Goal: Task Accomplishment & Management: Manage account settings

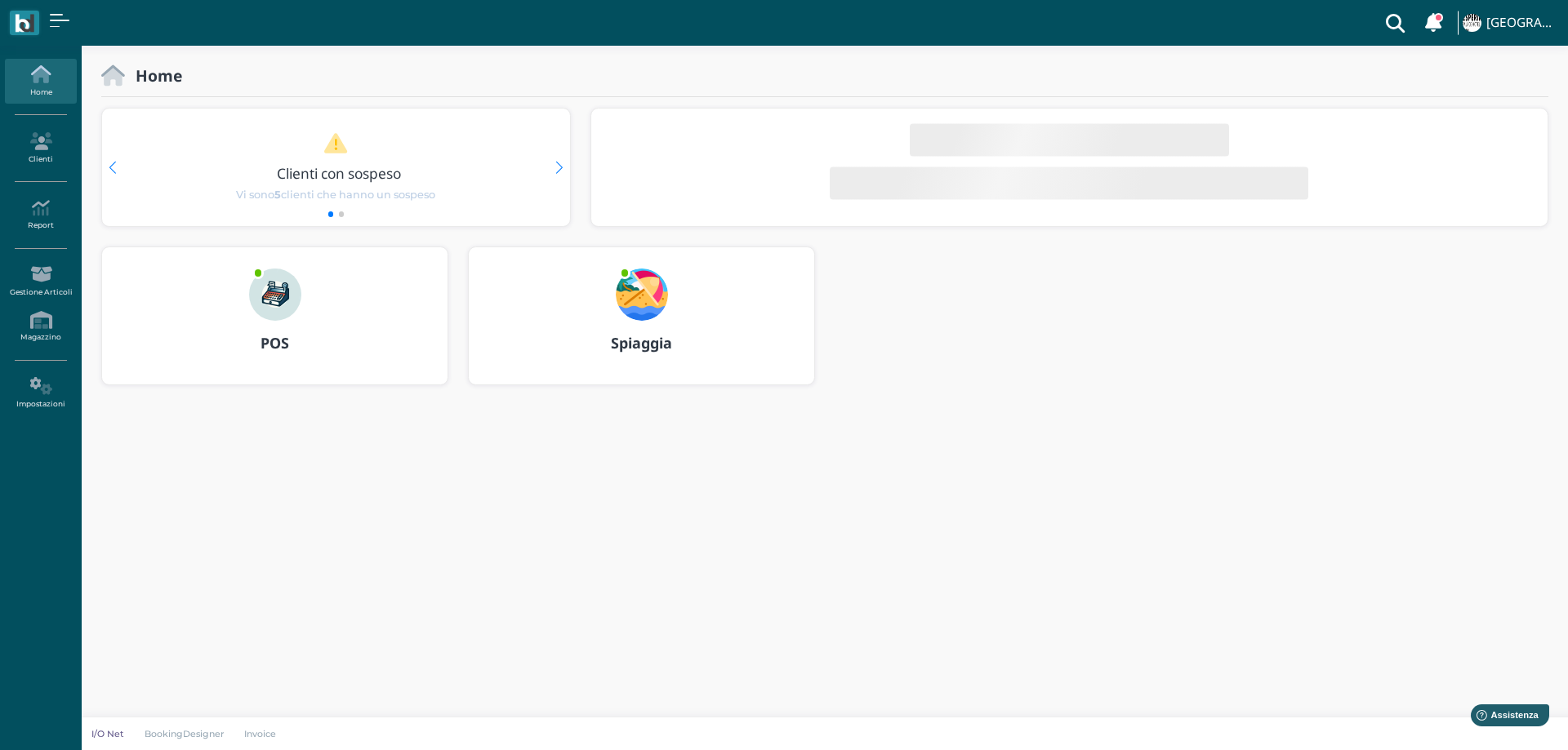
click at [622, 292] on img at bounding box center [641, 294] width 52 height 52
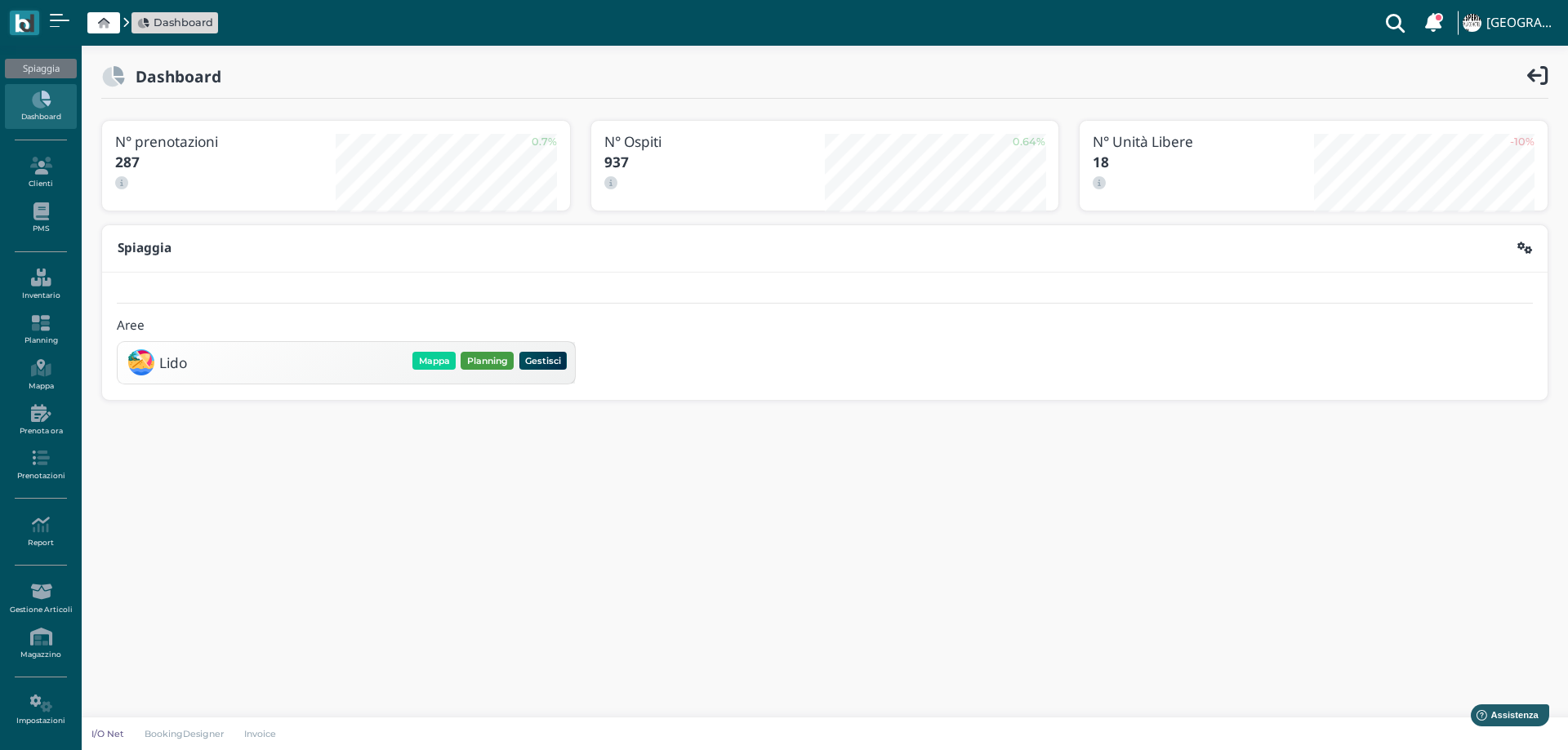
click at [477, 355] on button "Planning" at bounding box center [487, 361] width 53 height 18
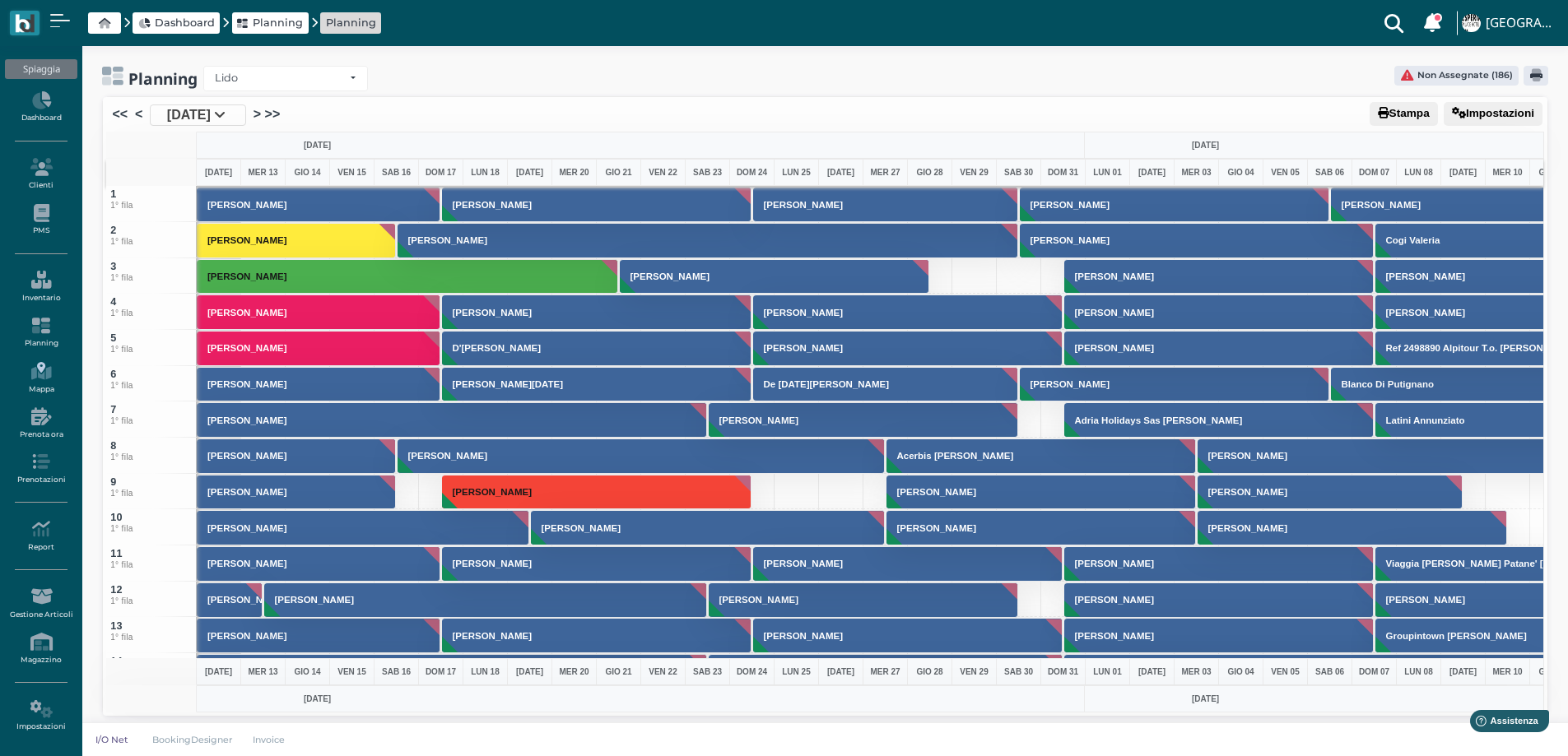
click at [44, 378] on icon at bounding box center [40, 371] width 72 height 18
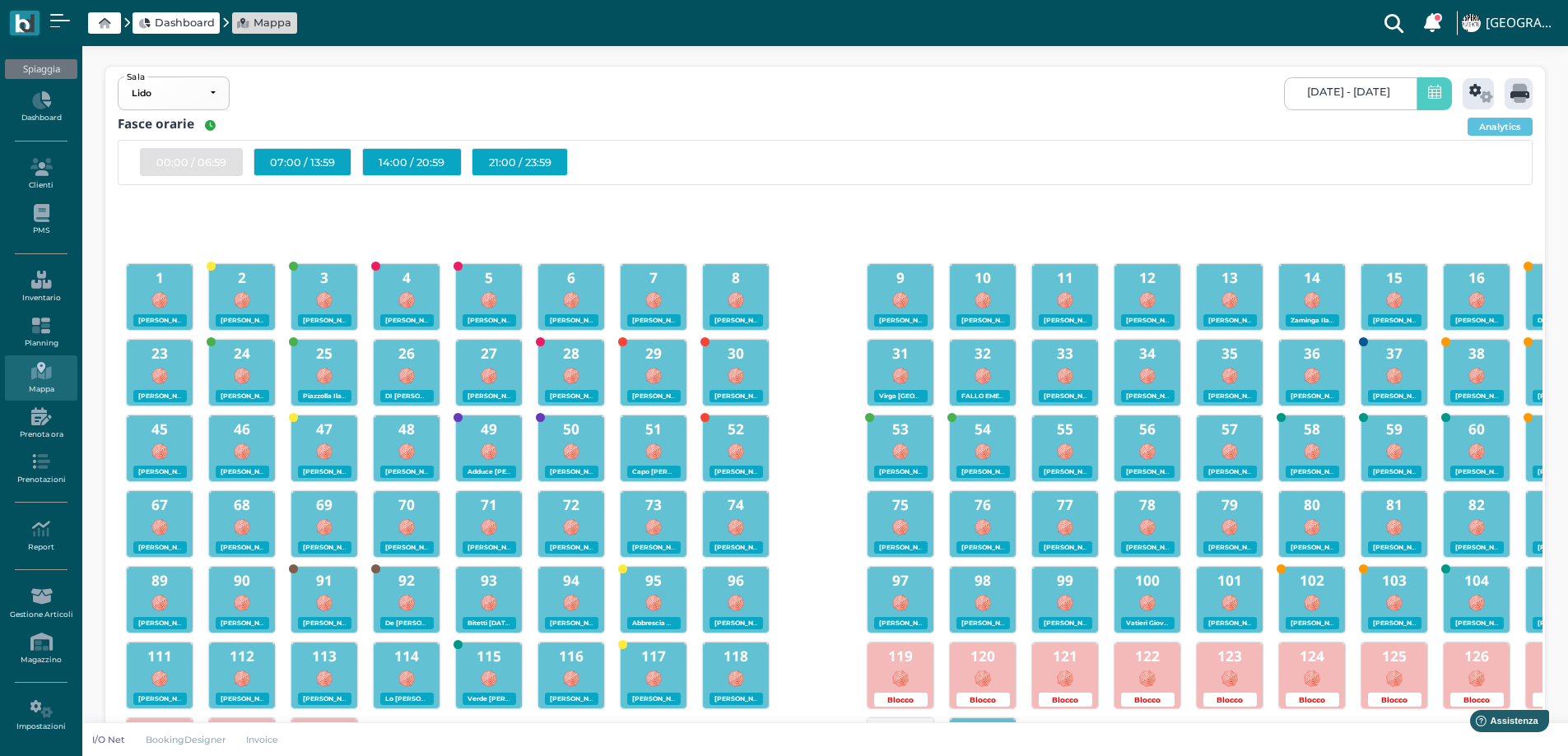
click at [1361, 93] on span "12/08/2025 - 12/08/2025" at bounding box center [1349, 92] width 83 height 13
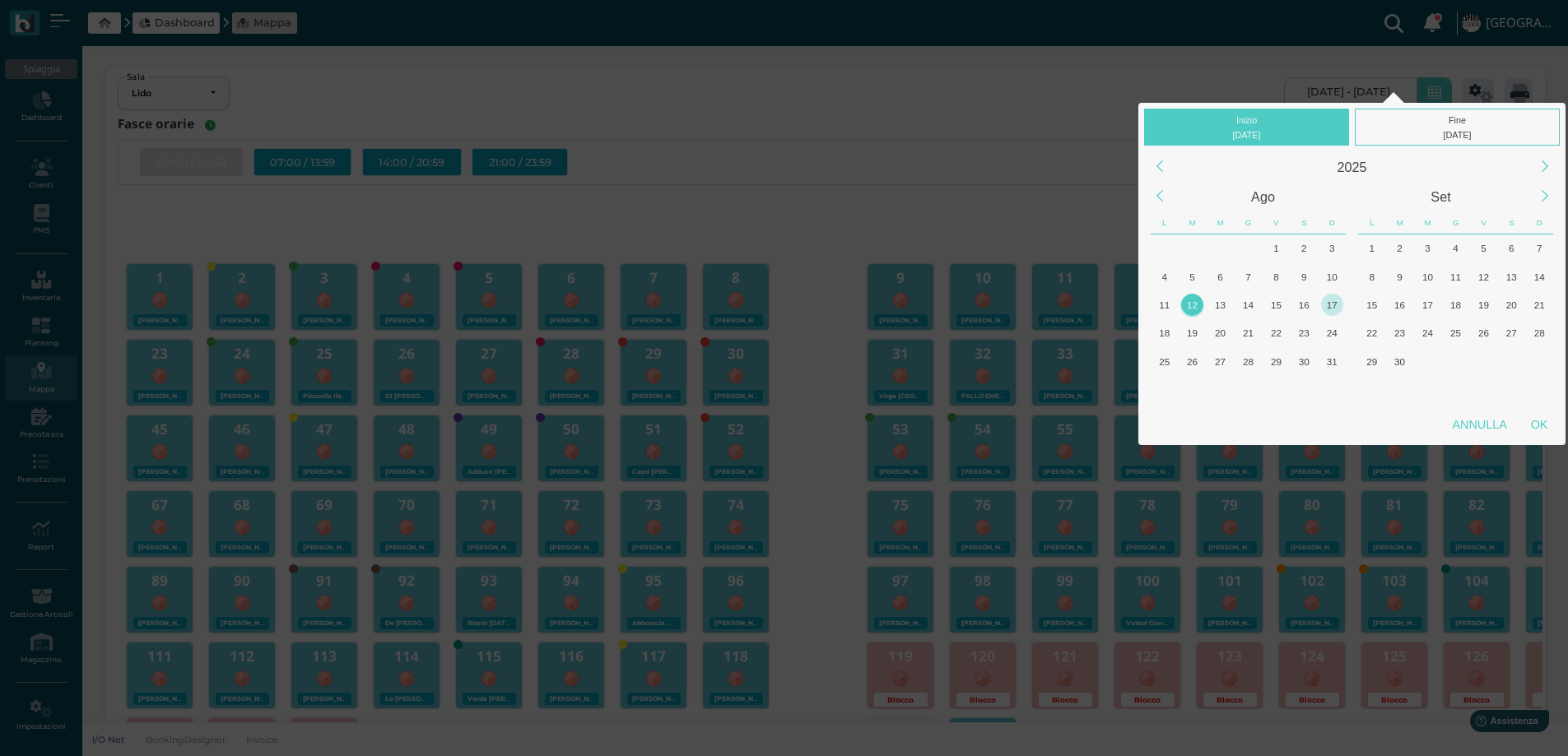
click at [1329, 310] on div "17" at bounding box center [1332, 305] width 22 height 22
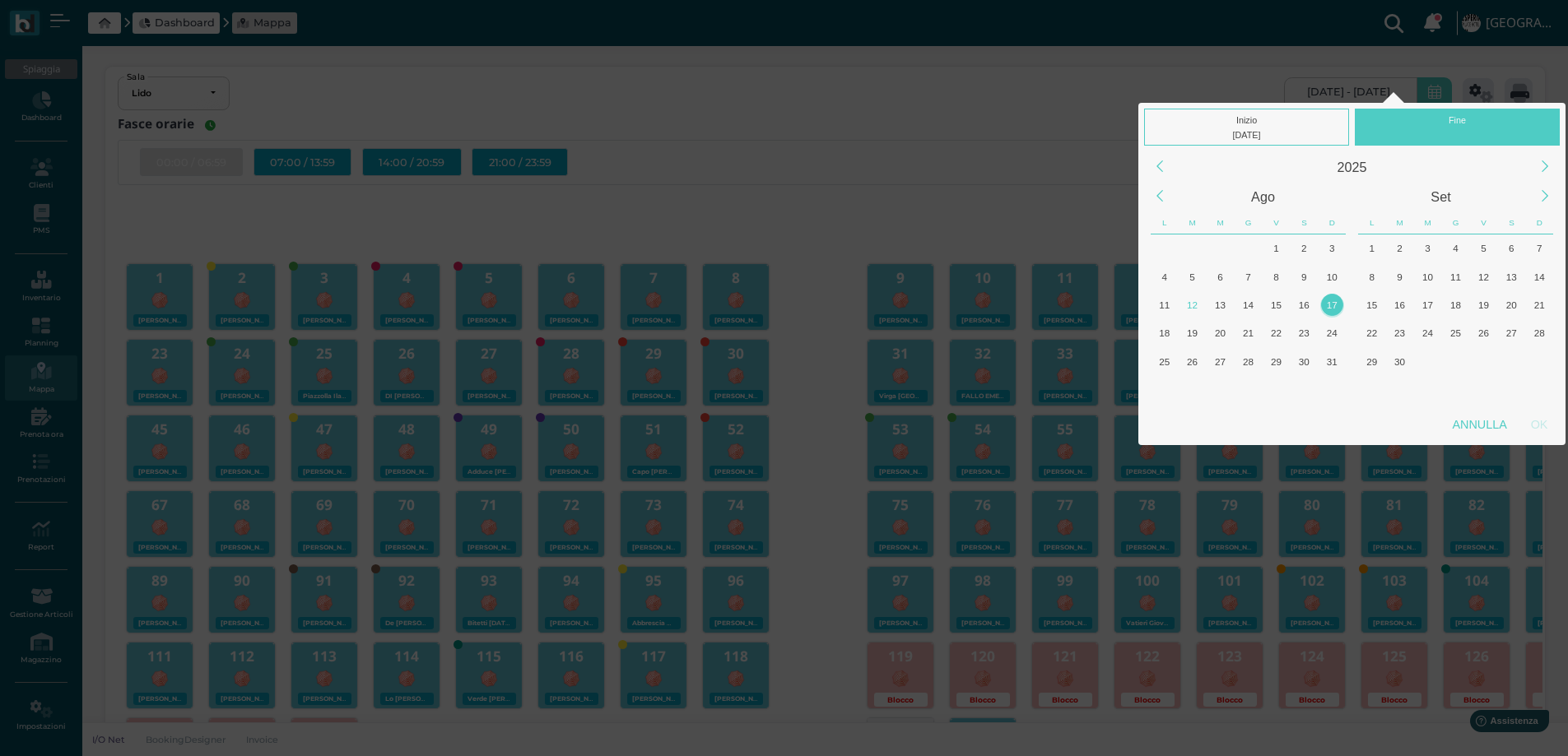
click at [1329, 310] on div "17" at bounding box center [1332, 305] width 22 height 22
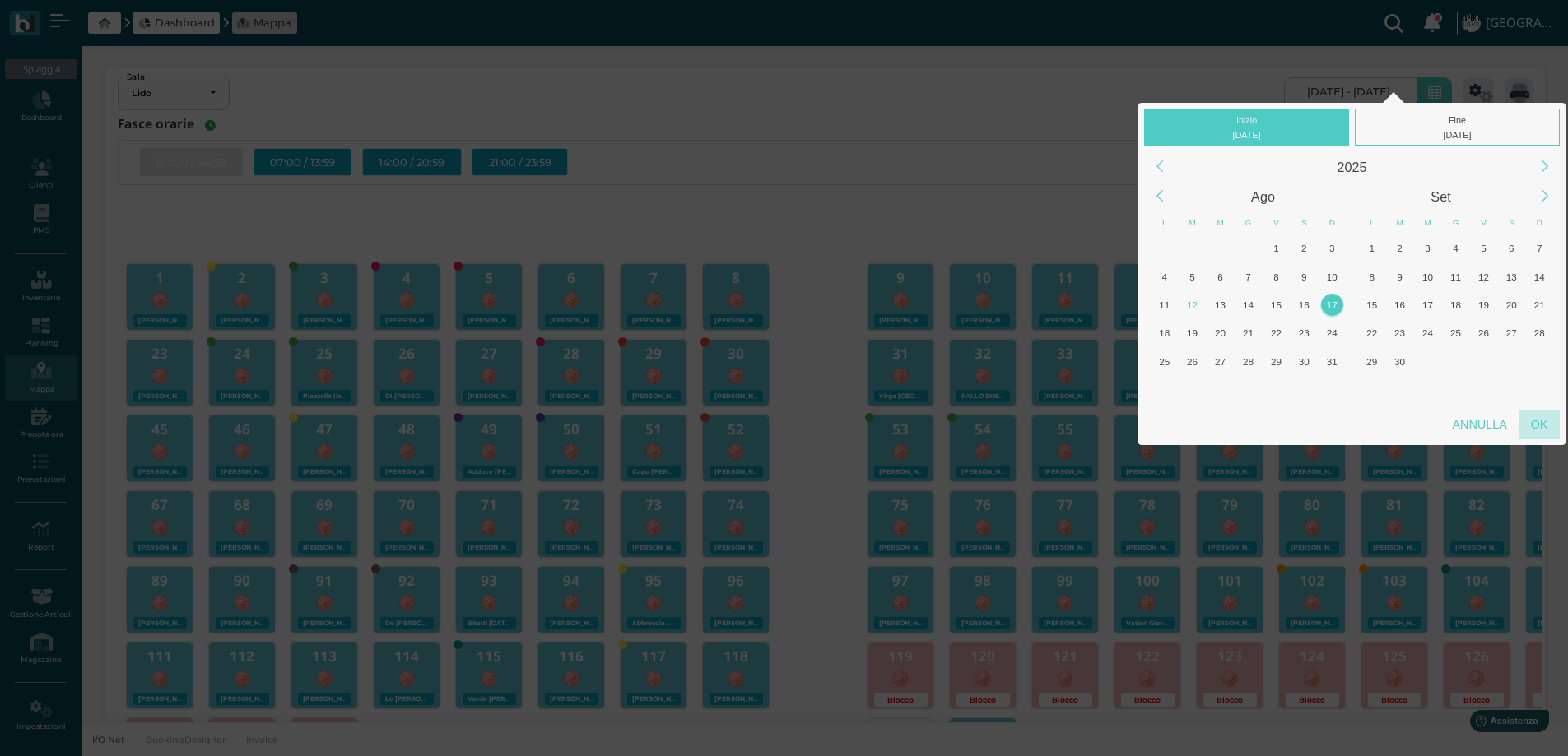
click at [1536, 431] on div "OK" at bounding box center [1540, 424] width 41 height 29
type input "17/08/2025 - 17/08/2025"
checkbox input "false"
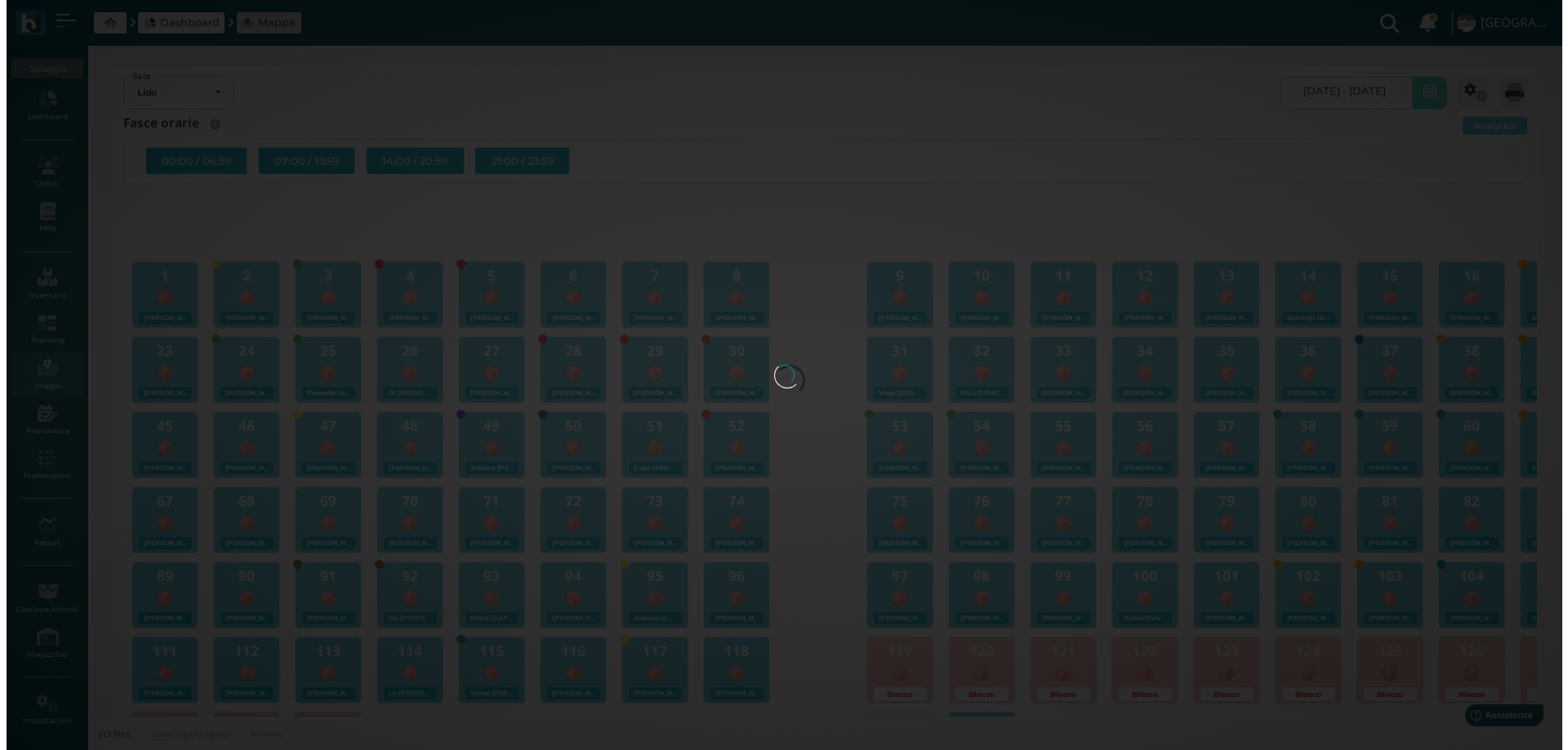
scroll to position [0, 148]
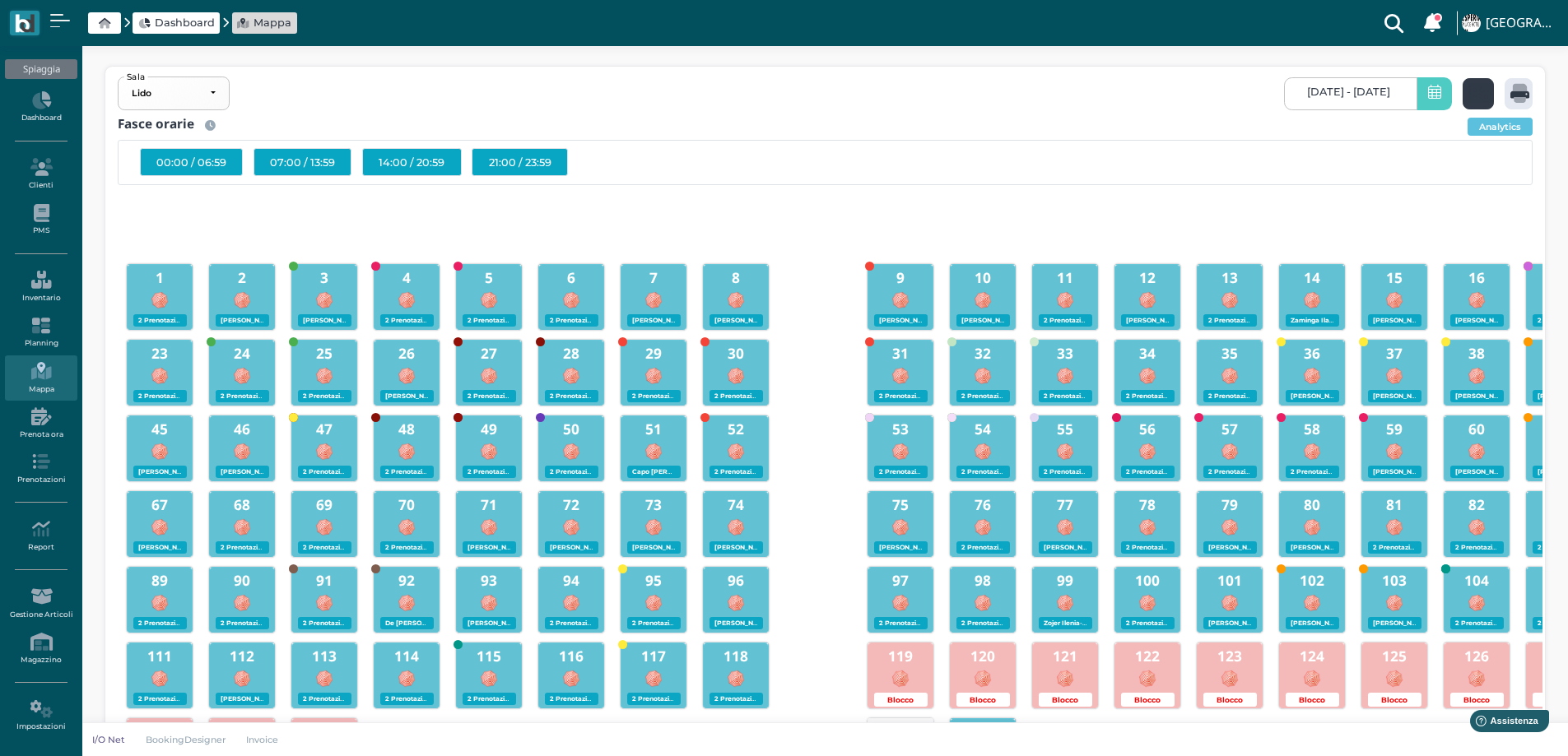
click at [1474, 101] on icon at bounding box center [1482, 93] width 24 height 19
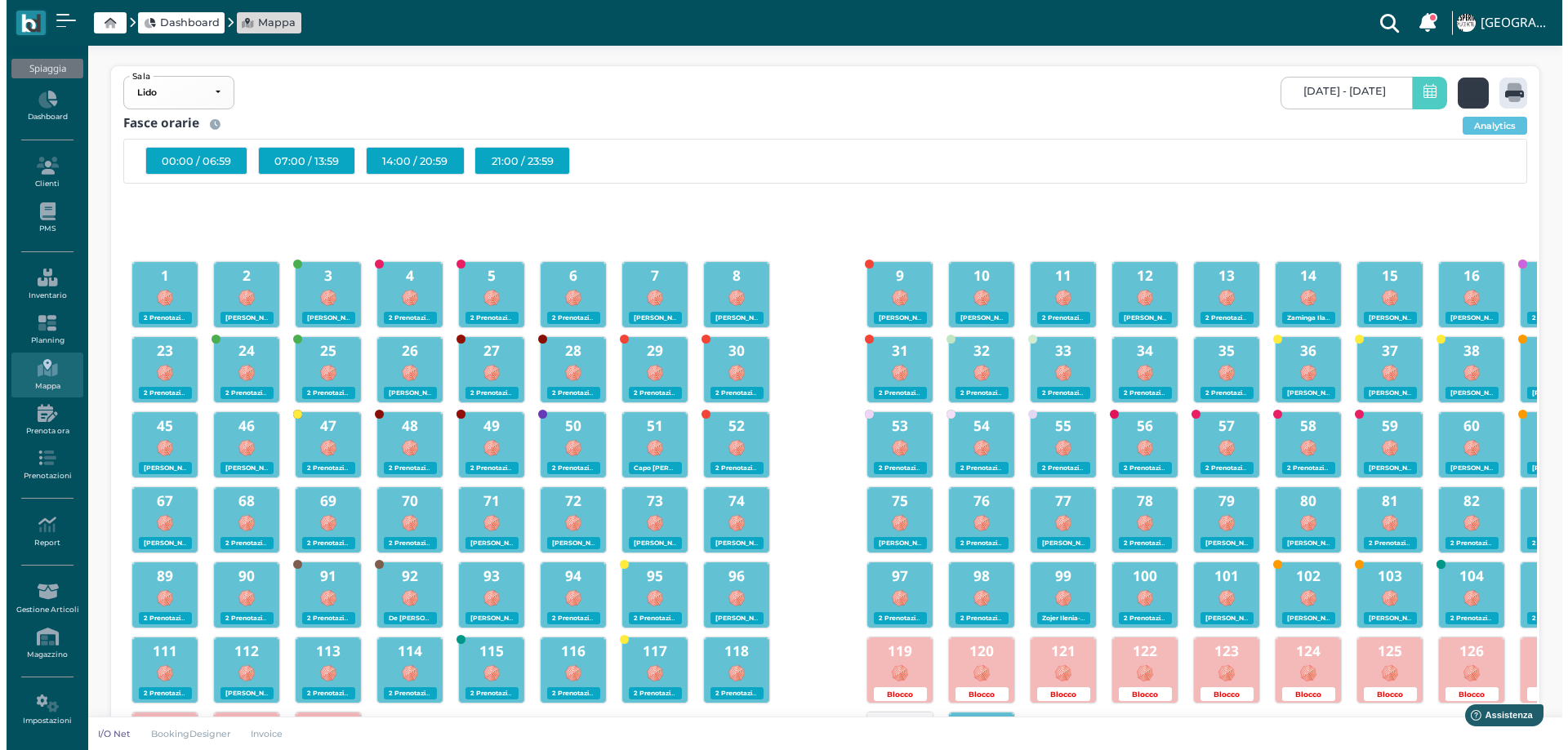
scroll to position [0, 0]
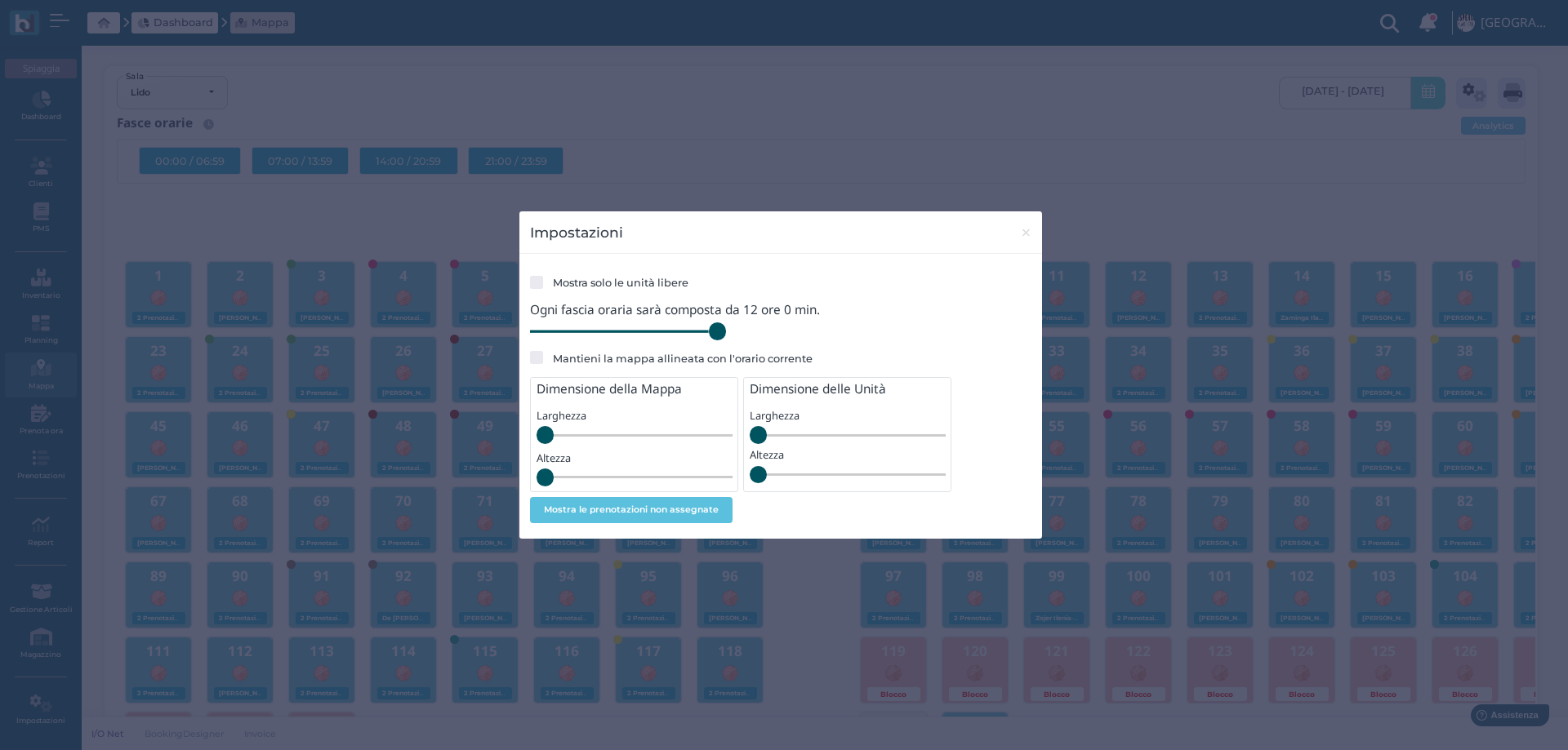
drag, startPoint x: 648, startPoint y: 335, endPoint x: 830, endPoint y: 316, distance: 183.0
type input "720"
click at [726, 340] on input "range" at bounding box center [628, 332] width 196 height 18
click at [1020, 235] on span "×" at bounding box center [1025, 232] width 12 height 21
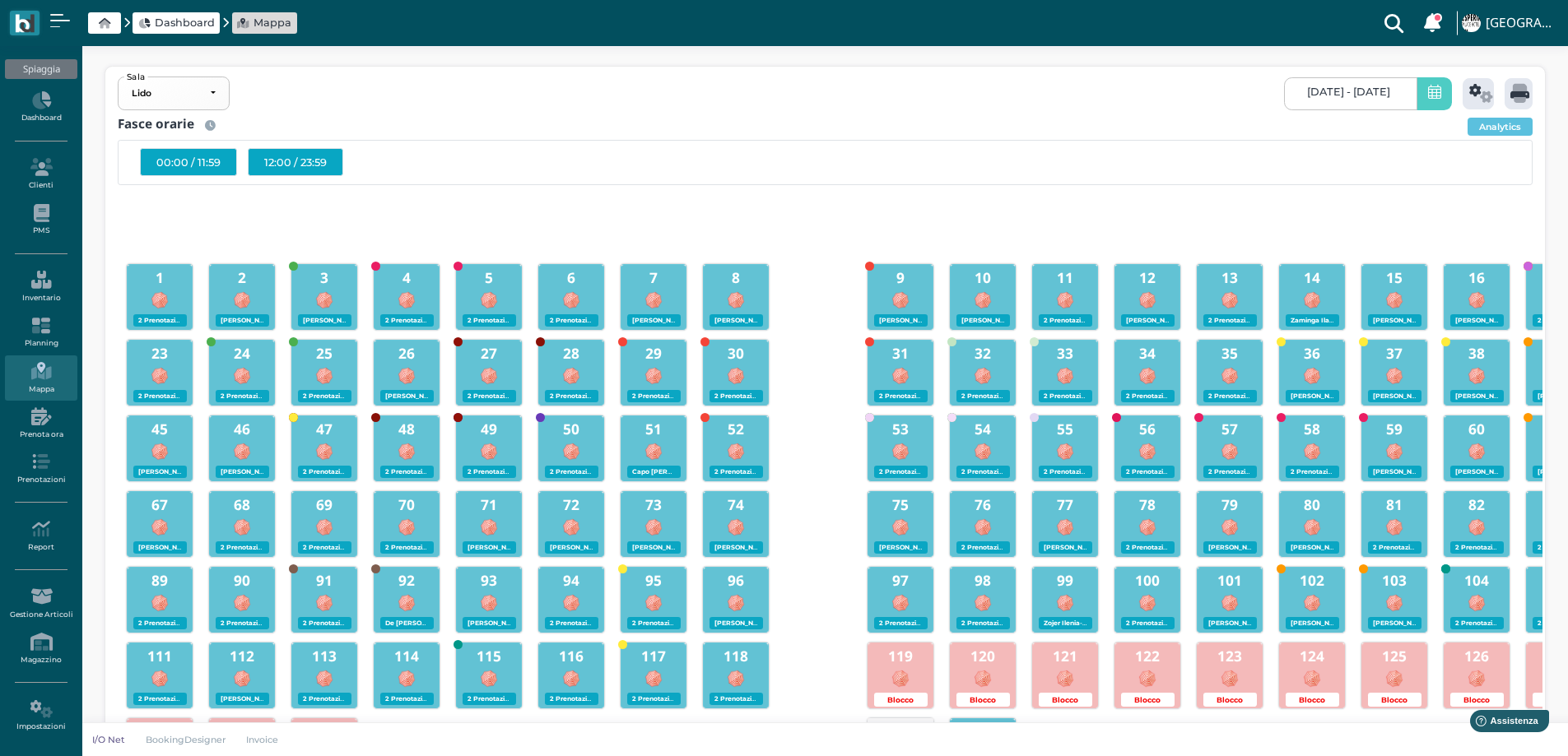
click at [282, 172] on div "12:00 / 23:59" at bounding box center [295, 162] width 95 height 28
click at [1518, 87] on icon at bounding box center [1520, 93] width 19 height 19
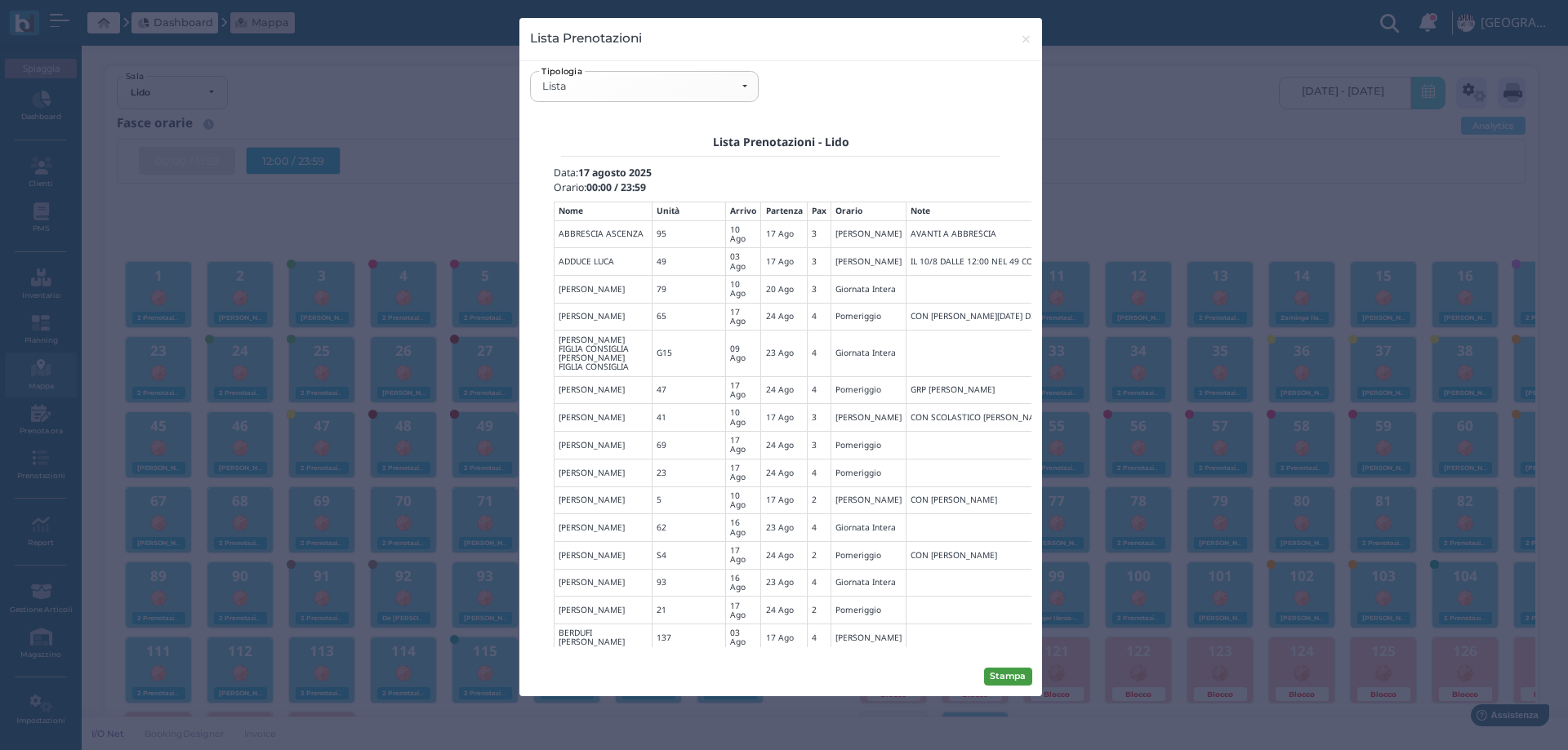
click at [1000, 683] on button "Stampa" at bounding box center [1008, 676] width 48 height 18
click at [1029, 37] on span "×" at bounding box center [1025, 38] width 12 height 21
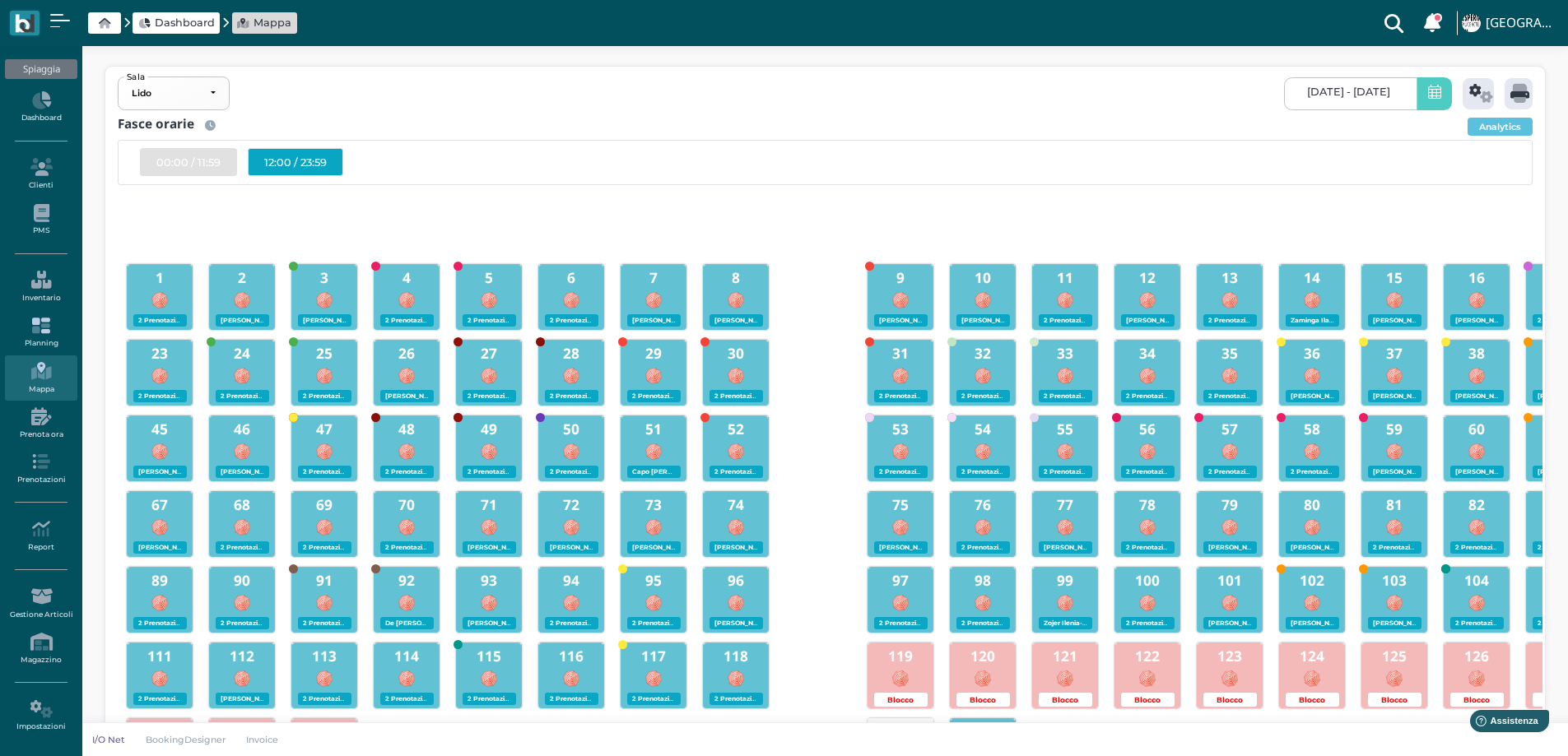
click at [39, 334] on link "Planning" at bounding box center [40, 332] width 72 height 45
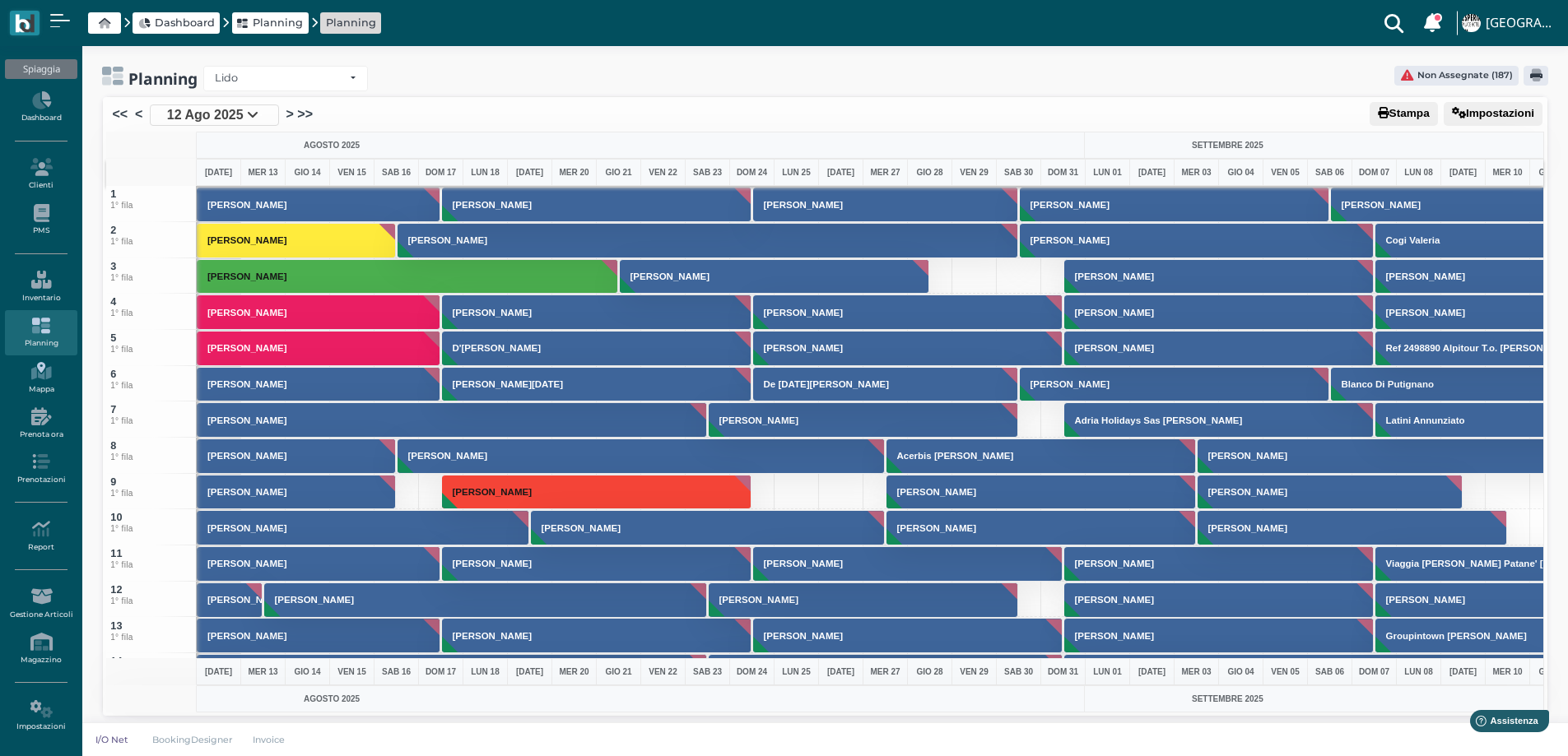
click at [42, 374] on icon at bounding box center [40, 371] width 72 height 18
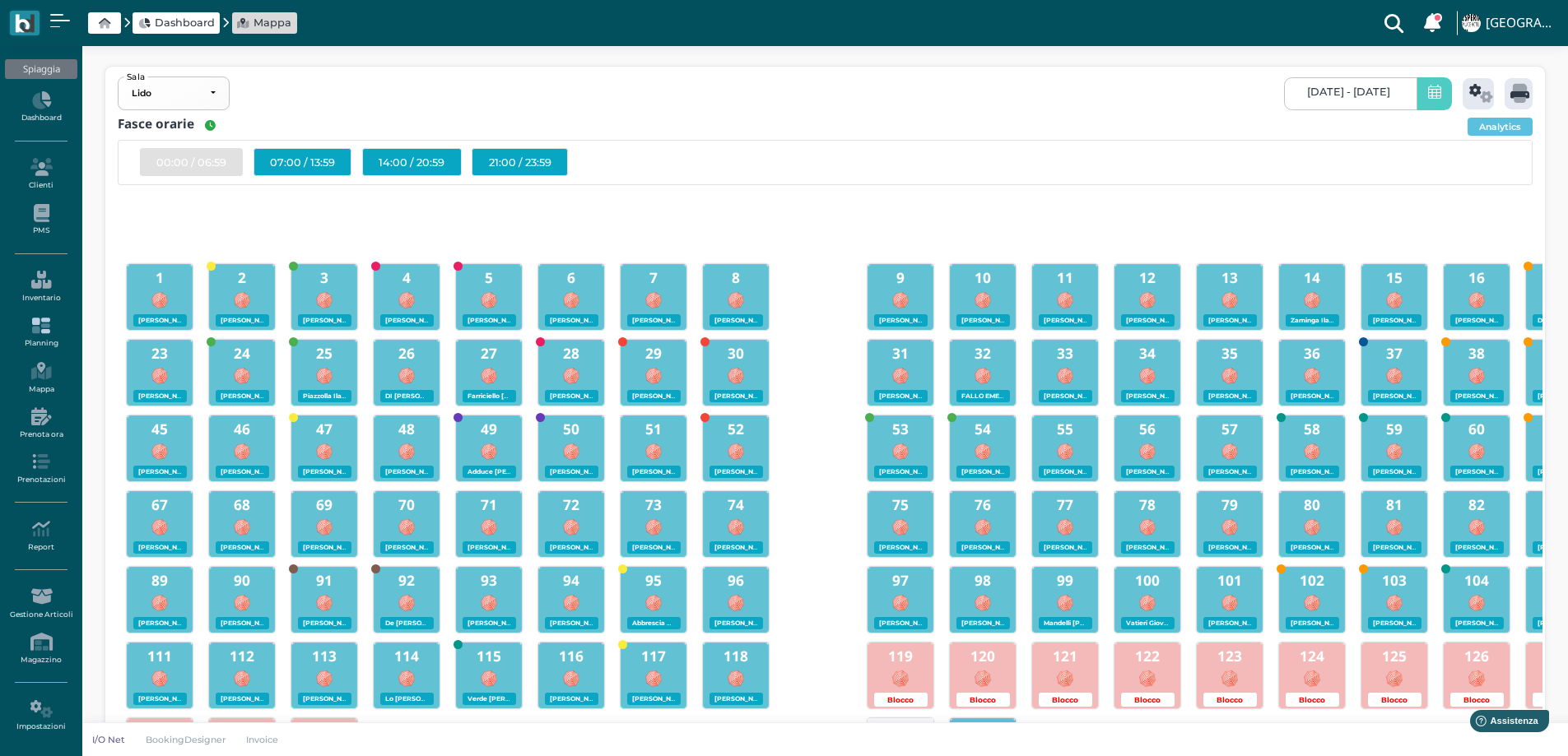
click at [35, 333] on icon at bounding box center [40, 326] width 72 height 18
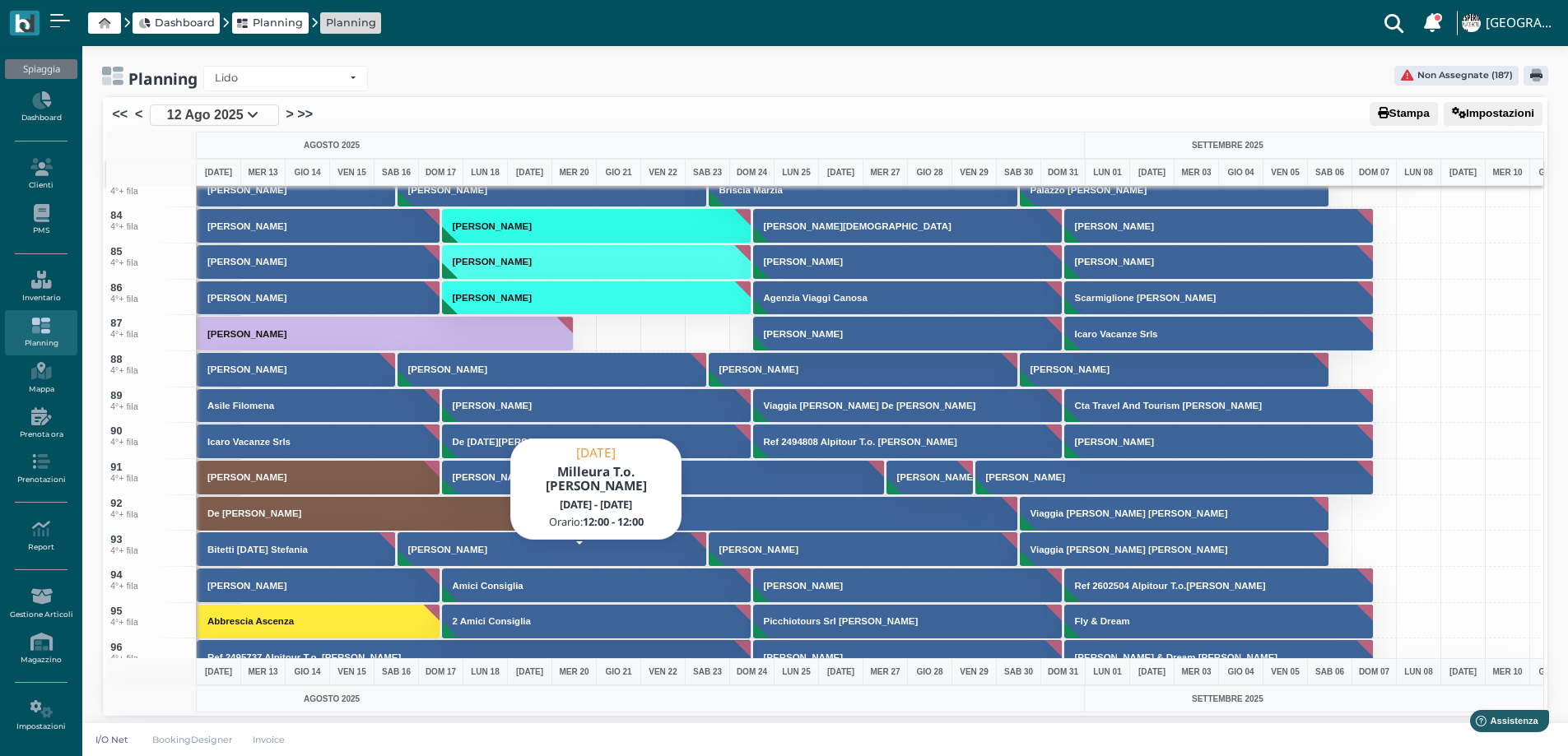
scroll to position [3127, 0]
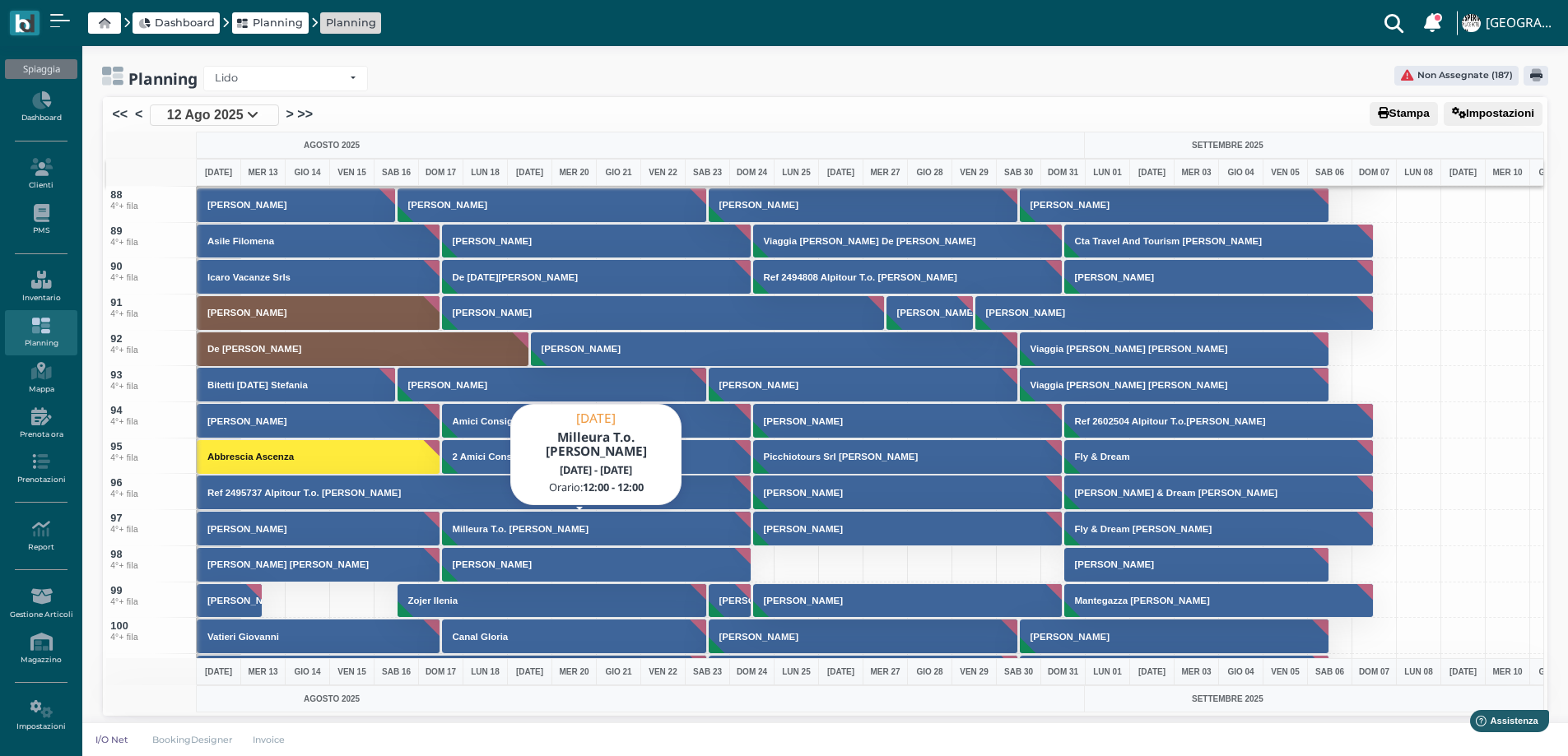
click at [467, 528] on h3 "Milleura T.o. [PERSON_NAME]" at bounding box center [521, 529] width 149 height 10
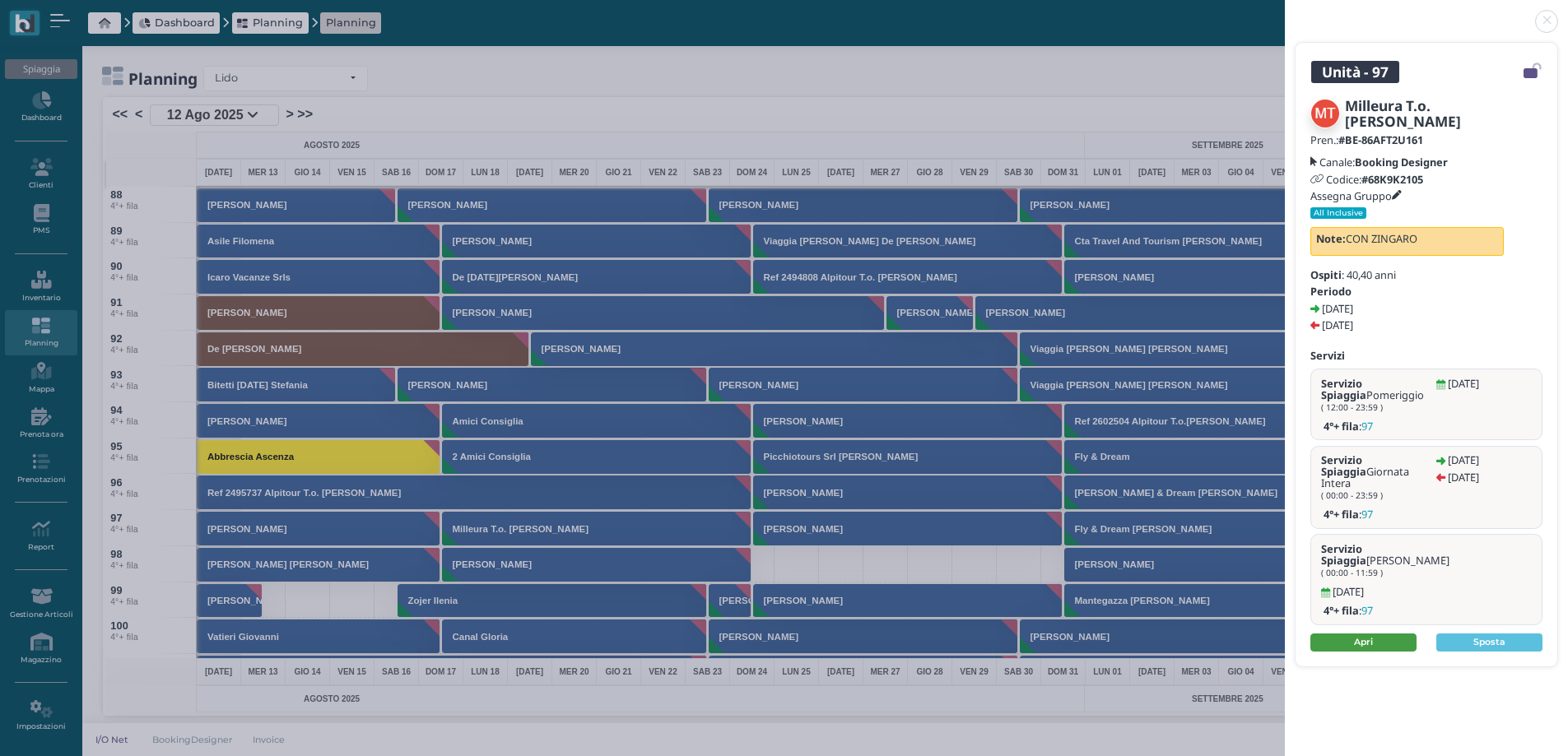
click at [1389, 633] on link "Apri" at bounding box center [1364, 642] width 106 height 18
click at [1286, 12] on link at bounding box center [1286, 12] width 0 height 0
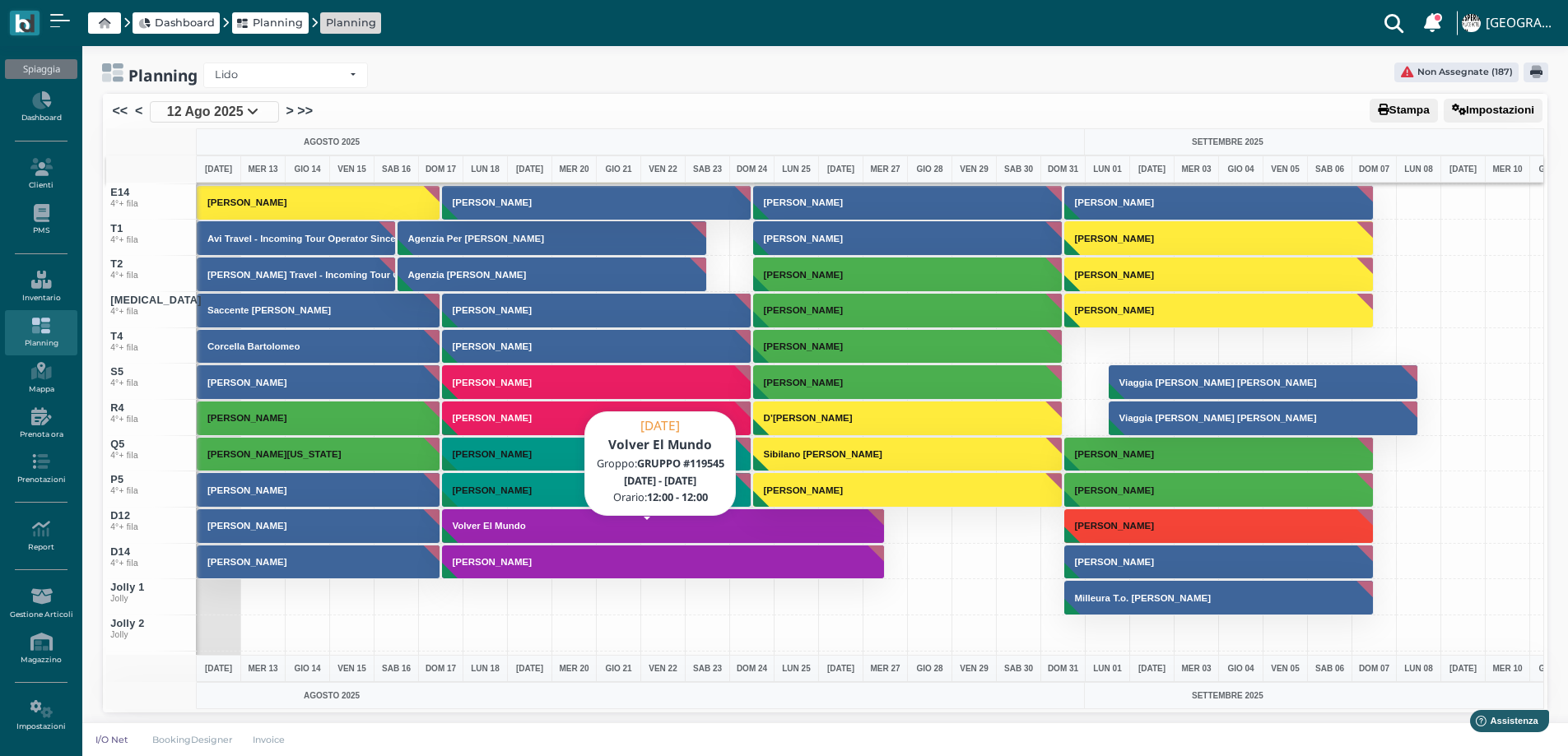
scroll to position [6006, 0]
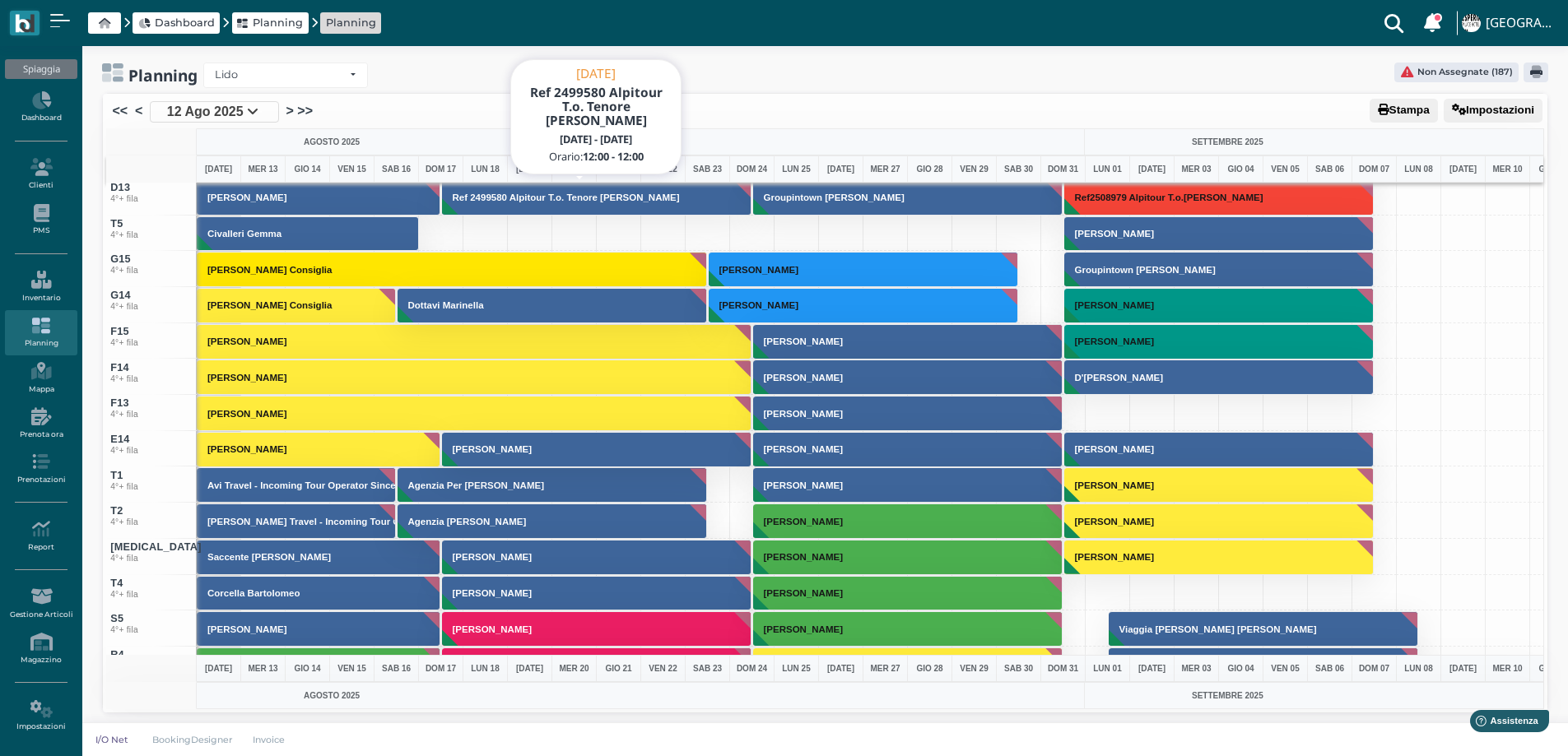
click at [536, 198] on h3 "Ref 2499580 Alpitour T.o. Tenore [PERSON_NAME]" at bounding box center [567, 197] width 240 height 10
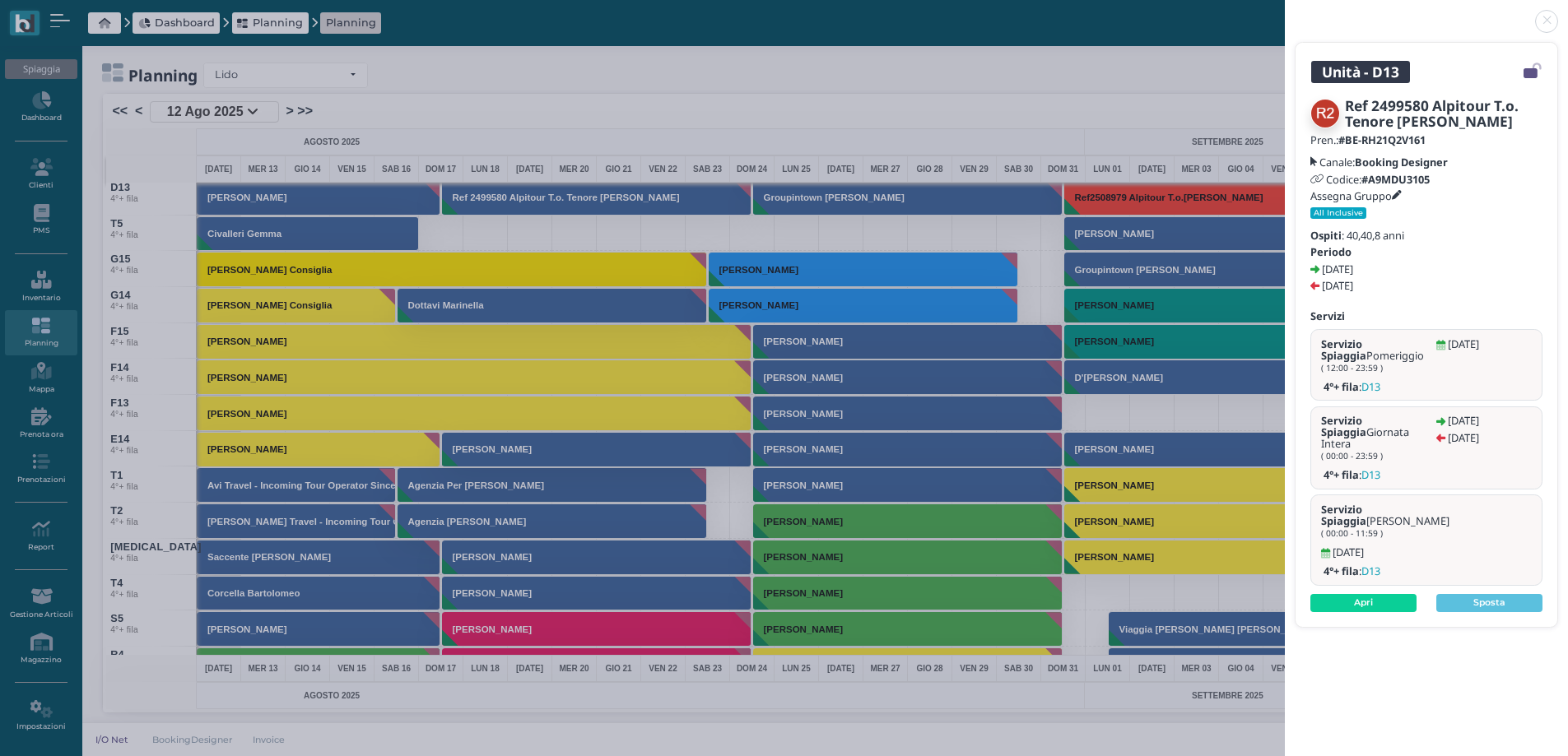
click at [1286, 12] on link at bounding box center [1286, 12] width 0 height 0
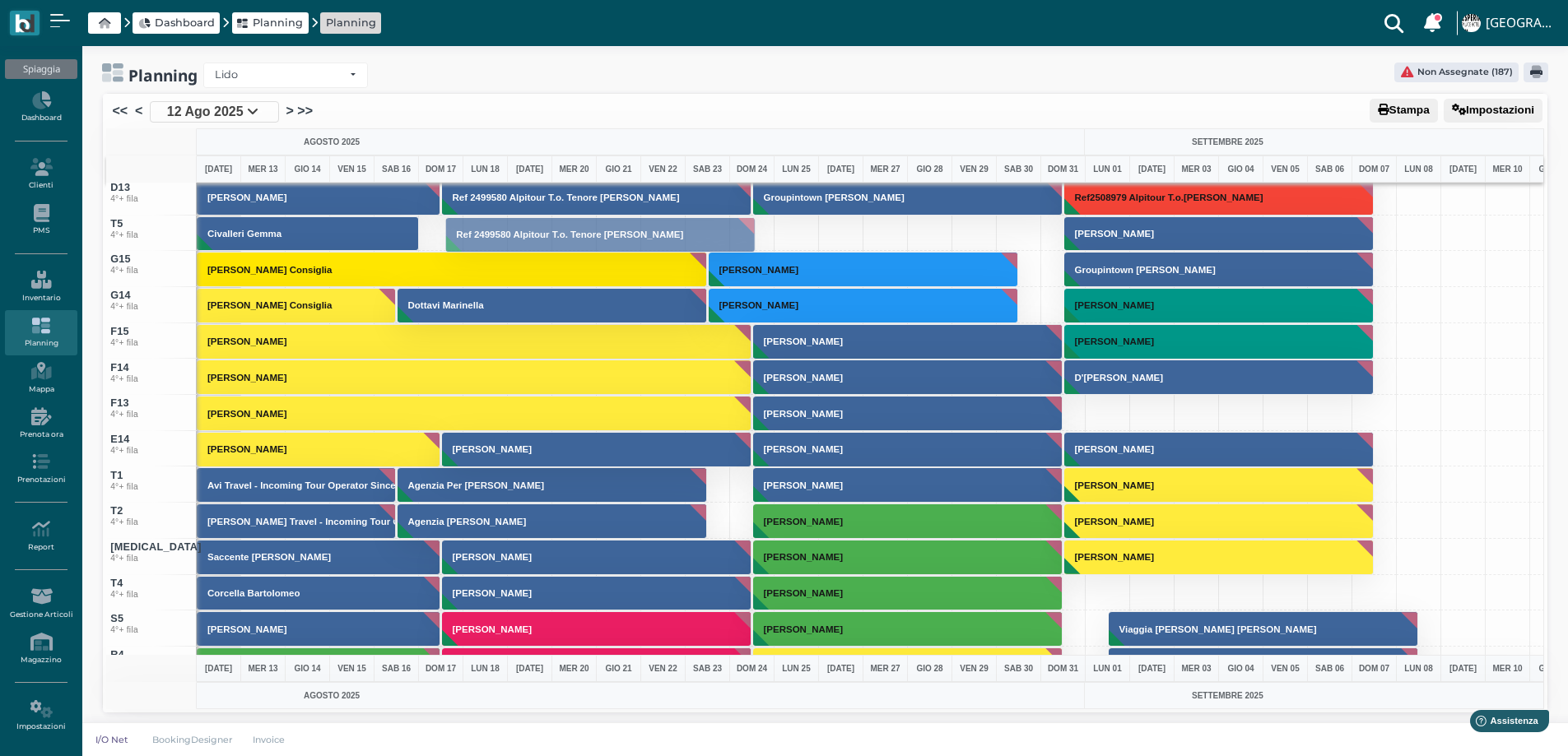
drag, startPoint x: 484, startPoint y: 197, endPoint x: 485, endPoint y: 234, distance: 37.0
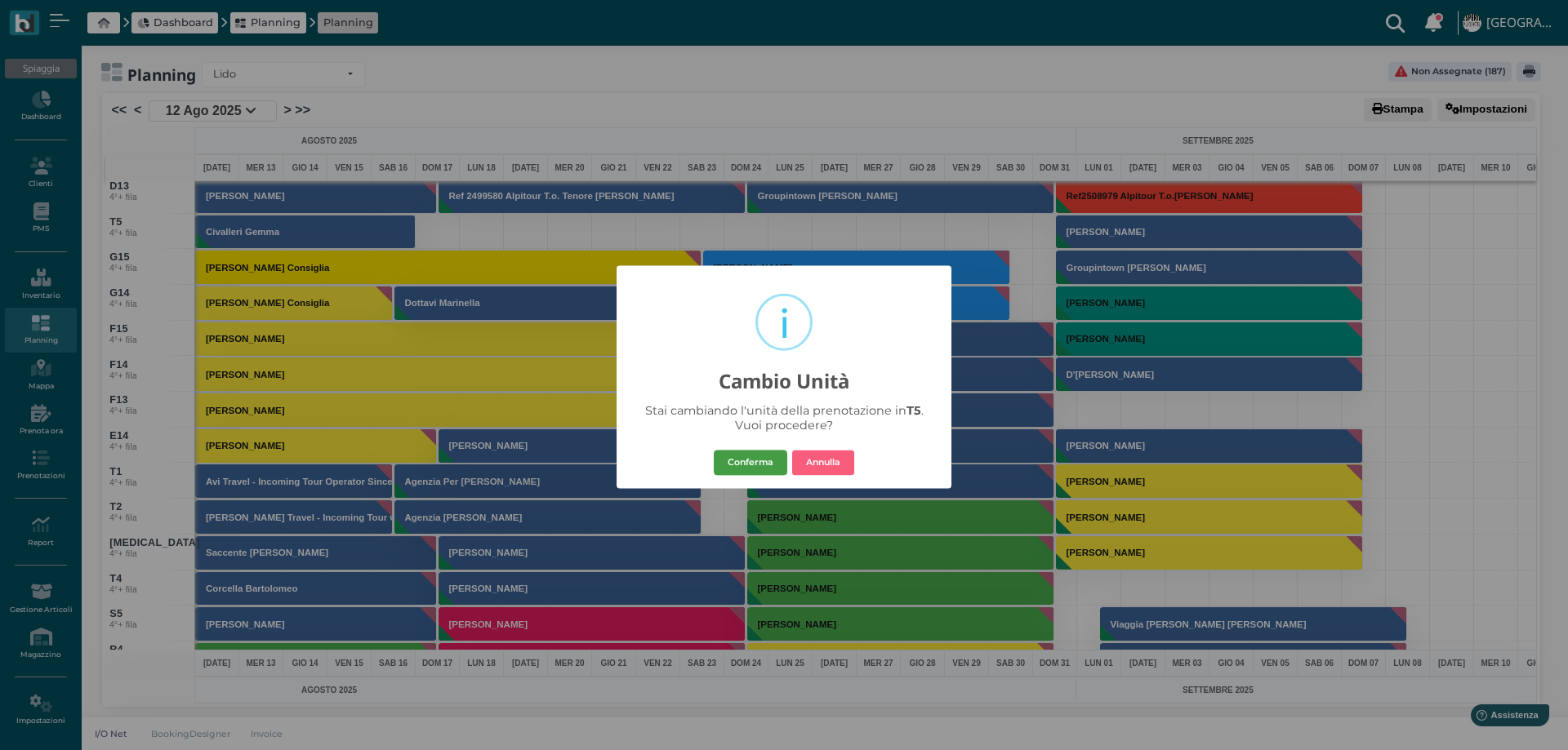
click at [765, 459] on button "Conferma" at bounding box center [750, 463] width 74 height 26
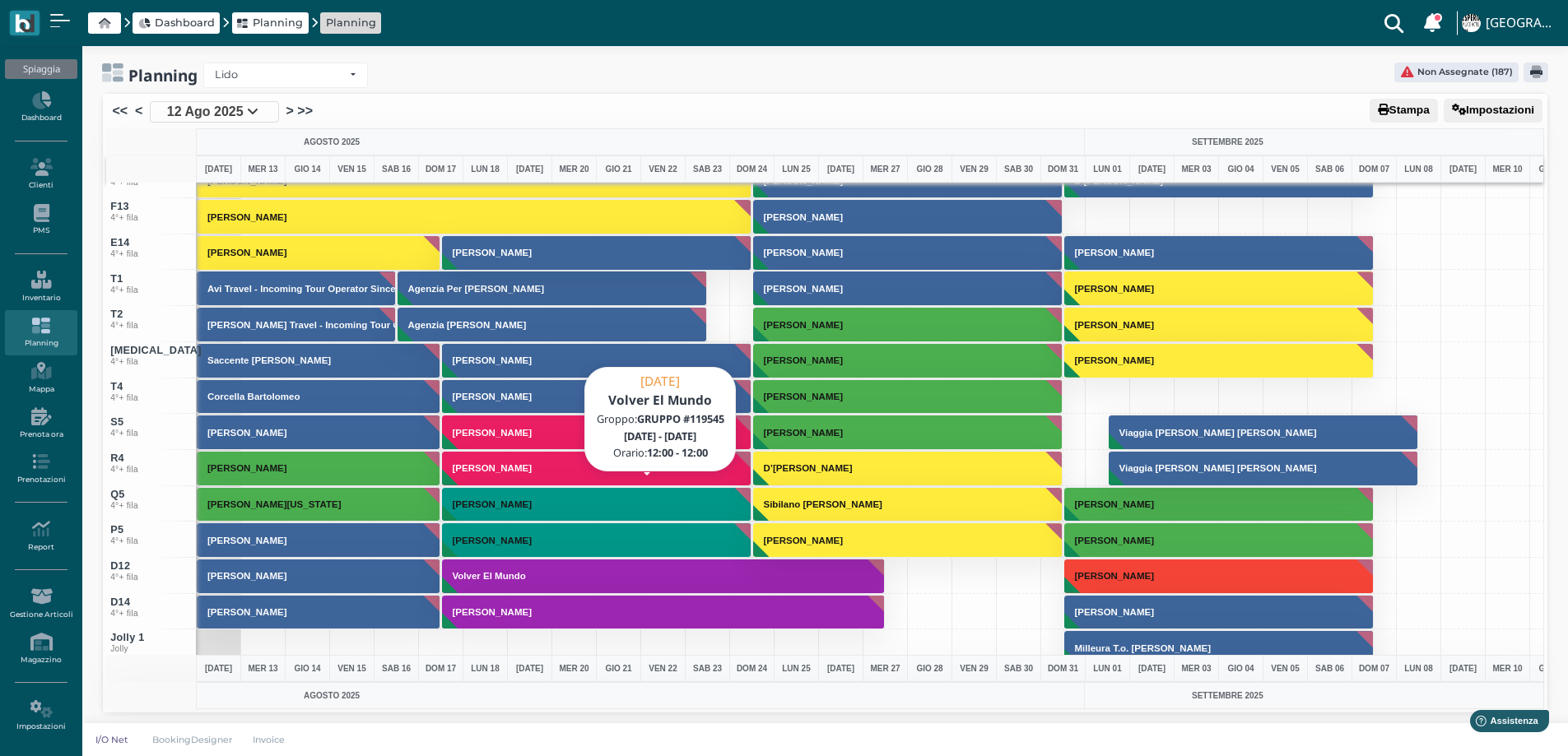
scroll to position [6285, 0]
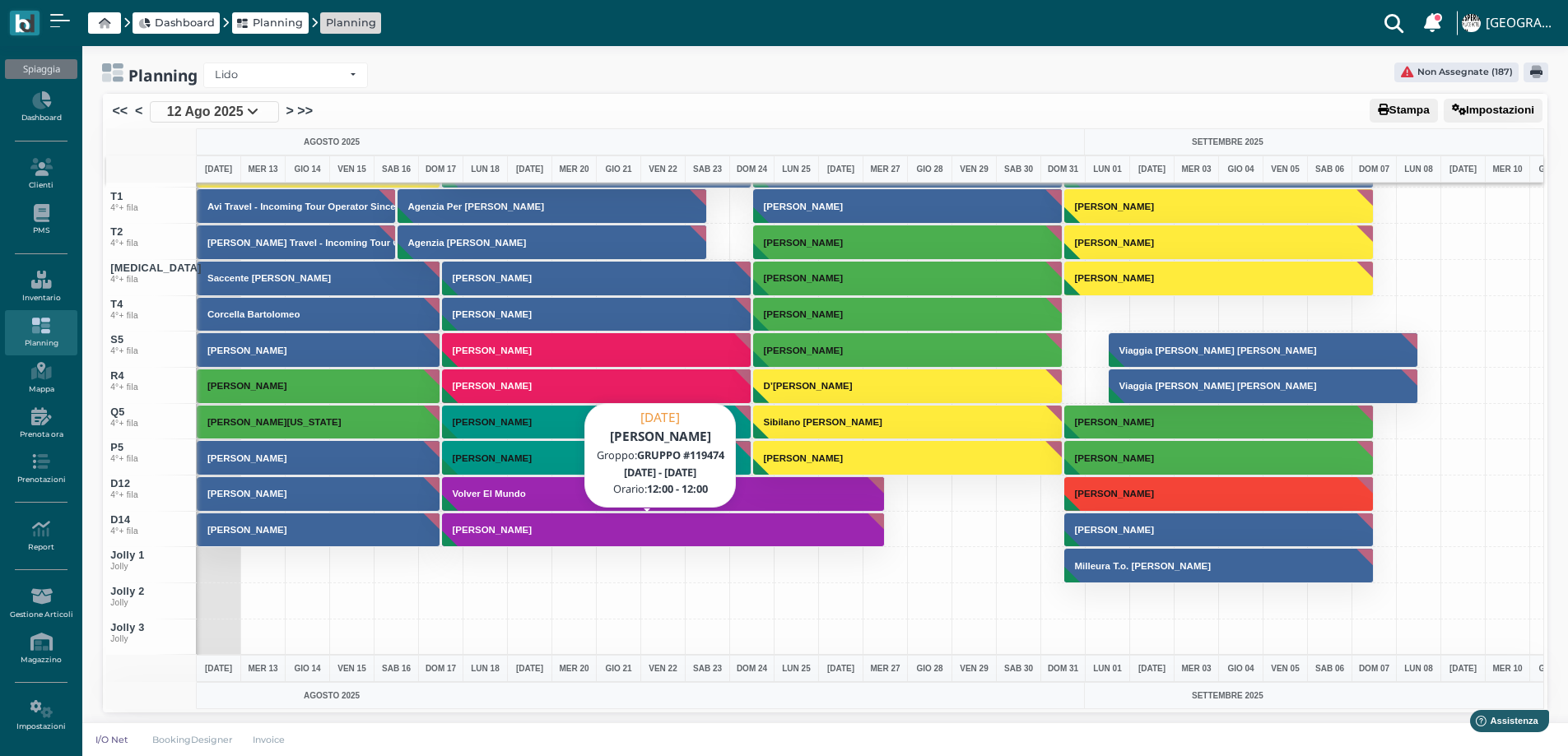
click at [513, 523] on button "[PERSON_NAME]" at bounding box center [664, 530] width 444 height 36
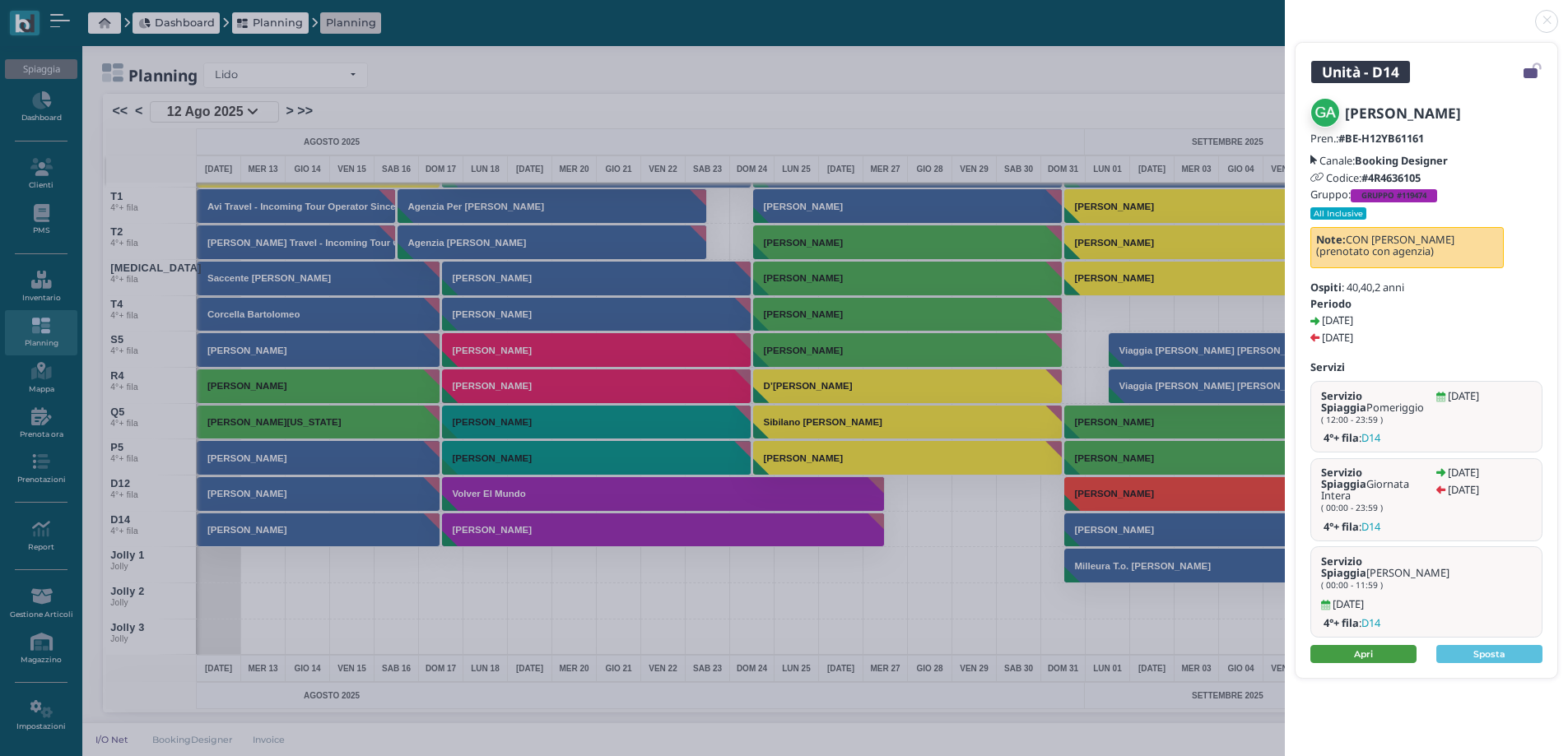
click at [1358, 645] on link "Apri" at bounding box center [1364, 654] width 106 height 18
click at [1286, 12] on link at bounding box center [1286, 12] width 0 height 0
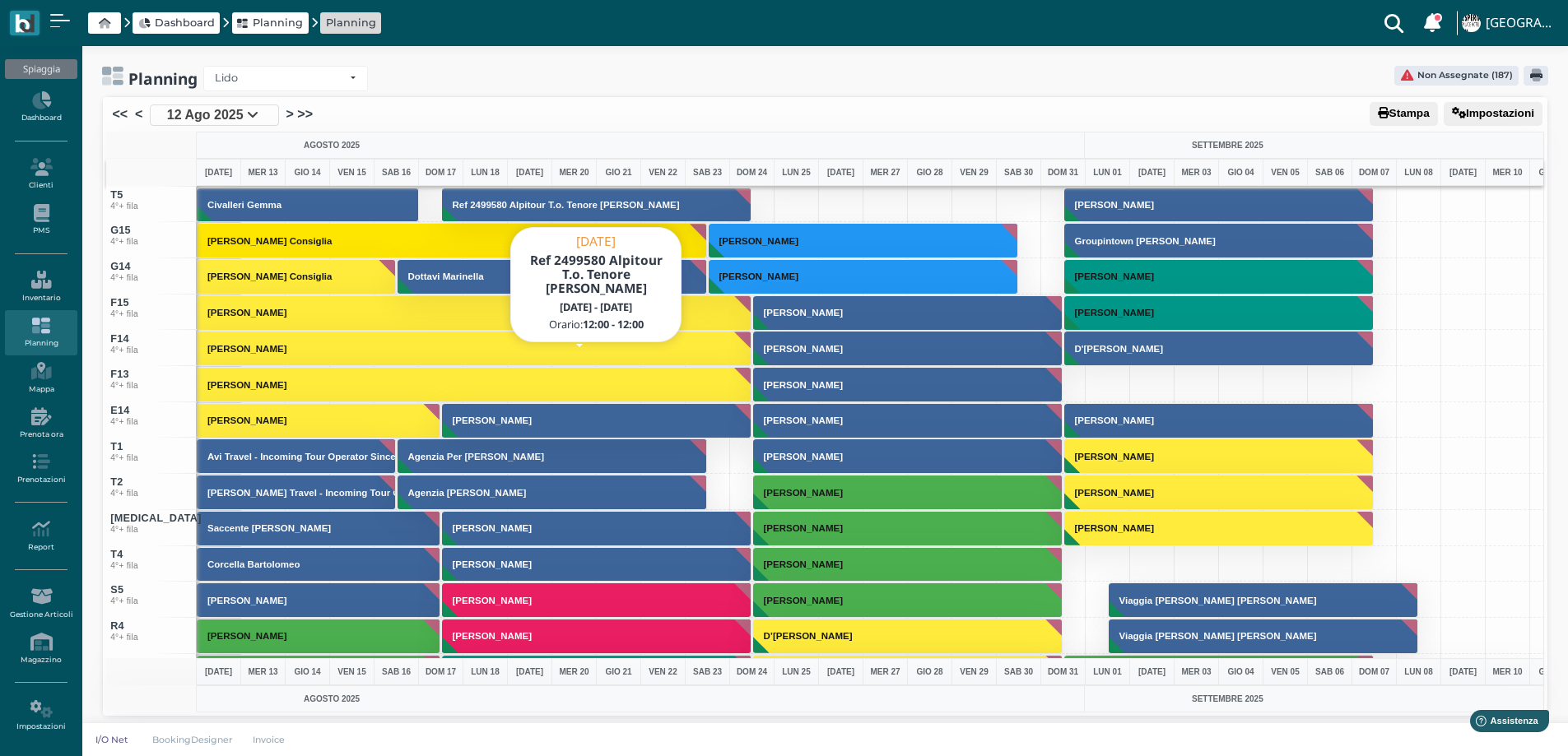
scroll to position [5874, 0]
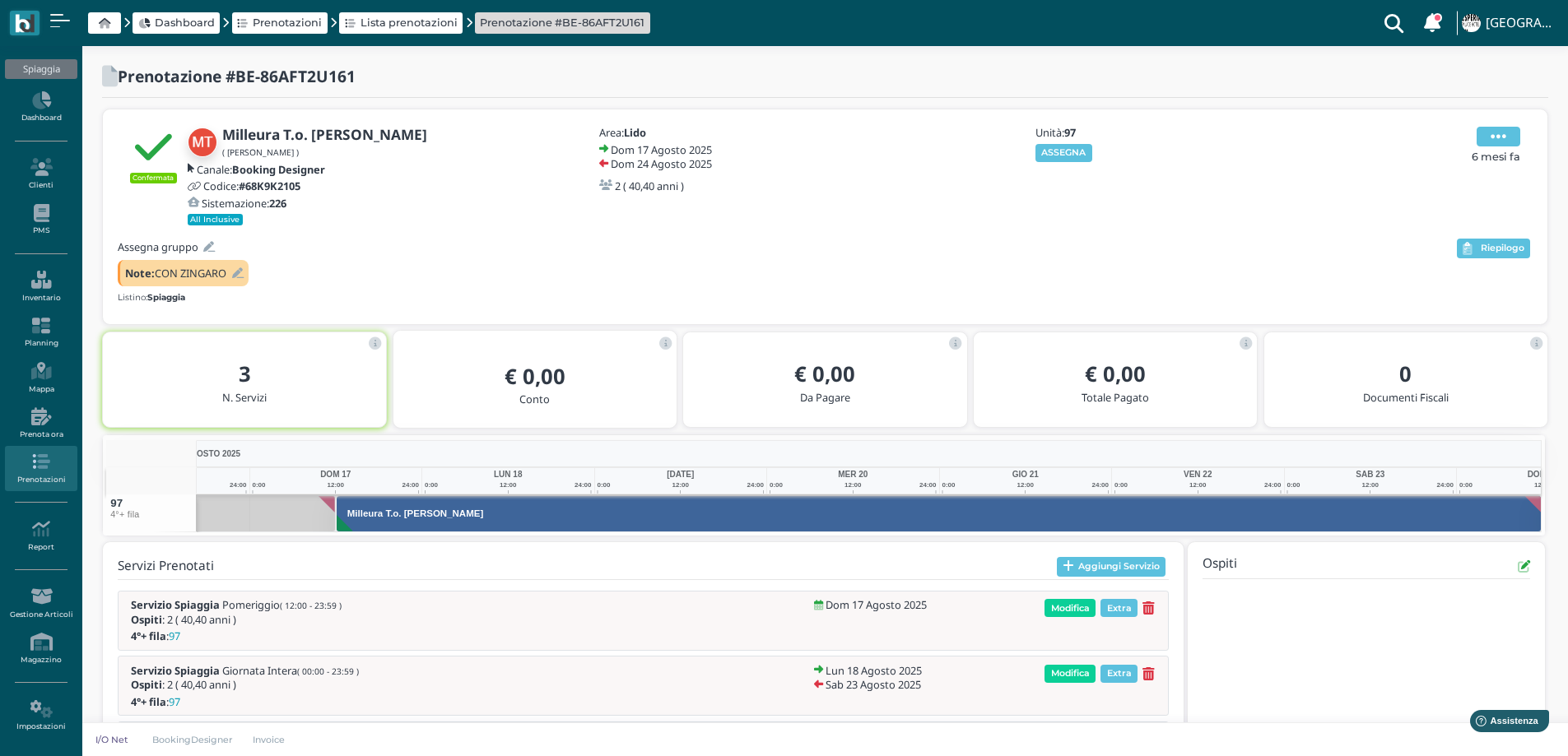
click at [1494, 137] on icon at bounding box center [1498, 137] width 16 height 18
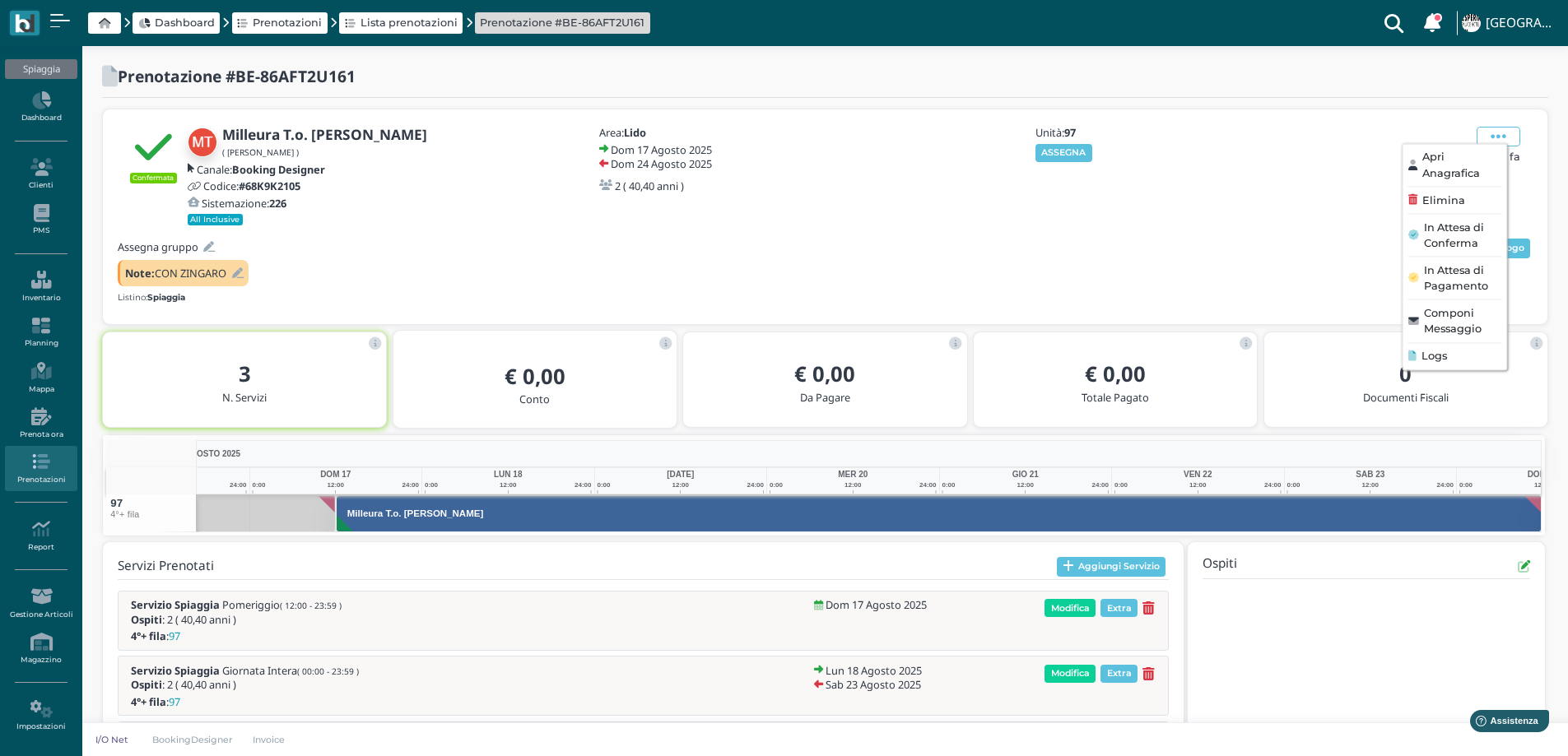
click at [1463, 356] on div "Logs" at bounding box center [1454, 356] width 93 height 16
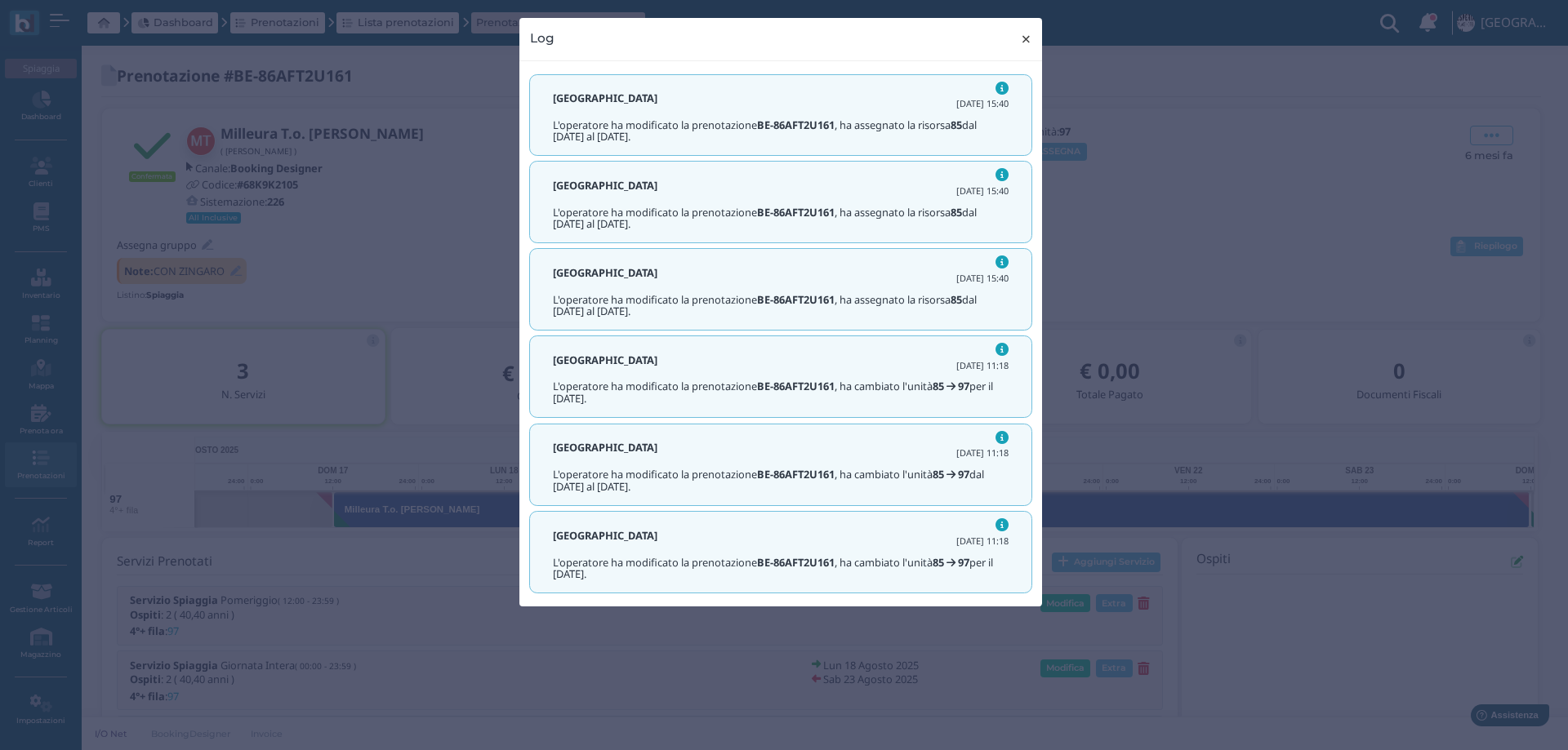
click at [1023, 40] on span "×" at bounding box center [1025, 38] width 12 height 21
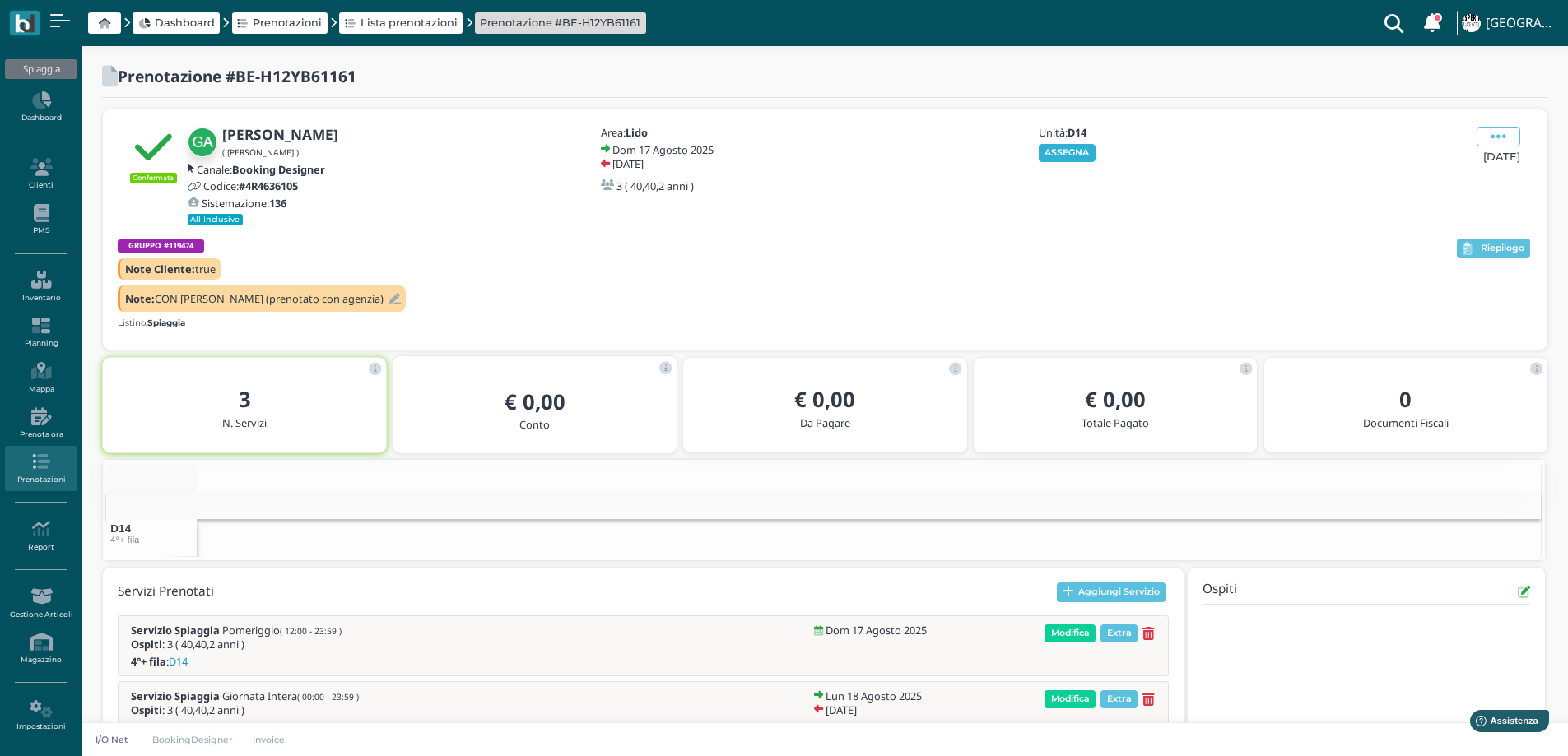
click at [1077, 149] on button "ASSEGNA" at bounding box center [1067, 153] width 57 height 18
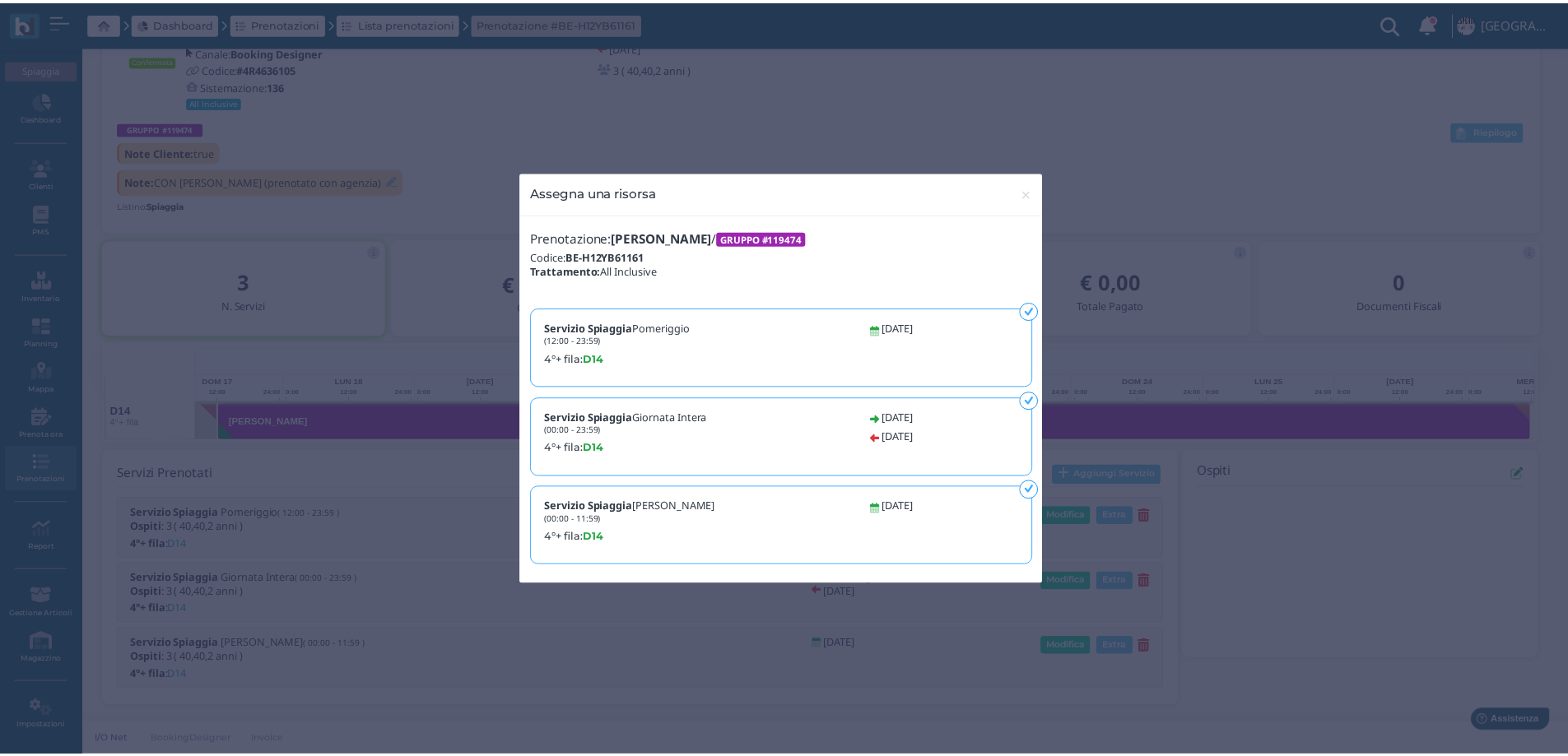
scroll to position [0, 177]
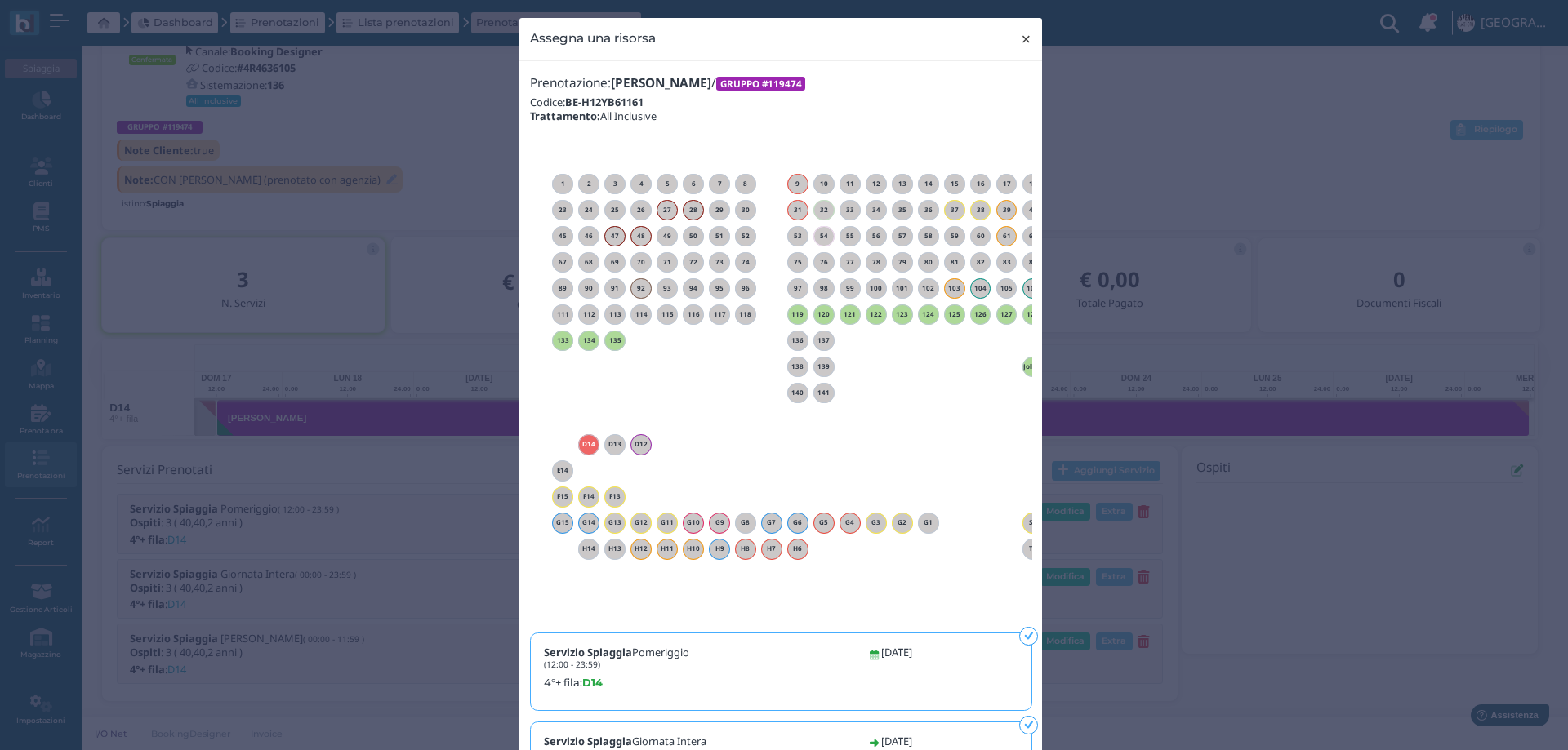
click at [1020, 42] on span "×" at bounding box center [1025, 38] width 12 height 21
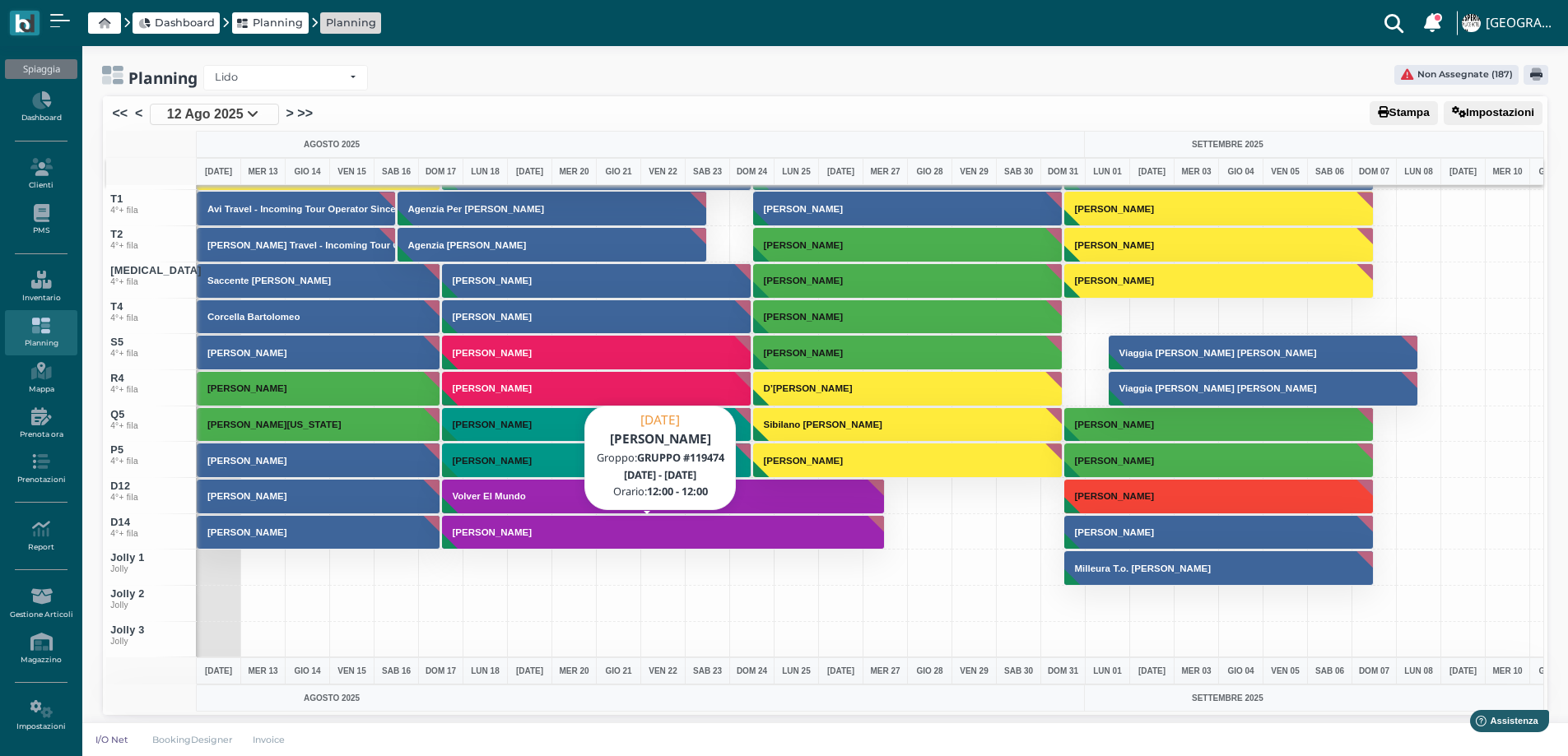
scroll to position [4, 0]
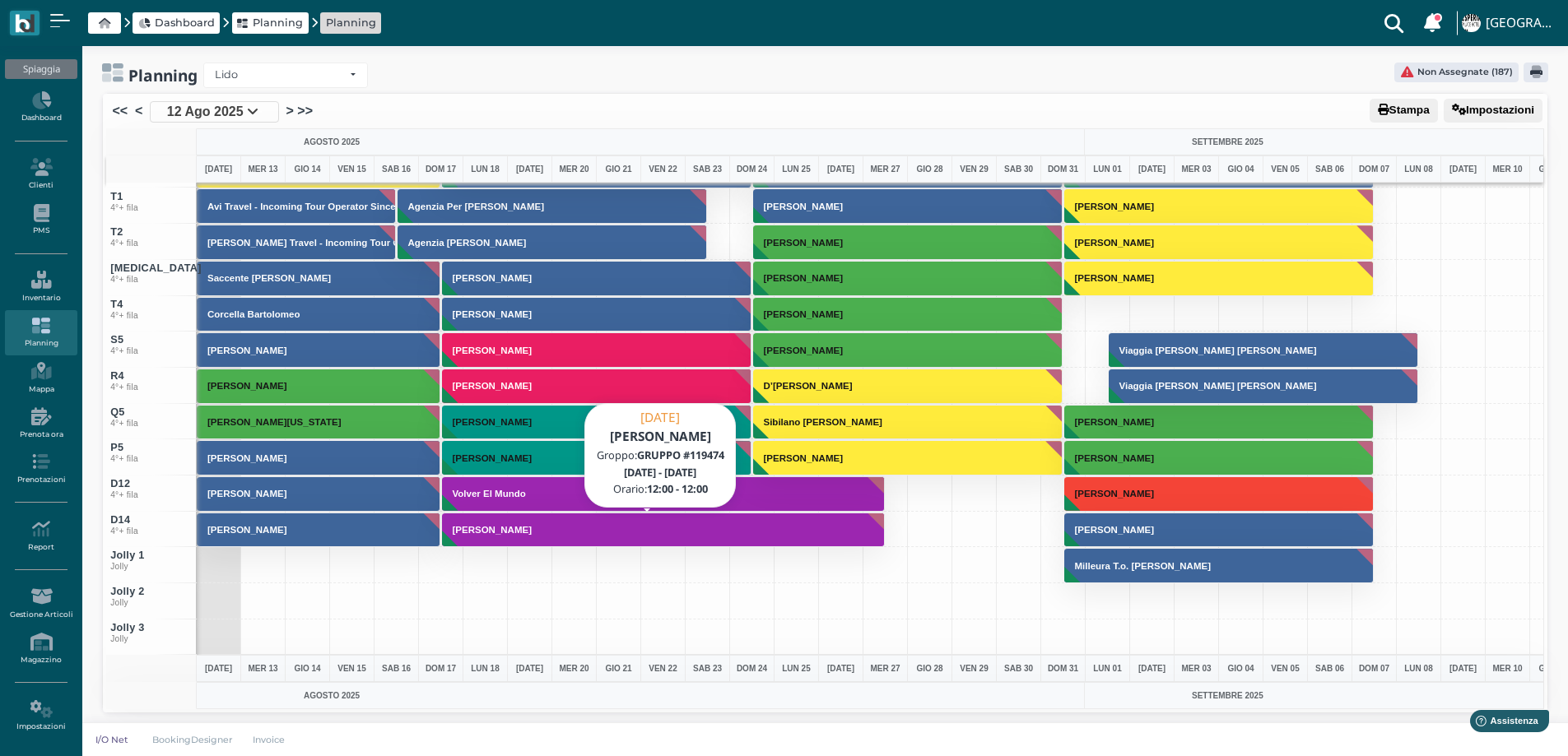
click at [500, 526] on h3 "Grossi Andrea" at bounding box center [492, 530] width 93 height 10
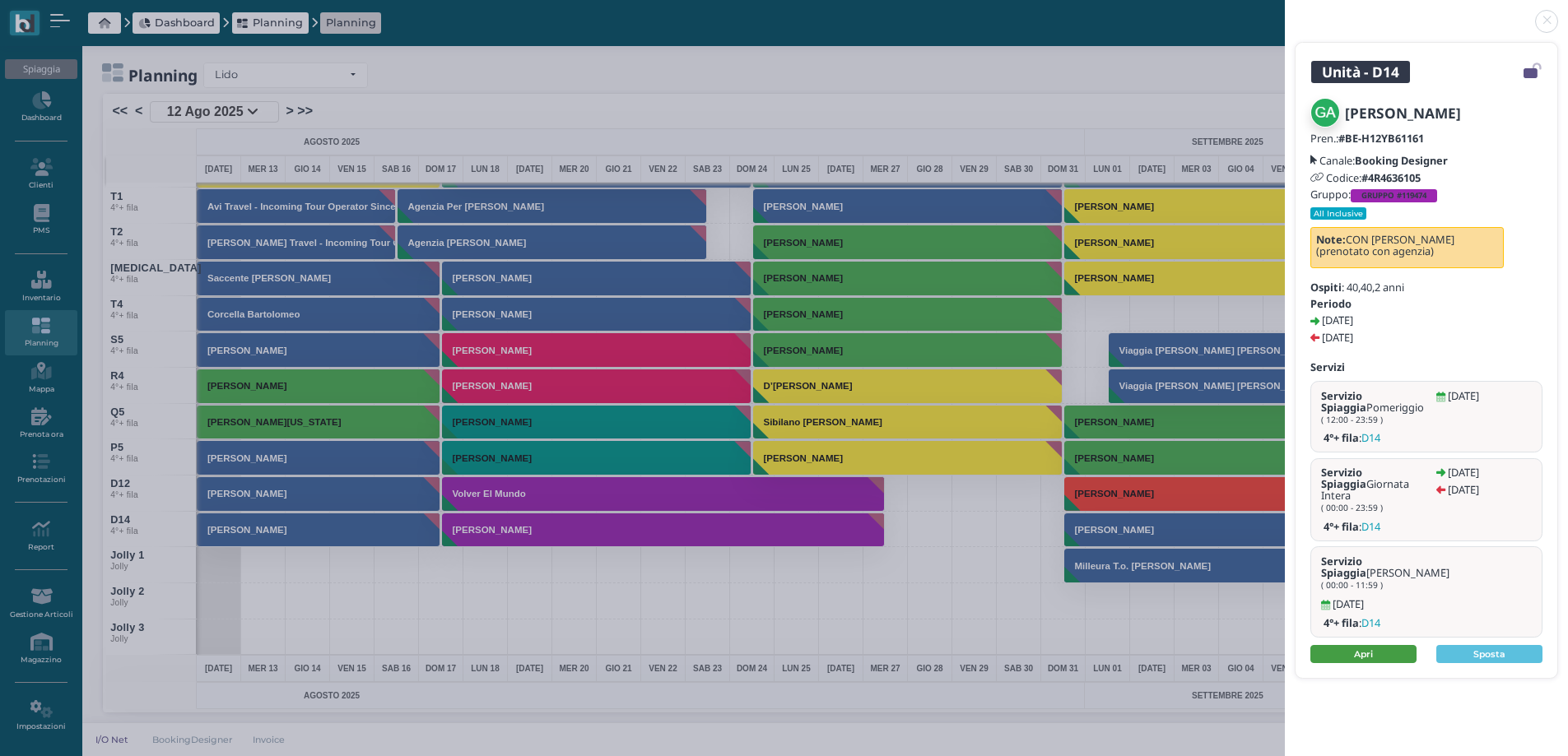
click at [1356, 645] on link "Apri" at bounding box center [1364, 654] width 106 height 18
click at [1286, 12] on link at bounding box center [1286, 12] width 0 height 0
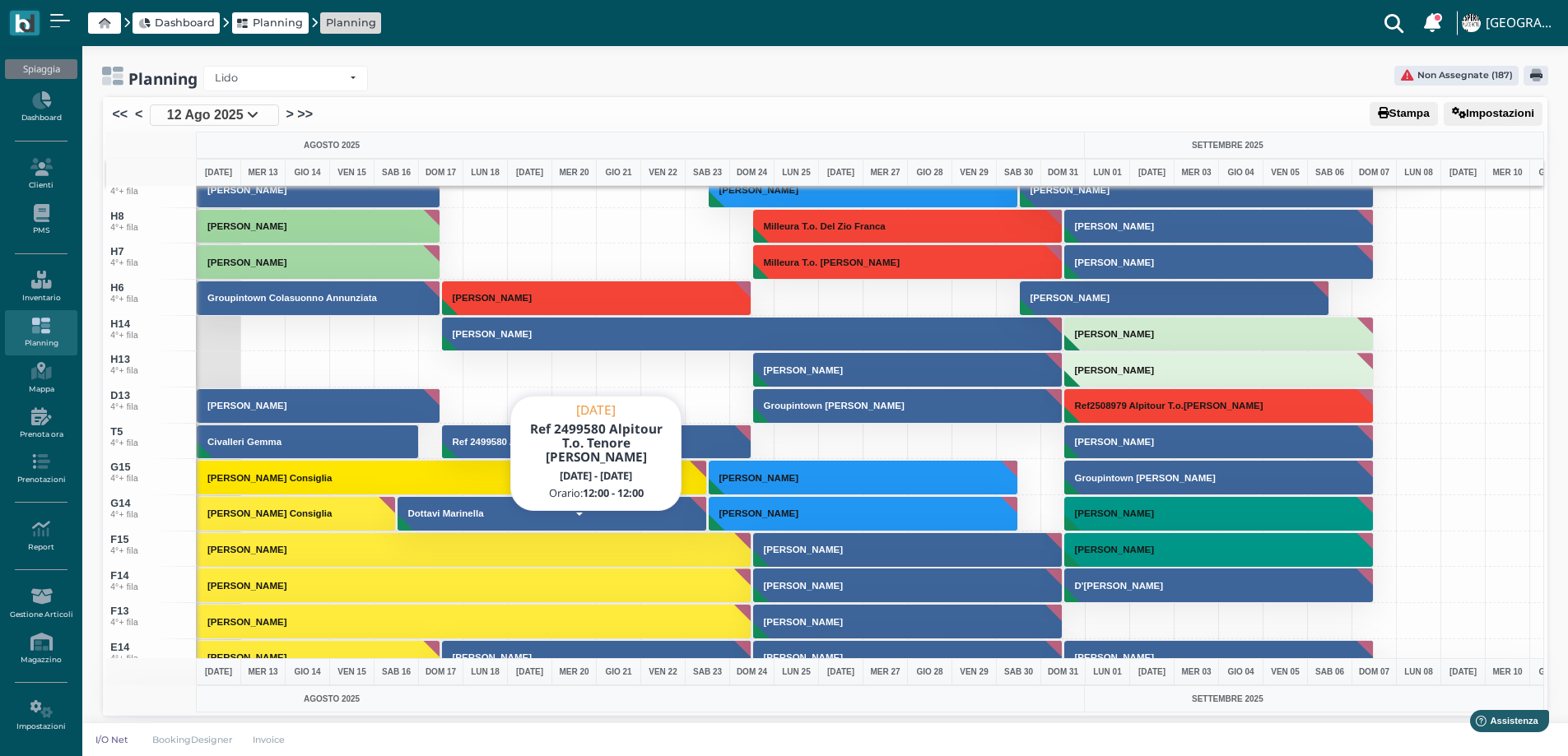
scroll to position [5709, 0]
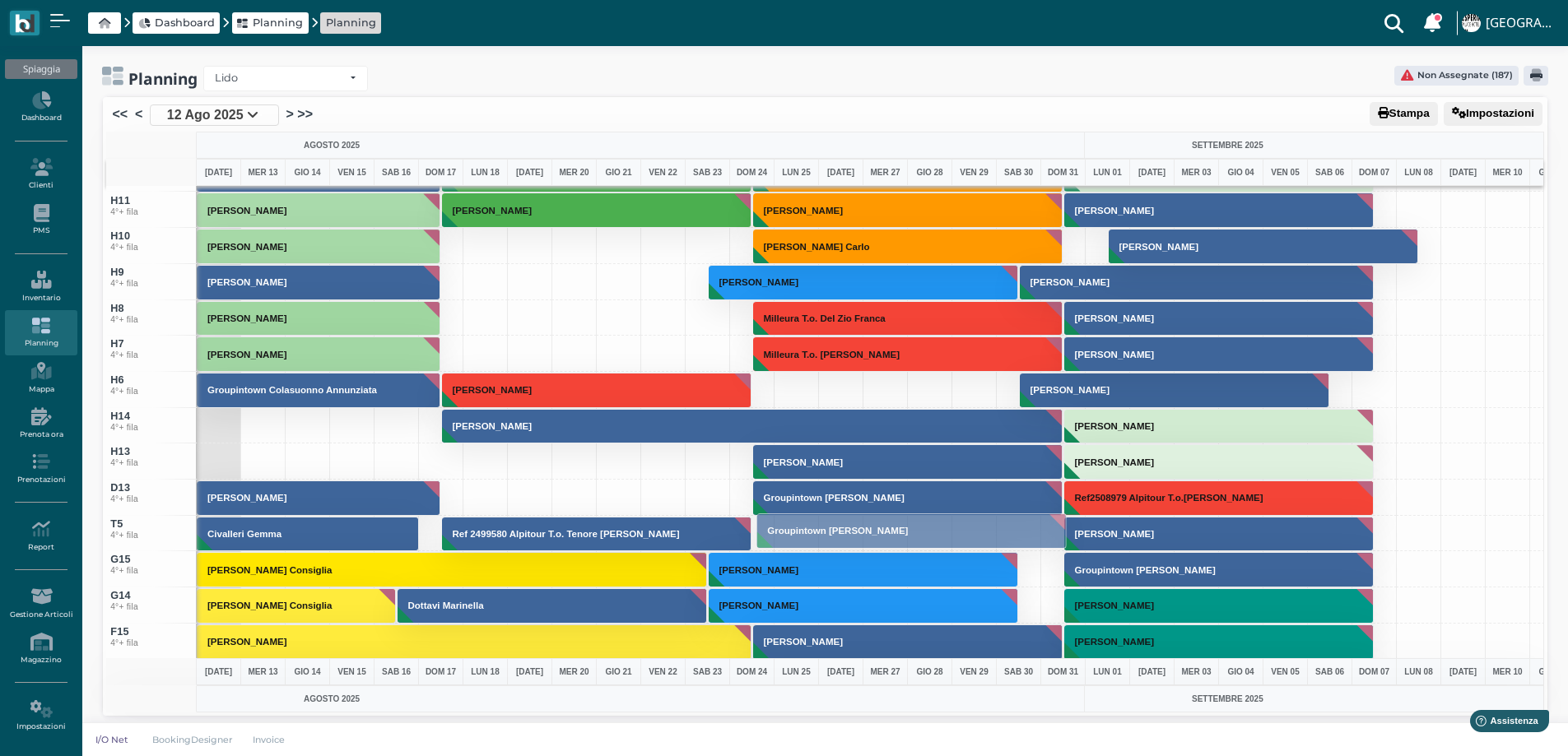
drag, startPoint x: 778, startPoint y: 508, endPoint x: 777, endPoint y: 541, distance: 33.0
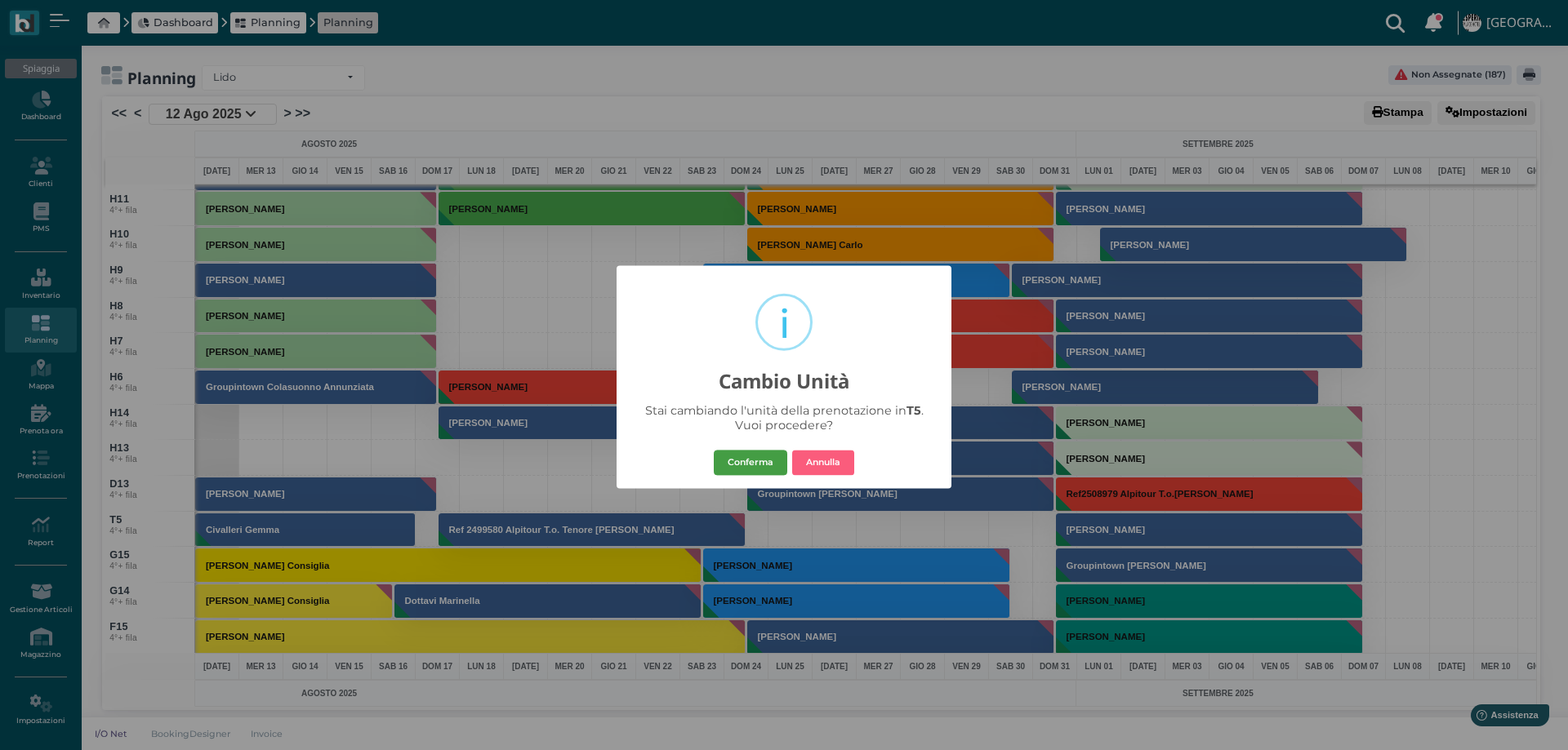
click at [758, 462] on button "Conferma" at bounding box center [750, 463] width 74 height 26
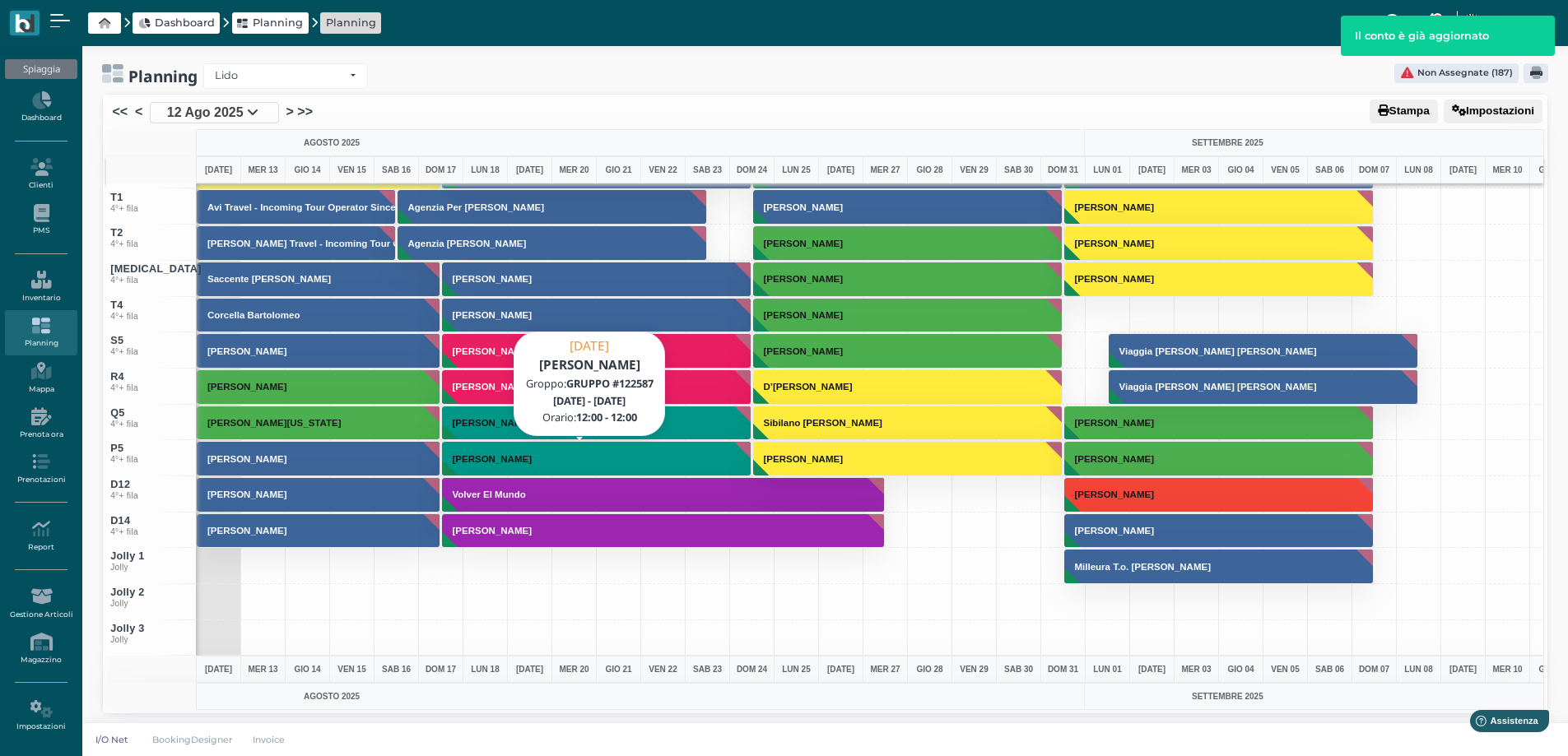
scroll to position [4, 0]
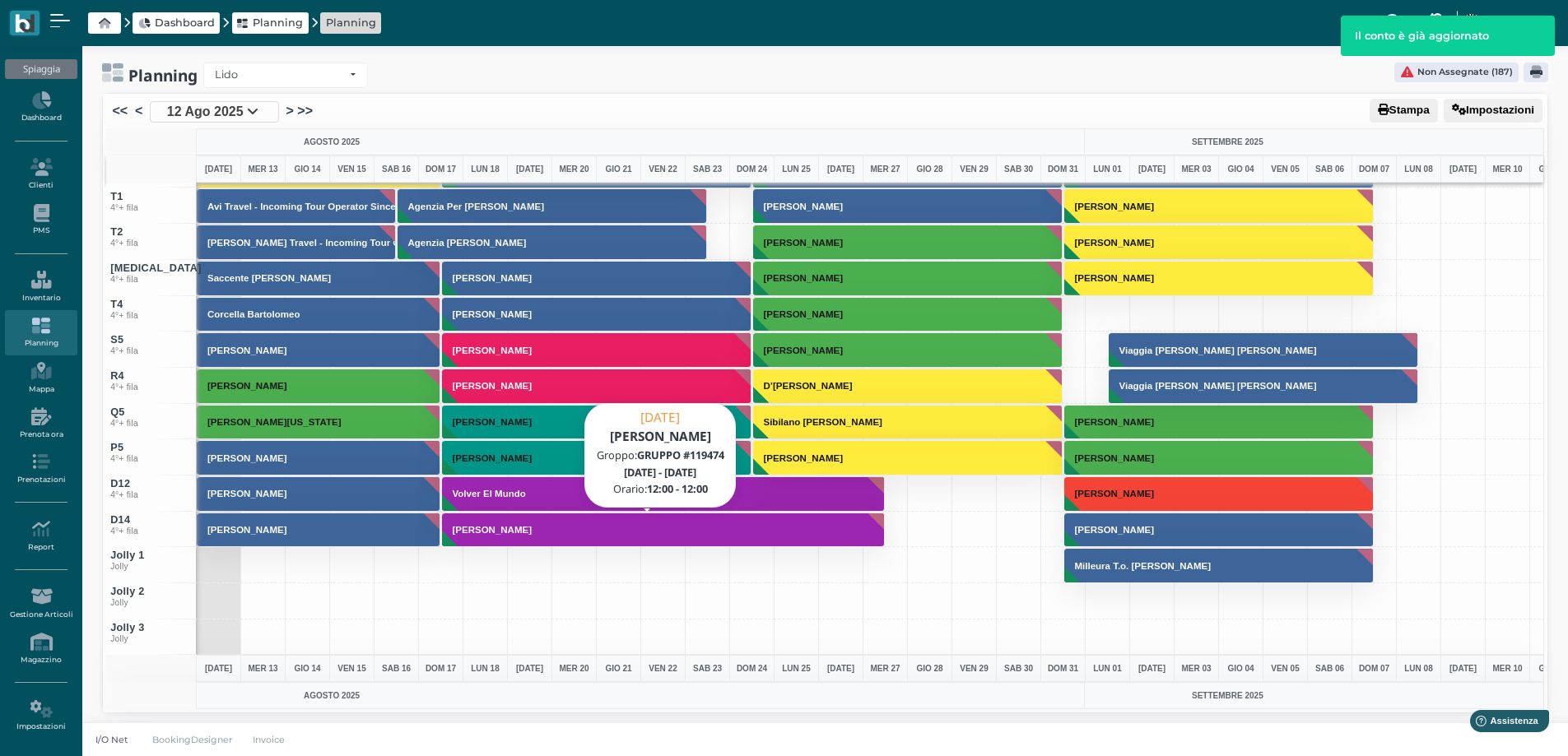
click at [478, 526] on h3 "[PERSON_NAME]" at bounding box center [492, 530] width 93 height 10
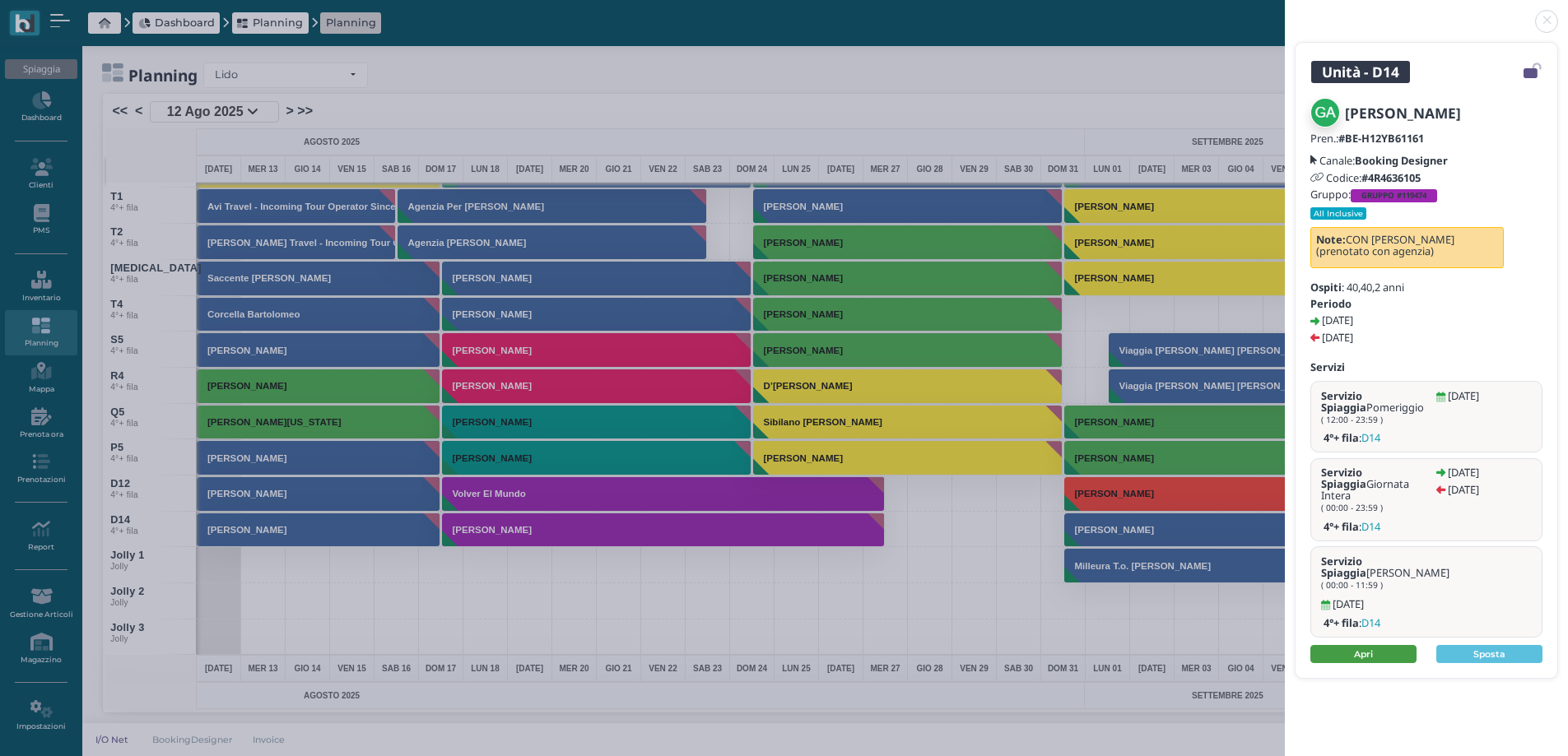
click at [1344, 645] on link "Apri" at bounding box center [1364, 654] width 106 height 18
click at [1286, 12] on link at bounding box center [1286, 12] width 0 height 0
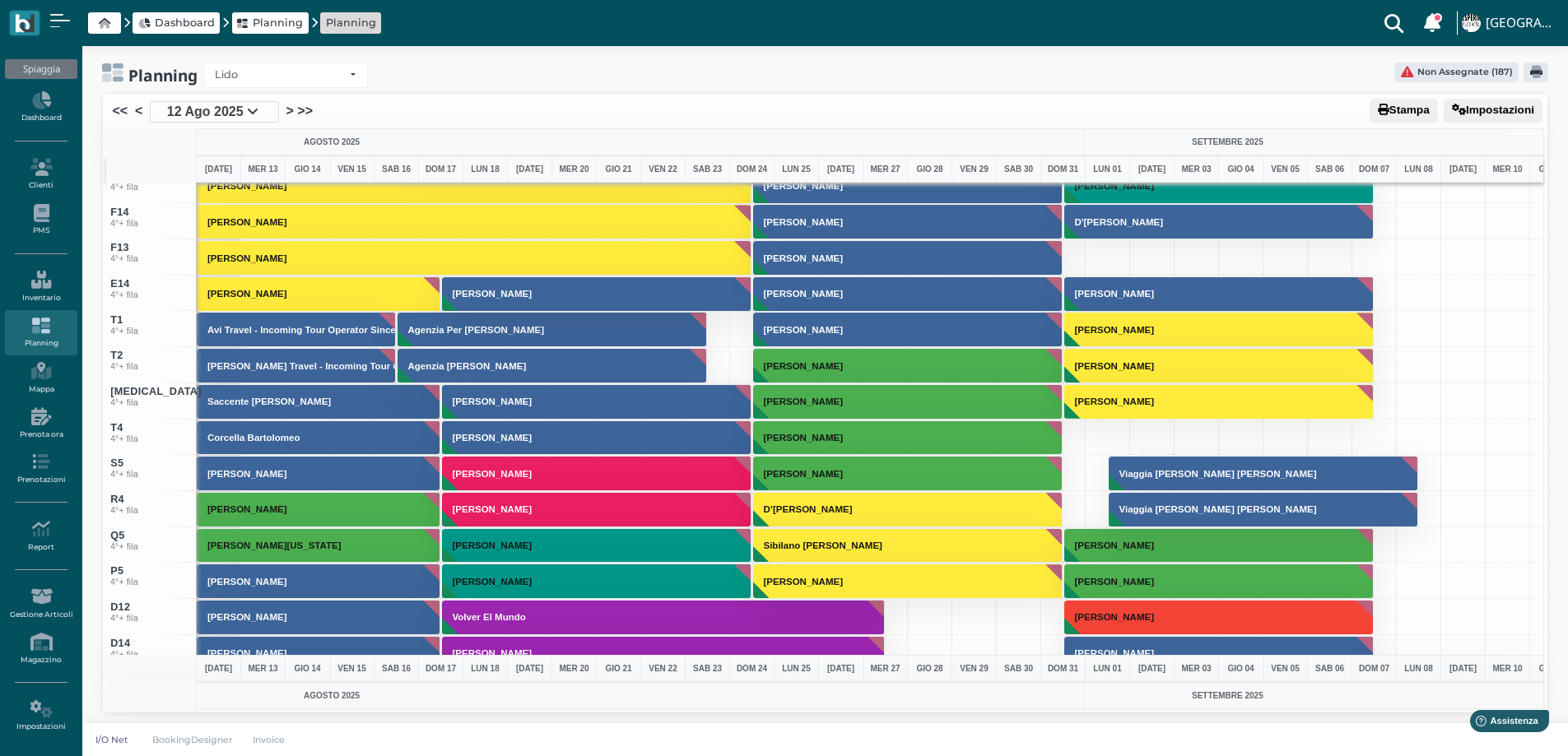
scroll to position [6120, 0]
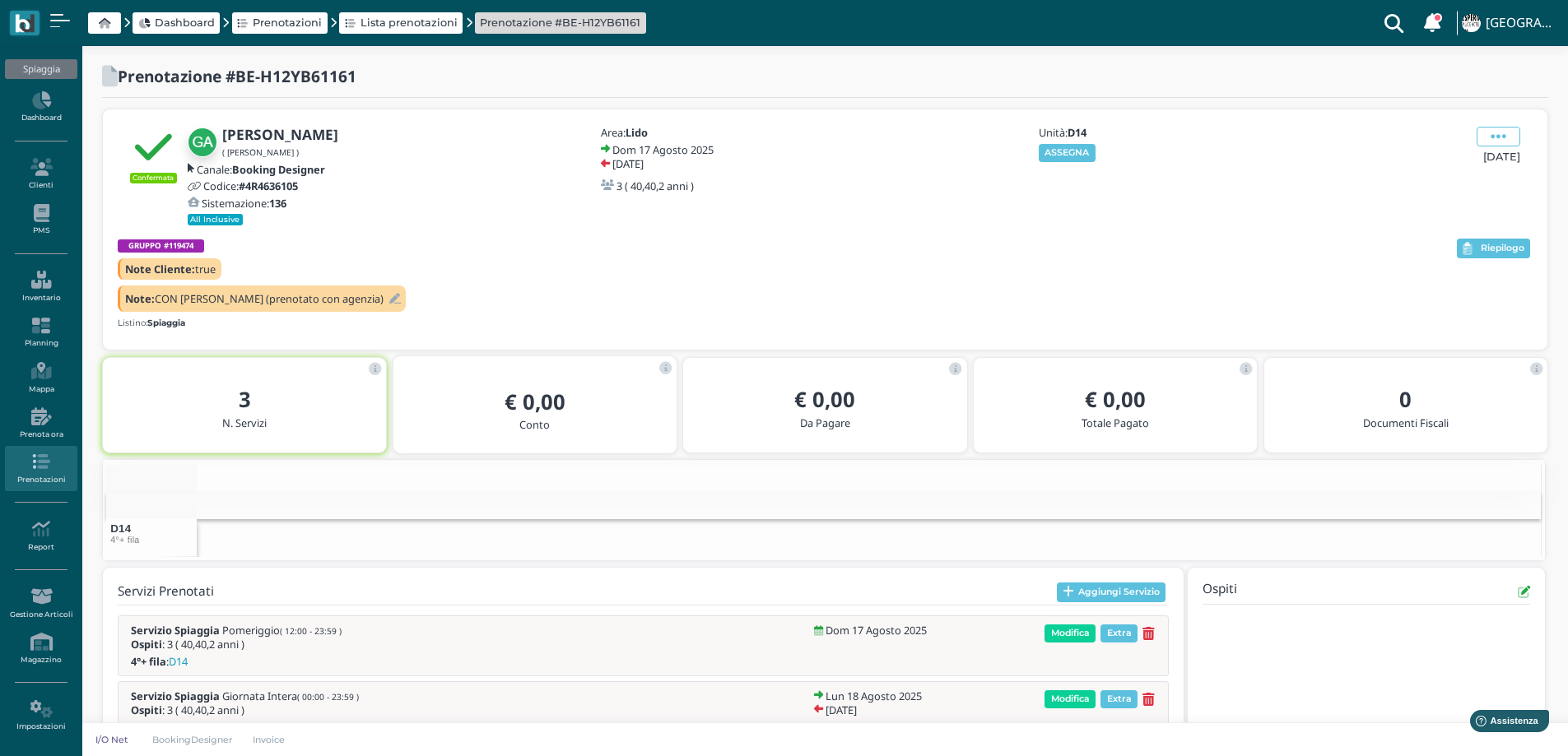
drag, startPoint x: 1077, startPoint y: 149, endPoint x: 1060, endPoint y: 152, distance: 17.3
click at [1076, 146] on button "ASSEGNA" at bounding box center [1067, 153] width 57 height 18
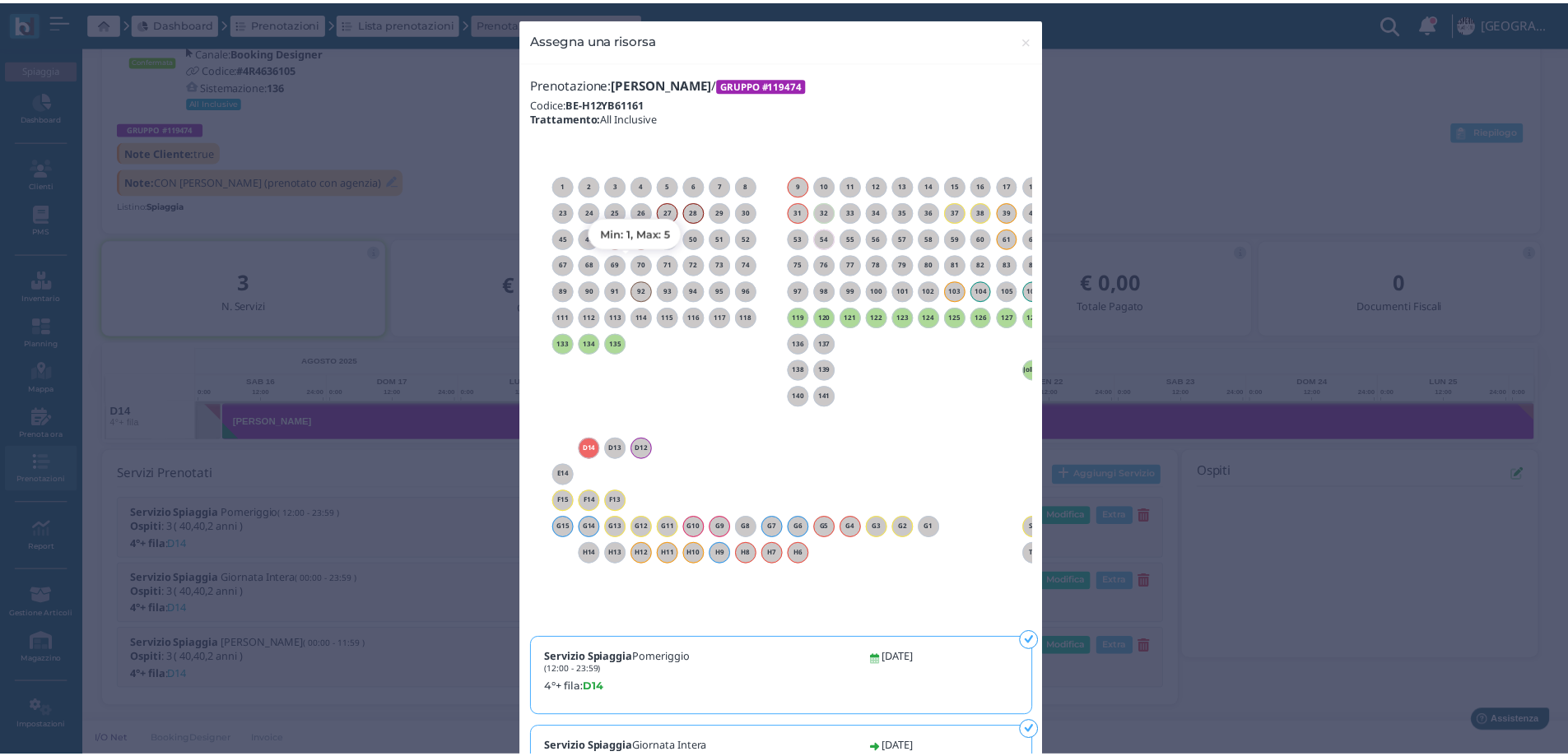
scroll to position [0, 172]
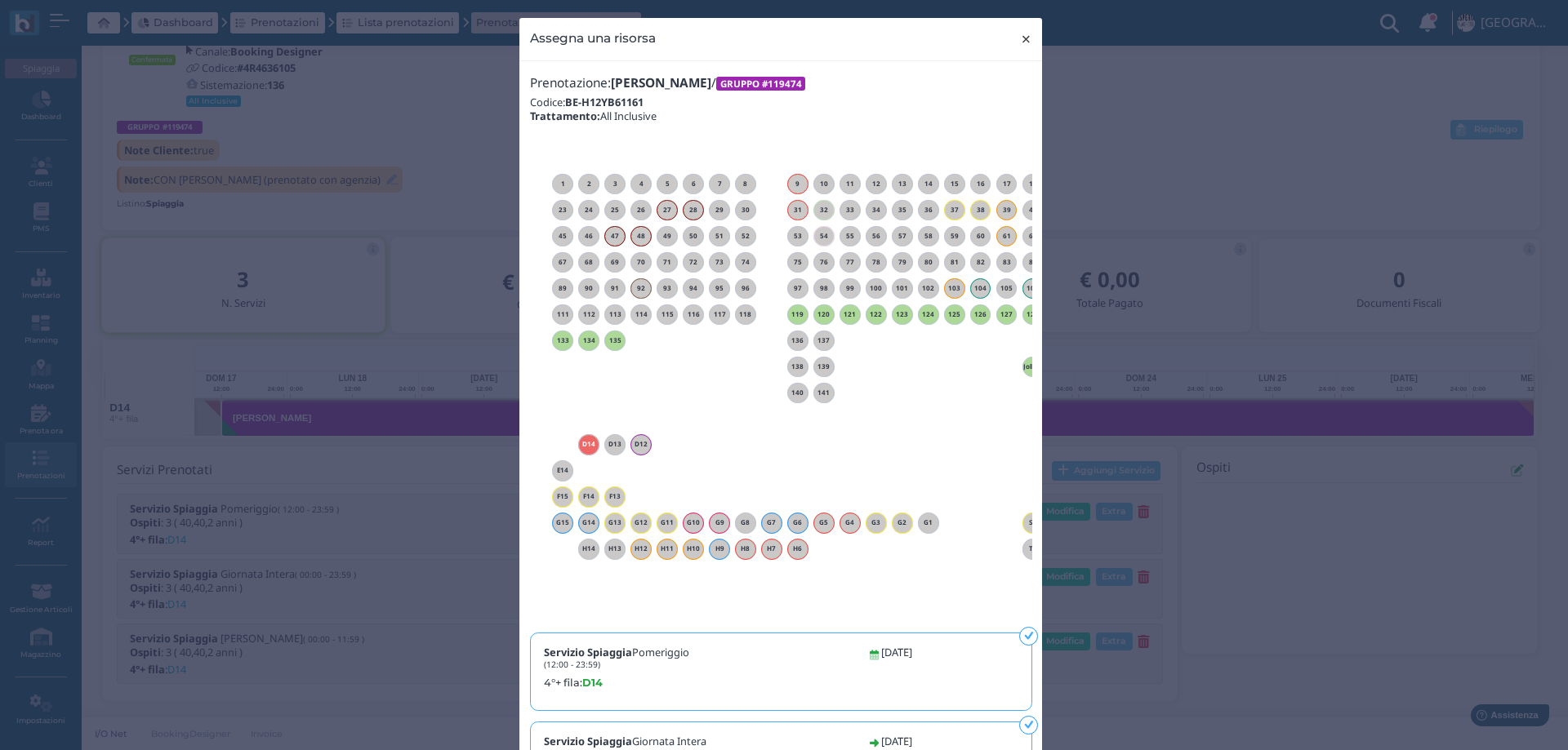
click at [1020, 37] on span "×" at bounding box center [1025, 38] width 12 height 21
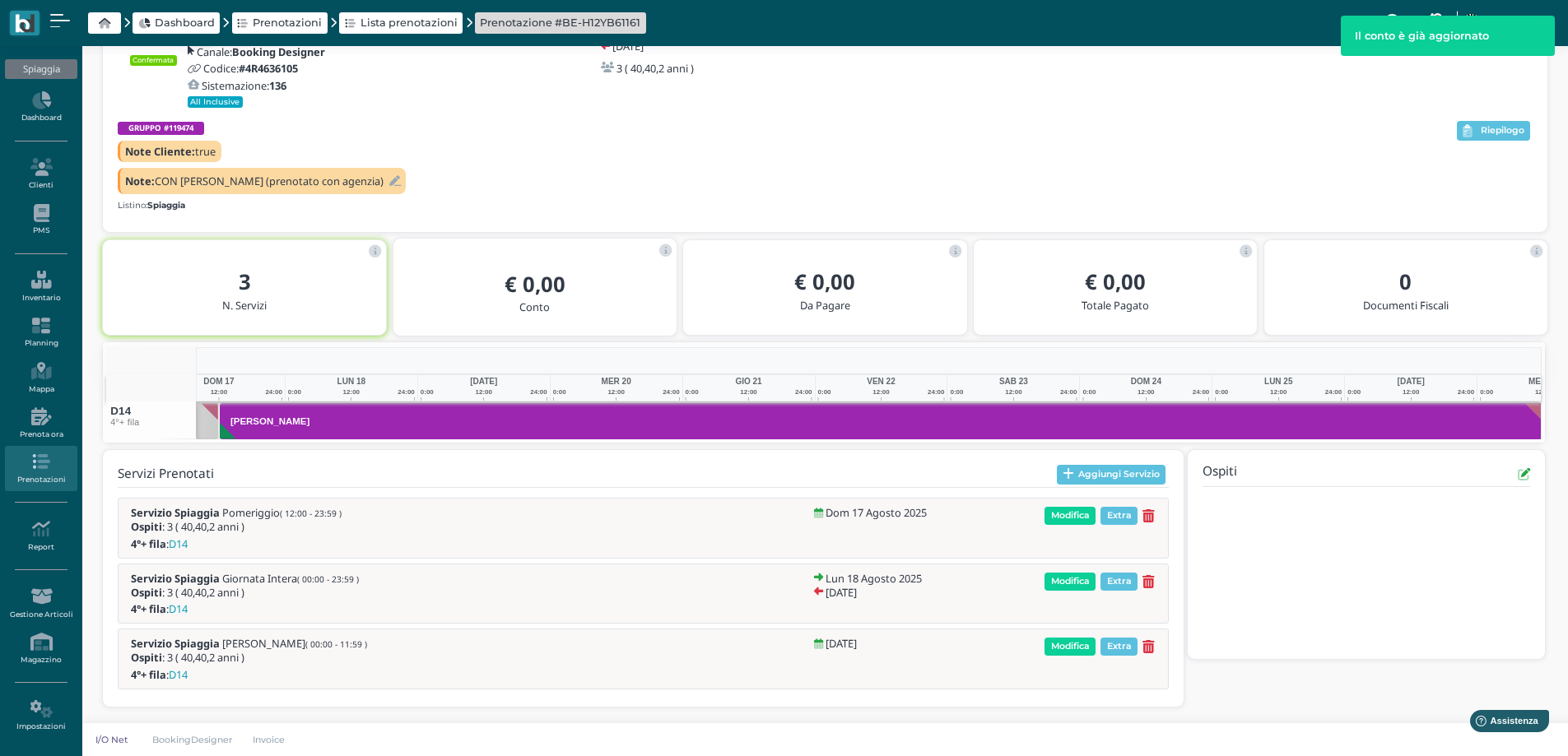
scroll to position [0, 0]
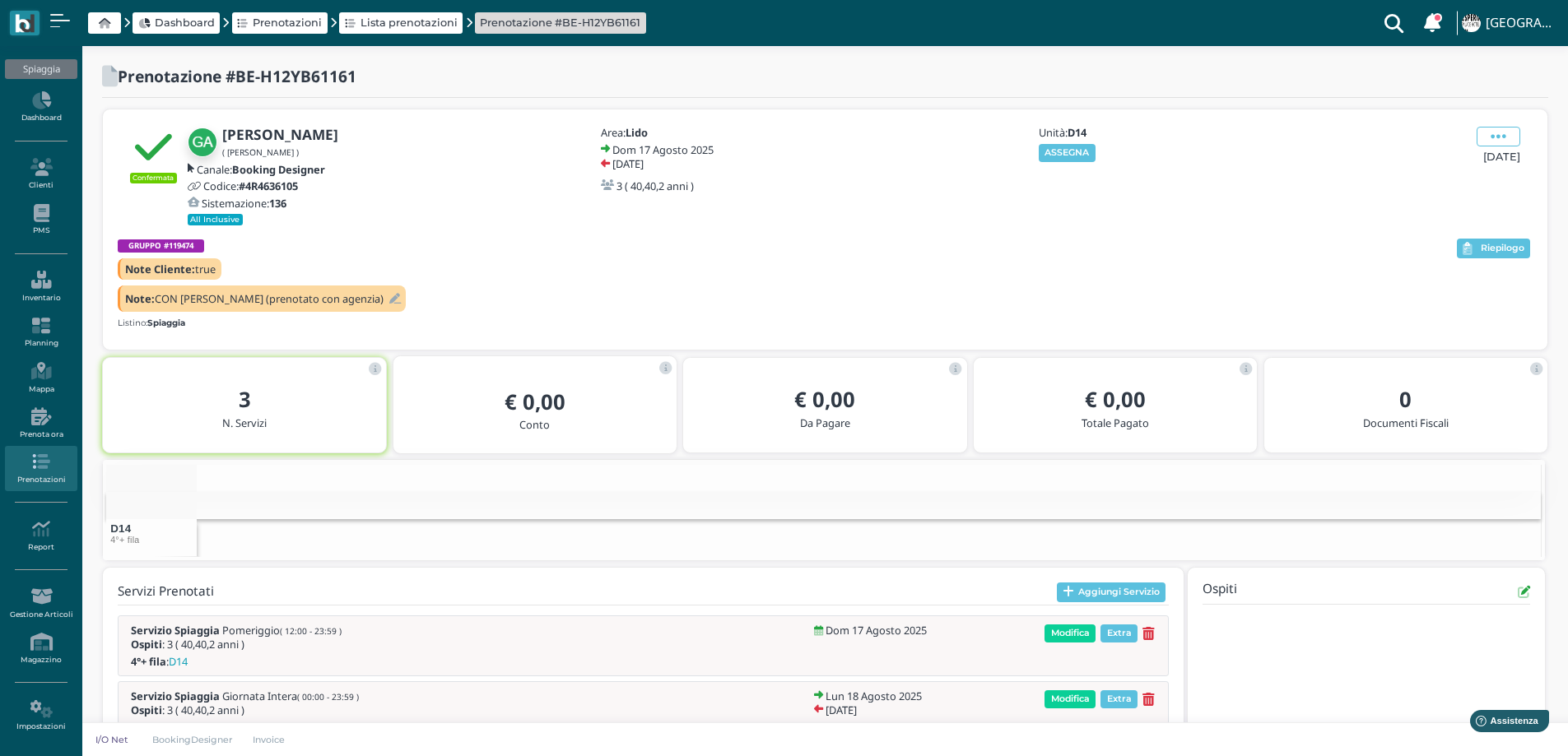
click at [1056, 142] on div "Unità: D14 ASSEGNA" at bounding box center [1125, 144] width 178 height 35
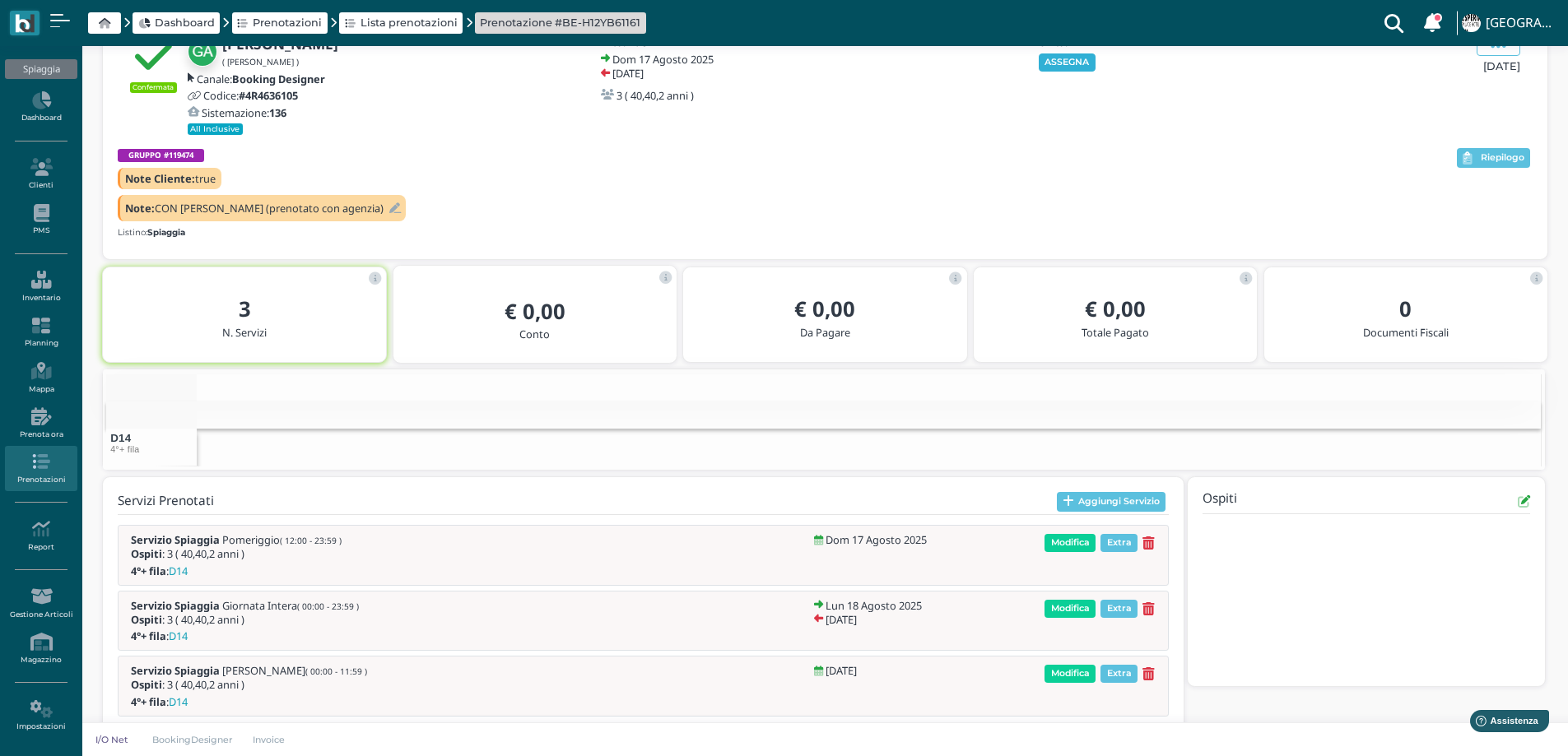
scroll to position [0, 102]
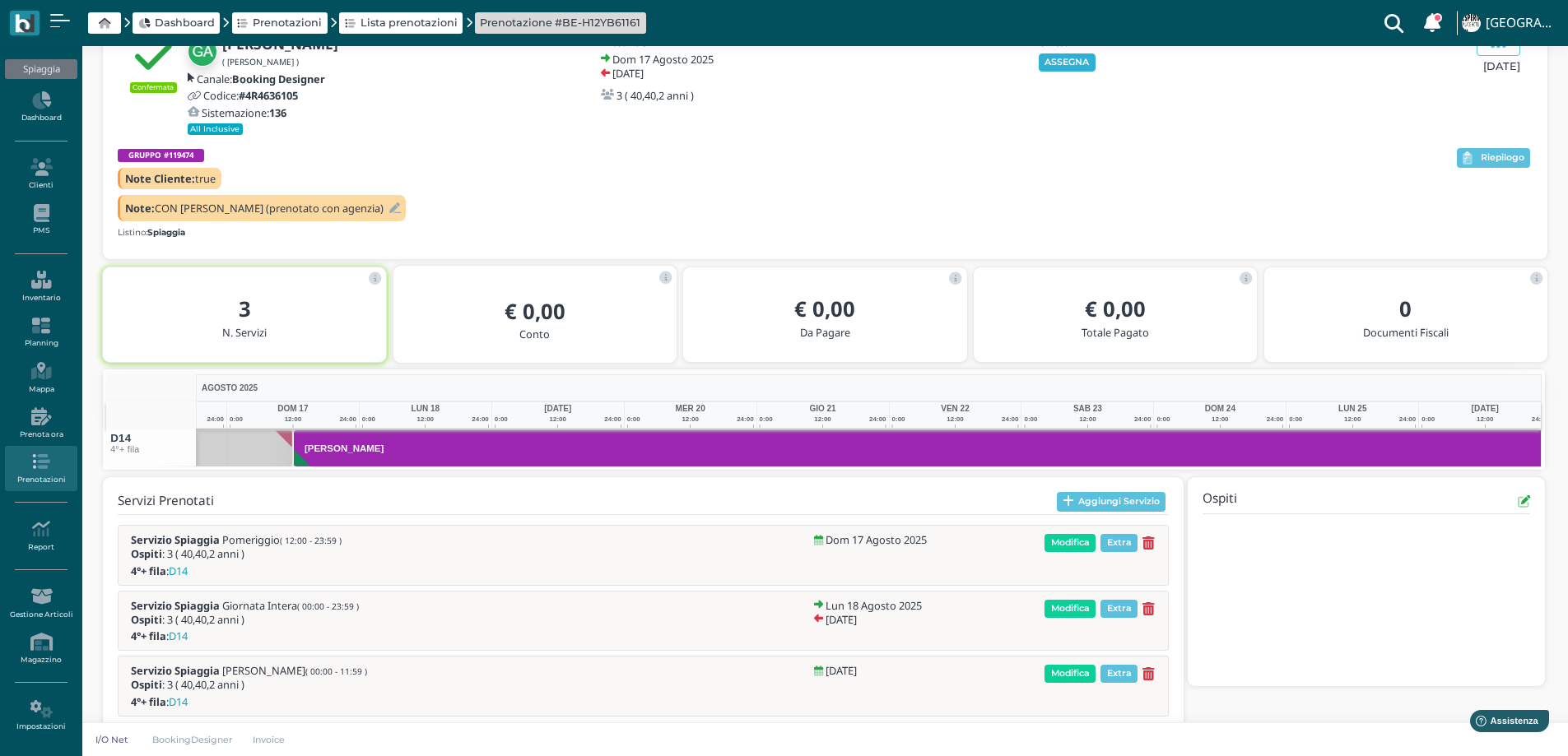
click at [1060, 143] on div "Confermata [PERSON_NAME] ( [PERSON_NAME] ) Canale: Booking Designer Codice: #4R…" at bounding box center [825, 139] width 1445 height 240
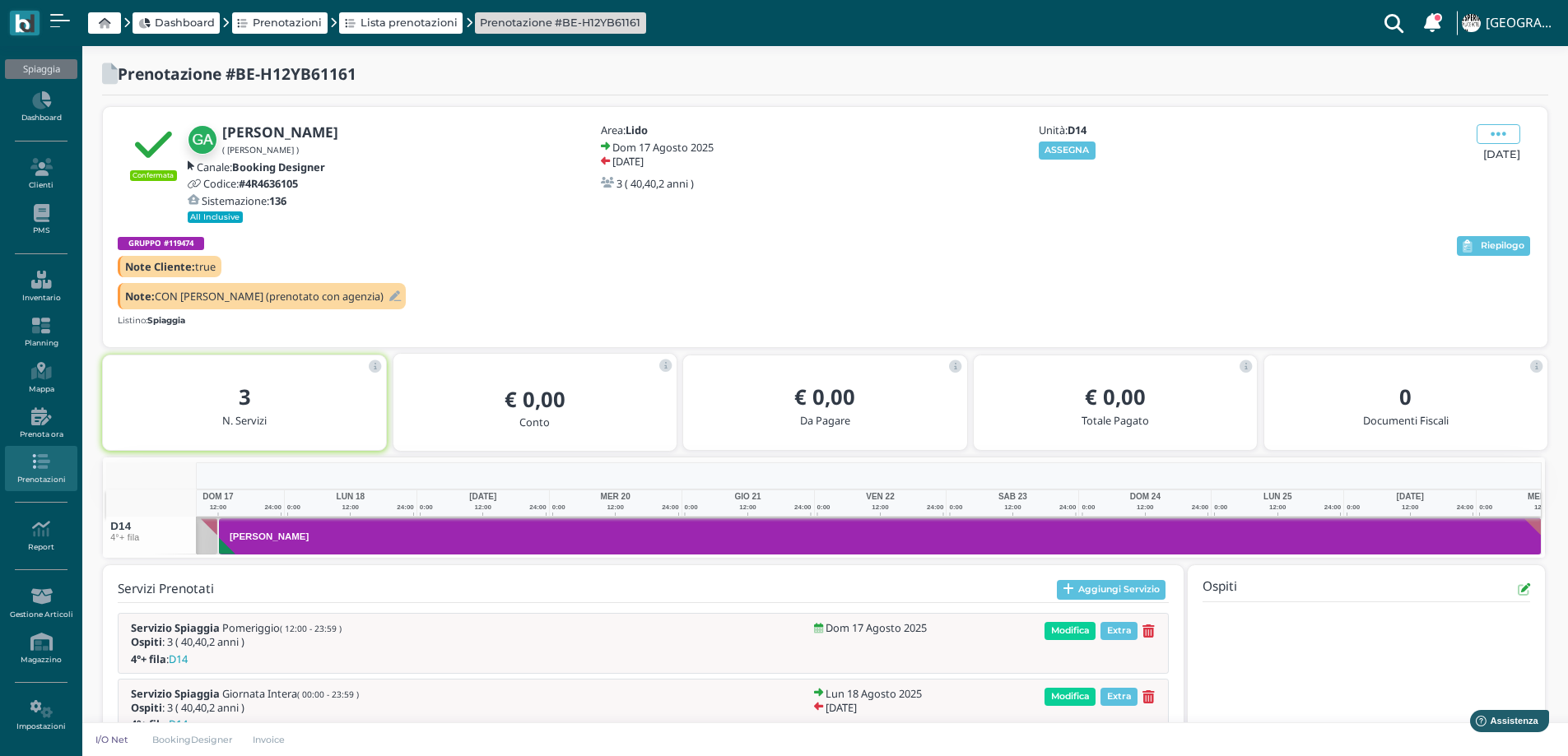
scroll to position [0, 0]
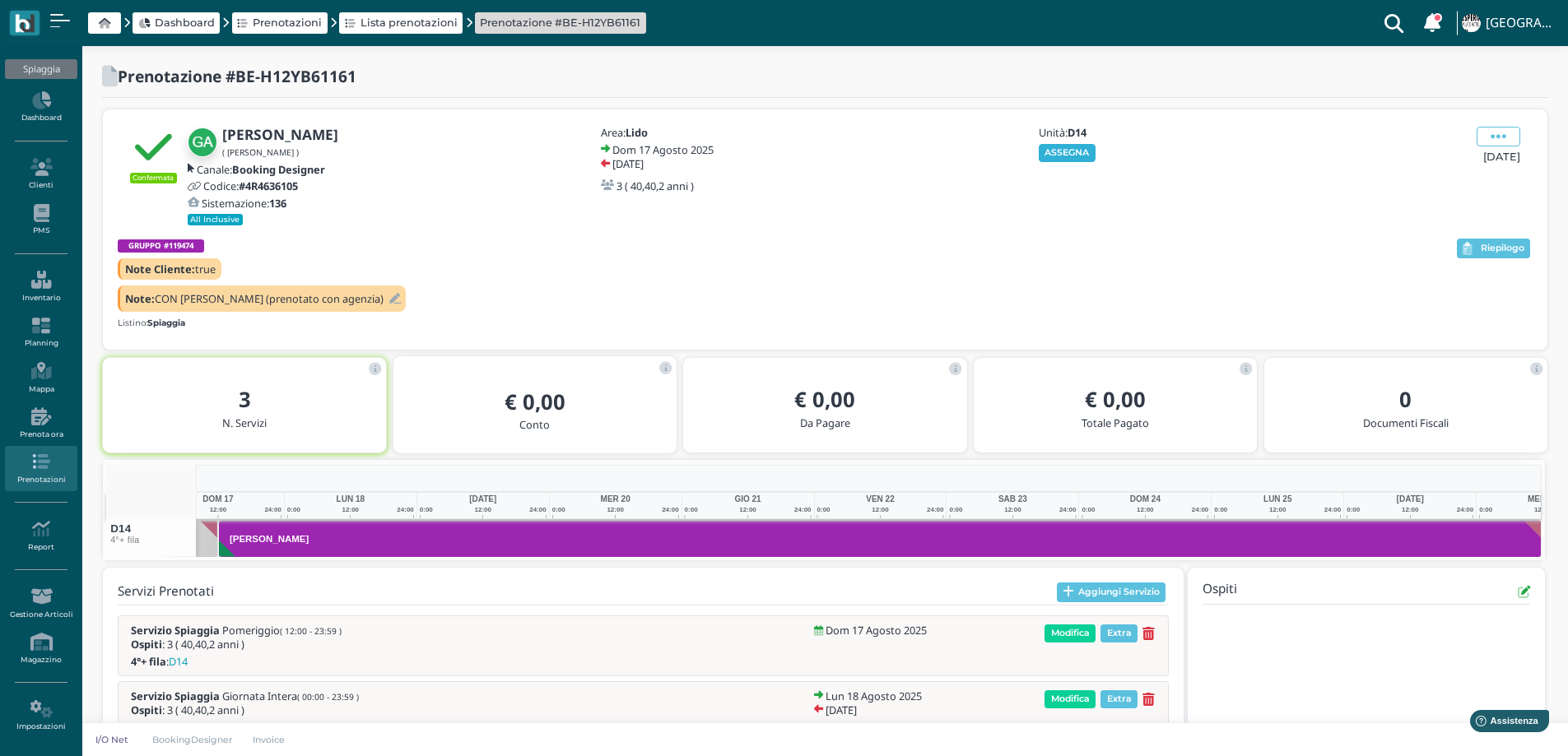
click at [1053, 152] on button "ASSEGNA" at bounding box center [1067, 153] width 57 height 18
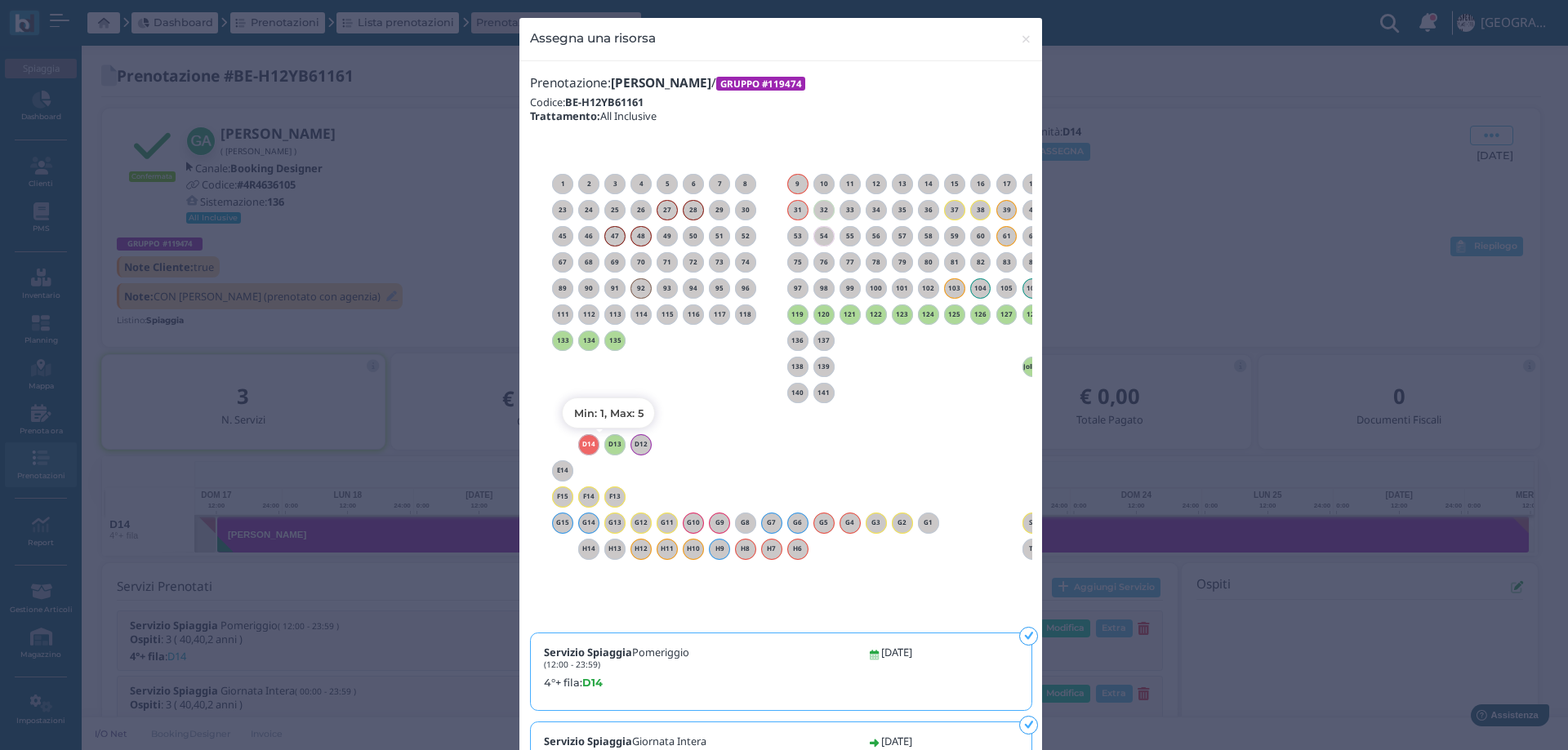
click at [604, 446] on h6 "D13" at bounding box center [614, 445] width 21 height 7
click at [1020, 39] on span "×" at bounding box center [1025, 38] width 12 height 21
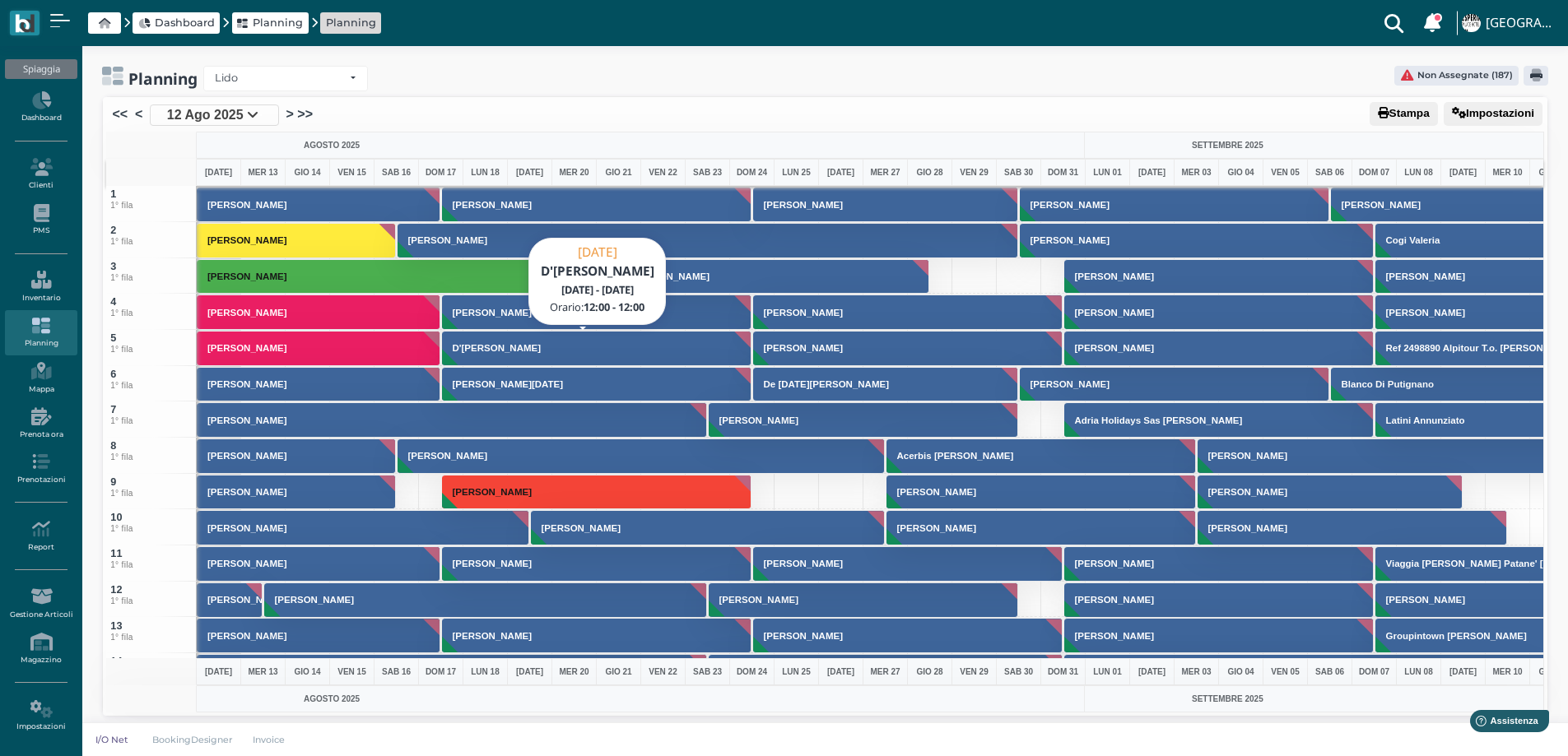
click at [504, 352] on h3 "D'[PERSON_NAME]" at bounding box center [497, 347] width 102 height 10
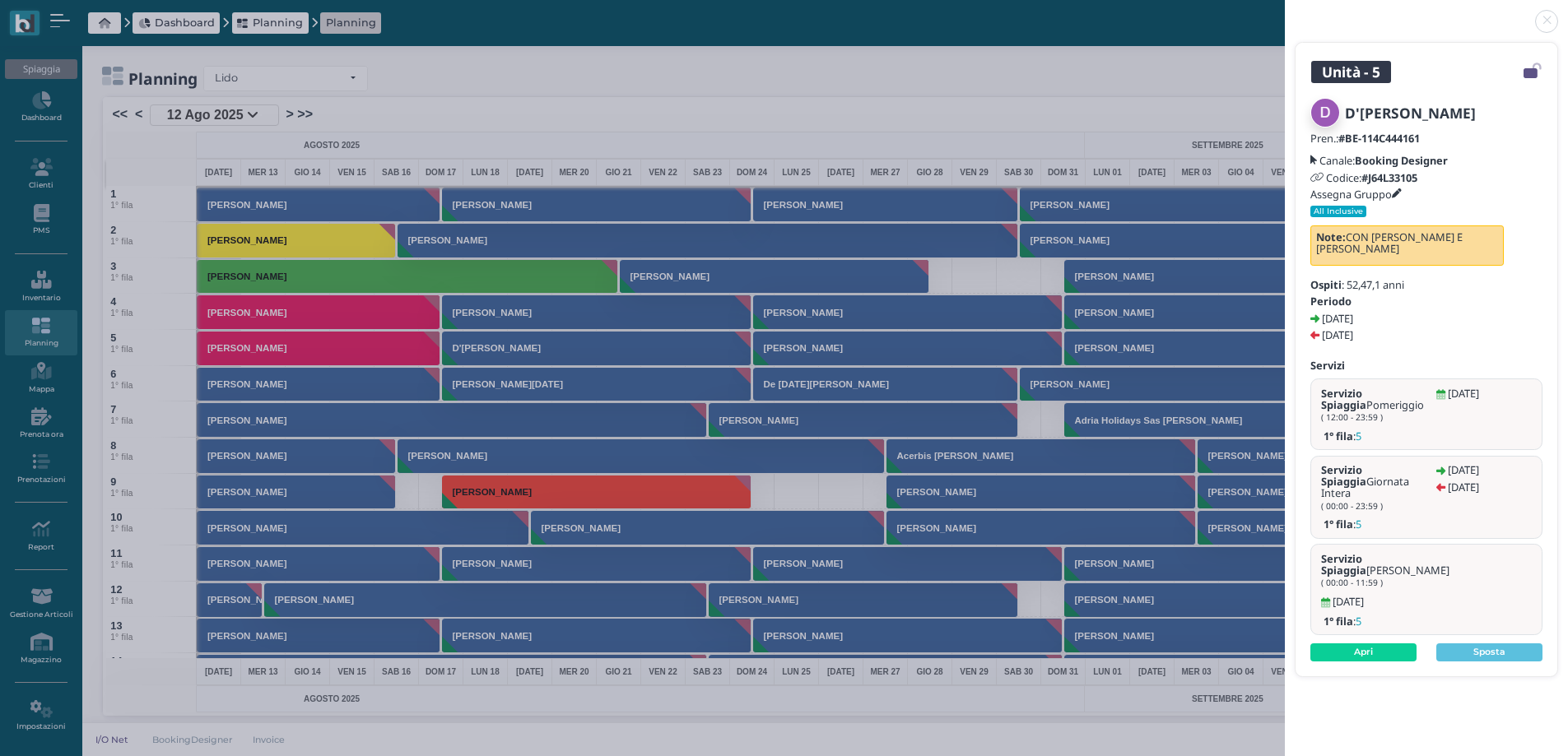
click at [1399, 192] on icon at bounding box center [1397, 194] width 10 height 10
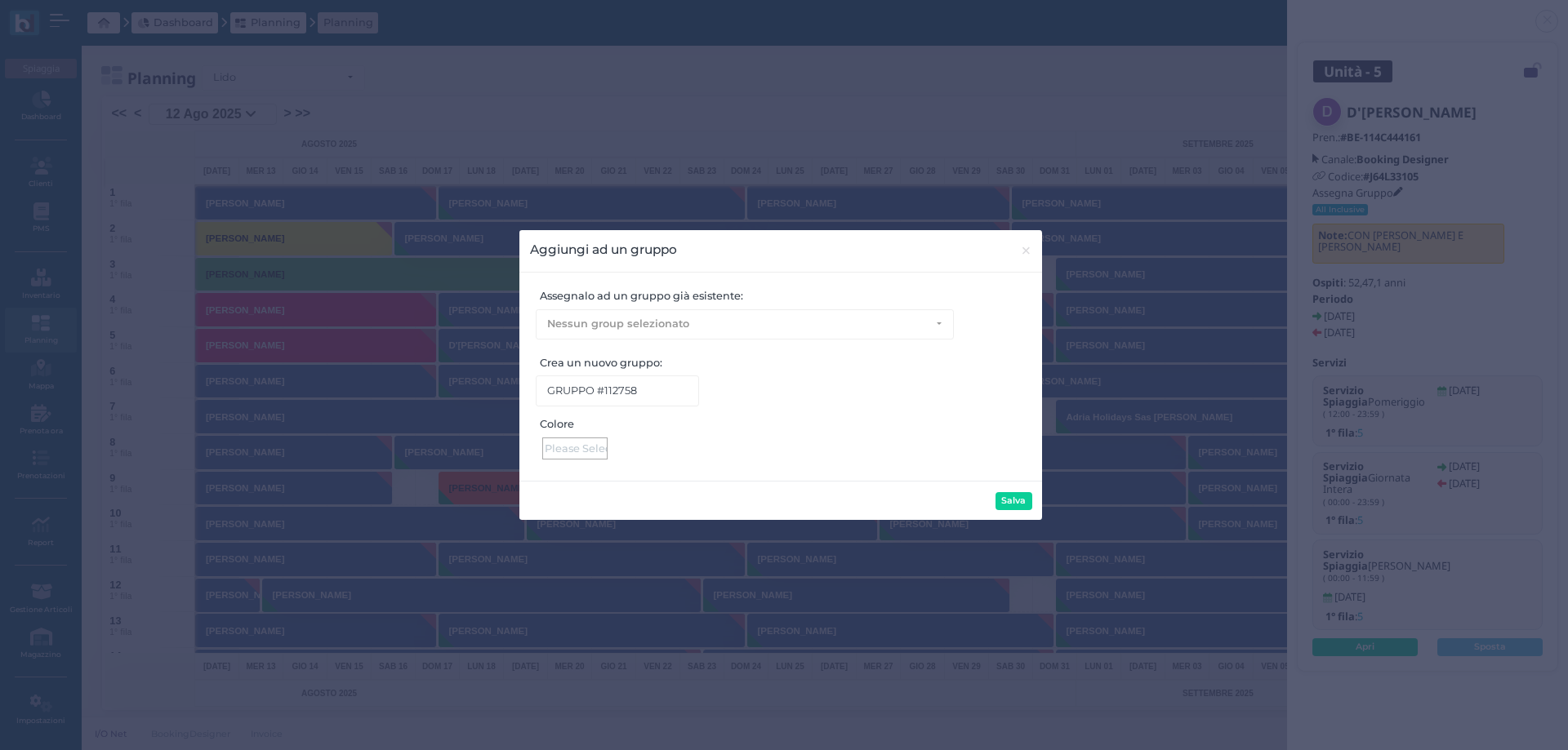
click at [583, 451] on div at bounding box center [575, 448] width 65 height 22
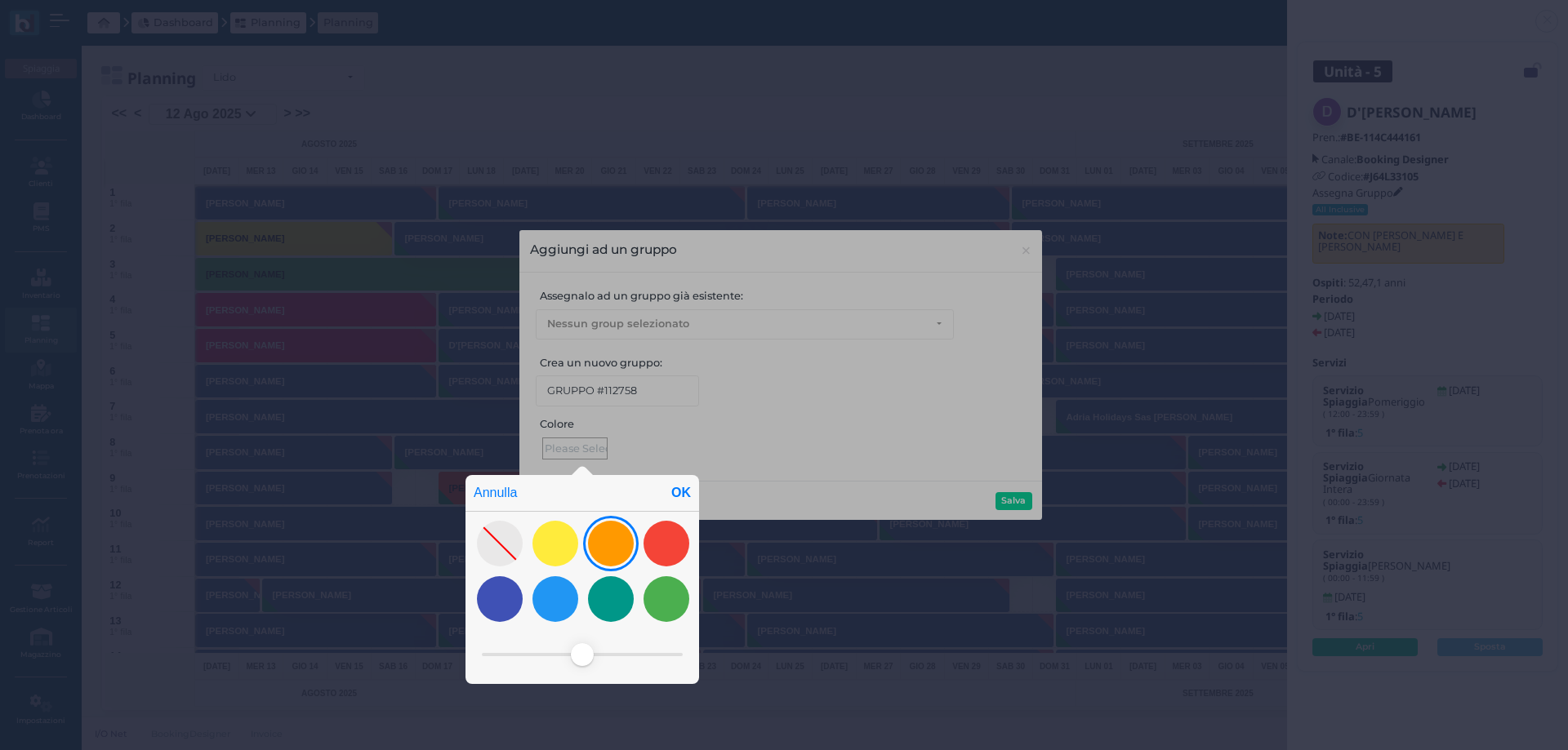
click at [610, 546] on div at bounding box center [610, 544] width 45 height 45
click at [684, 486] on div "OK" at bounding box center [681, 494] width 36 height 36
type input "#ff9900"
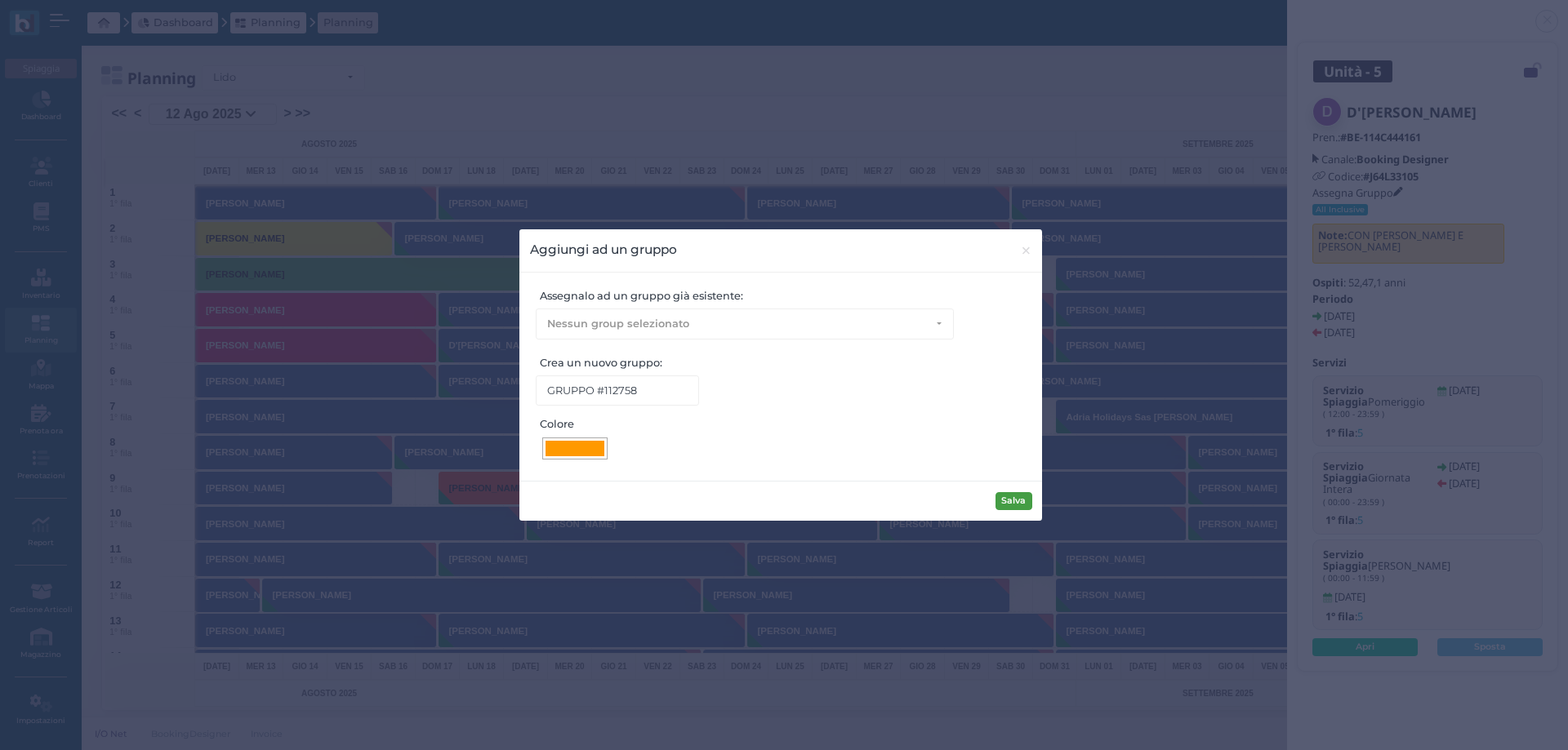
click at [1010, 498] on button "Salva" at bounding box center [1014, 501] width 36 height 18
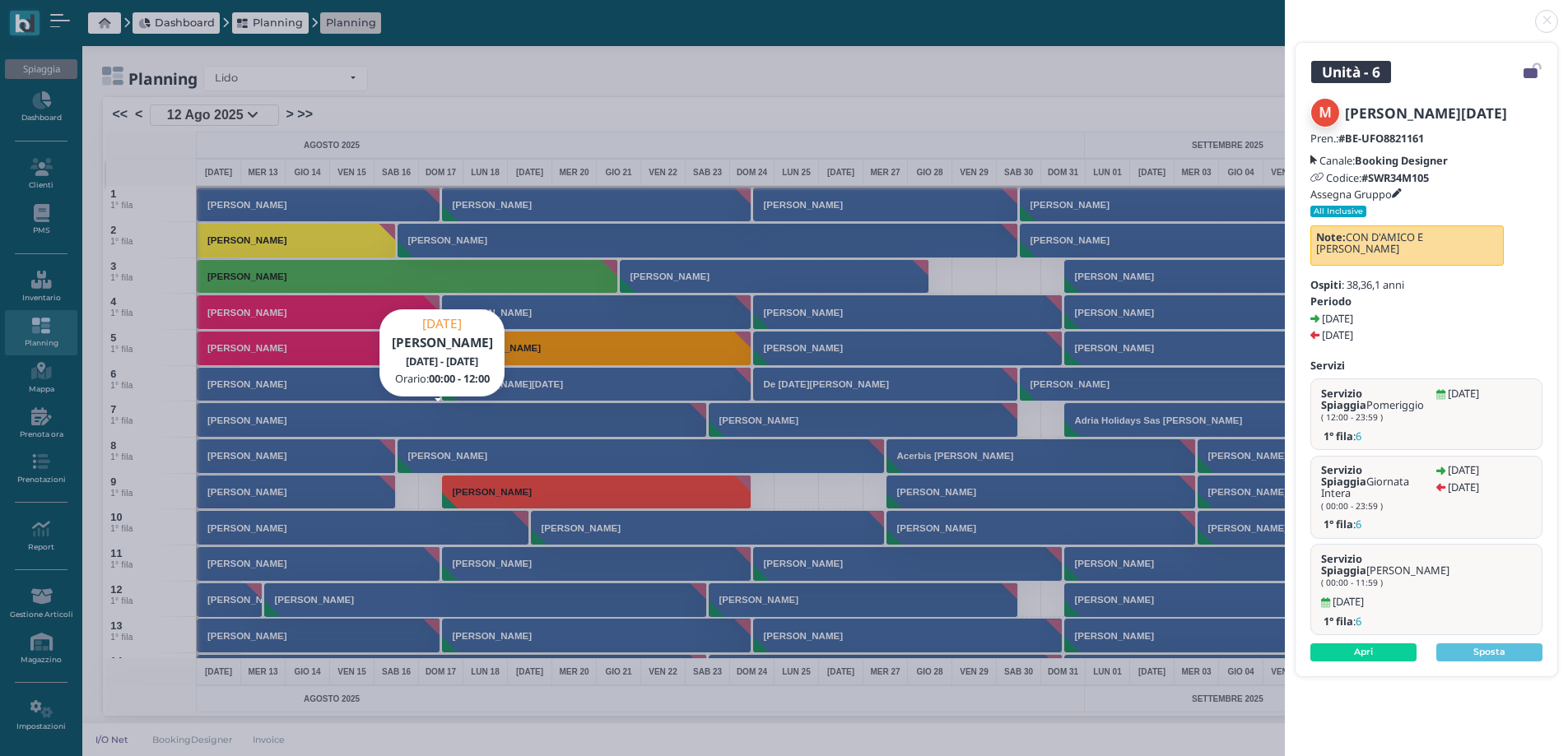
click at [1398, 190] on icon at bounding box center [1397, 194] width 10 height 10
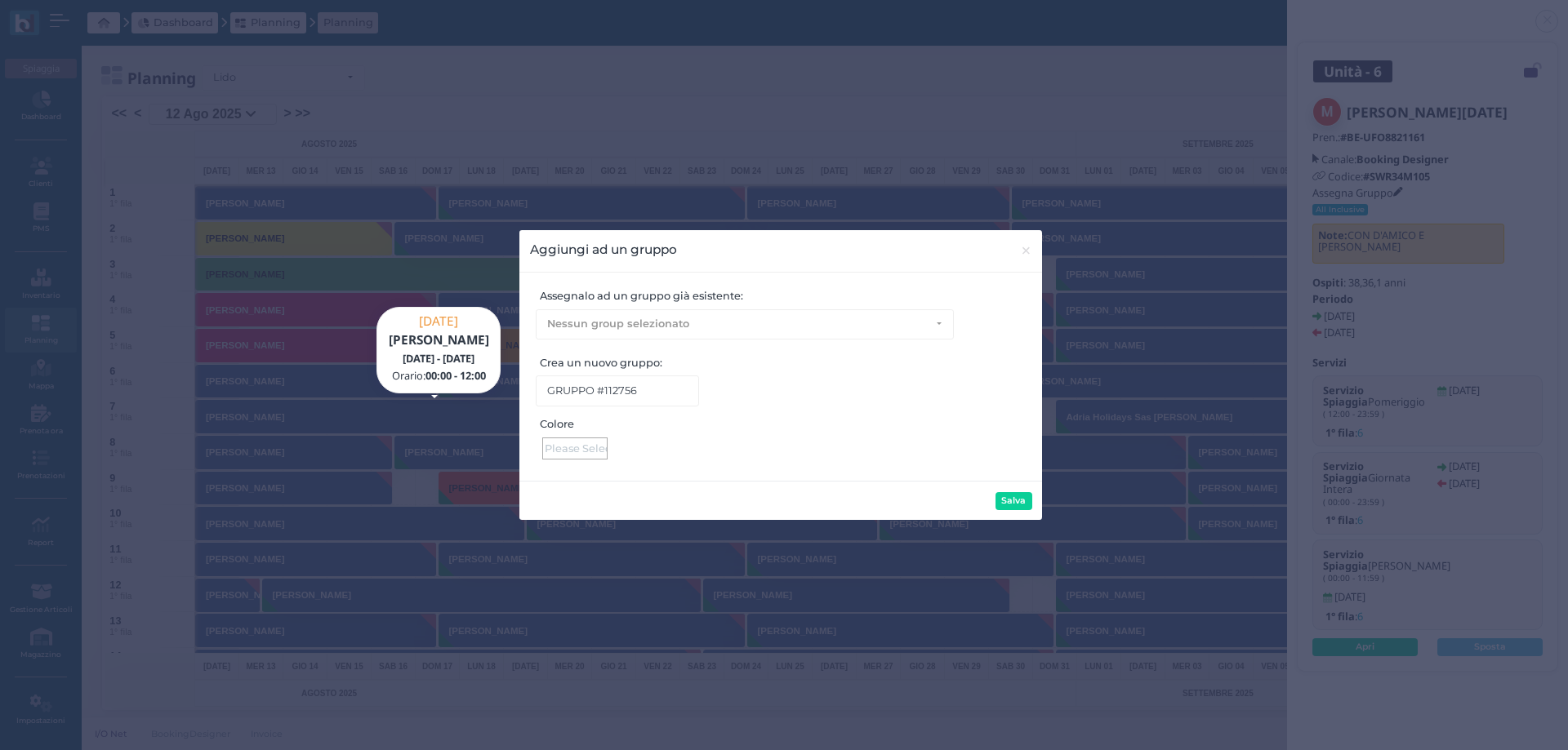
click at [568, 448] on div at bounding box center [575, 448] width 65 height 22
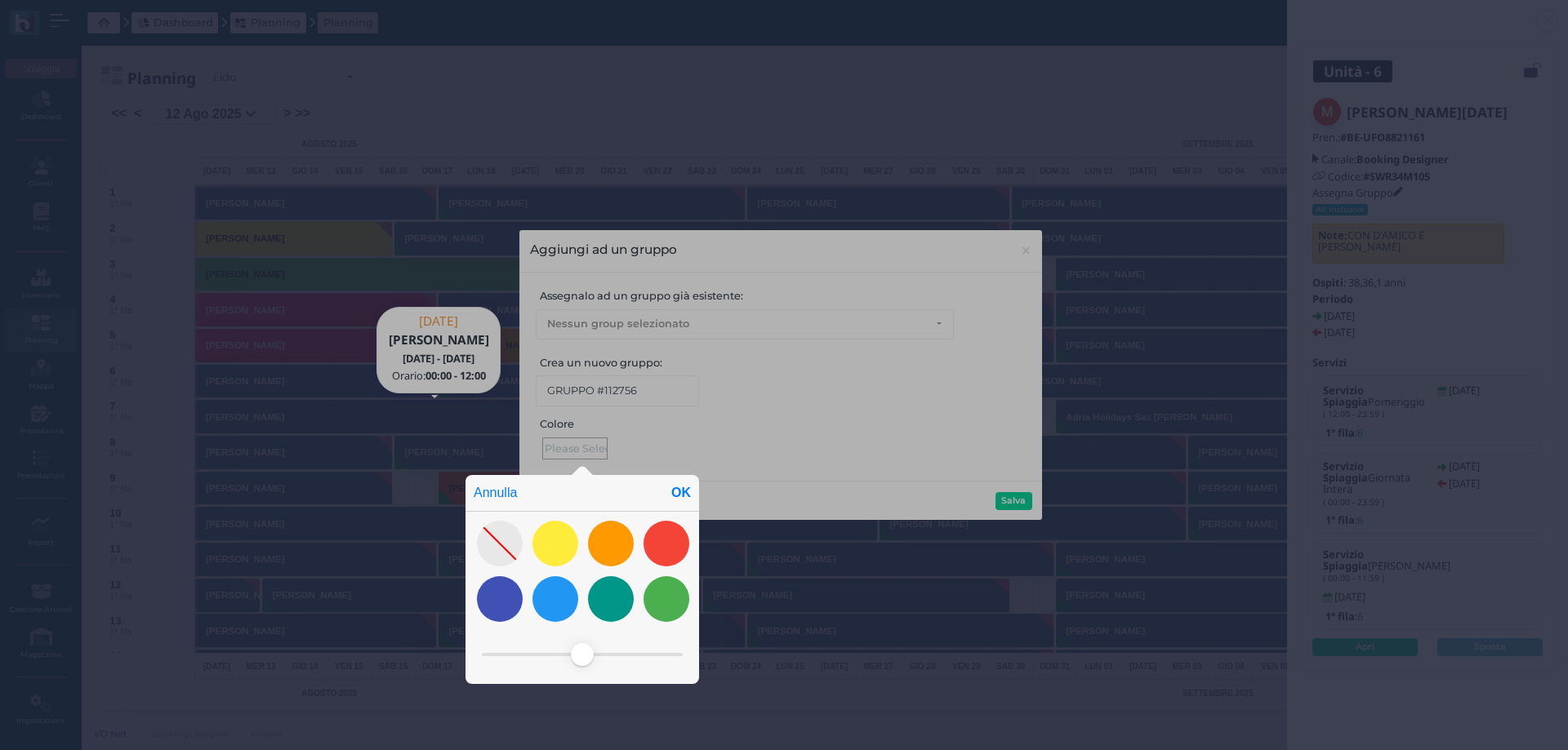
drag, startPoint x: 601, startPoint y: 547, endPoint x: 634, endPoint y: 525, distance: 39.7
click at [602, 547] on div at bounding box center [610, 544] width 45 height 45
drag, startPoint x: 679, startPoint y: 494, endPoint x: 863, endPoint y: 499, distance: 184.1
click at [682, 492] on div "OK" at bounding box center [681, 494] width 36 height 36
type input "#ff9900"
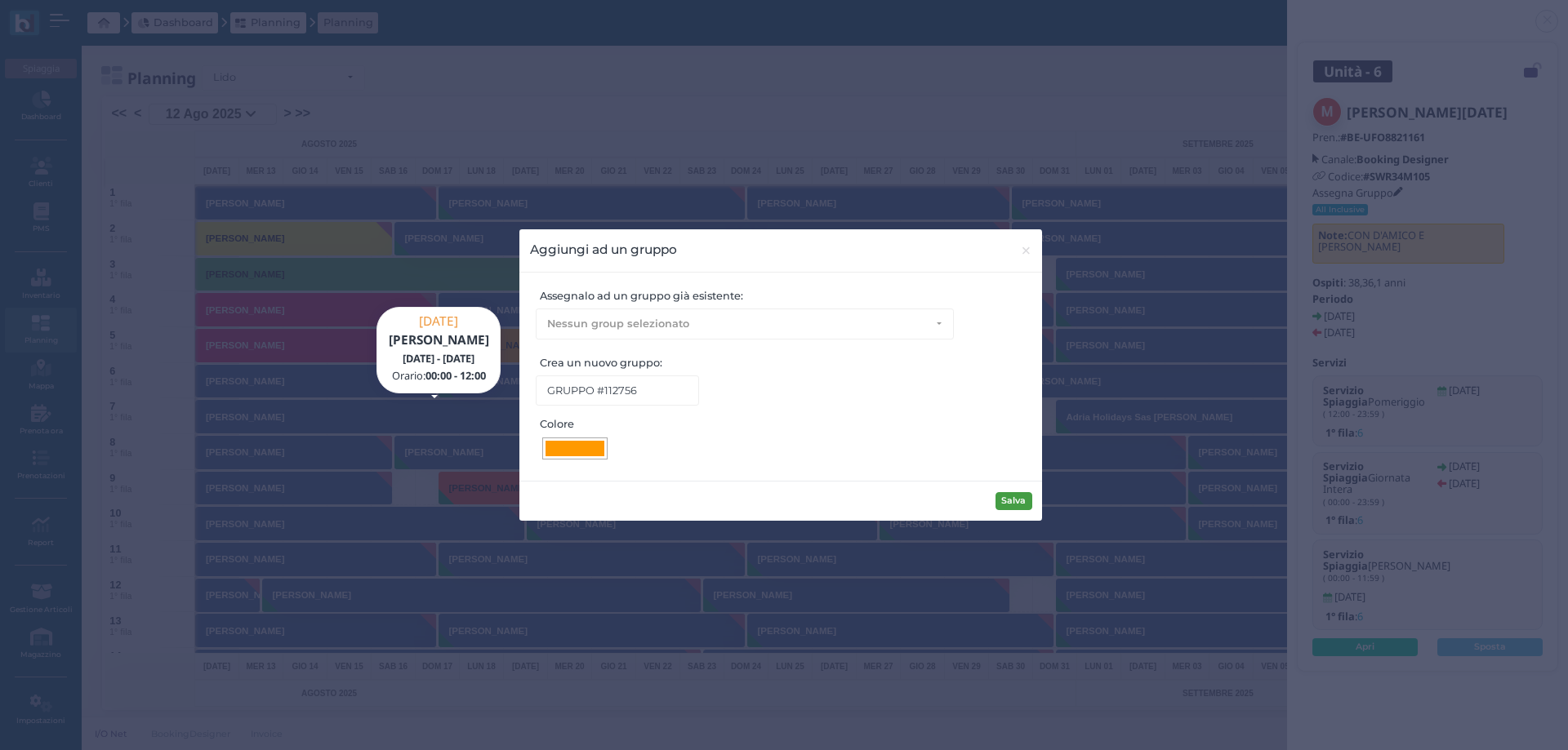
click at [1014, 499] on button "Salva" at bounding box center [1014, 501] width 36 height 18
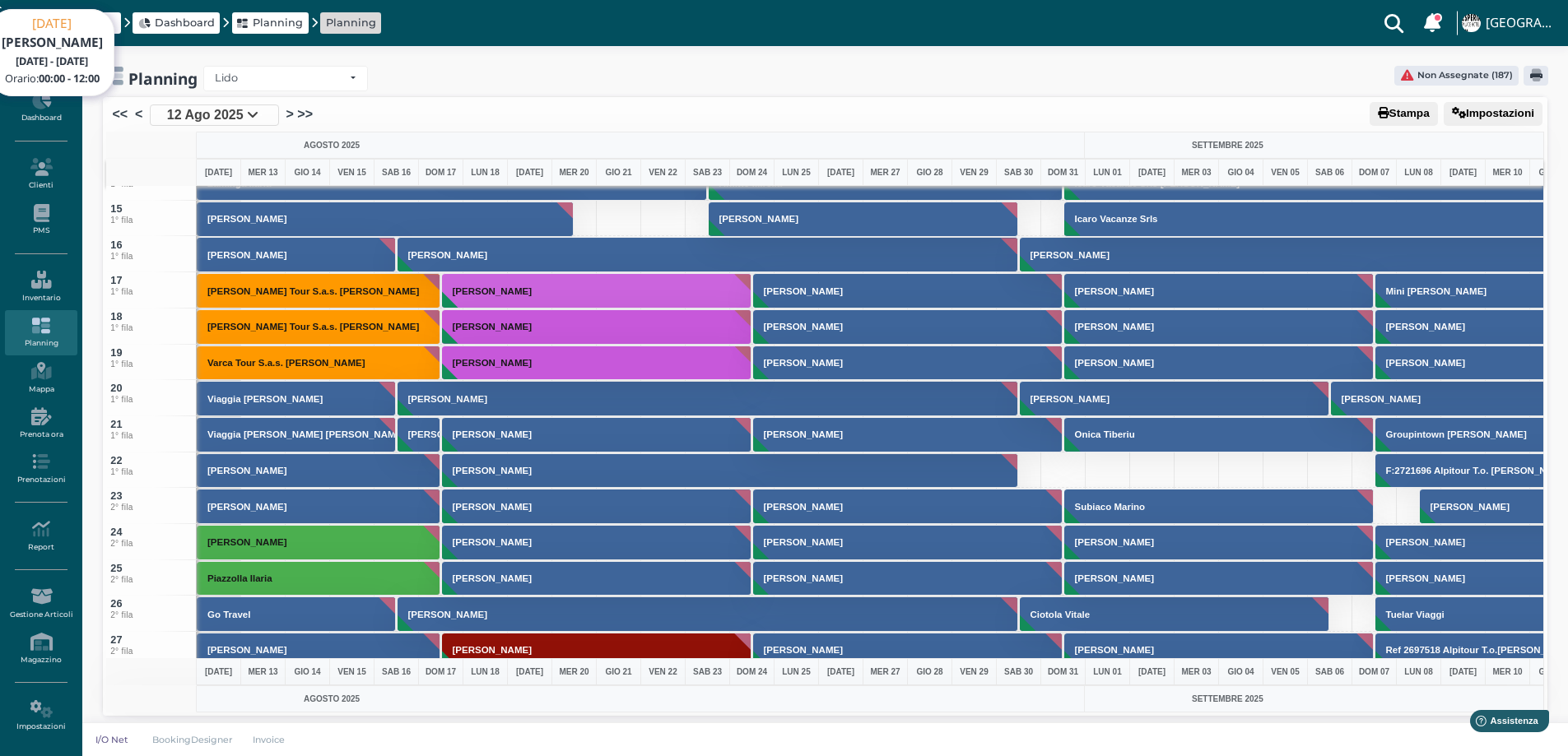
scroll to position [329, 0]
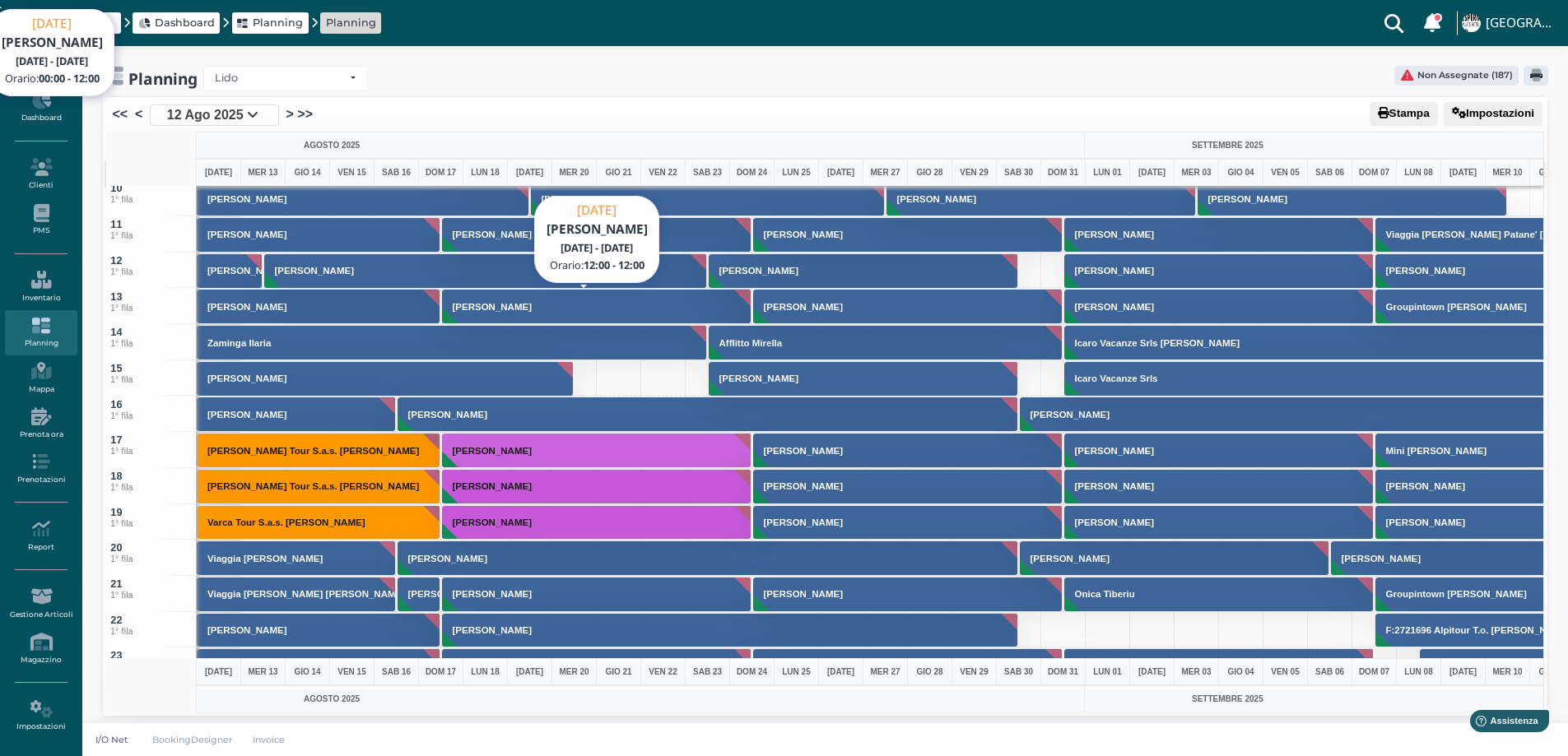
click at [477, 311] on button "Ragni Vito" at bounding box center [597, 306] width 310 height 36
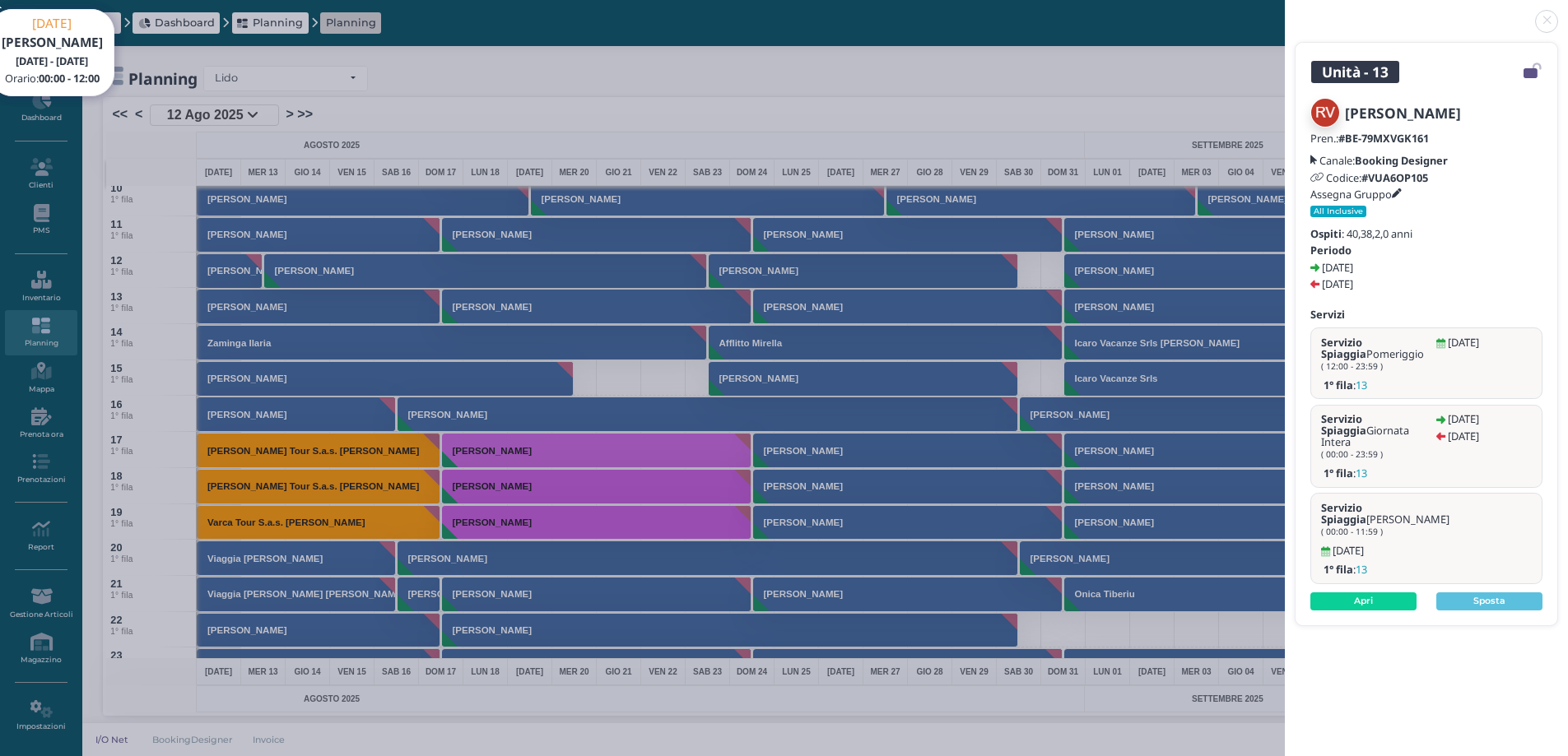
click at [1398, 192] on icon at bounding box center [1397, 194] width 10 height 10
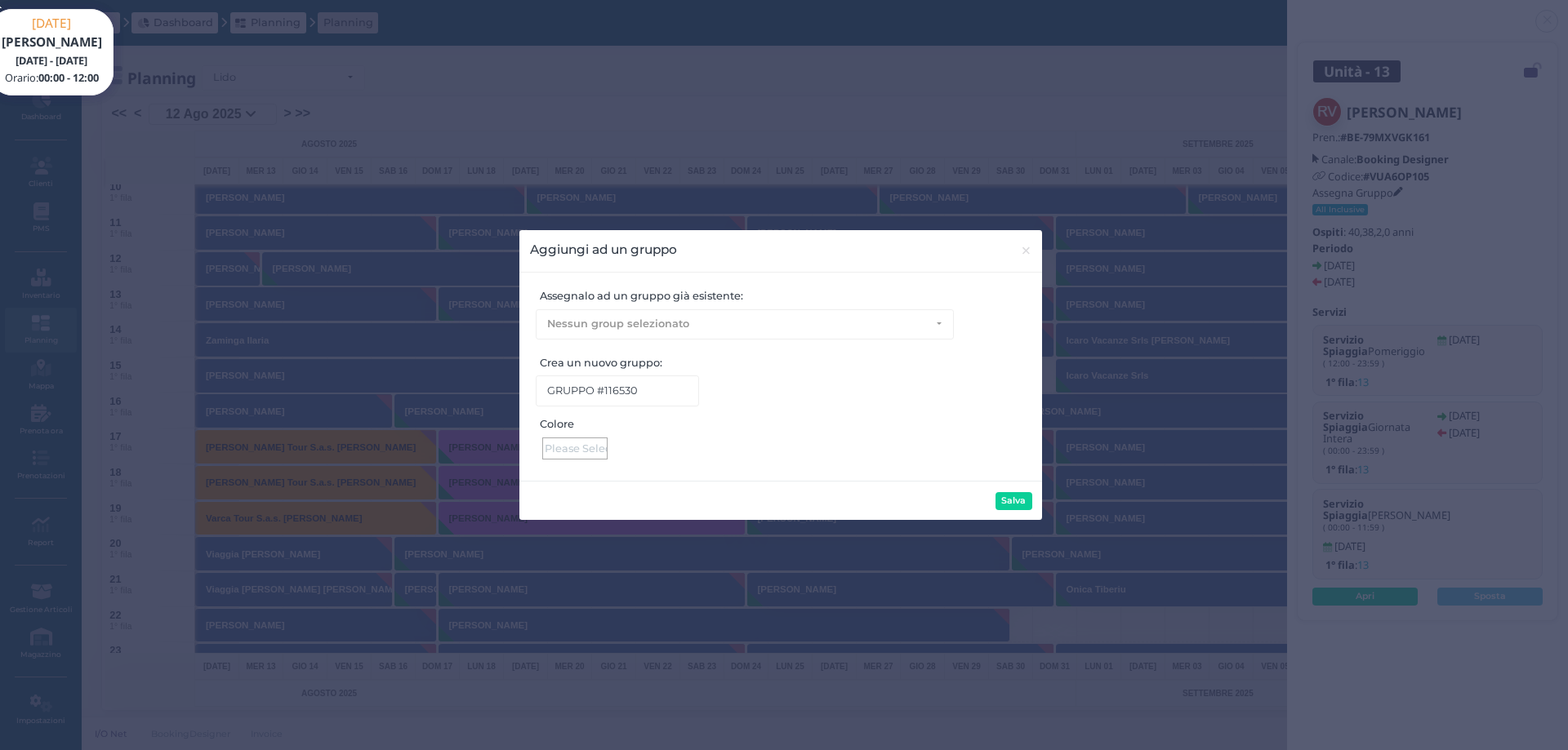
click at [579, 445] on div at bounding box center [575, 448] width 65 height 22
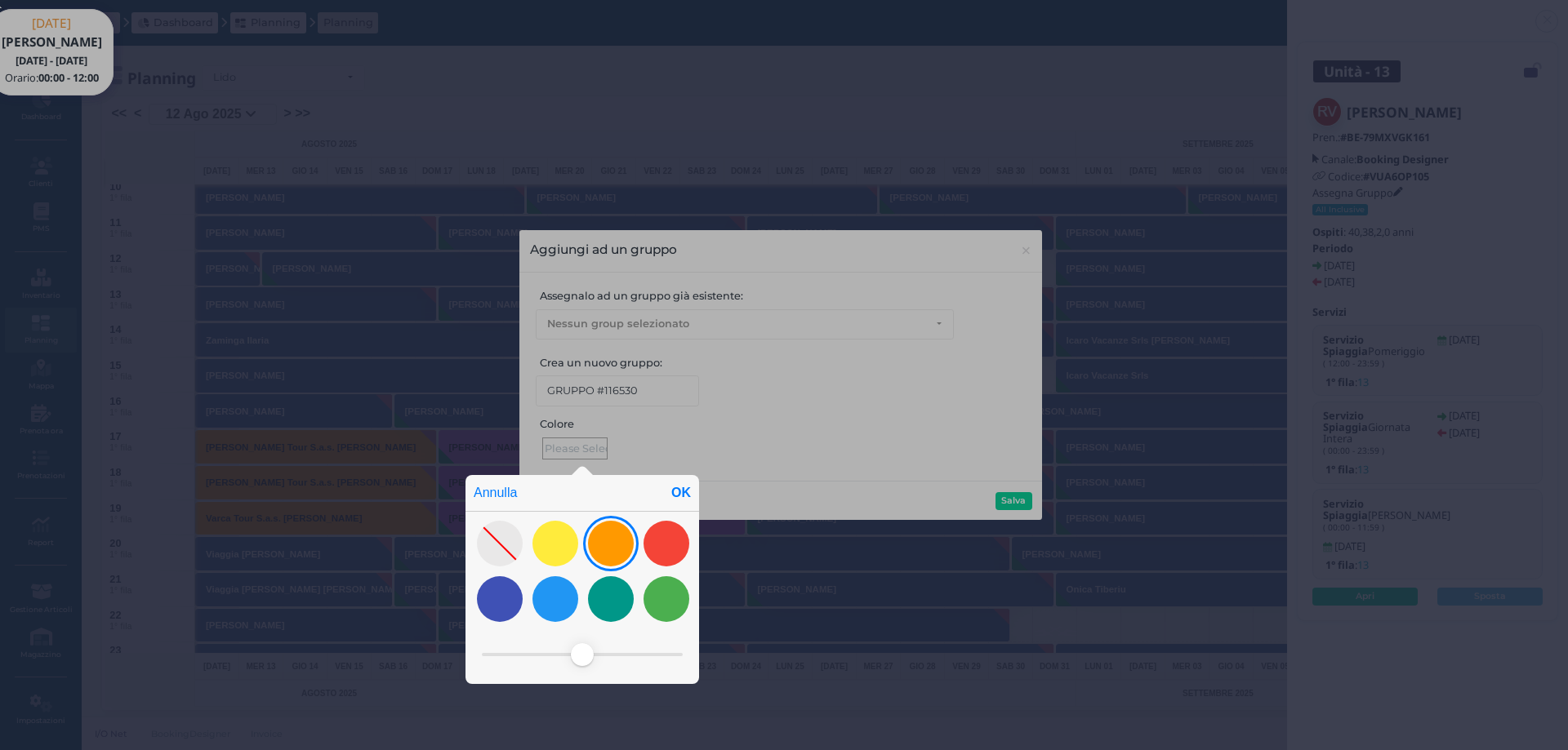
click at [610, 547] on div at bounding box center [610, 544] width 45 height 45
click at [682, 492] on div "OK" at bounding box center [681, 494] width 36 height 36
type input "#ff9900"
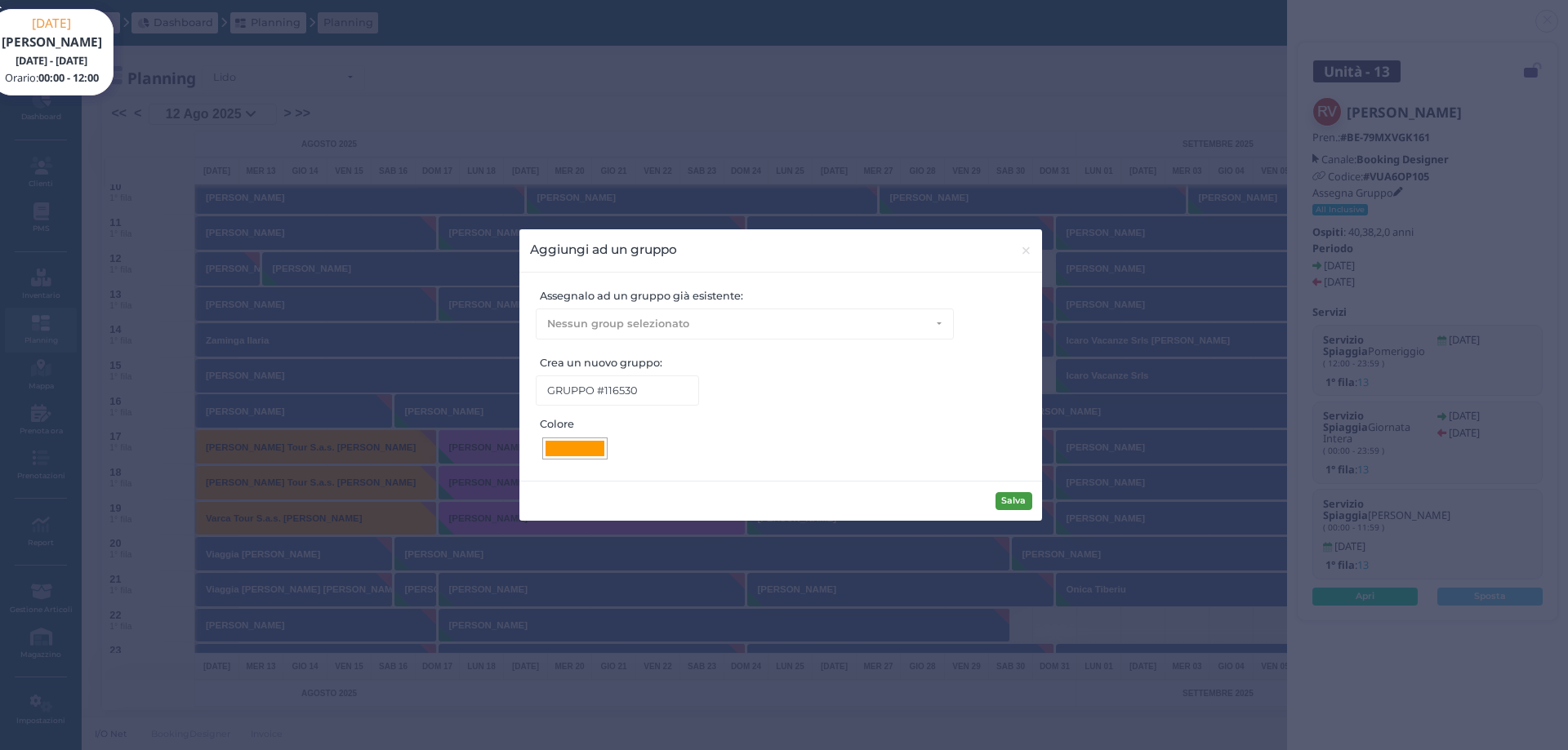
click at [1015, 505] on button "Salva" at bounding box center [1014, 501] width 36 height 18
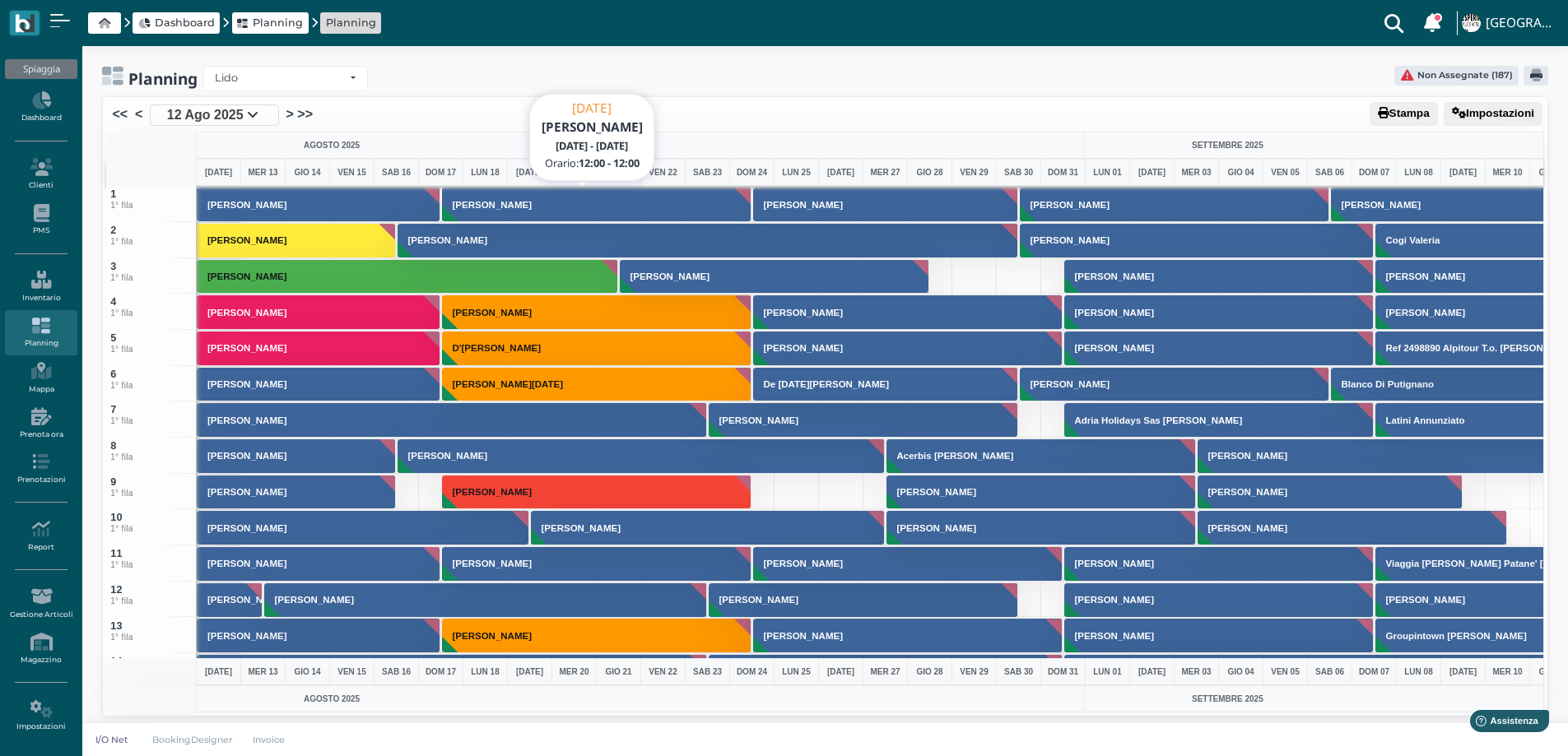
click at [513, 211] on button "[PERSON_NAME]" at bounding box center [597, 204] width 310 height 36
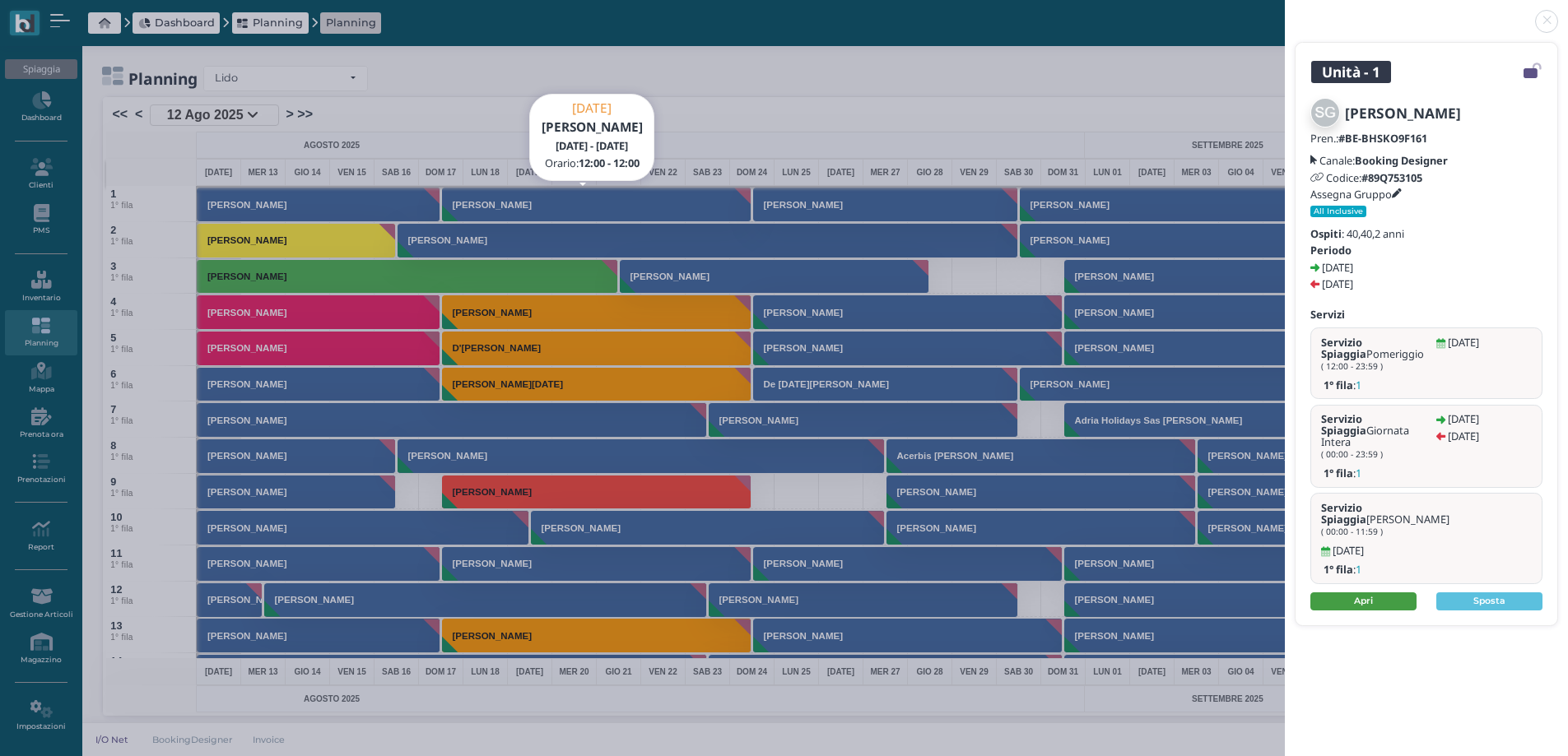
click at [1375, 592] on link "Apri" at bounding box center [1364, 601] width 106 height 18
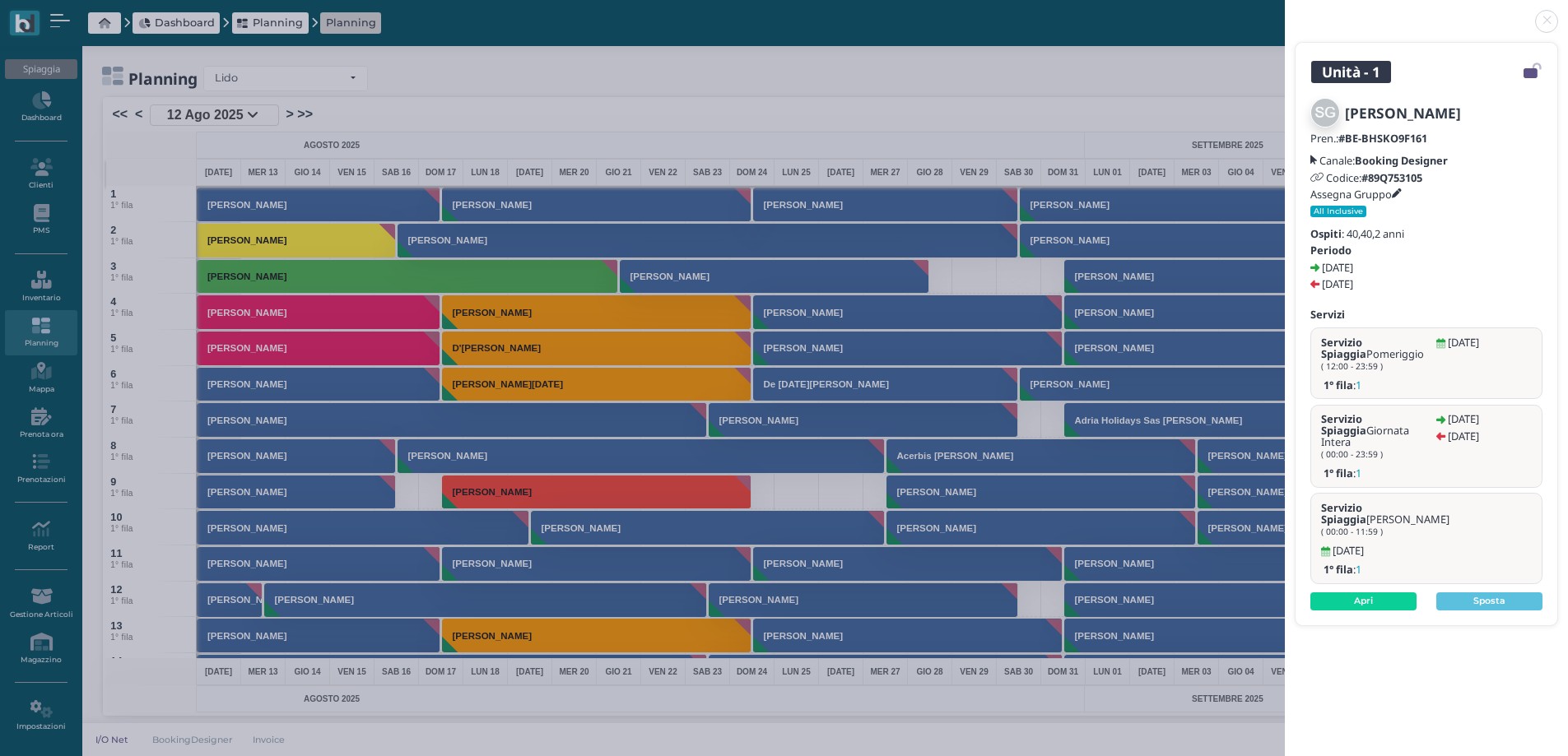
drag, startPoint x: 1553, startPoint y: 22, endPoint x: 1496, endPoint y: 44, distance: 61.1
click at [1286, 12] on link at bounding box center [1286, 12] width 0 height 0
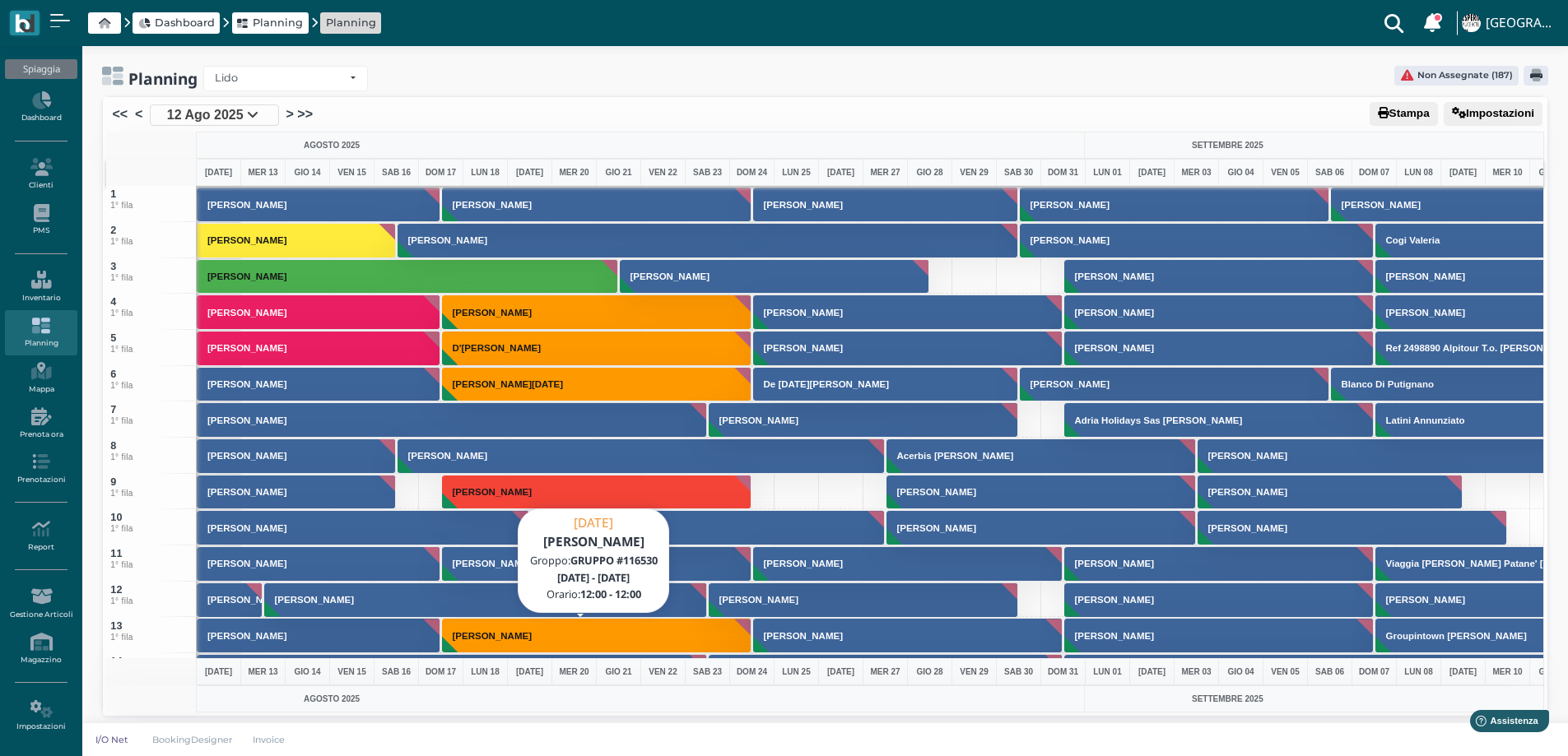
click at [496, 633] on h3 "Ragni Vito" at bounding box center [492, 636] width 93 height 10
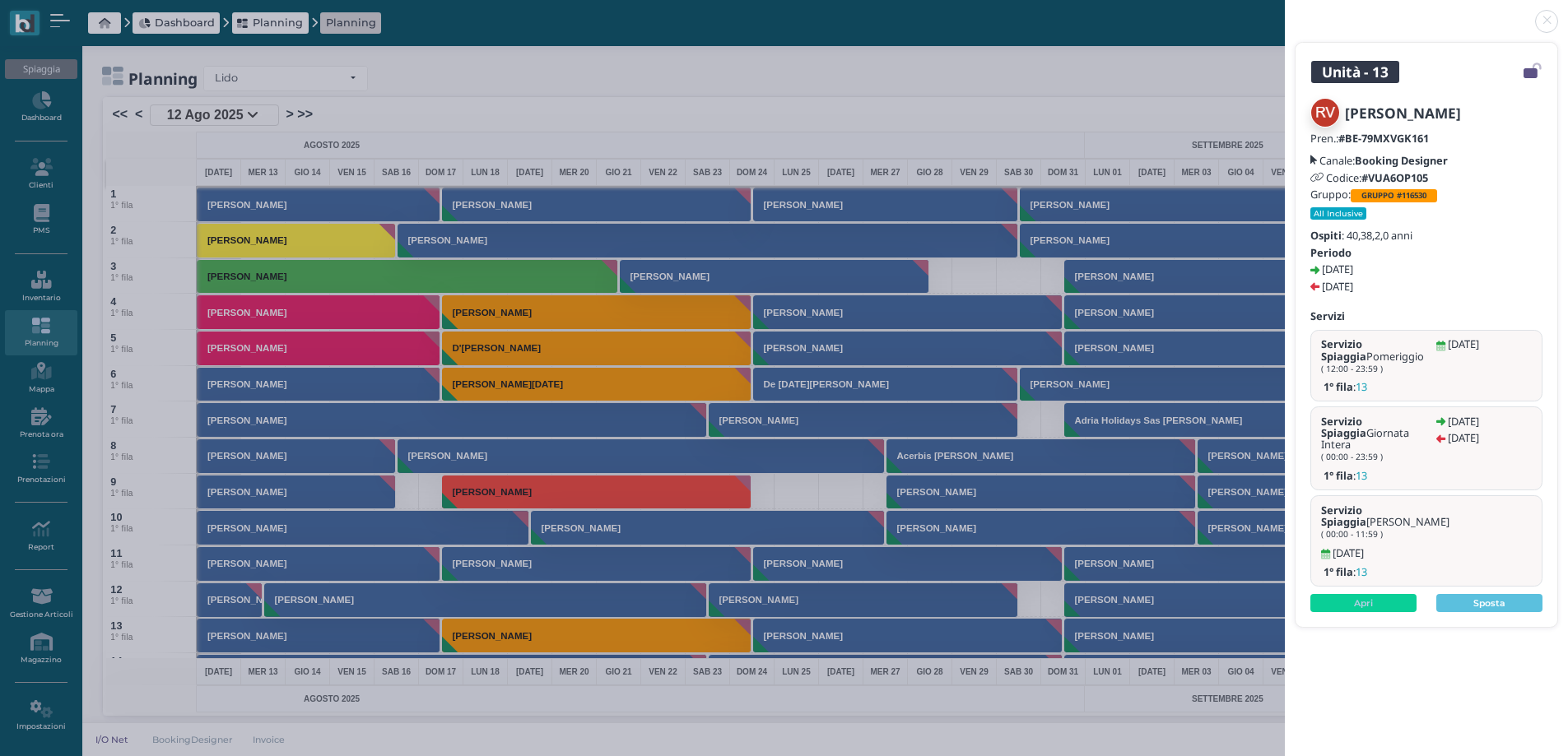
click at [1366, 562] on div "Ragni Vito Pren.: #BE-79MXVGK161 Canale: Booking Designer Codice: #VUA6OP105 Gr…" at bounding box center [1427, 355] width 262 height 543
click at [1366, 594] on link "Apri" at bounding box center [1364, 603] width 106 height 18
click at [1286, 12] on link at bounding box center [1286, 12] width 0 height 0
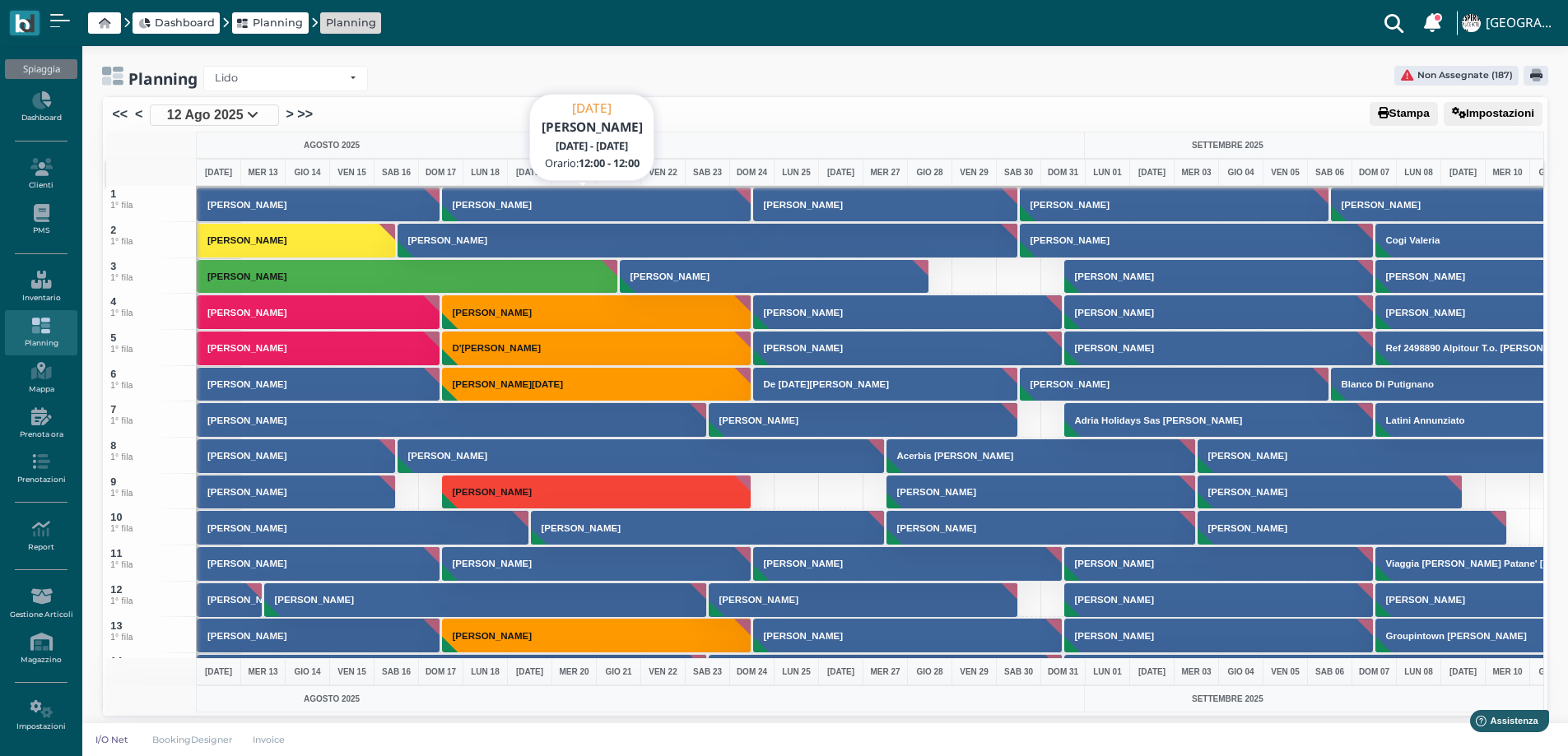
click at [474, 206] on h3 "[PERSON_NAME]" at bounding box center [492, 204] width 93 height 10
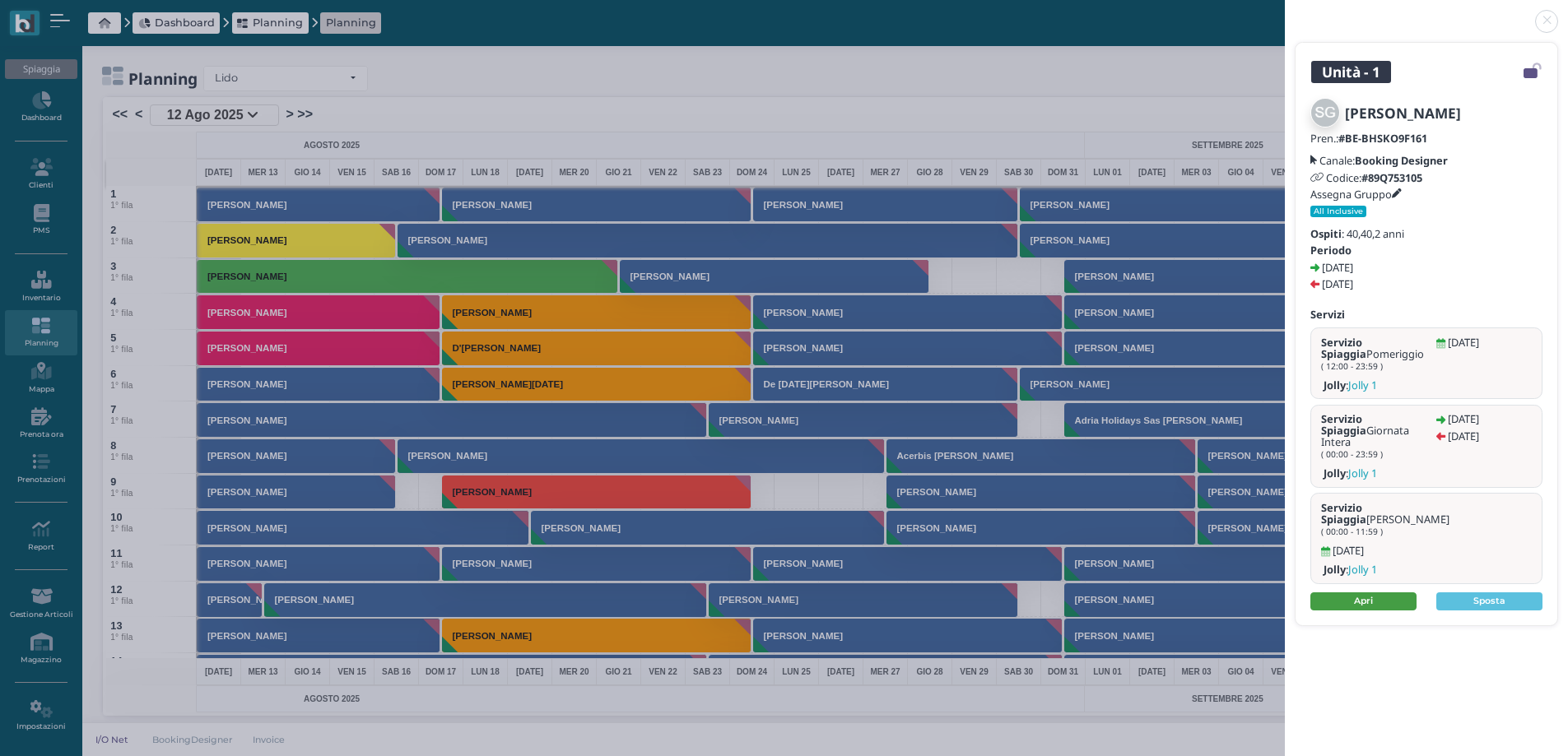
drag, startPoint x: 1343, startPoint y: 559, endPoint x: 1346, endPoint y: 568, distance: 9.5
click at [1343, 560] on div "Sequino Giovanni Pren.: #BE-BHSKO9F161 Canale: Booking Designer Codice: #89Q753…" at bounding box center [1427, 354] width 262 height 542
click at [1346, 592] on link "Apri" at bounding box center [1364, 601] width 106 height 18
click at [1286, 12] on link at bounding box center [1286, 12] width 0 height 0
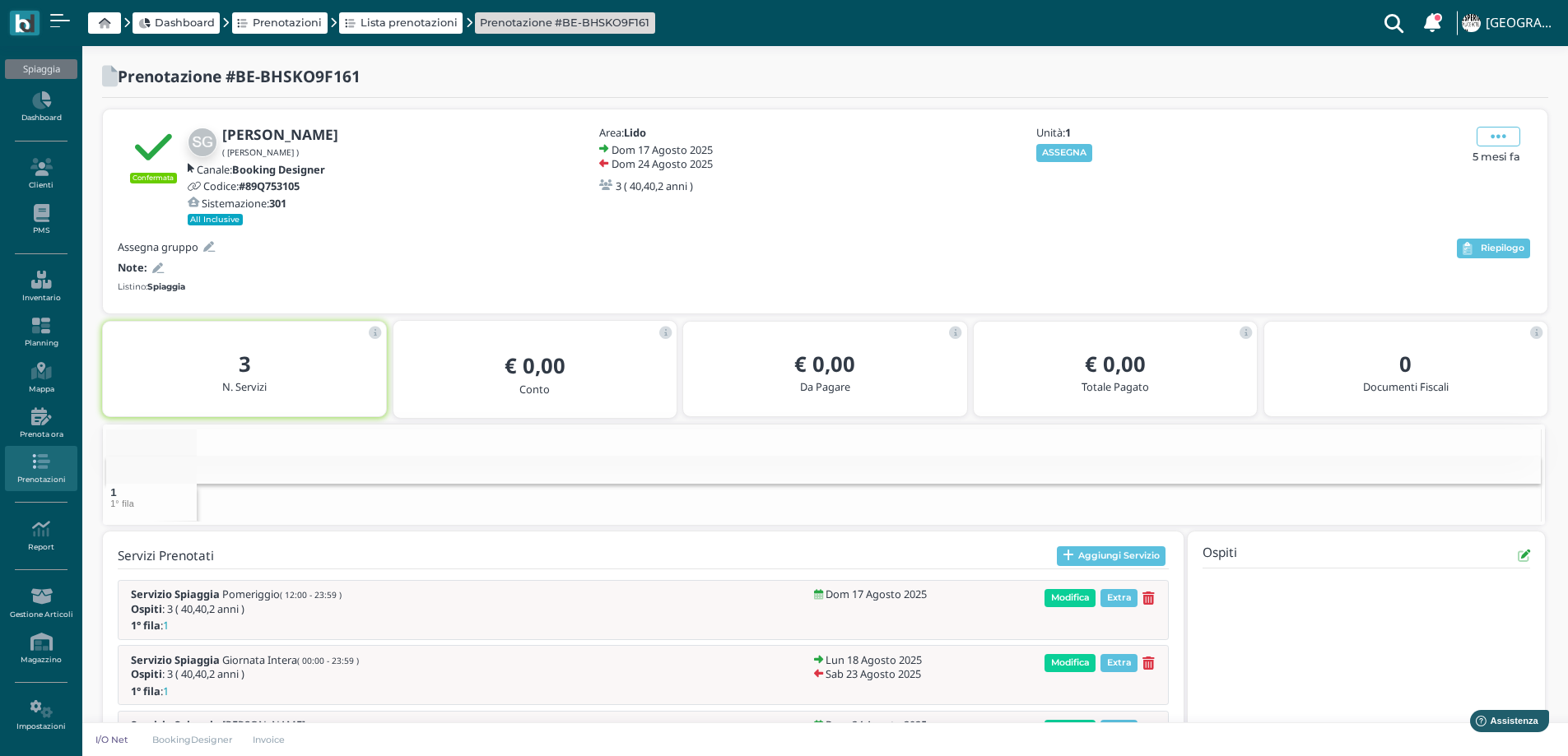
click at [1066, 153] on button "ASSEGNA" at bounding box center [1065, 153] width 57 height 18
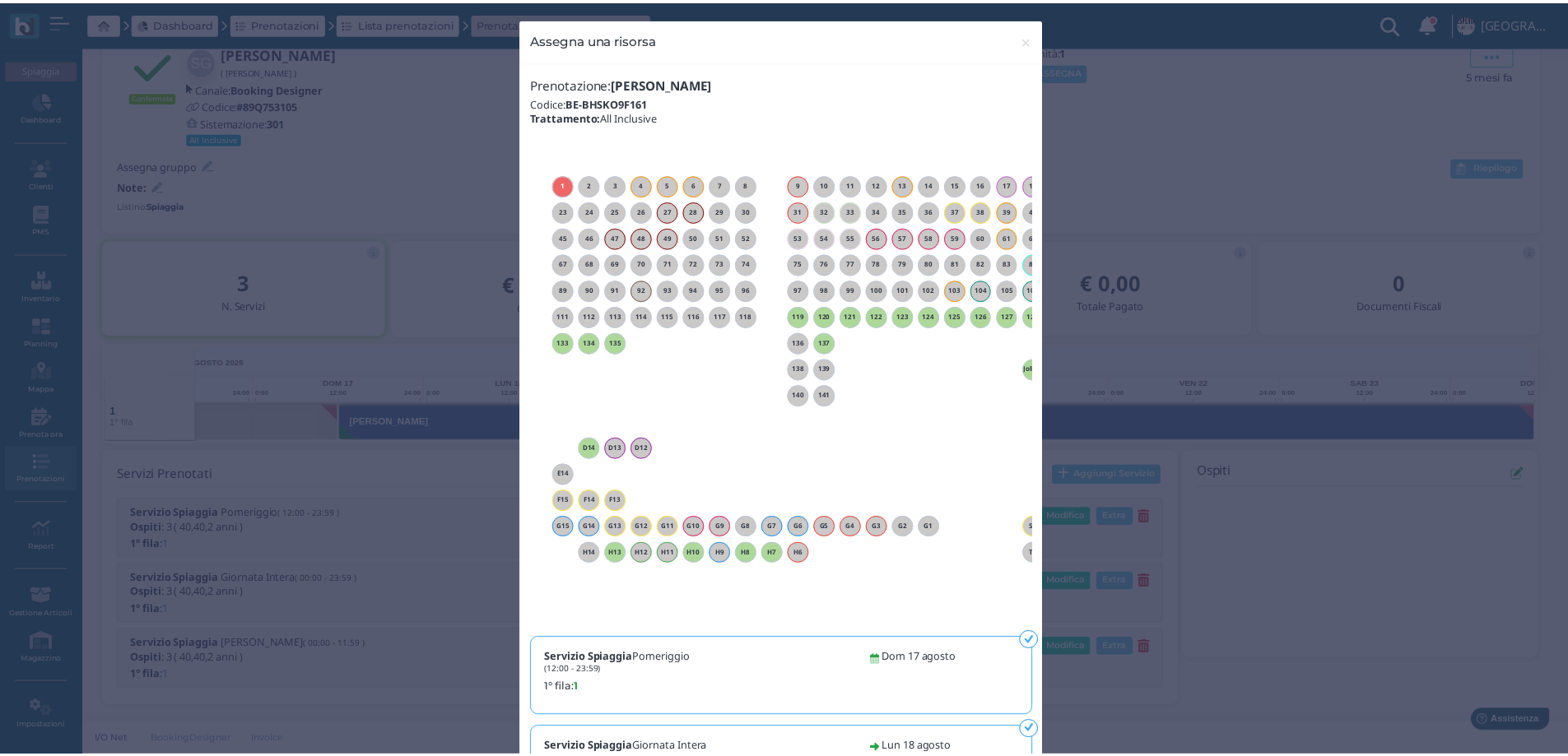
scroll to position [0, 149]
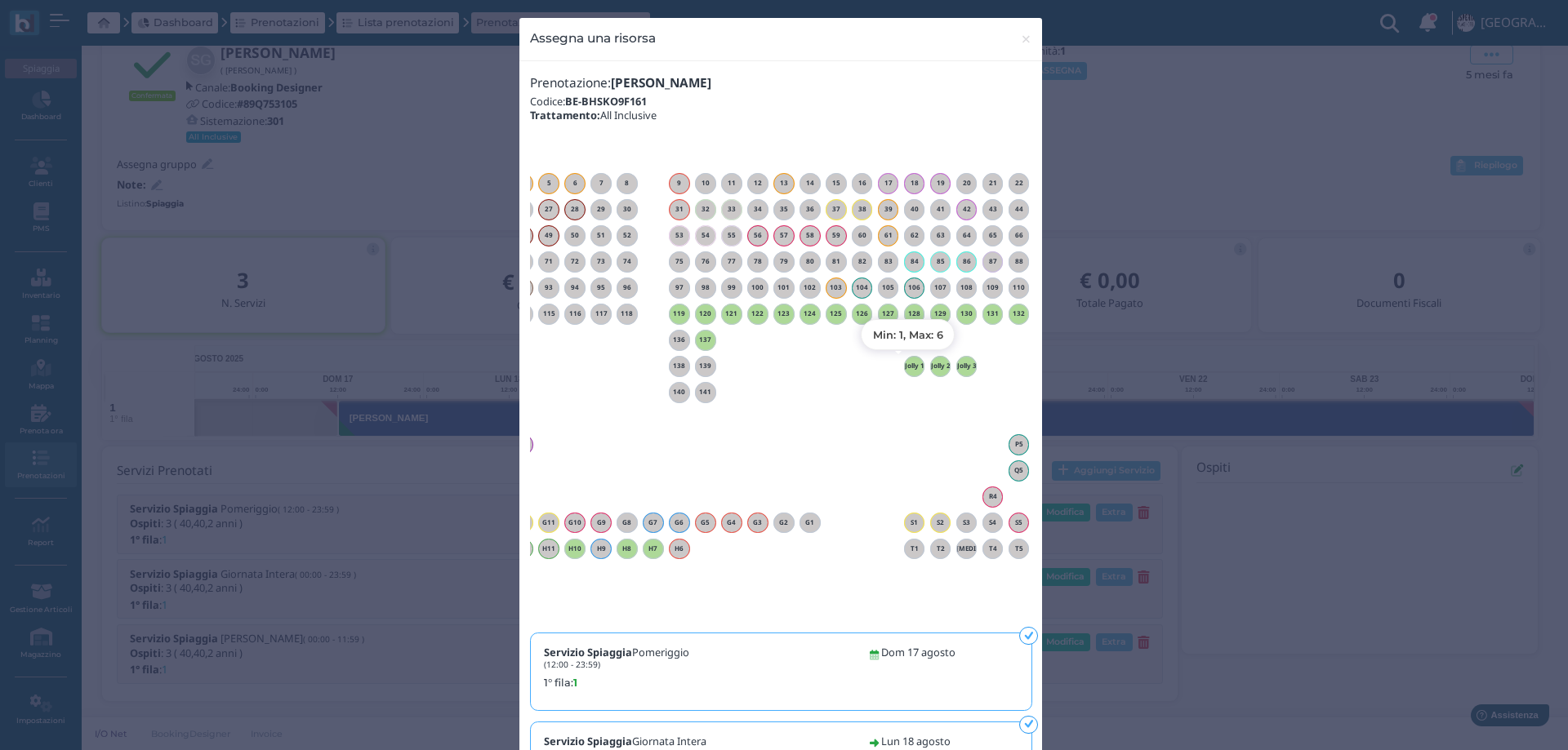
click at [904, 365] on h6 "Jolly 1" at bounding box center [914, 366] width 21 height 7
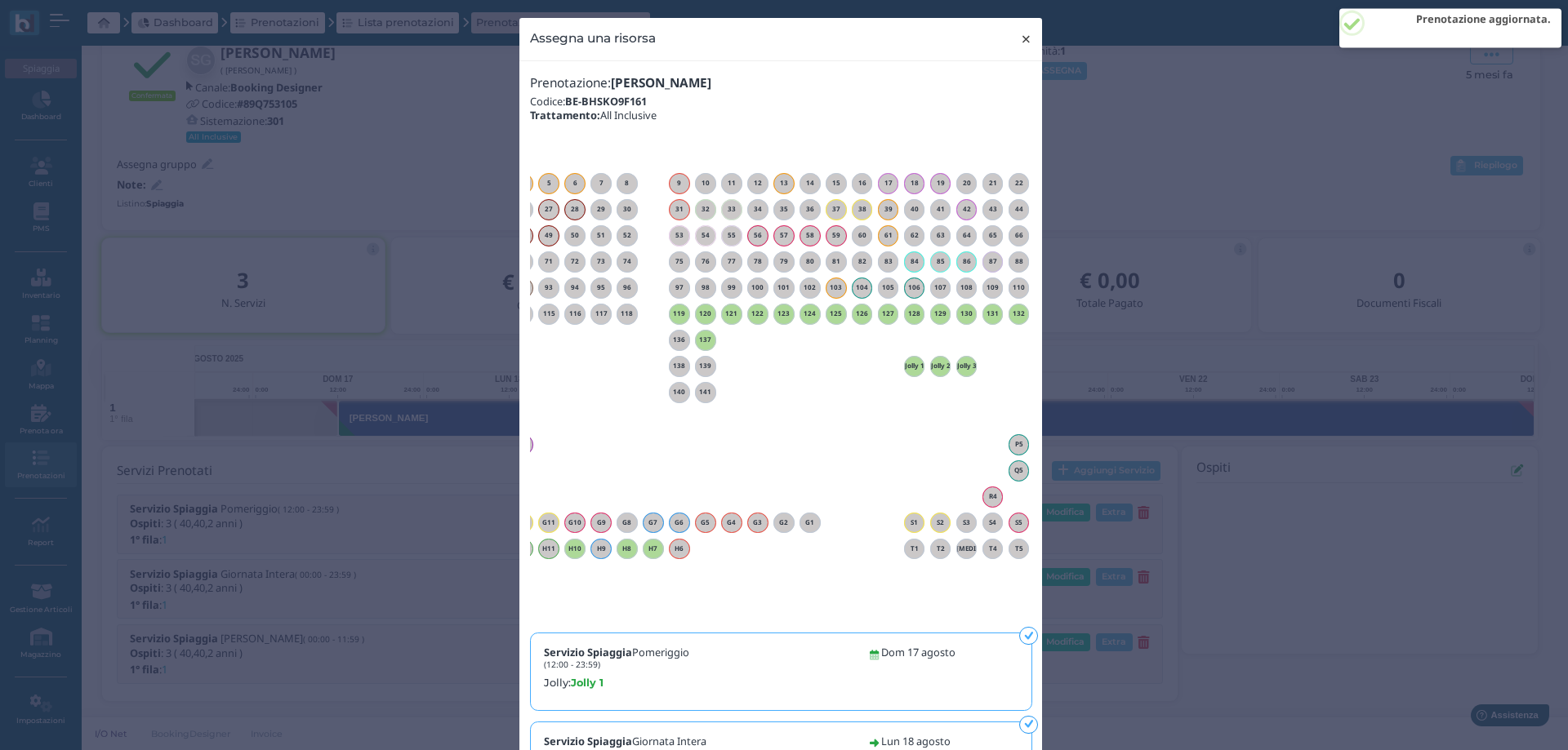
click at [1020, 40] on span "×" at bounding box center [1025, 38] width 12 height 21
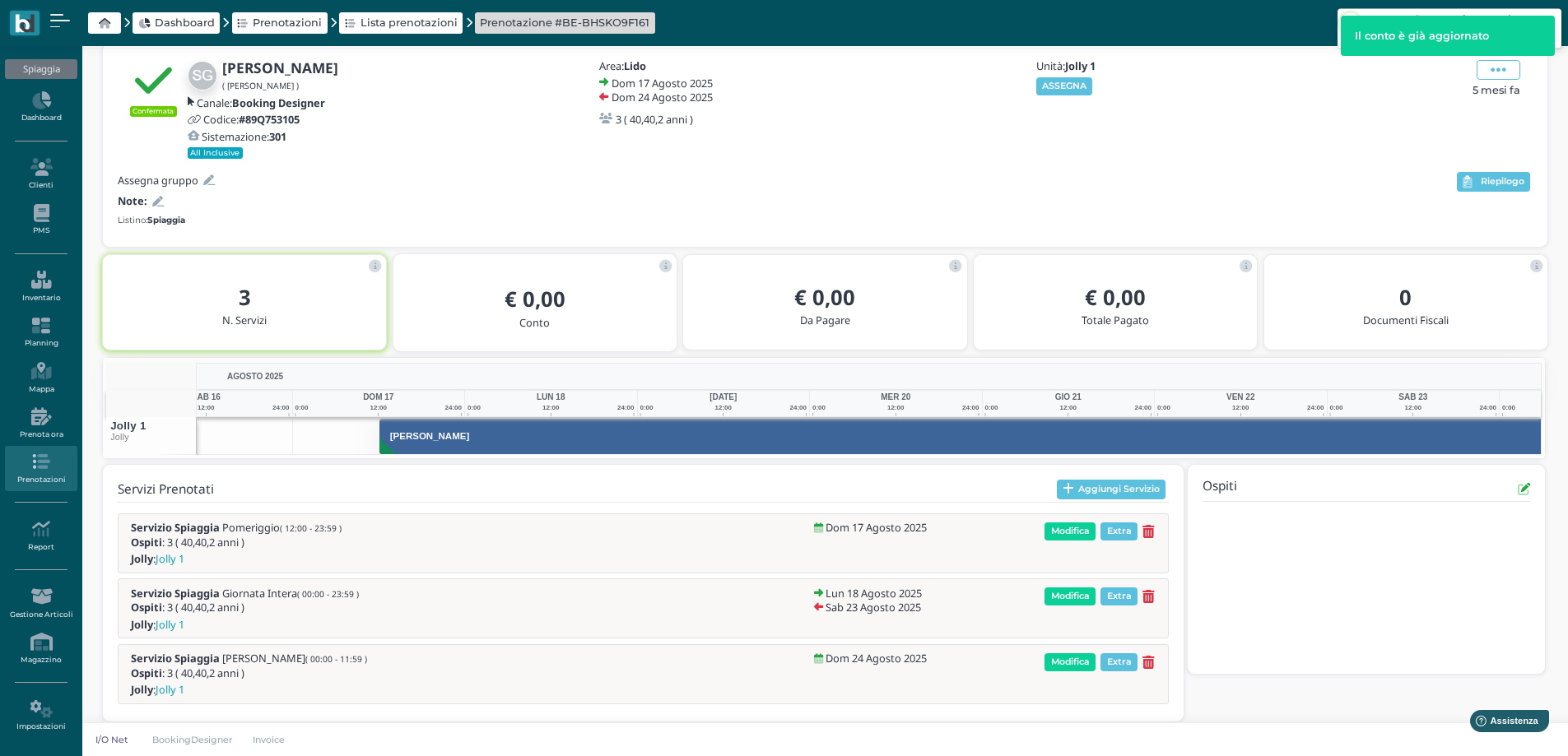
scroll to position [0, 119]
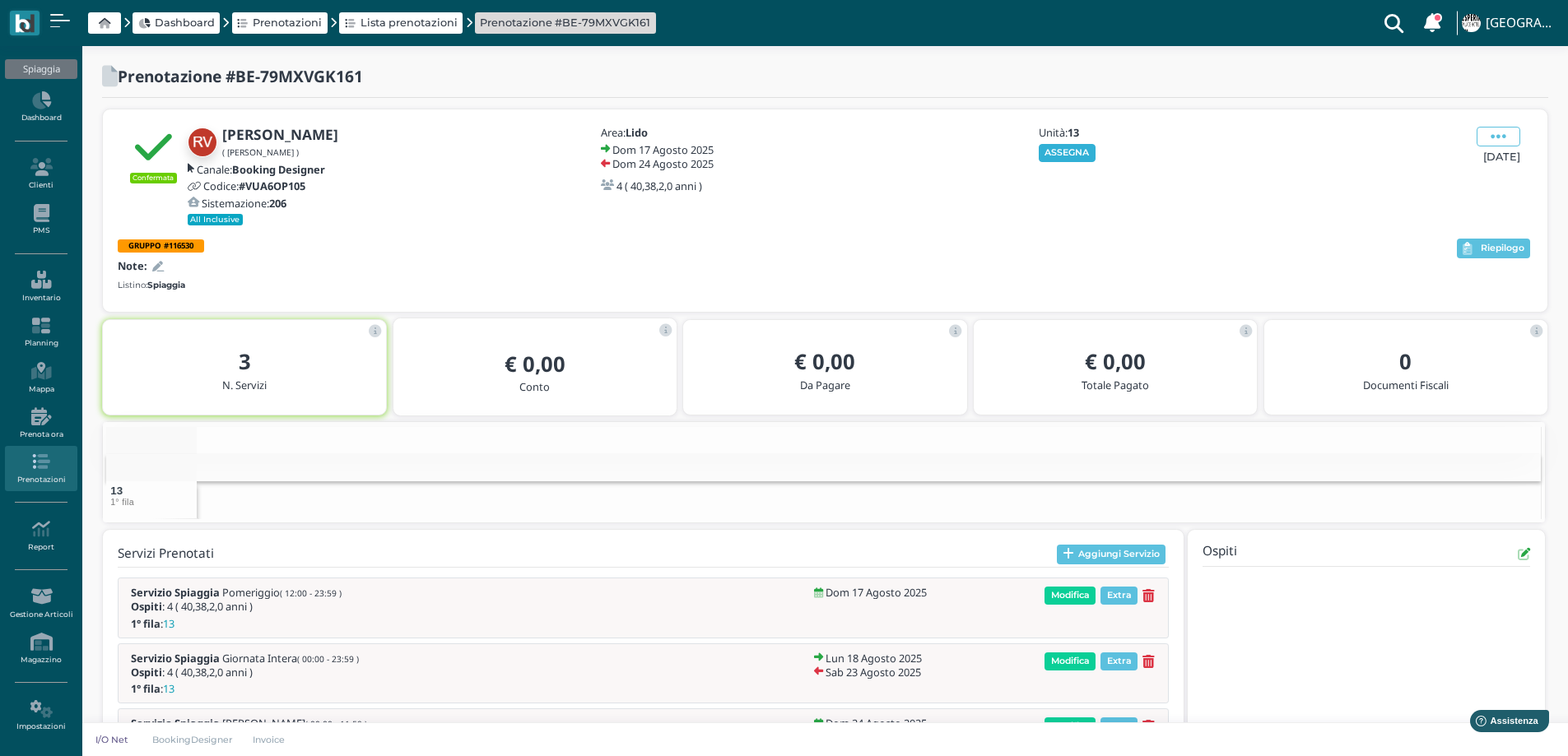
click at [1054, 149] on button "ASSEGNA" at bounding box center [1067, 153] width 57 height 18
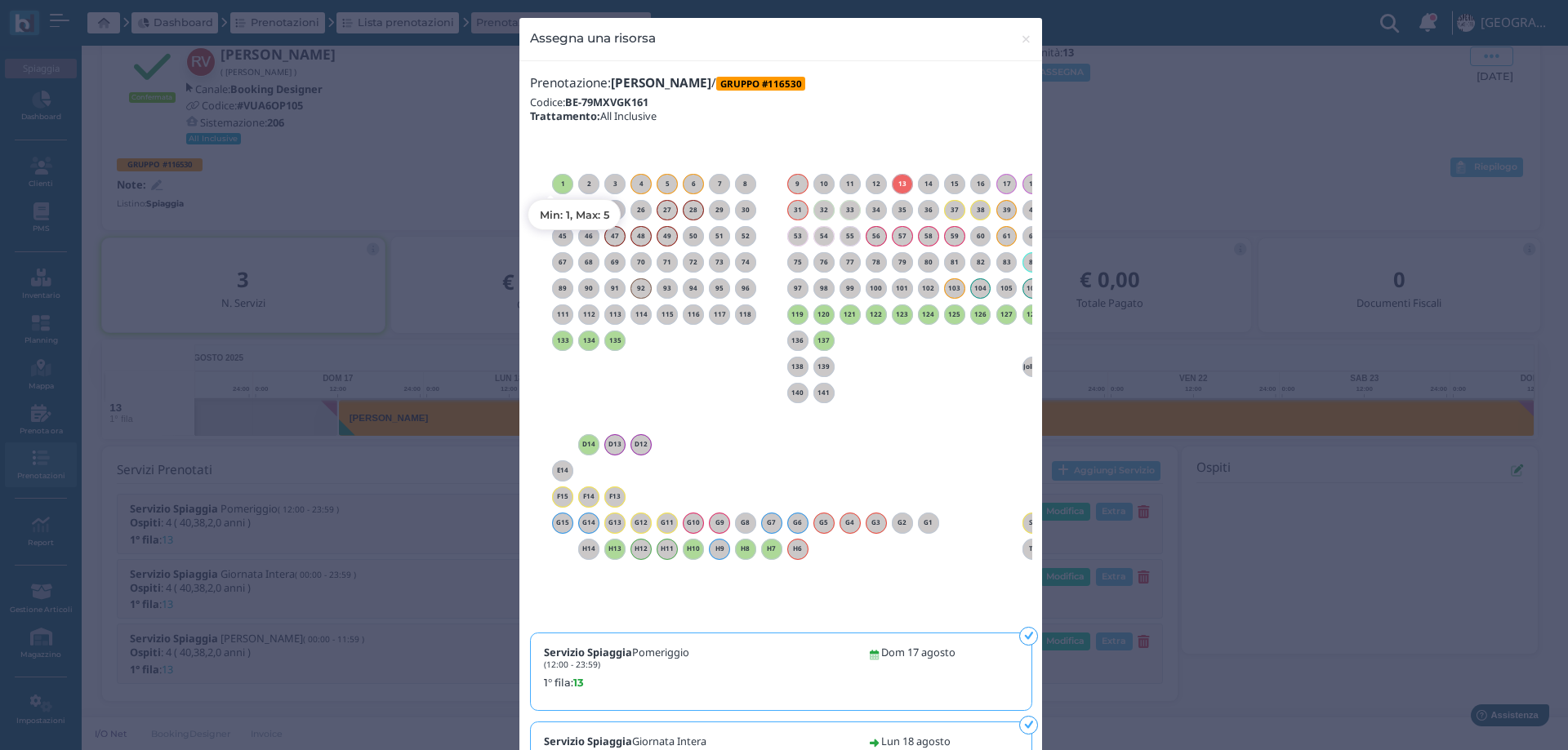
click at [555, 182] on h6 "1" at bounding box center [562, 184] width 21 height 7
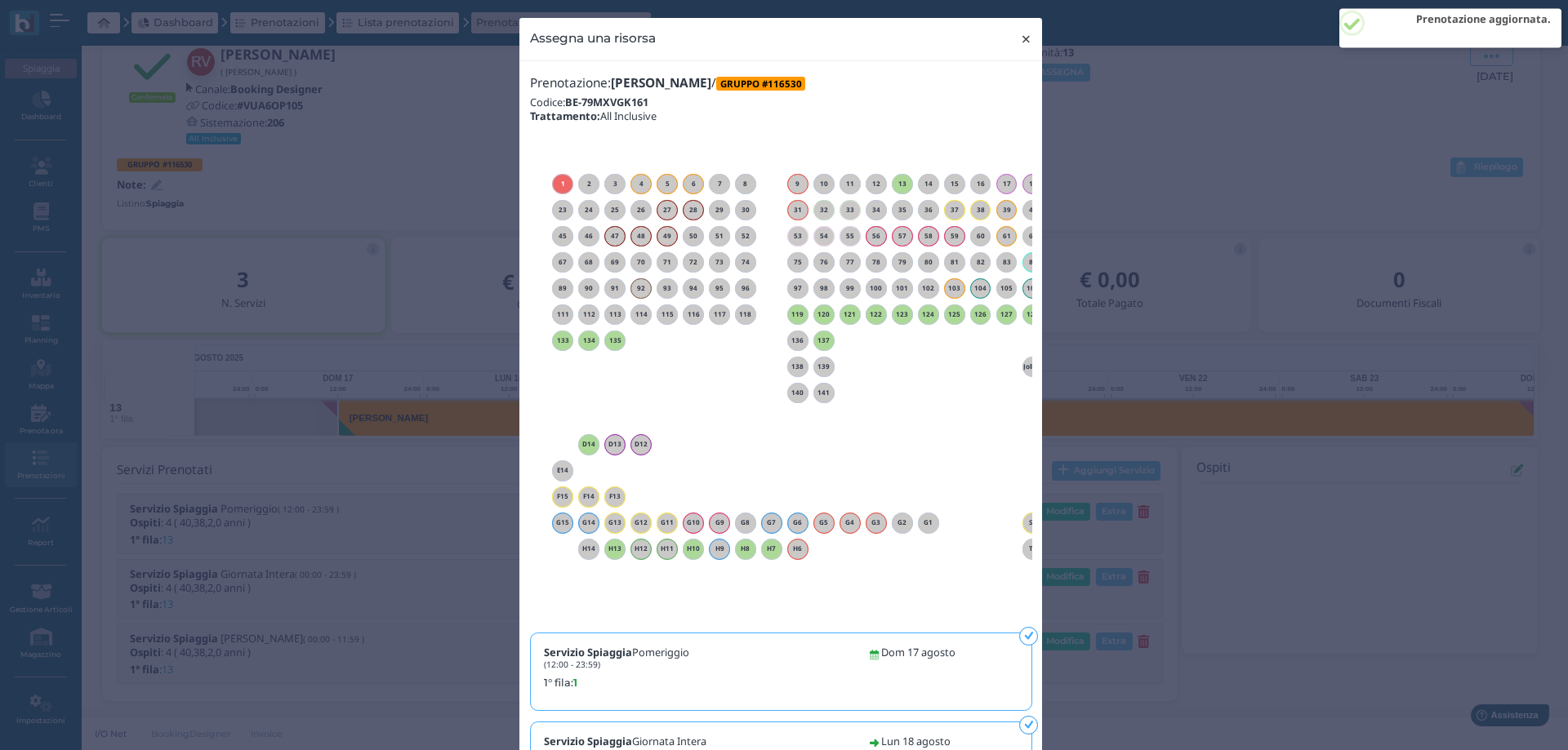
click at [1024, 37] on span "×" at bounding box center [1025, 38] width 12 height 21
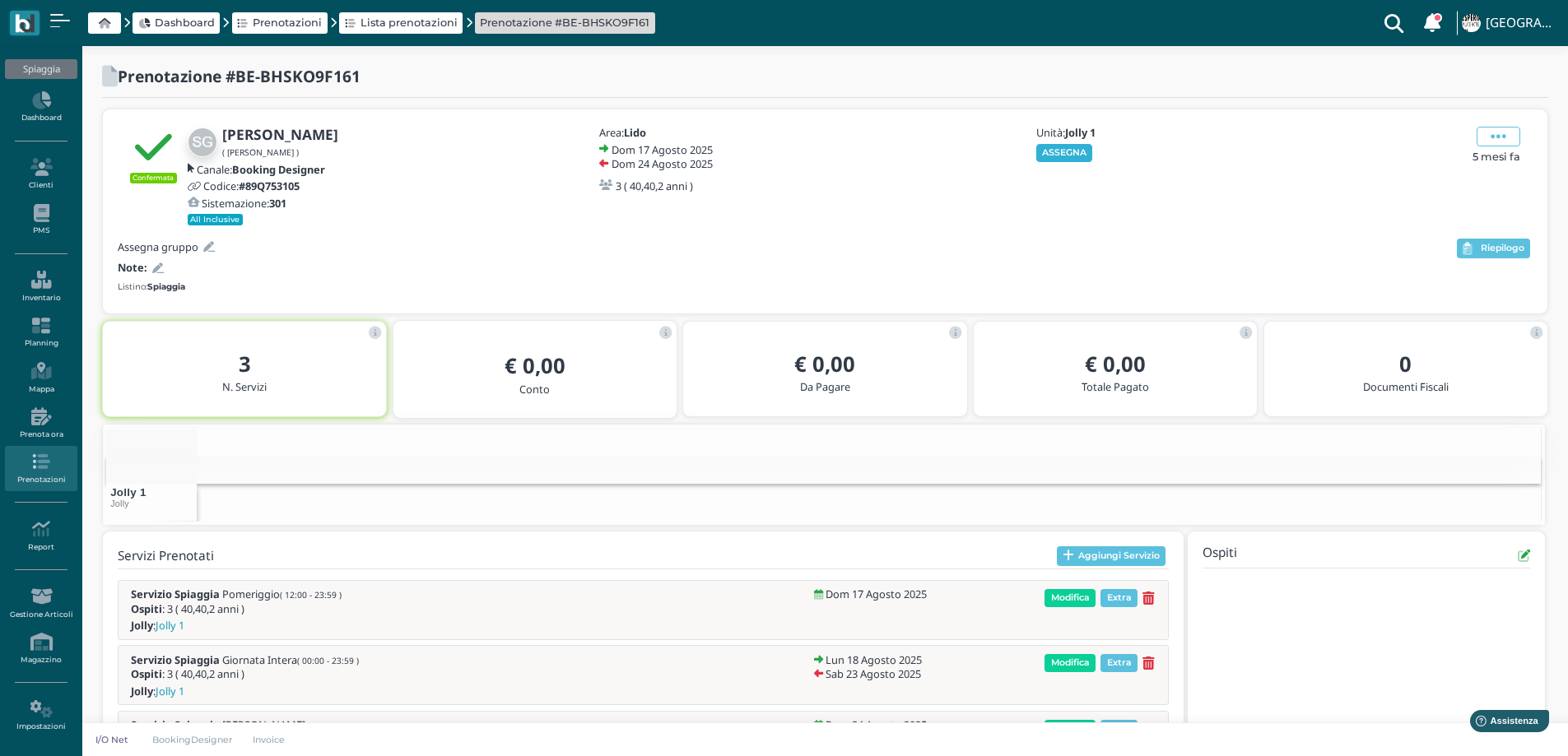
click at [1057, 150] on button "ASSEGNA" at bounding box center [1065, 153] width 57 height 18
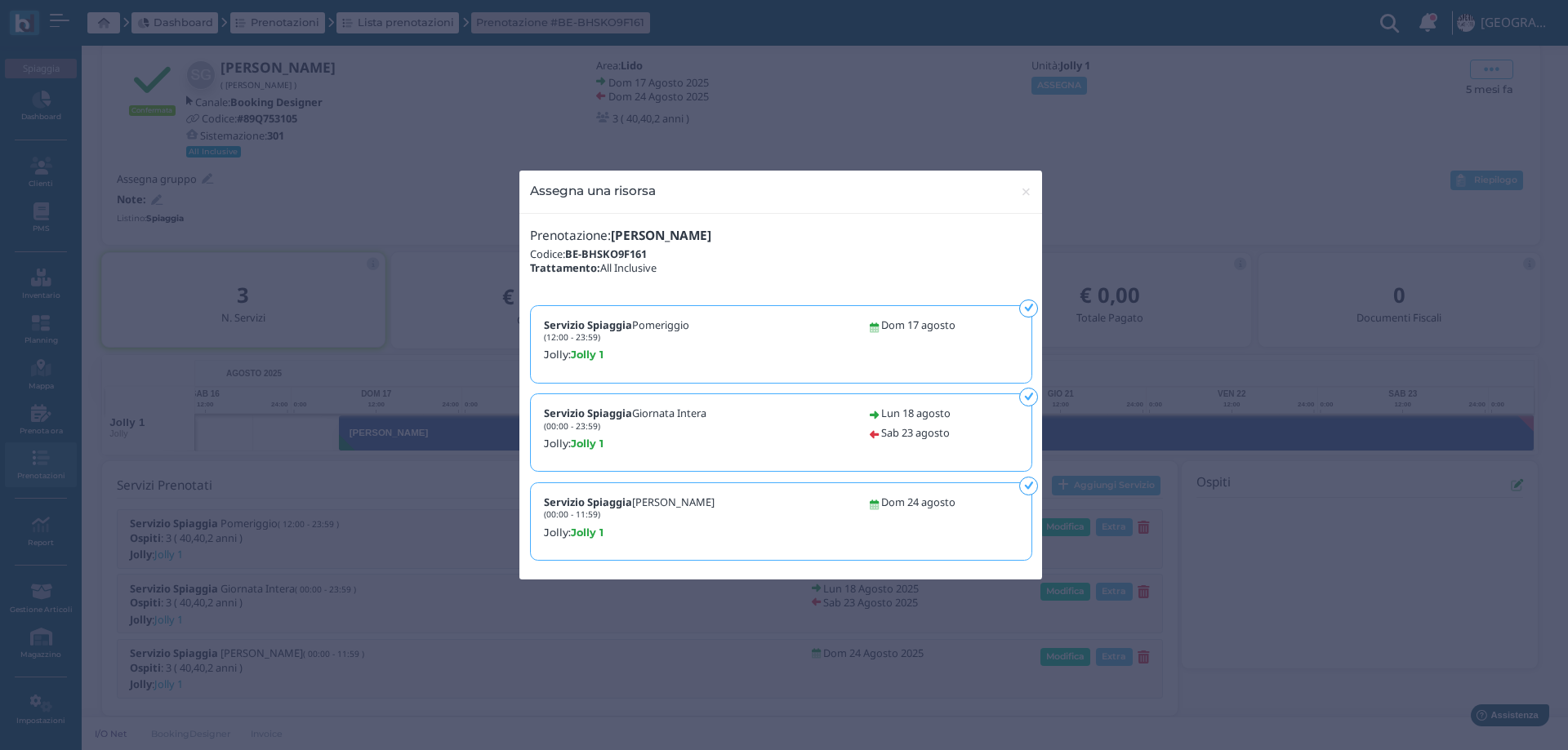
scroll to position [0, 114]
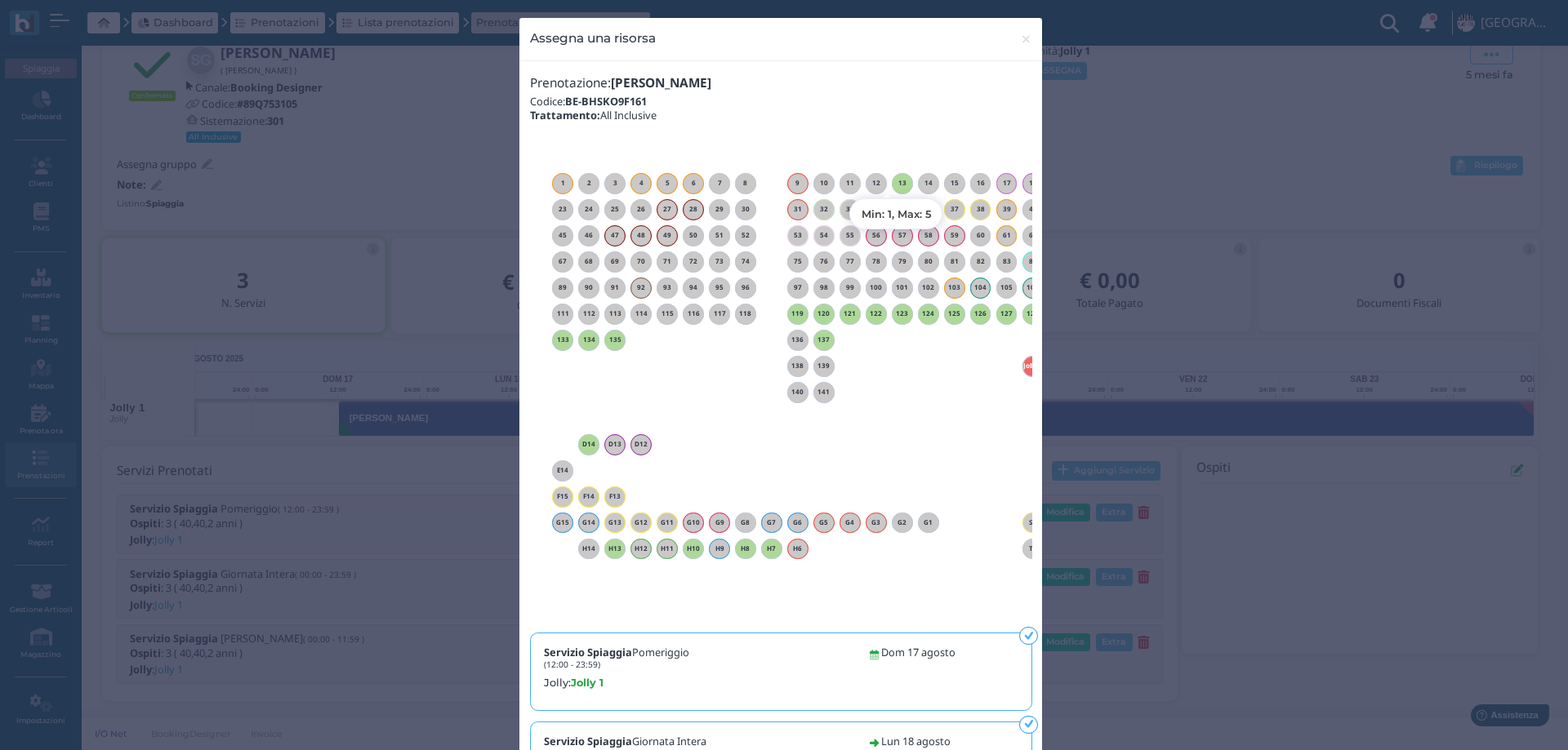
click at [898, 181] on h6 "13" at bounding box center [901, 184] width 21 height 7
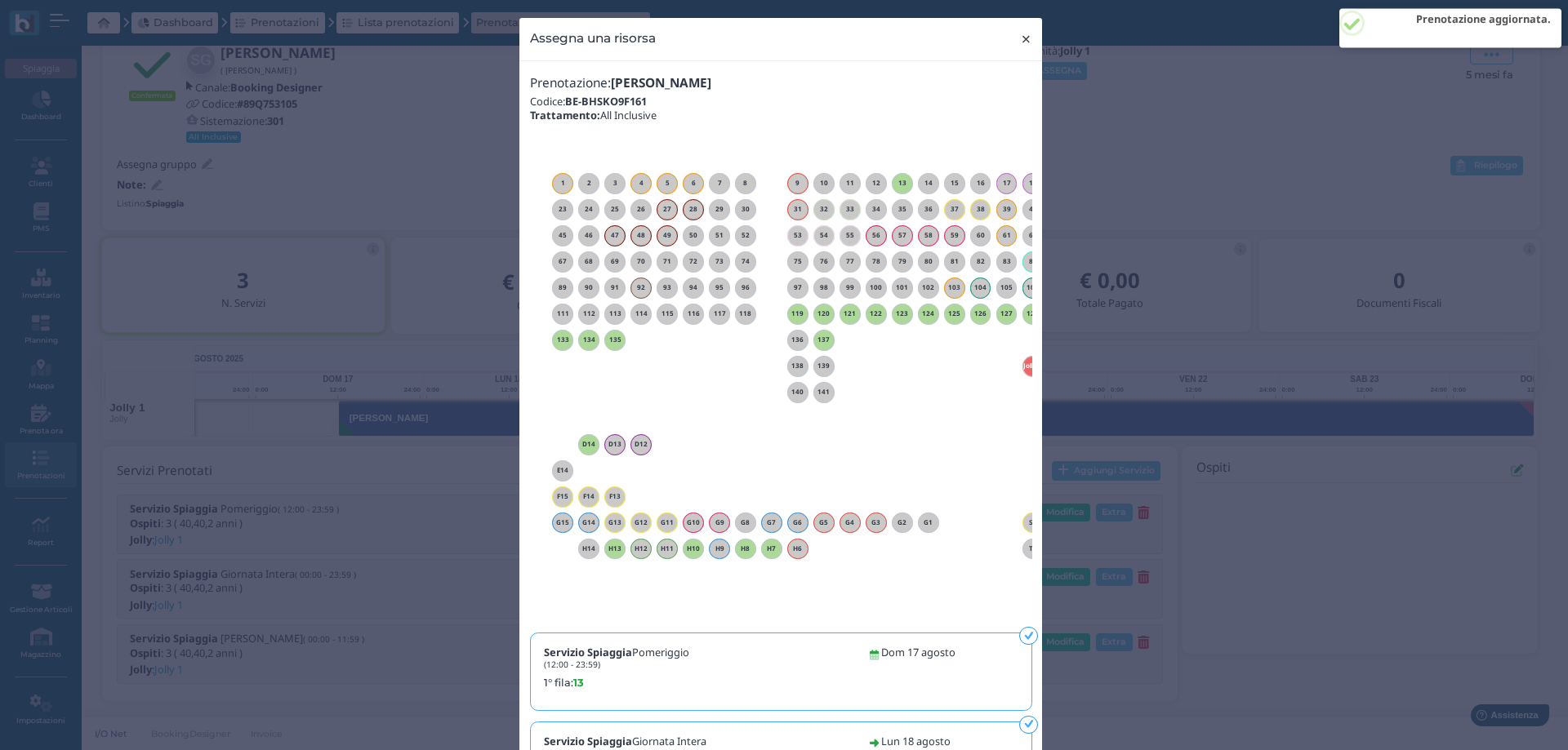
click at [1020, 42] on span "×" at bounding box center [1025, 38] width 12 height 21
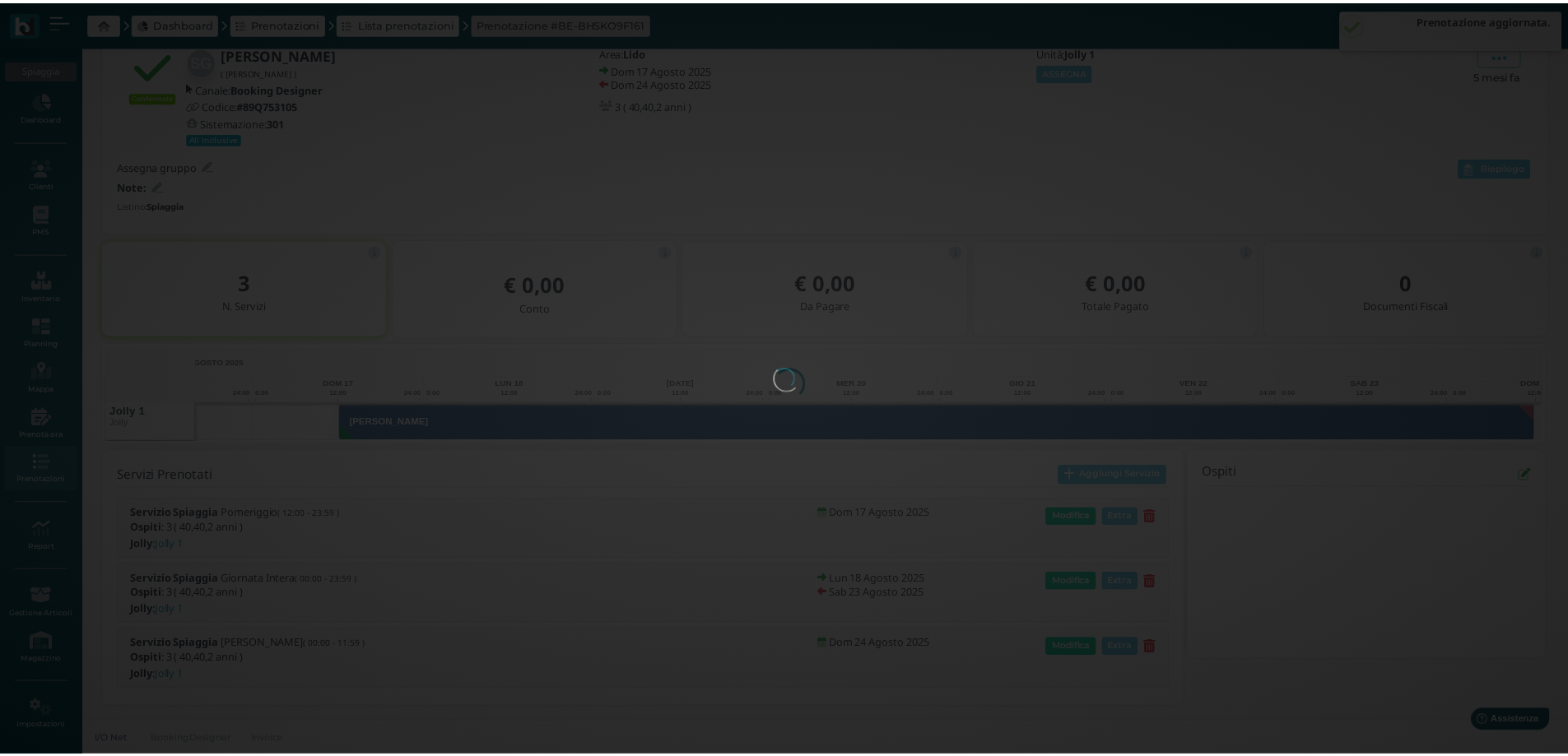
scroll to position [0, 0]
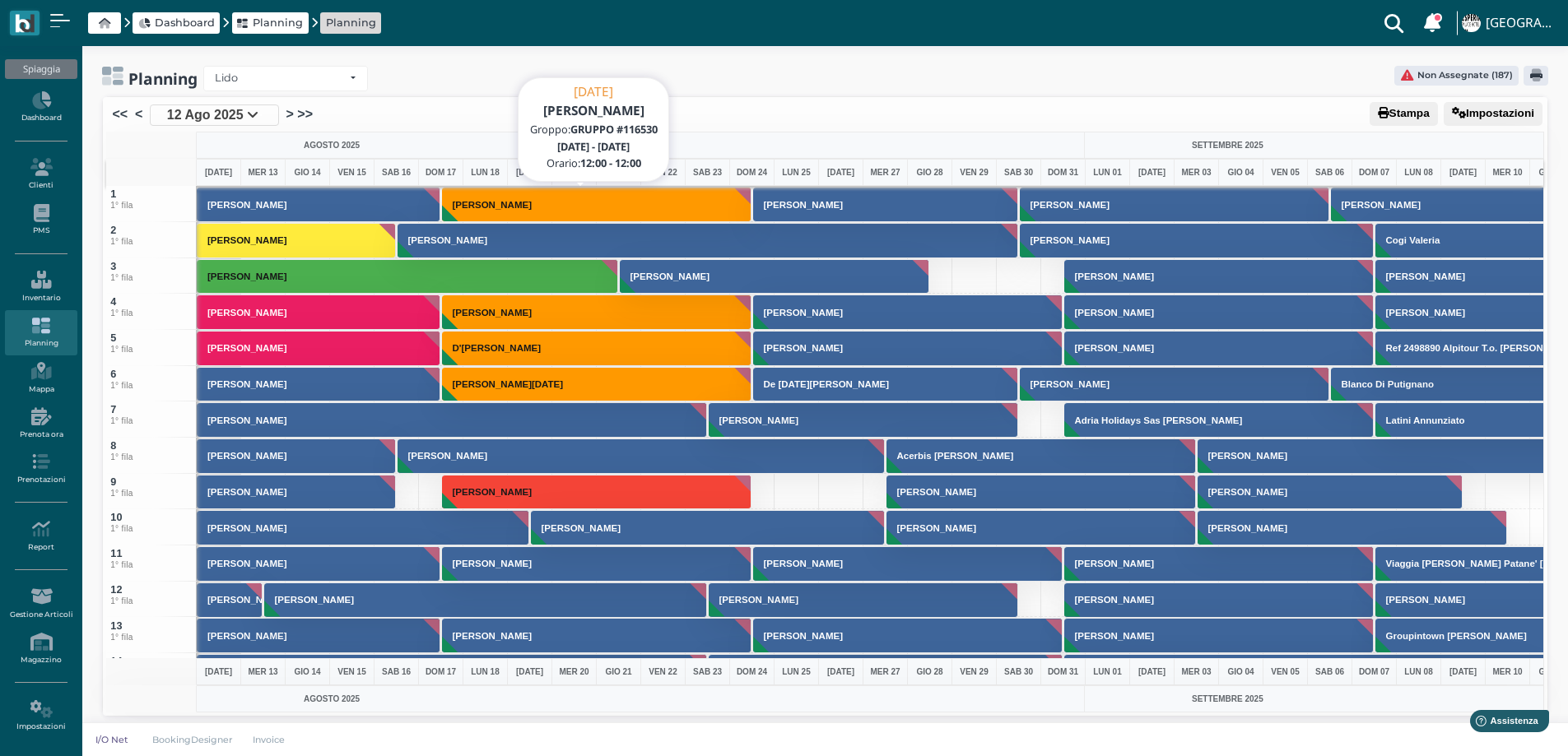
click at [470, 214] on button "[PERSON_NAME]" at bounding box center [597, 204] width 310 height 36
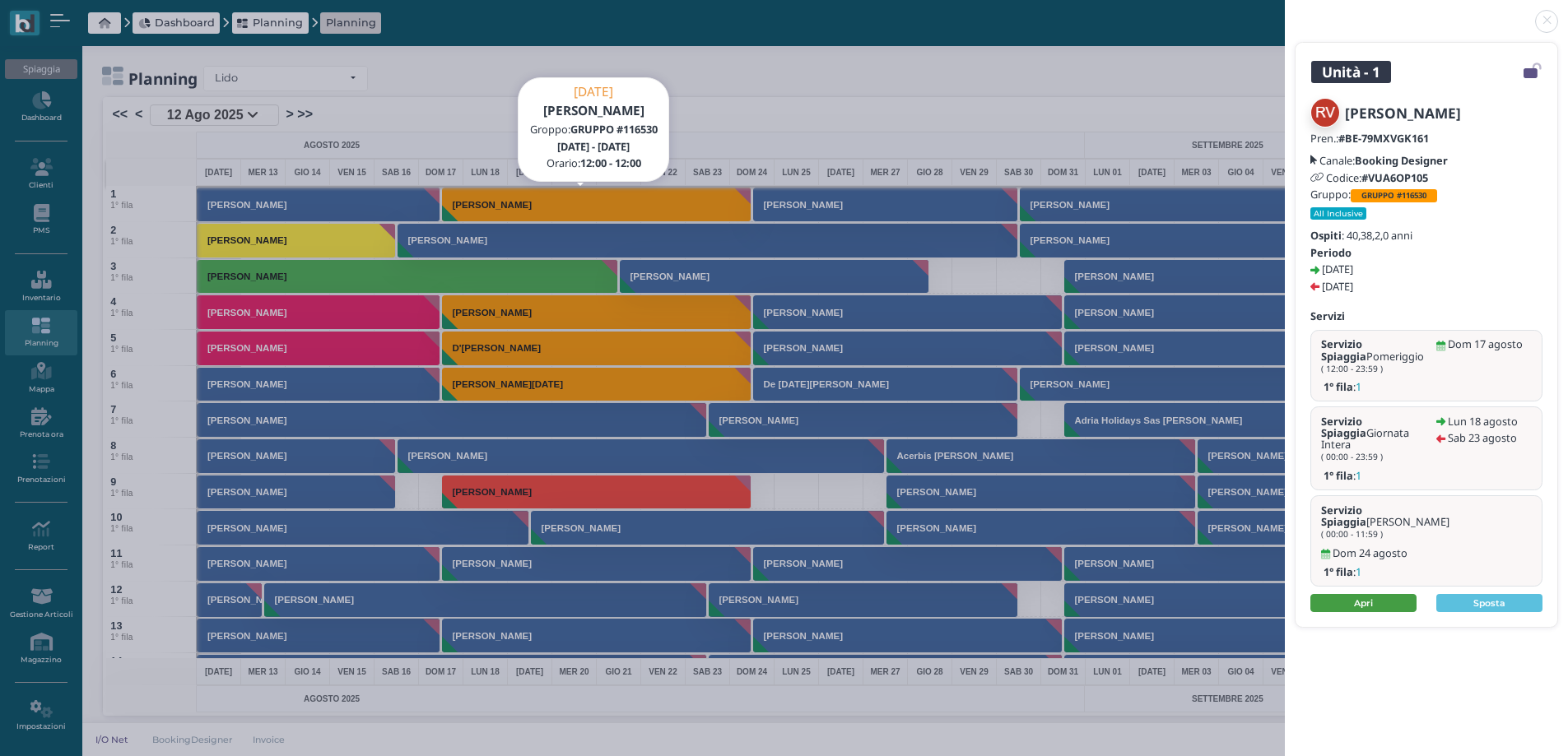
click at [1381, 594] on link "Apri" at bounding box center [1364, 603] width 106 height 18
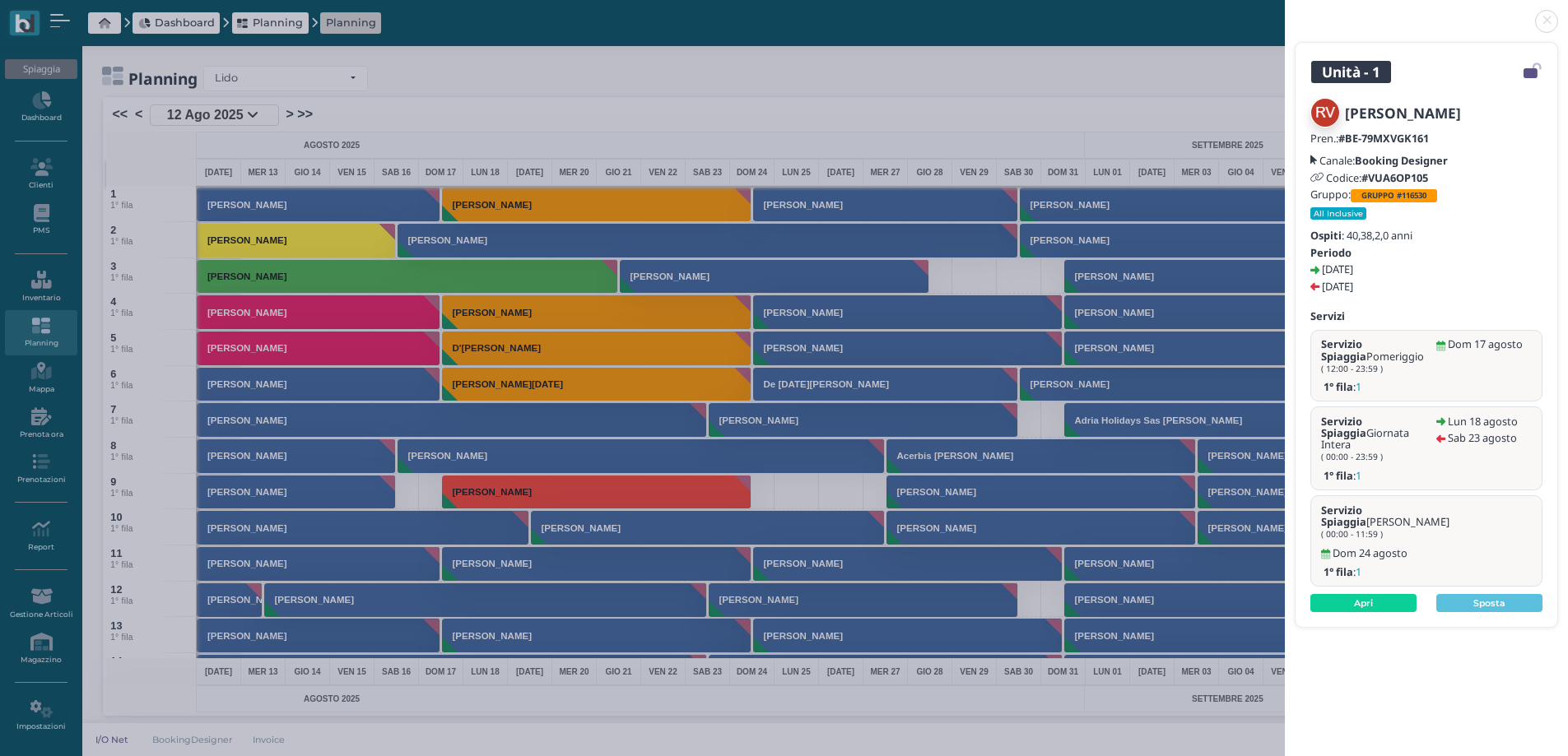
click at [1286, 12] on link at bounding box center [1286, 12] width 0 height 0
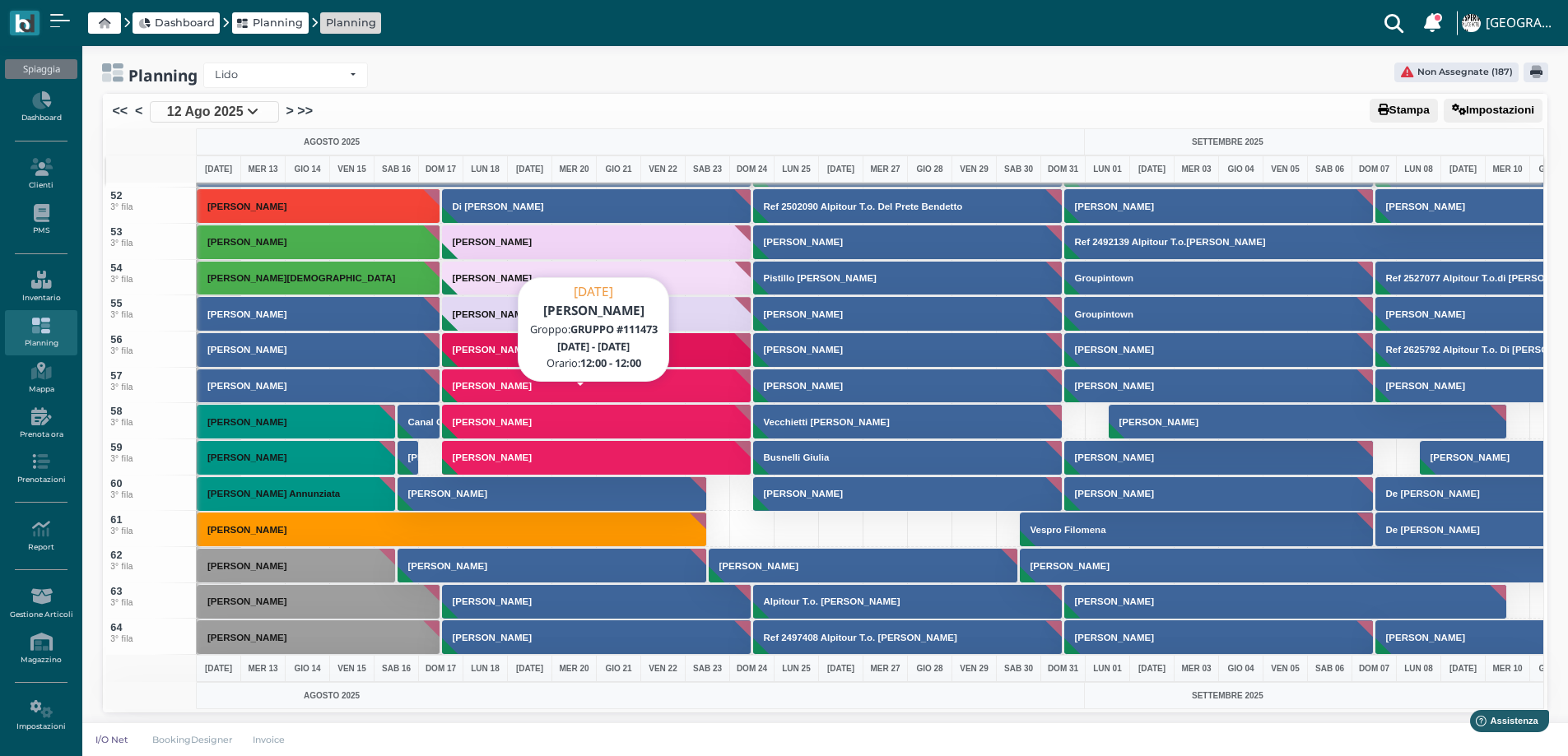
scroll to position [1810, 0]
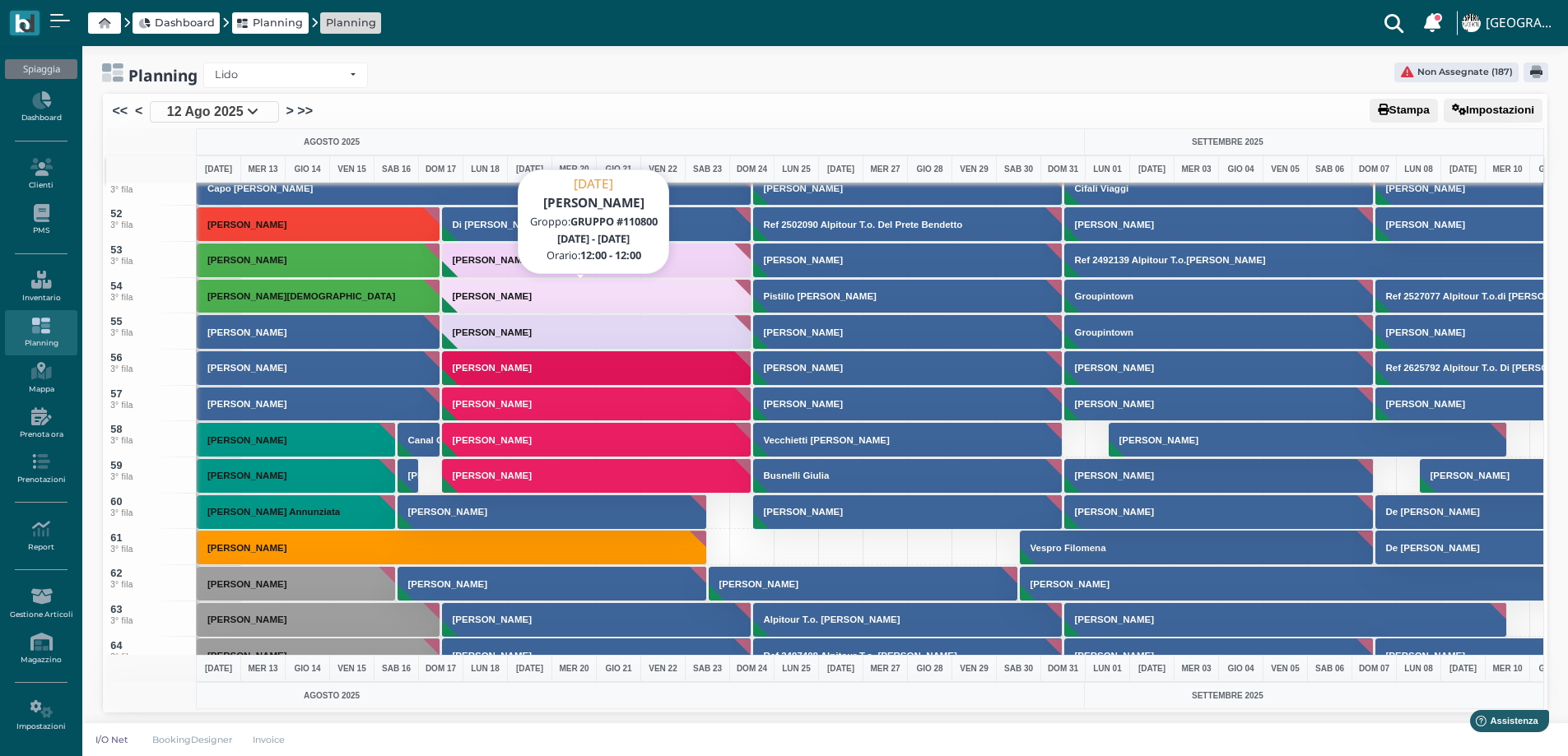
click at [503, 288] on button "Foglia Simona" at bounding box center [597, 296] width 310 height 36
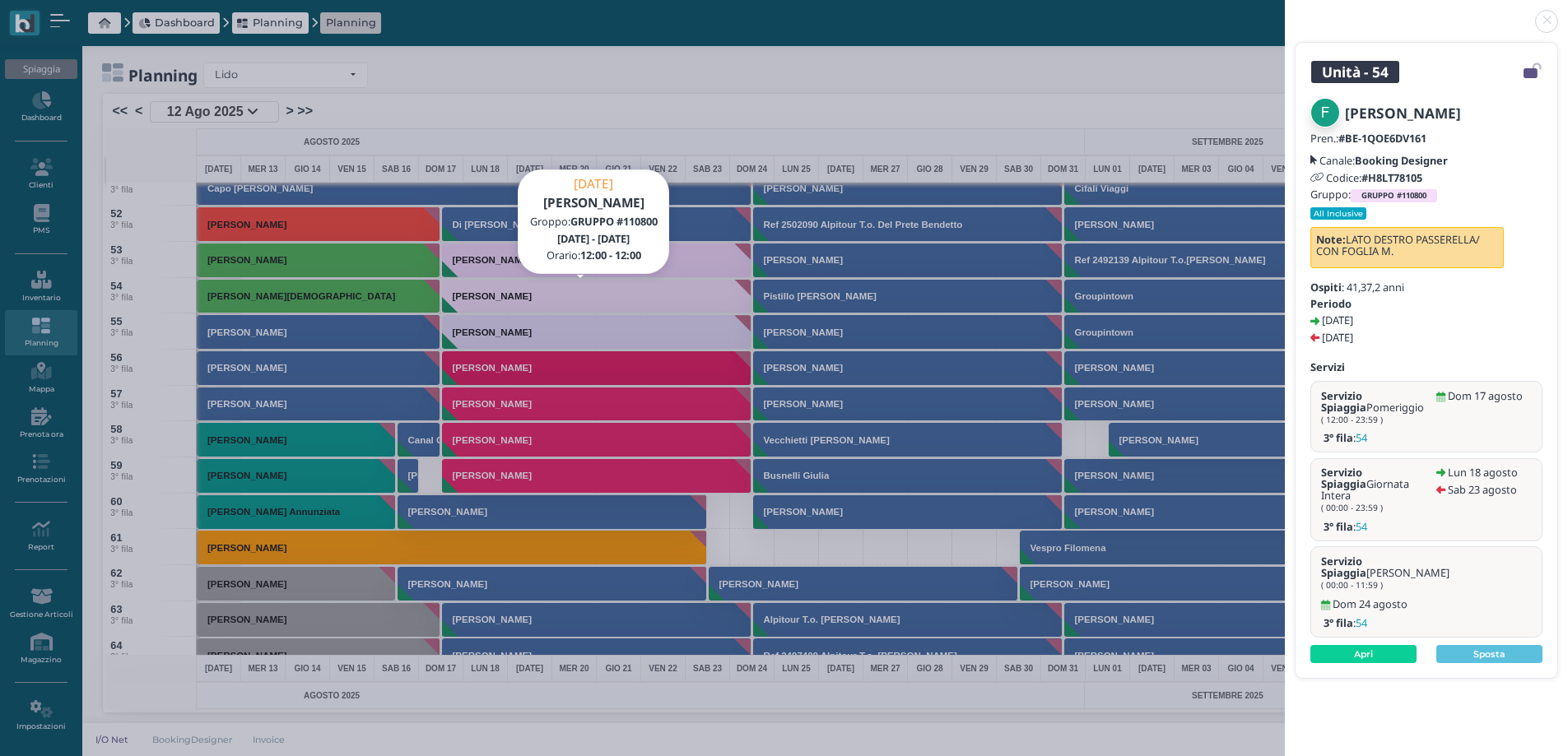
click at [1286, 12] on link at bounding box center [1286, 12] width 0 height 0
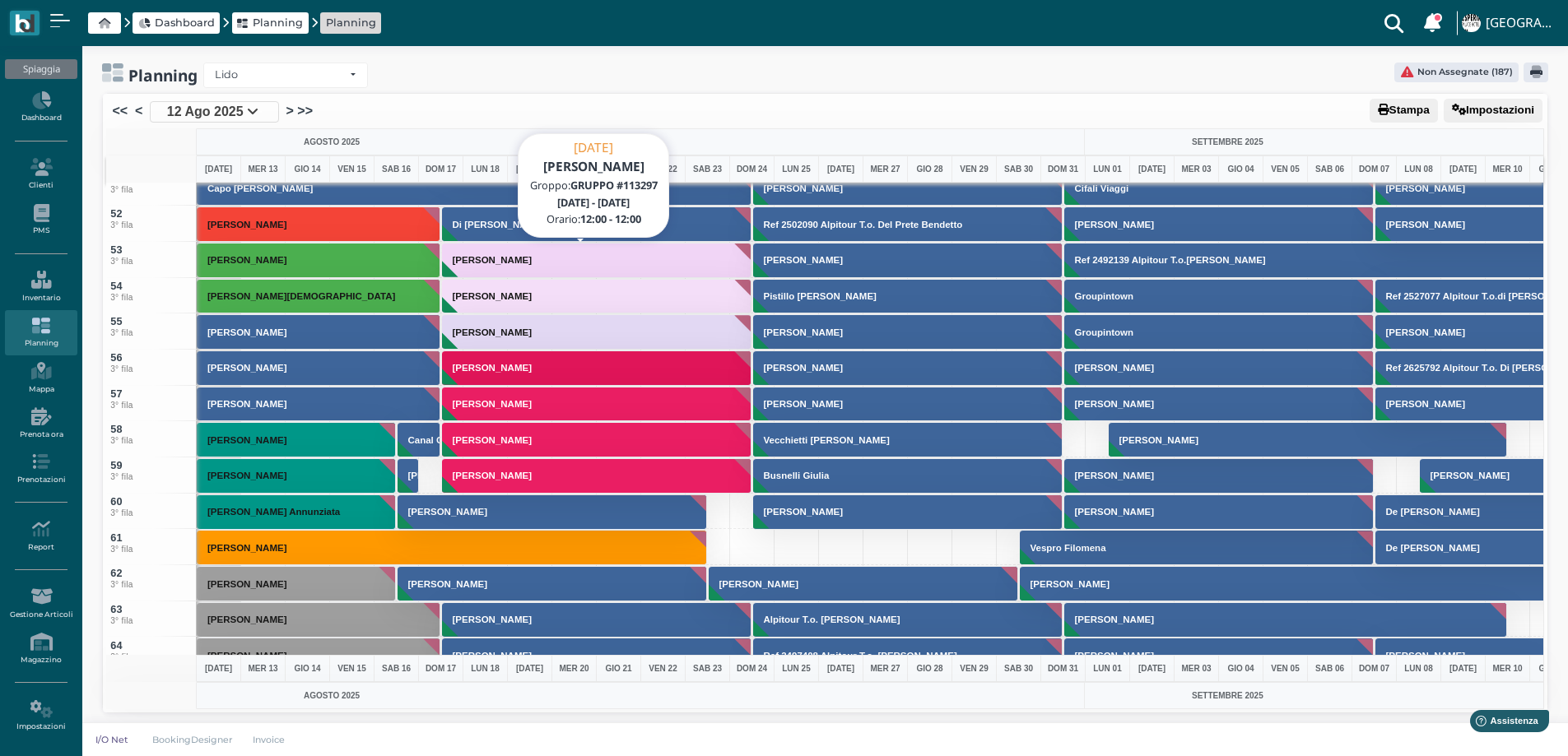
click at [544, 268] on button "[PERSON_NAME]" at bounding box center [597, 260] width 310 height 36
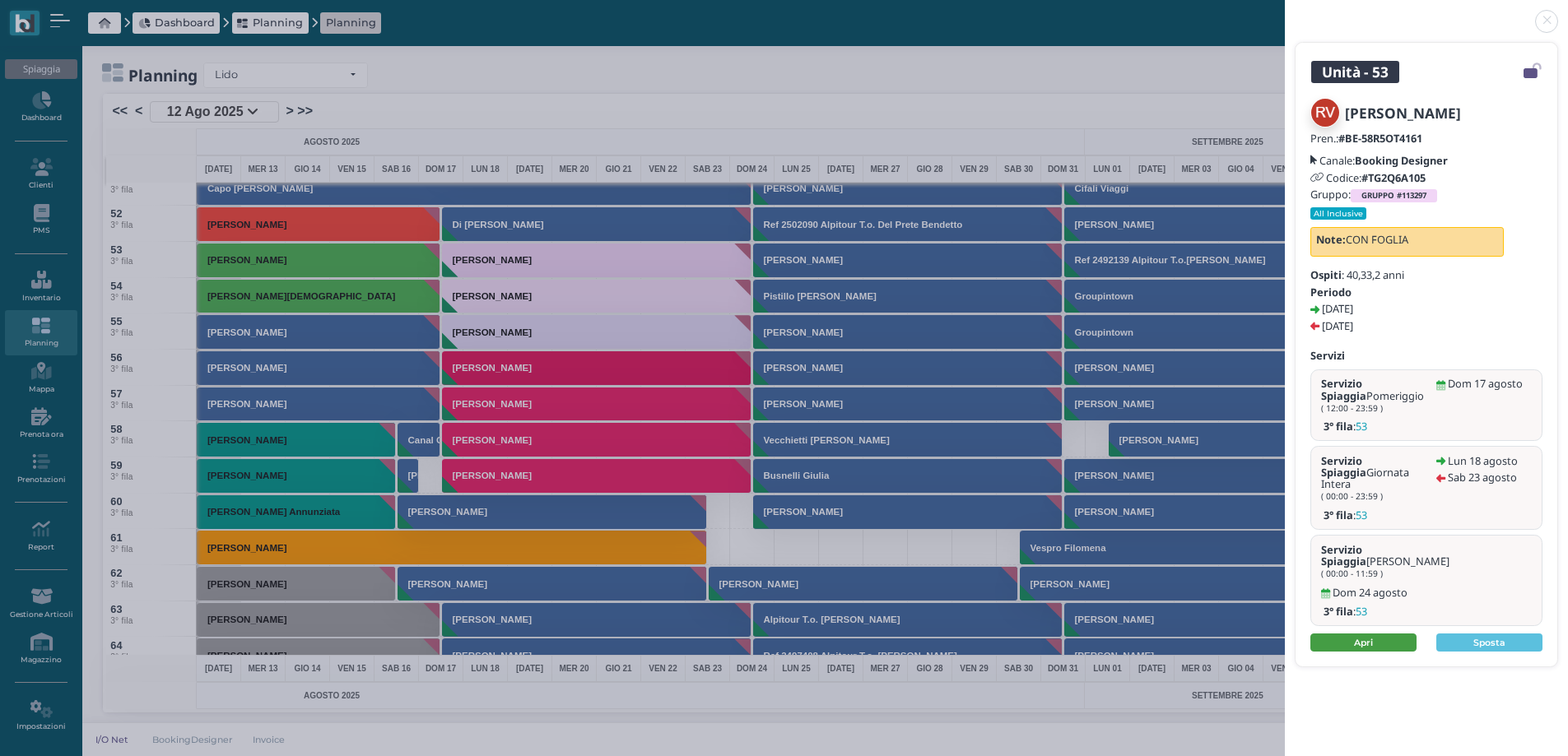
click at [1348, 633] on link "Apri" at bounding box center [1364, 642] width 106 height 18
click at [1286, 12] on link at bounding box center [1286, 12] width 0 height 0
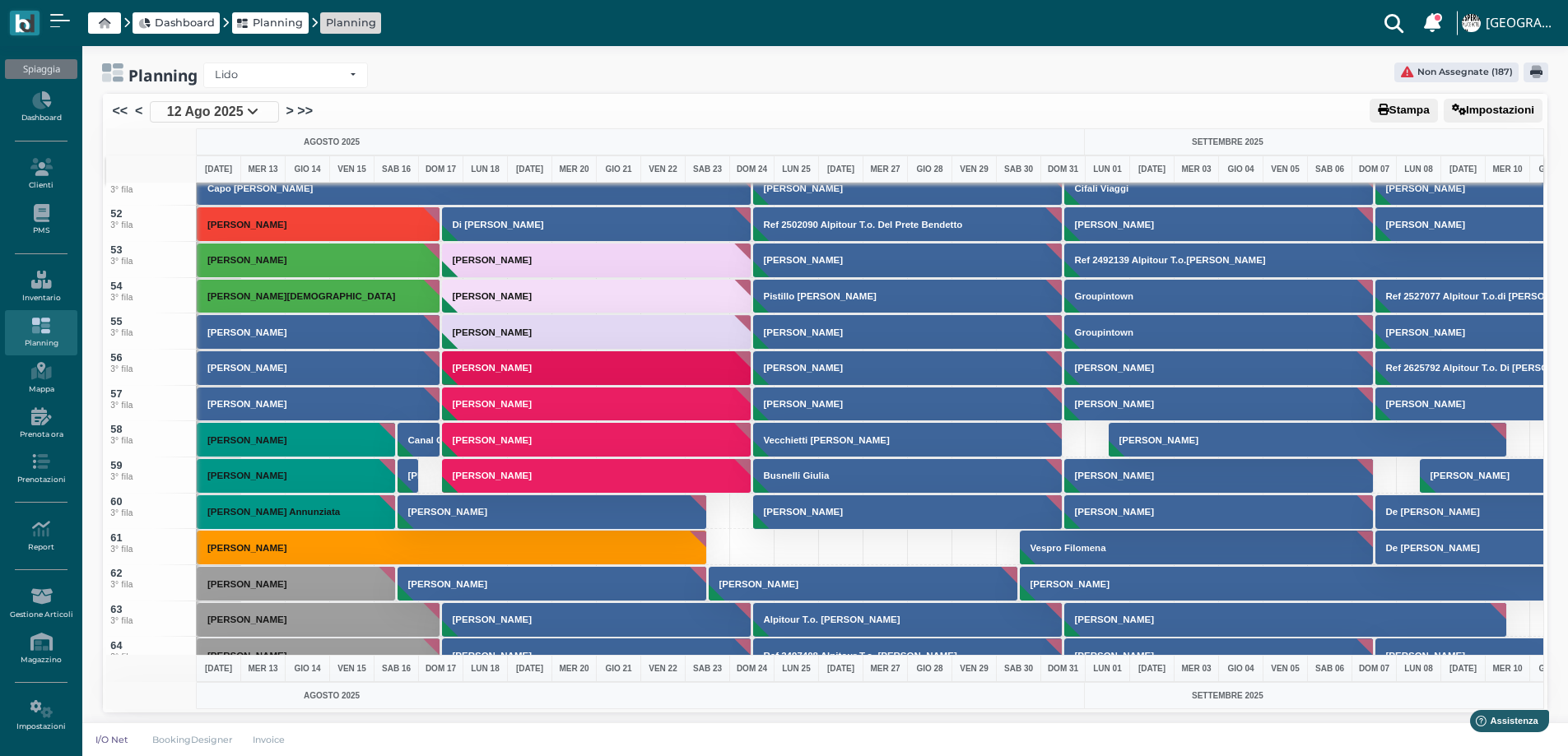
click at [506, 294] on h3 "Foglia Simona" at bounding box center [492, 296] width 93 height 10
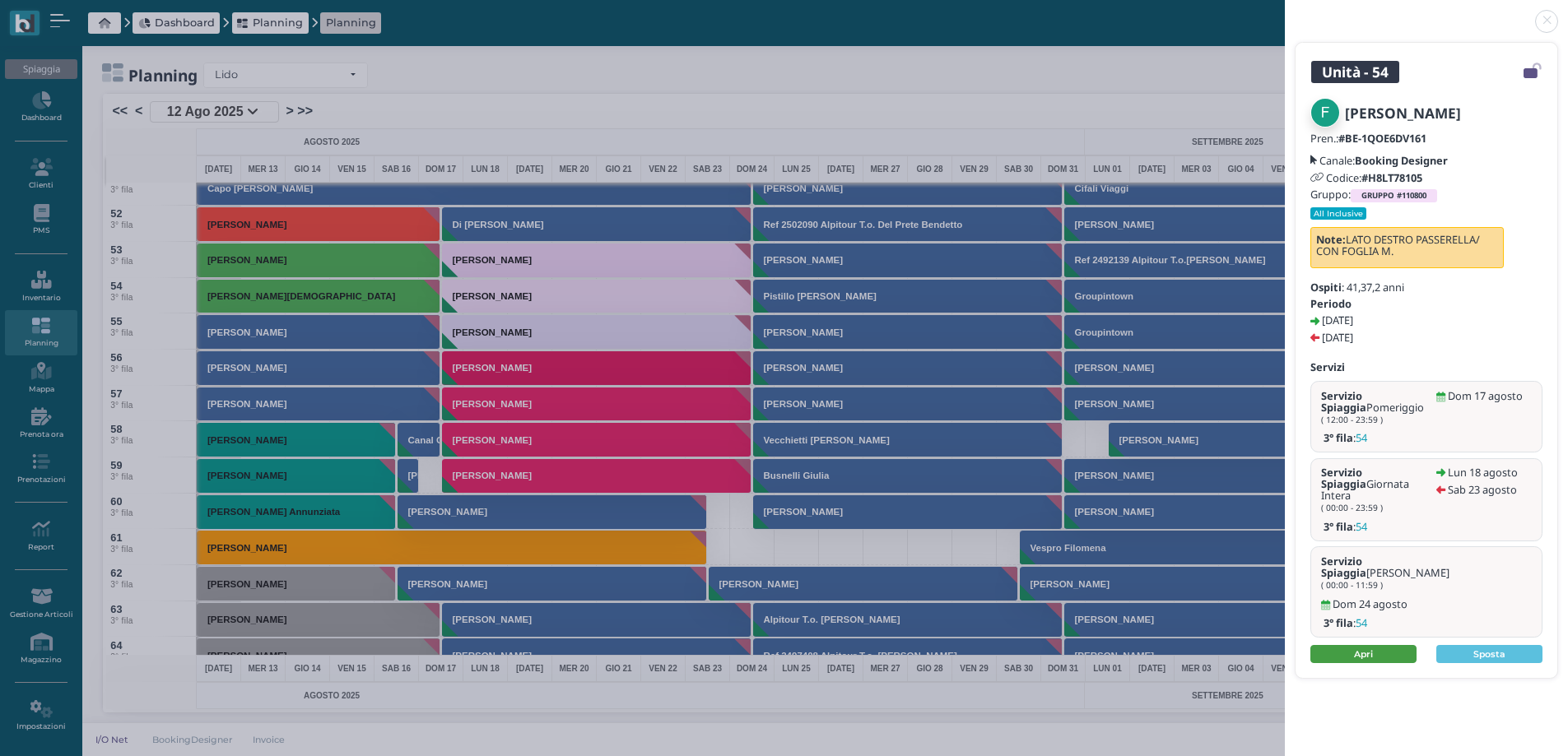
click at [1378, 645] on link "Apri" at bounding box center [1364, 654] width 106 height 18
click at [1286, 12] on link at bounding box center [1286, 12] width 0 height 0
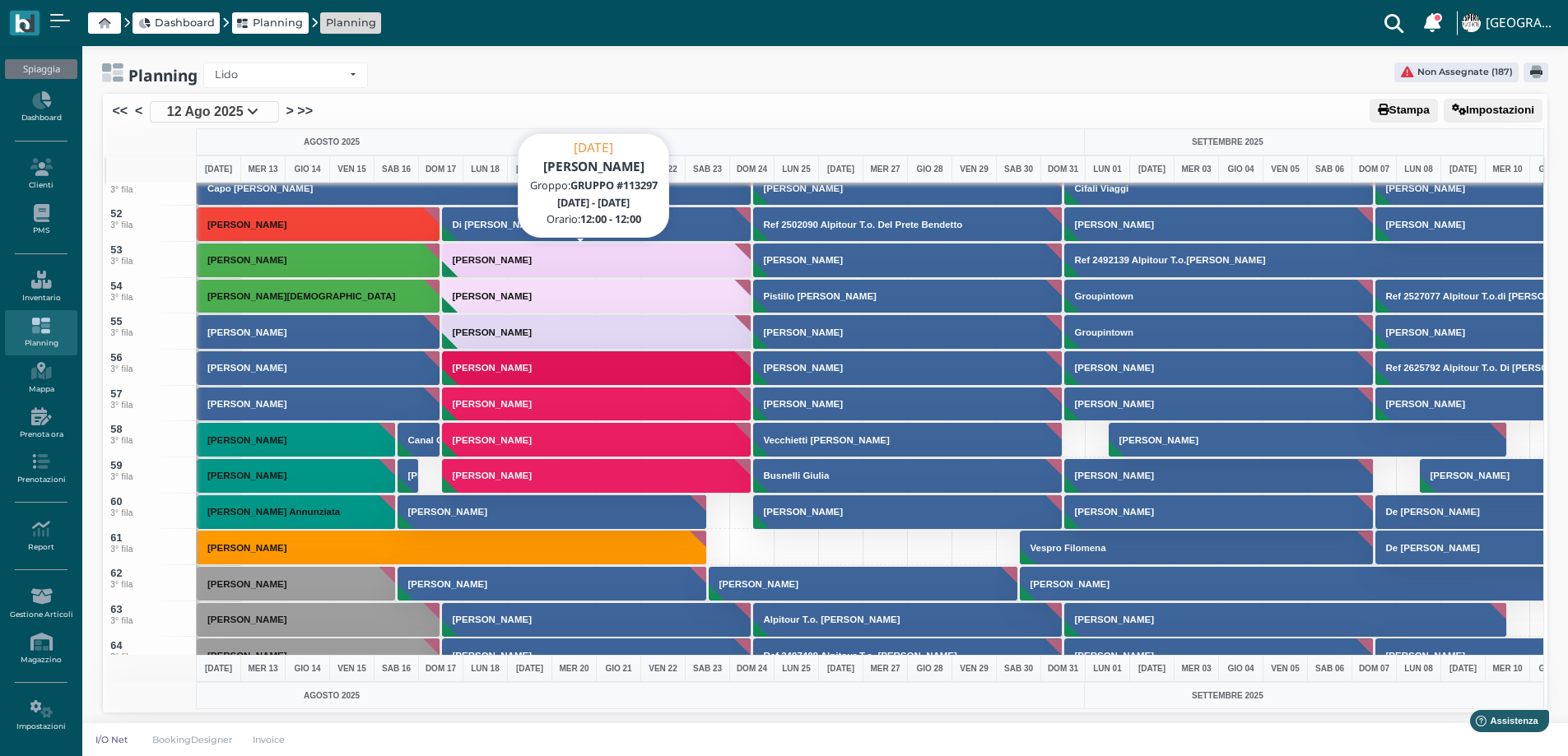
click at [493, 257] on h3 "[PERSON_NAME]" at bounding box center [492, 259] width 93 height 10
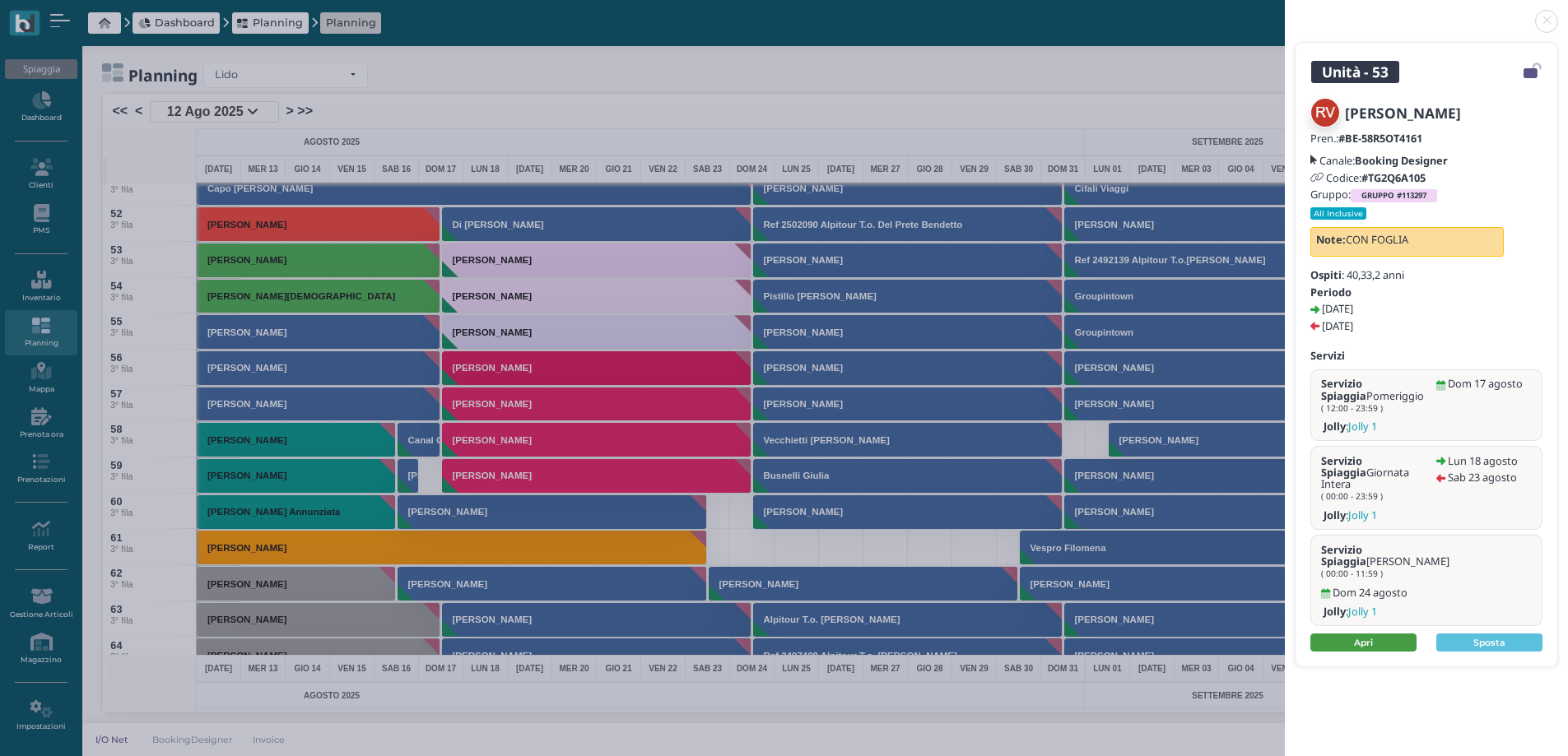
click at [1347, 633] on link "Apri" at bounding box center [1364, 642] width 106 height 18
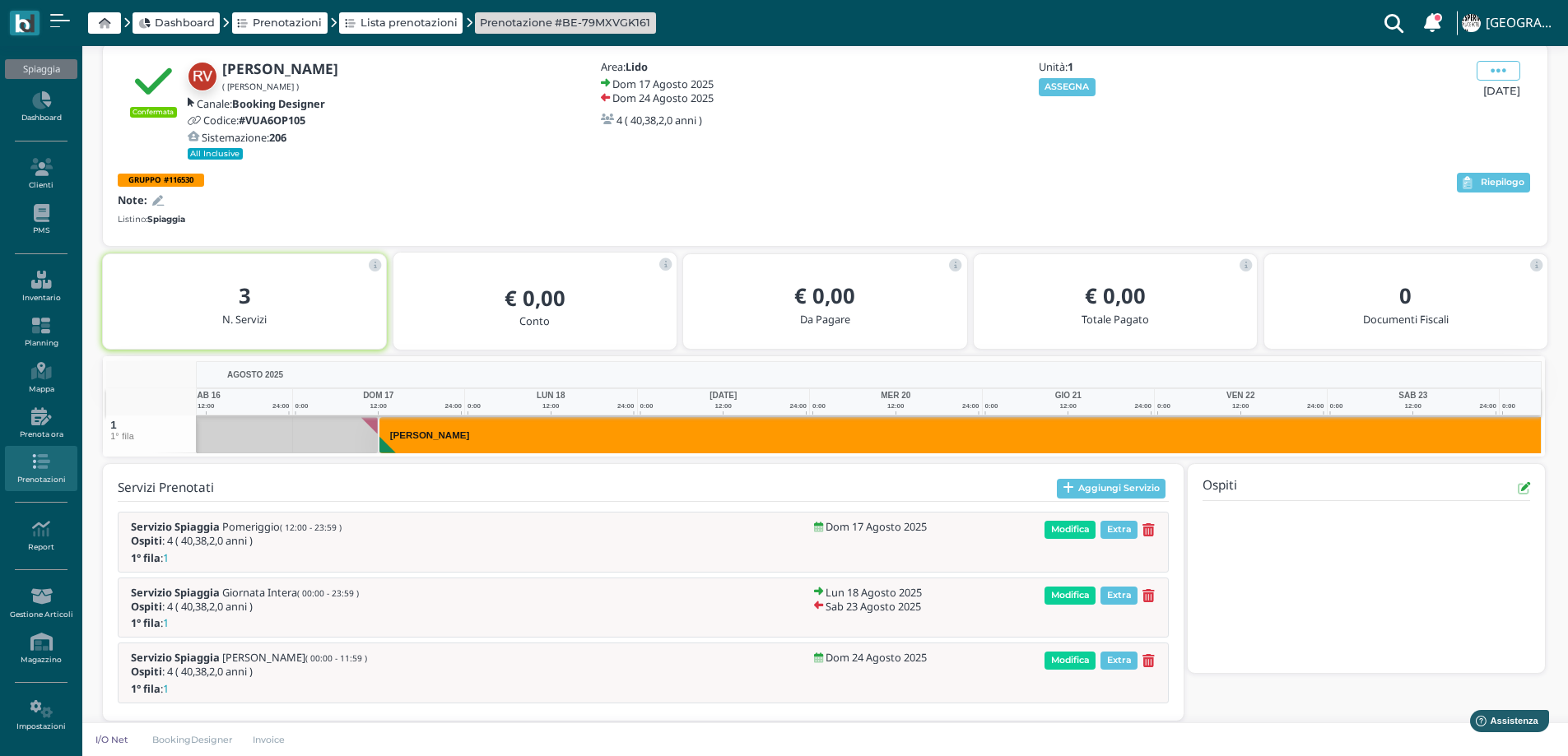
scroll to position [0, 119]
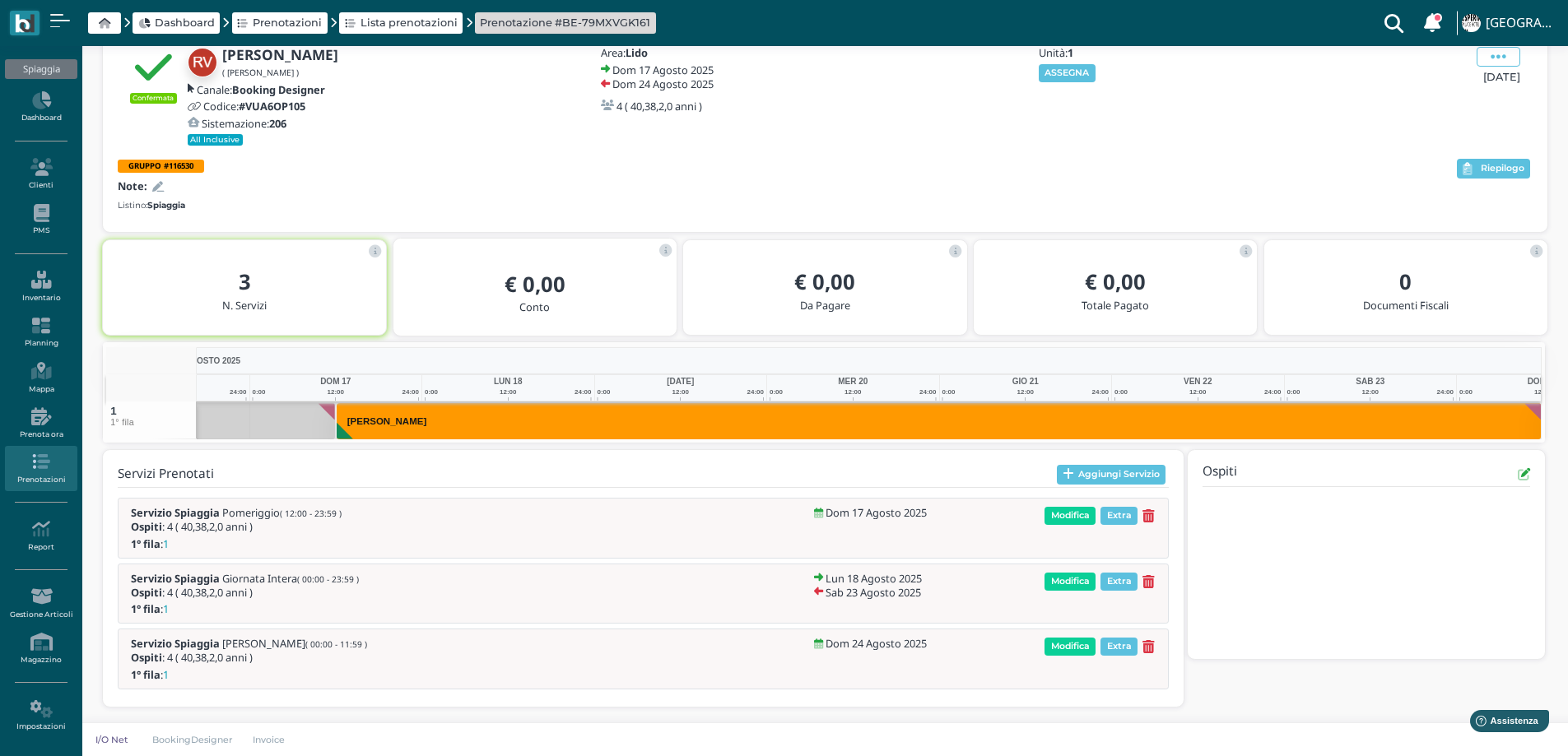
click at [154, 185] on icon at bounding box center [158, 187] width 12 height 11
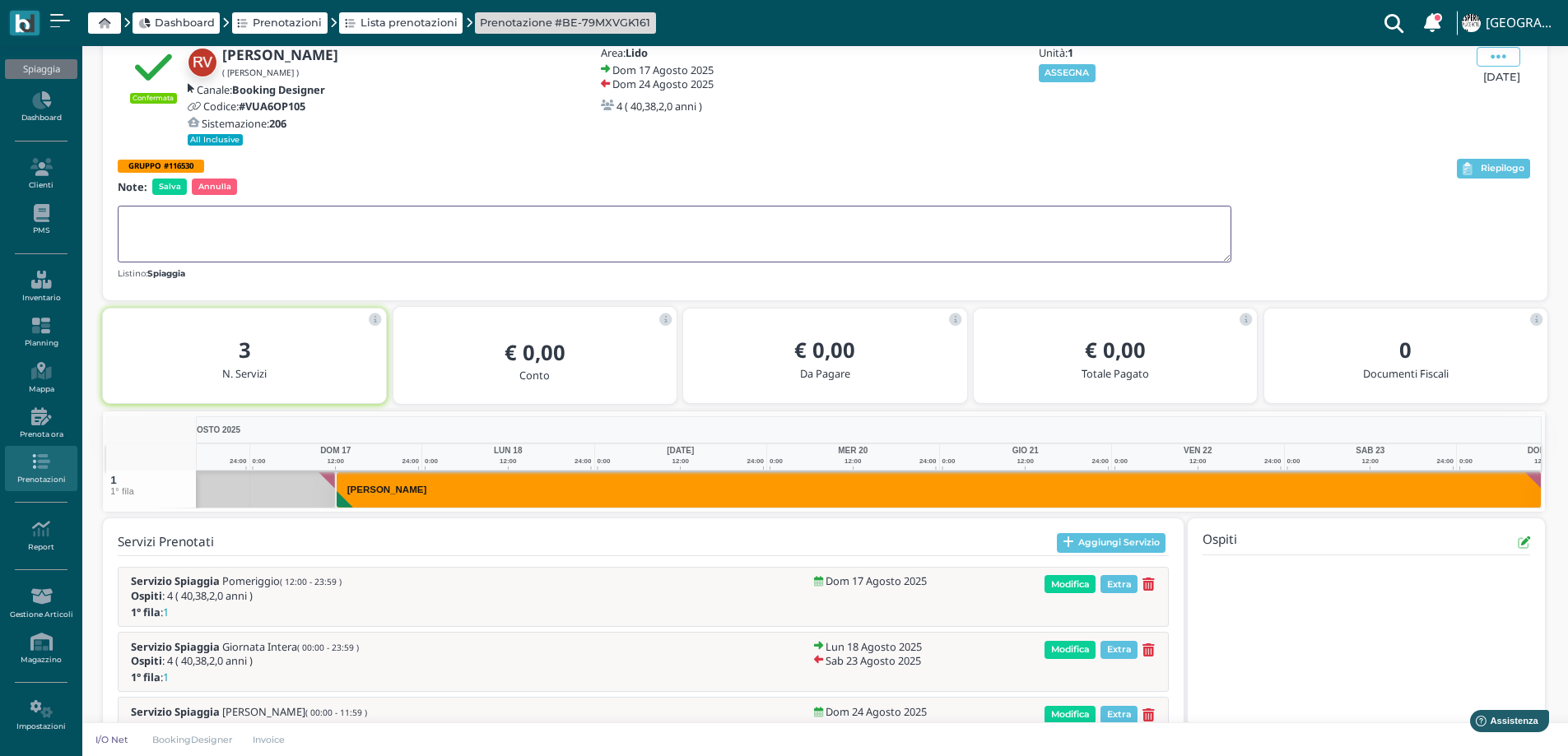
click at [160, 225] on textarea at bounding box center [674, 234] width 1114 height 57
type textarea "PER INCASTRO 2 OMBRELLONI DI MEZZO AGLI AMICI"
click at [173, 186] on span "Salva" at bounding box center [170, 187] width 35 height 16
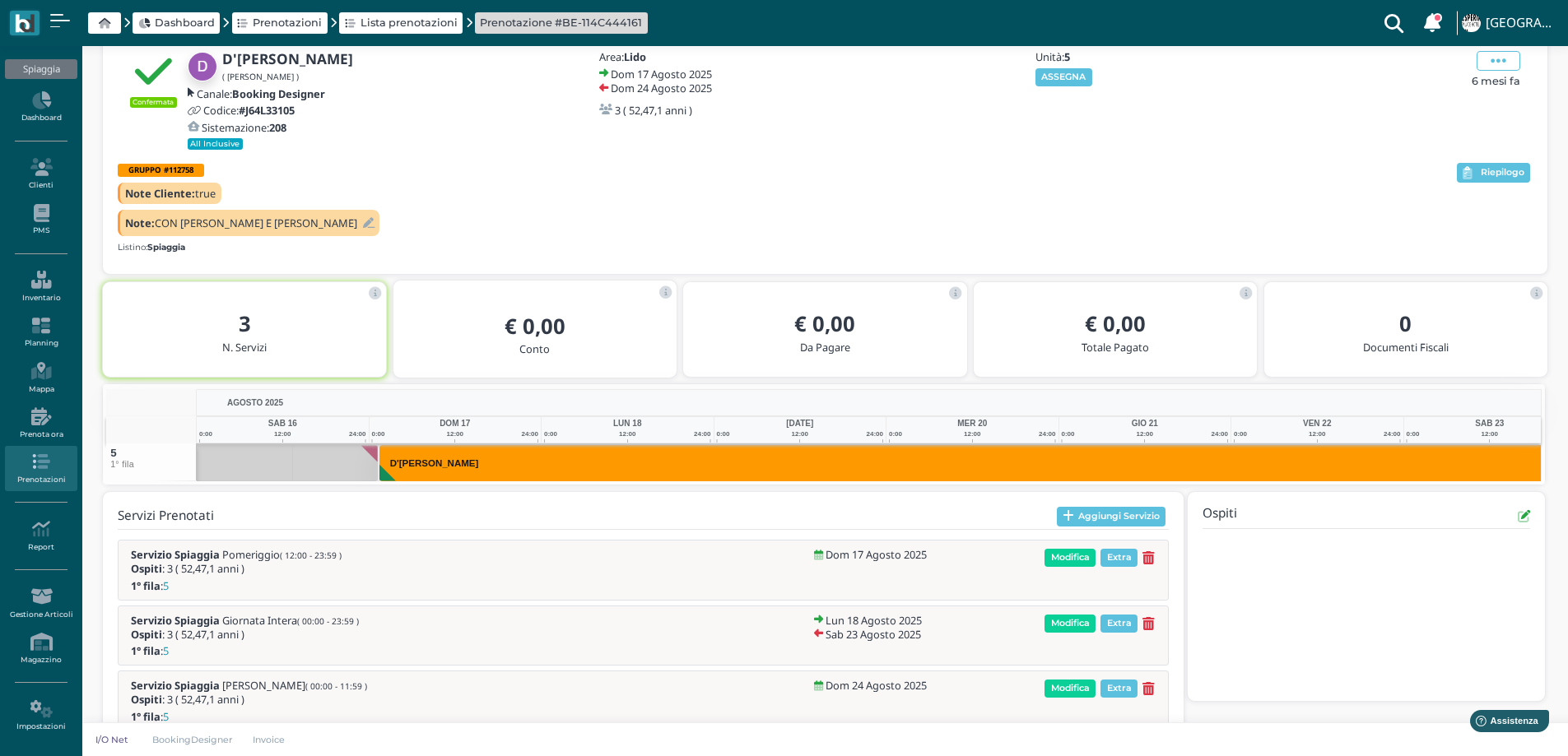
scroll to position [0, 119]
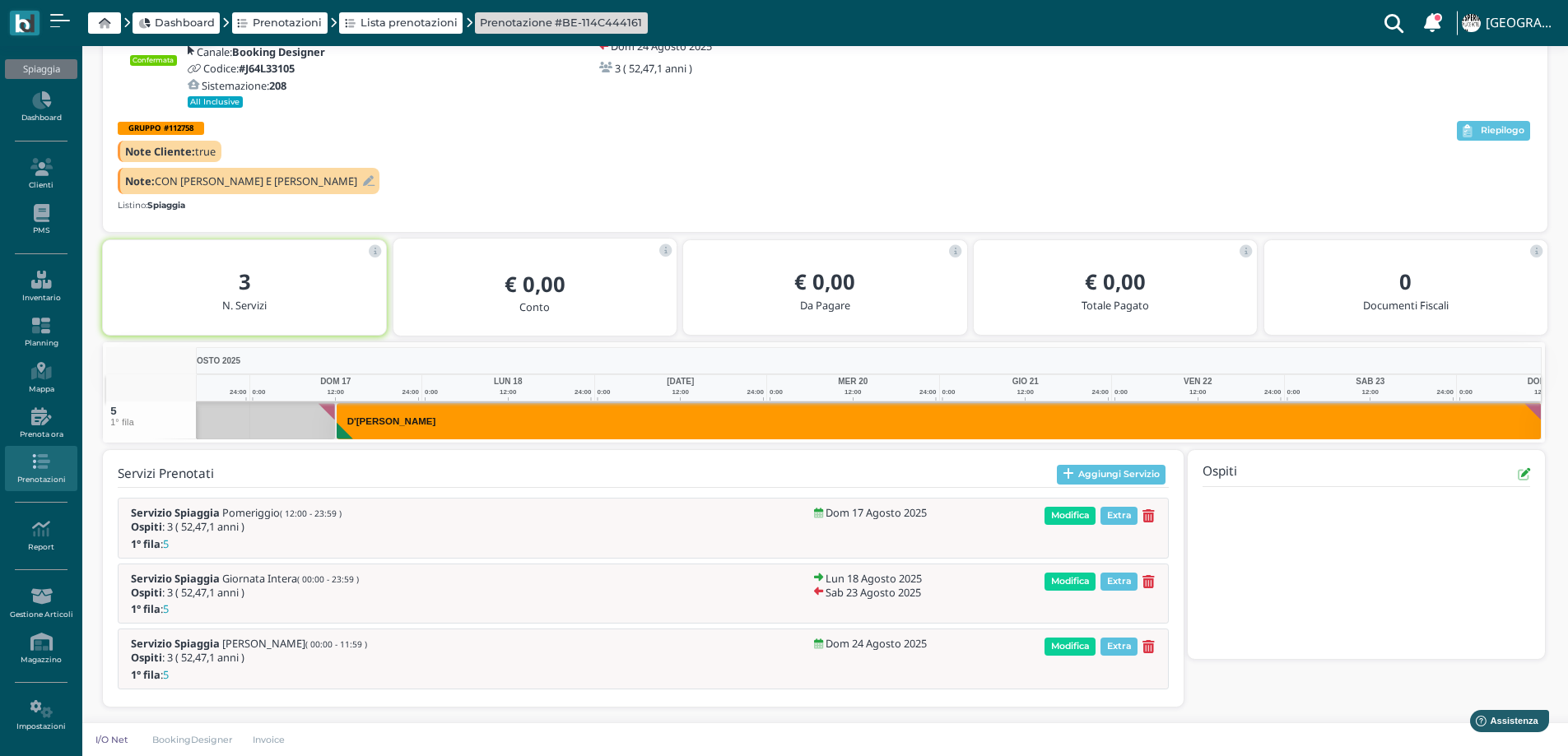
click at [363, 183] on icon at bounding box center [369, 181] width 12 height 11
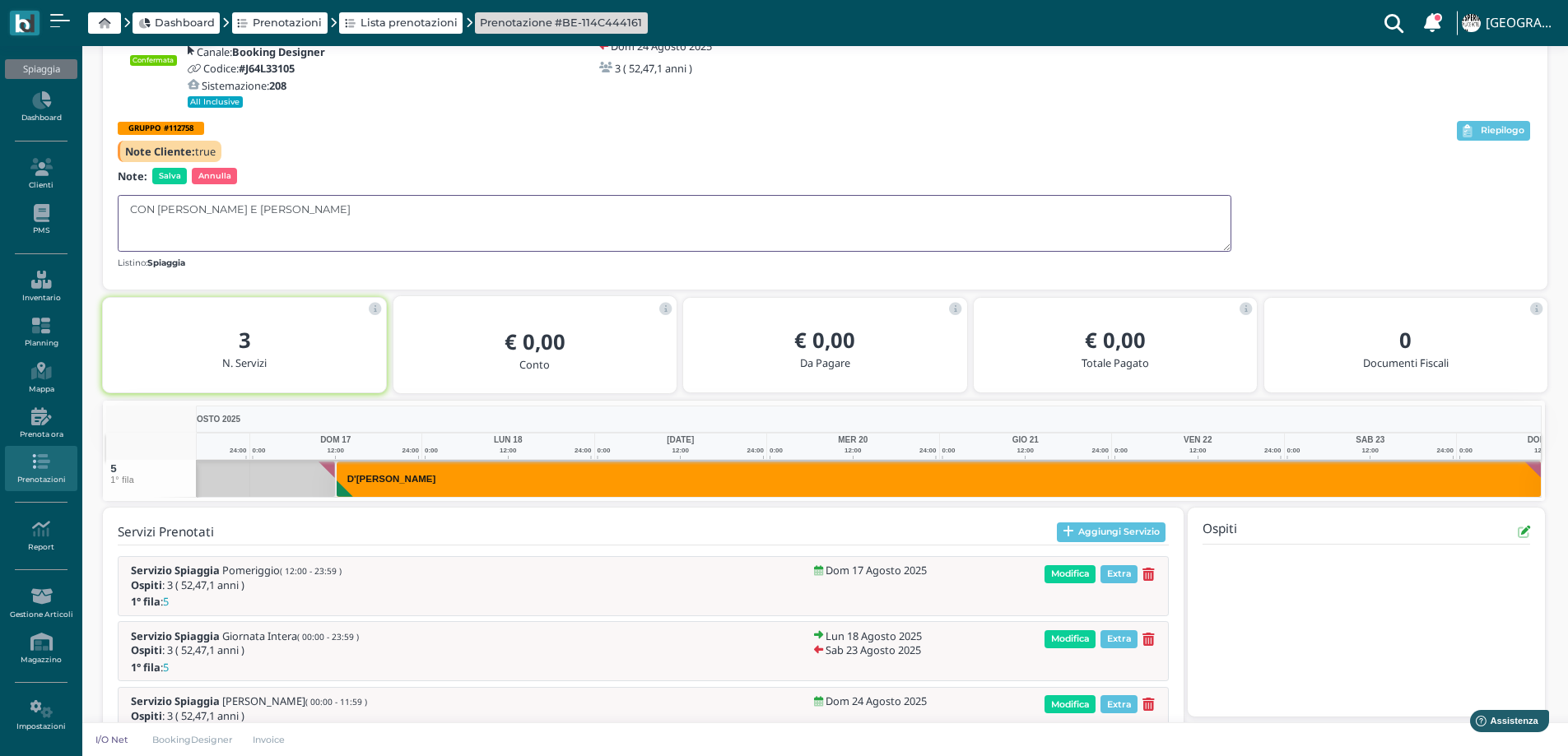
drag, startPoint x: 275, startPoint y: 213, endPoint x: 219, endPoint y: 213, distance: 56.0
click at [219, 213] on textarea "CON [PERSON_NAME] E [PERSON_NAME]" at bounding box center [674, 224] width 1114 height 57
type textarea "CON [PERSON_NAME] E RAGNI"
click at [159, 175] on span "Salva" at bounding box center [170, 176] width 35 height 16
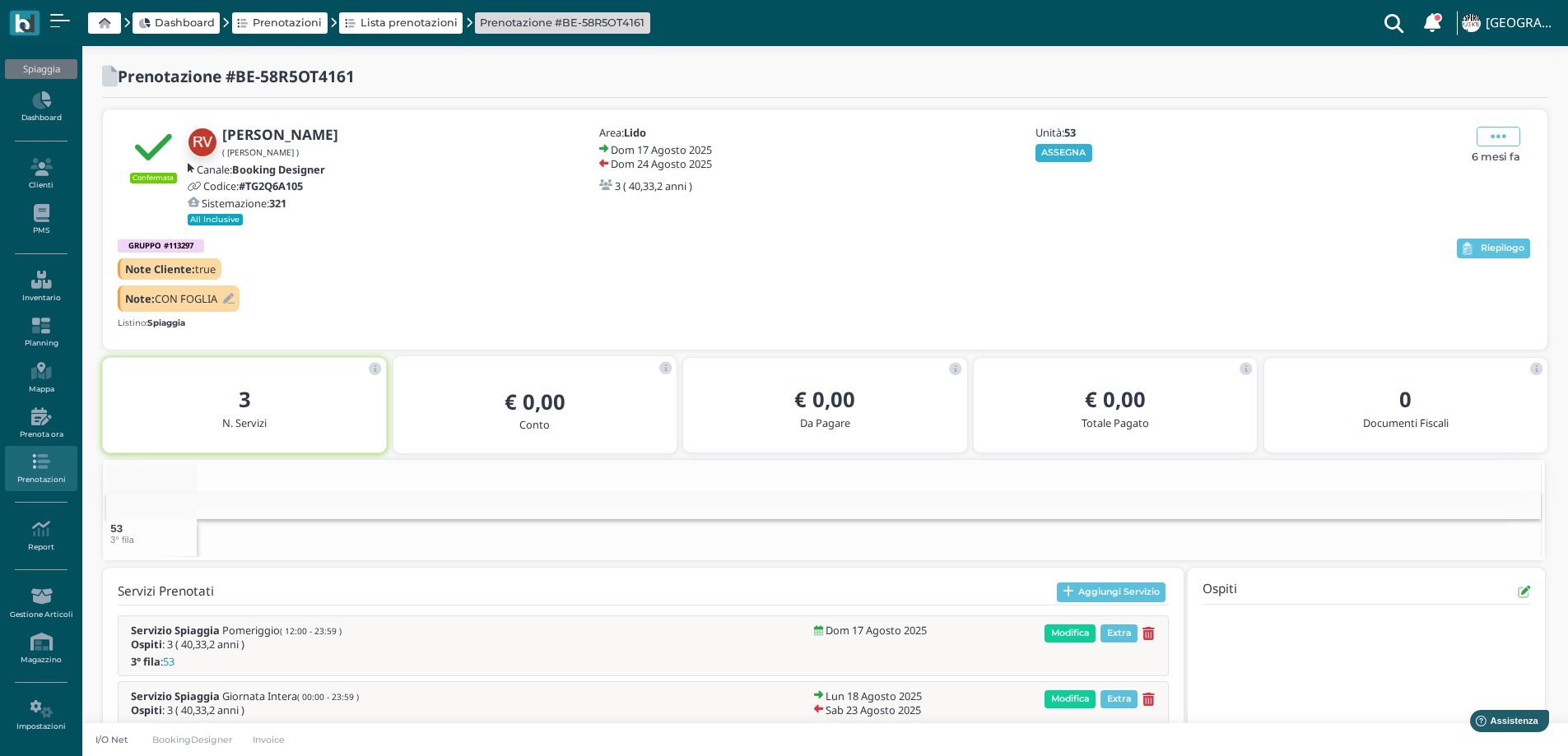
click at [1081, 150] on button "ASSEGNA" at bounding box center [1065, 153] width 57 height 18
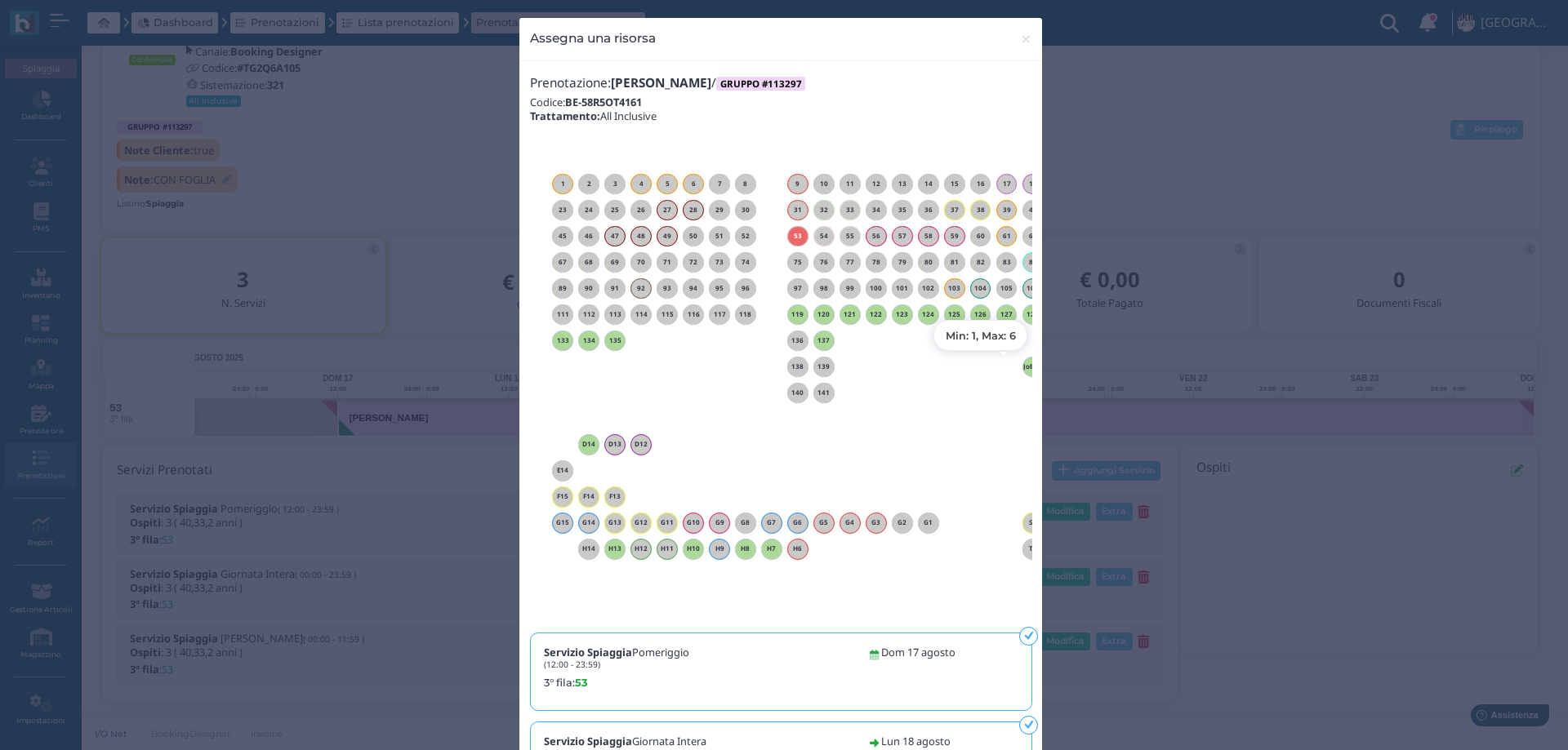
click at [1022, 369] on h6 "Jolly 1" at bounding box center [1032, 367] width 21 height 7
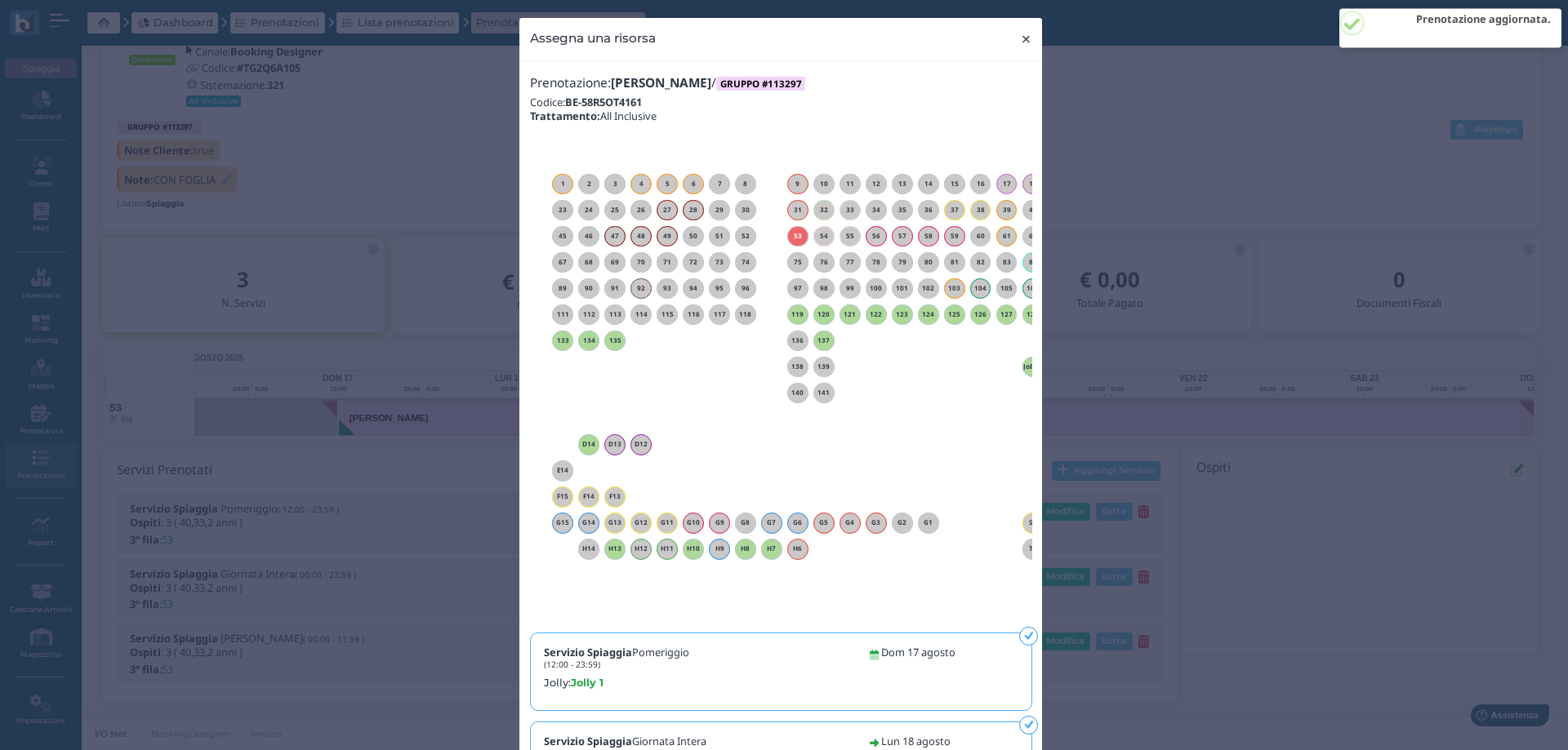
click at [1020, 37] on span "×" at bounding box center [1025, 38] width 12 height 21
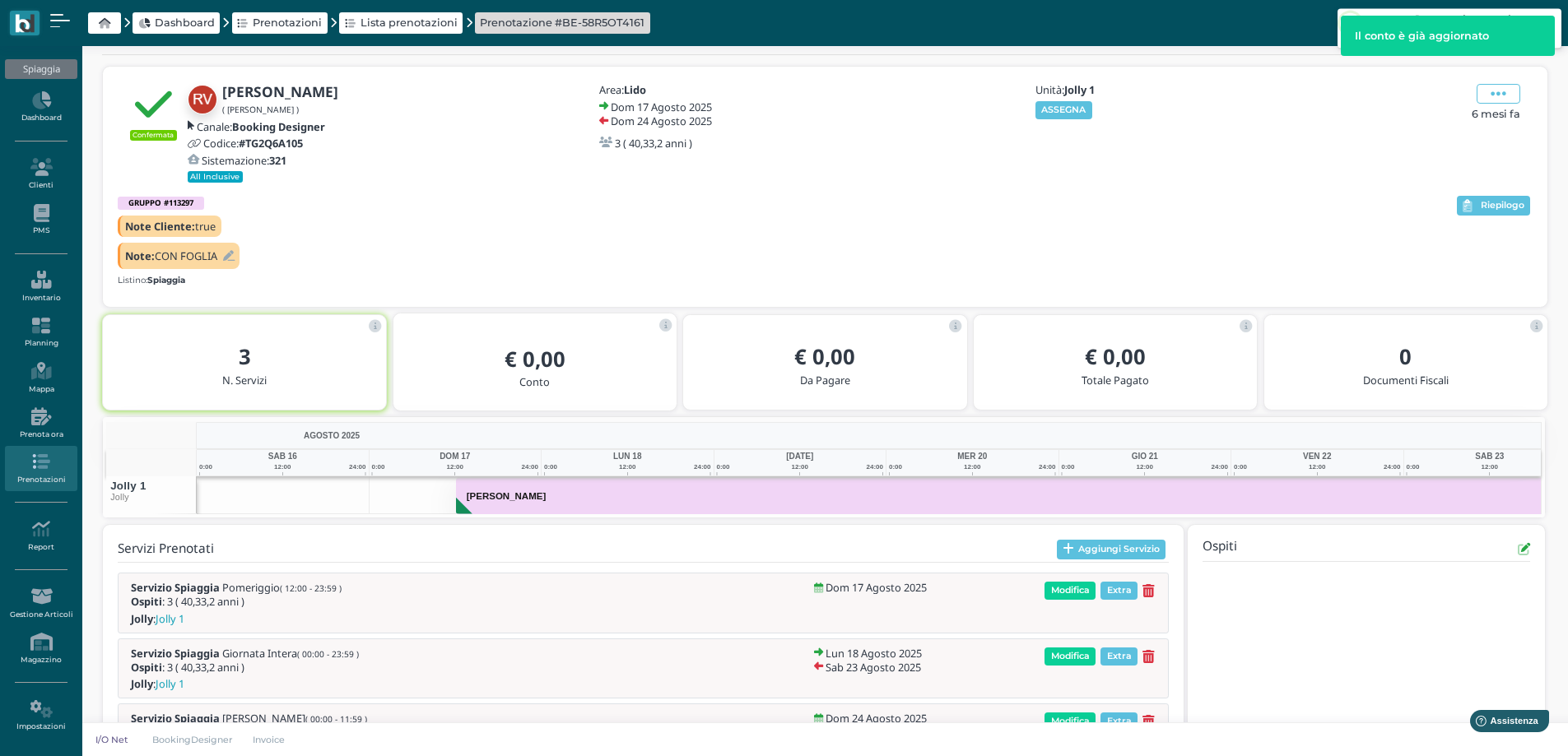
scroll to position [0, 119]
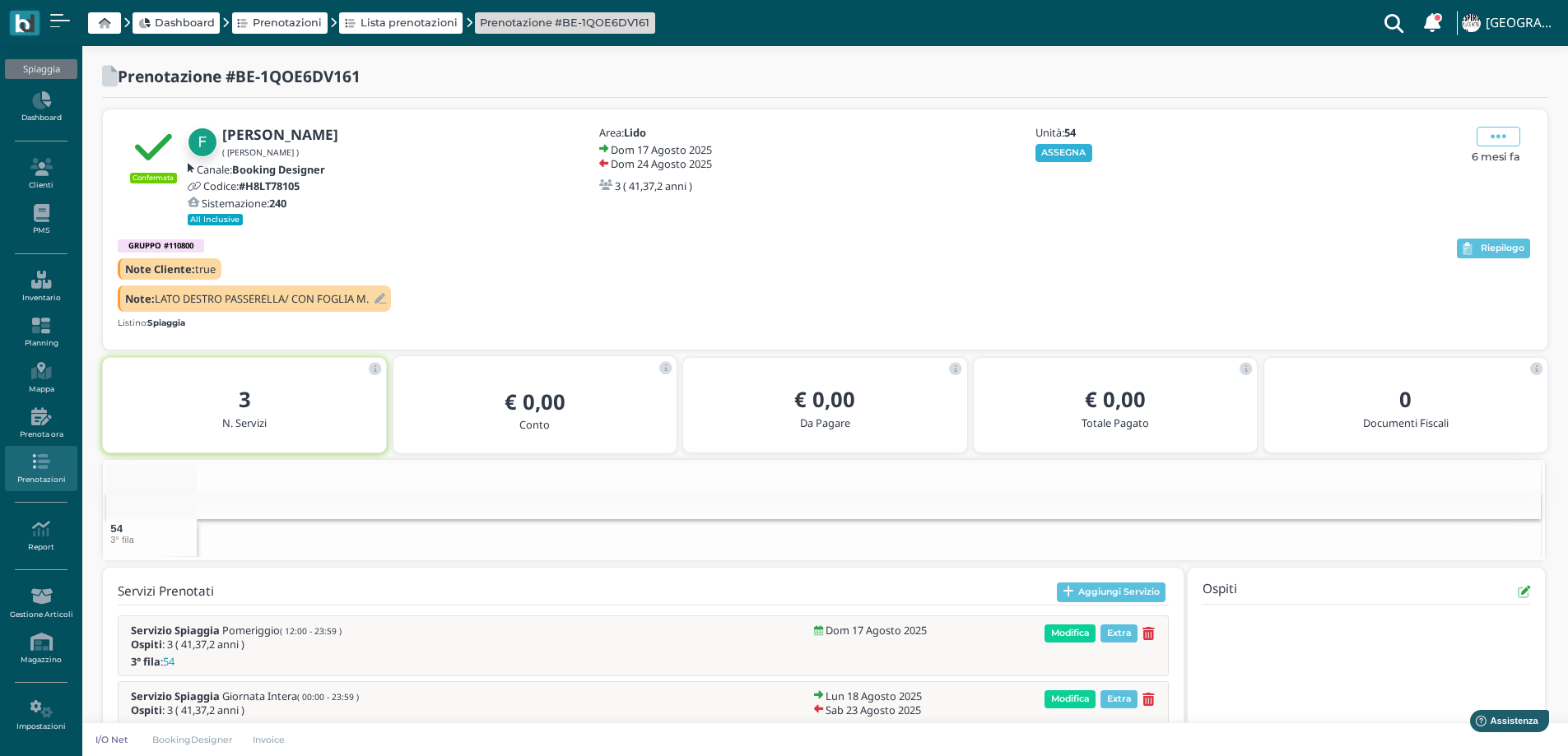
click at [1074, 148] on button "ASSEGNA" at bounding box center [1065, 153] width 57 height 18
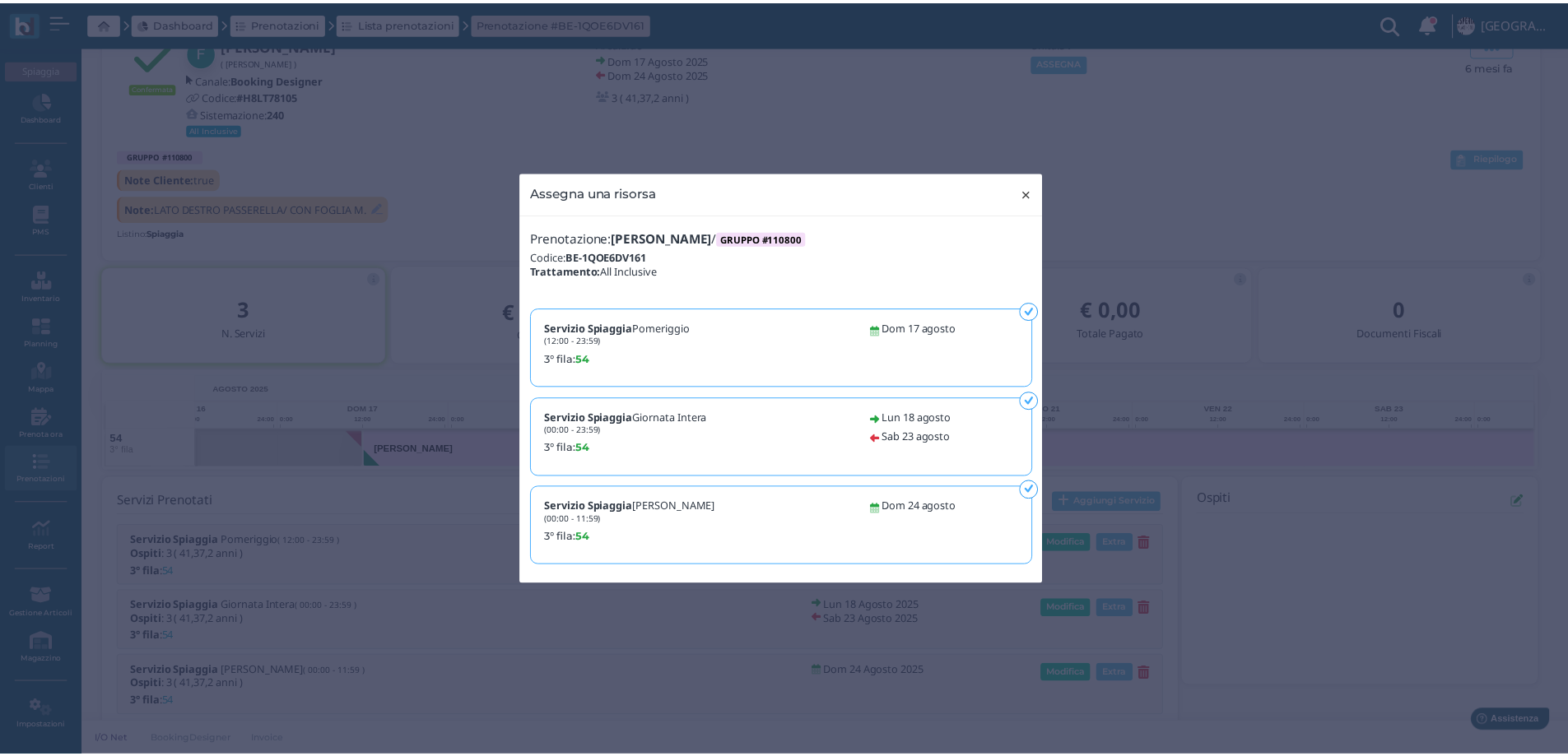
scroll to position [0, 115]
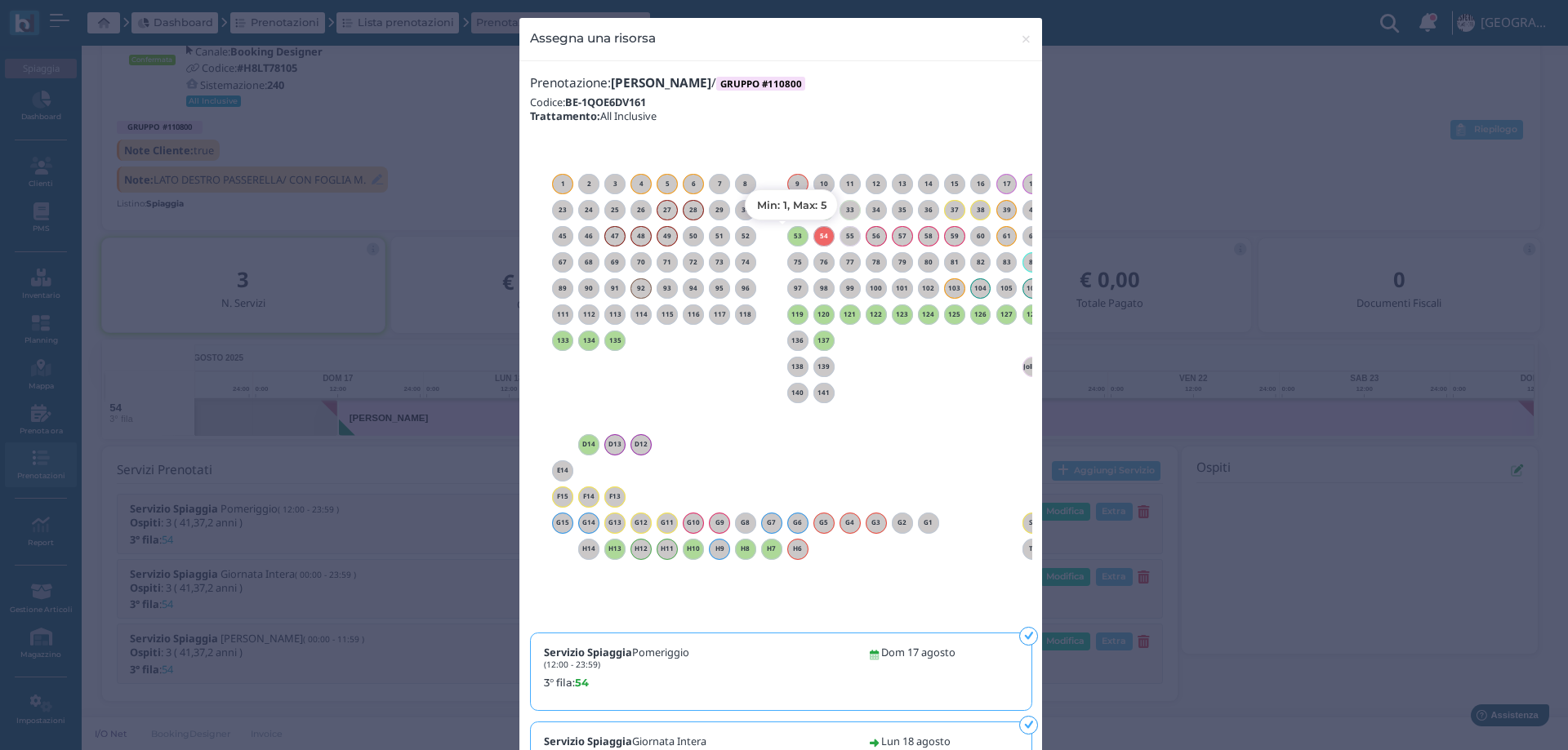
click at [793, 239] on div "53" at bounding box center [798, 236] width 21 height 21
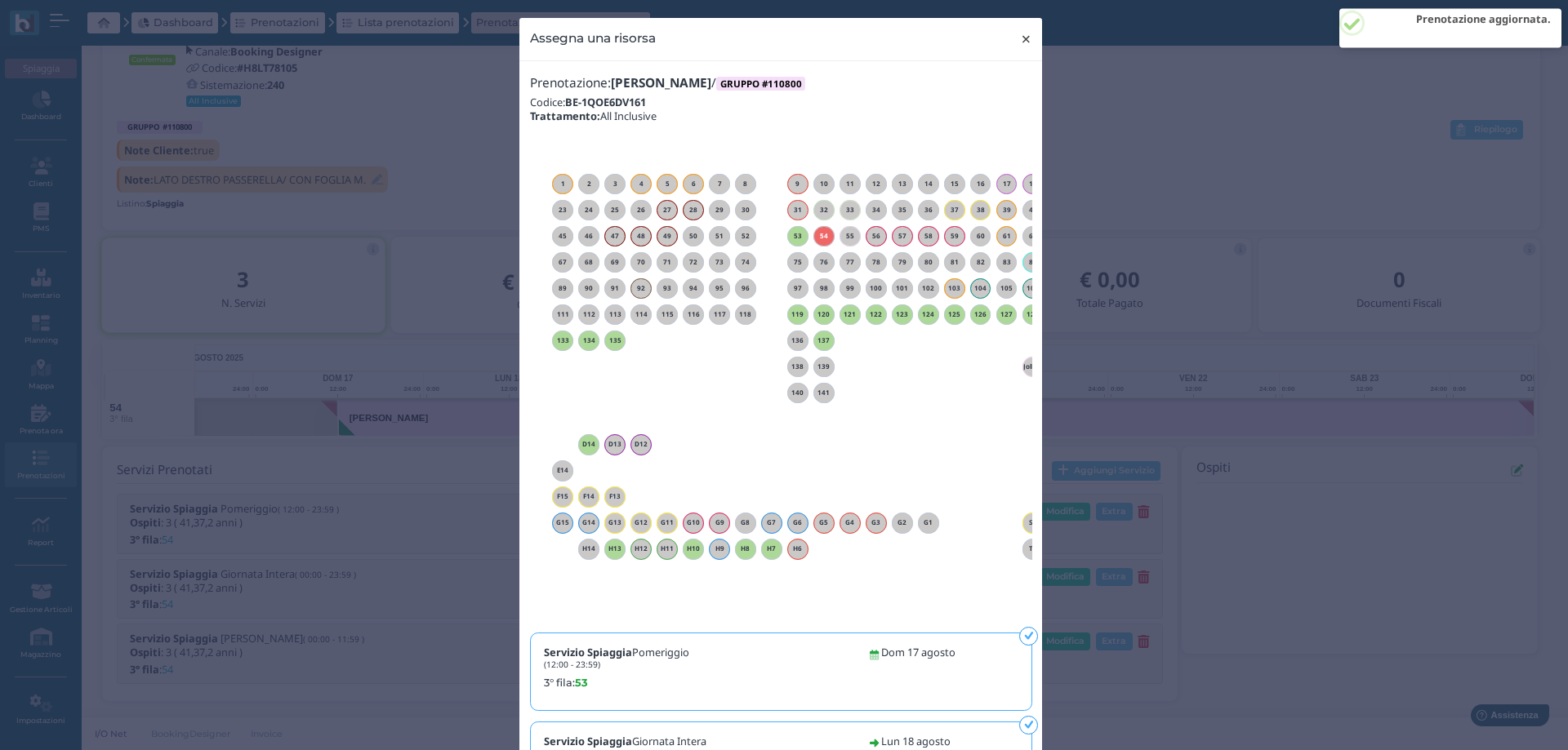
click at [1020, 39] on span "×" at bounding box center [1025, 38] width 12 height 21
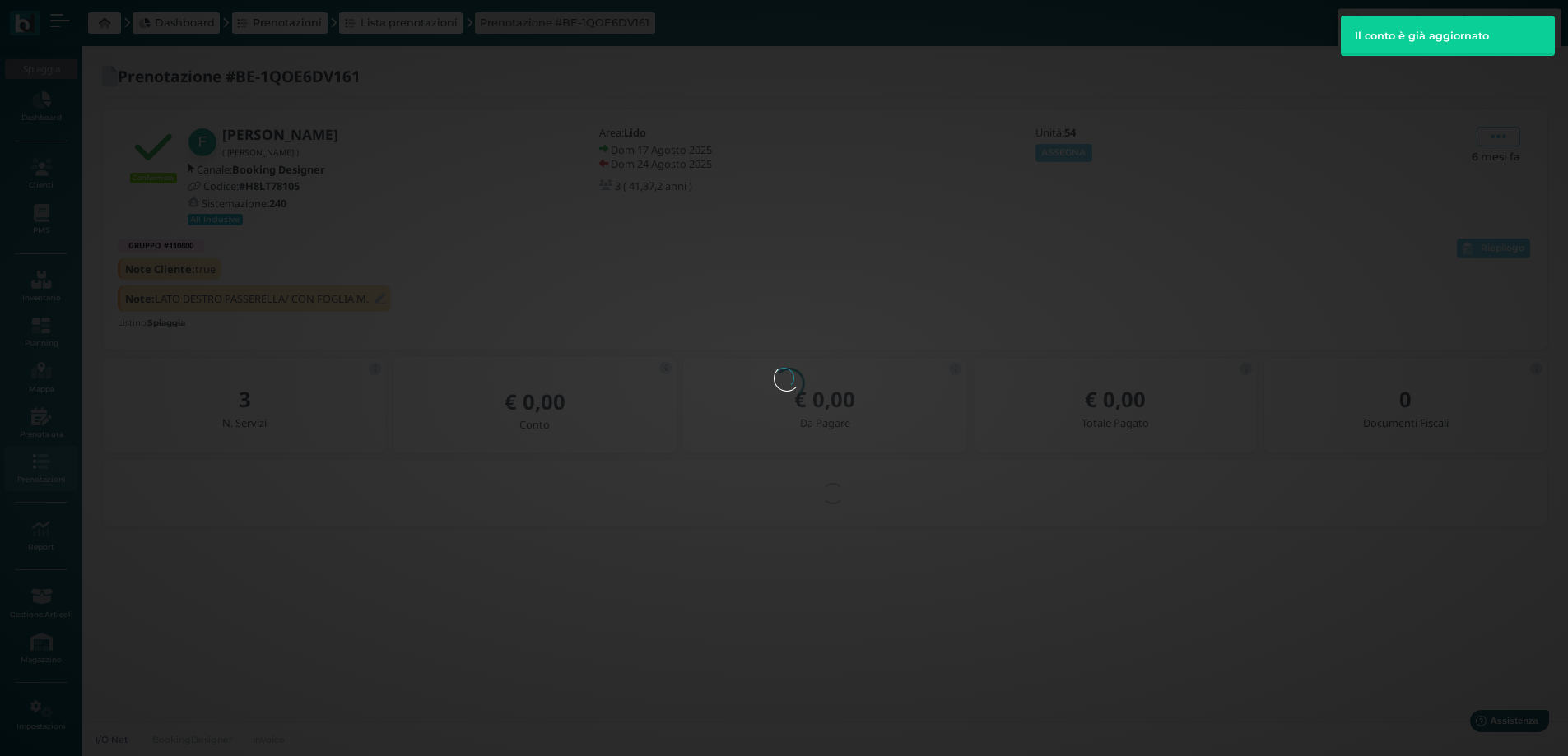
scroll to position [0, 0]
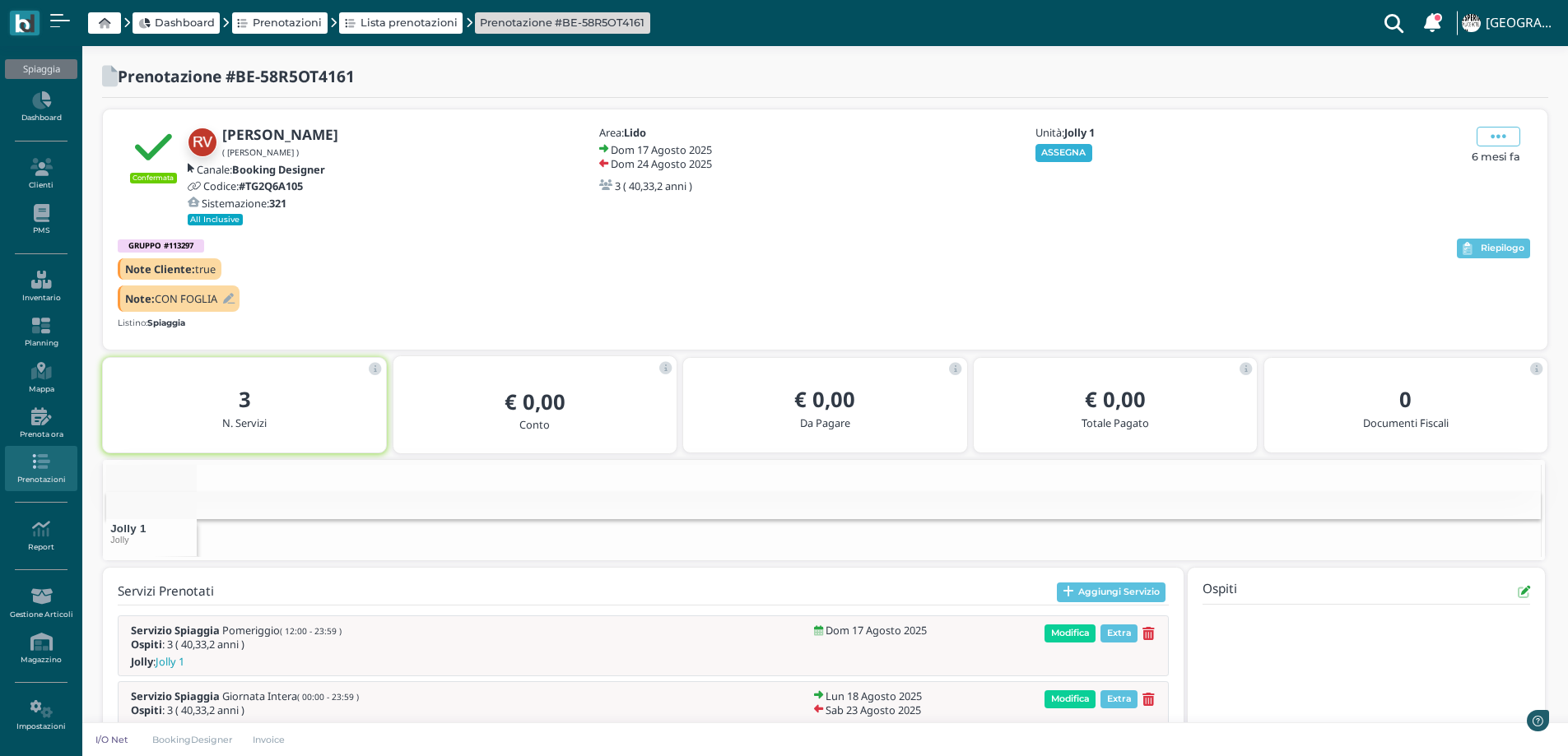
click at [1076, 147] on button "ASSEGNA" at bounding box center [1065, 153] width 57 height 18
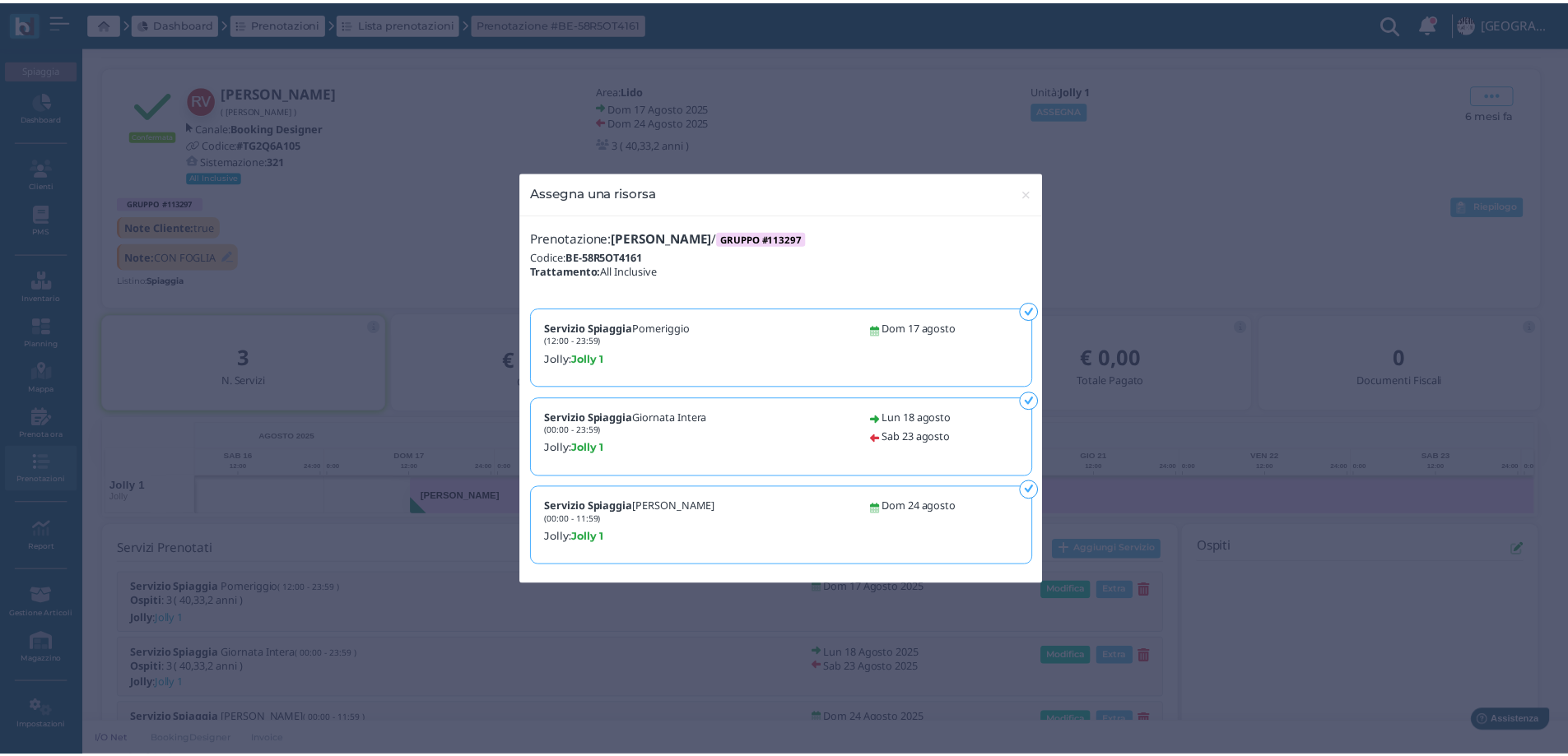
scroll to position [0, 115]
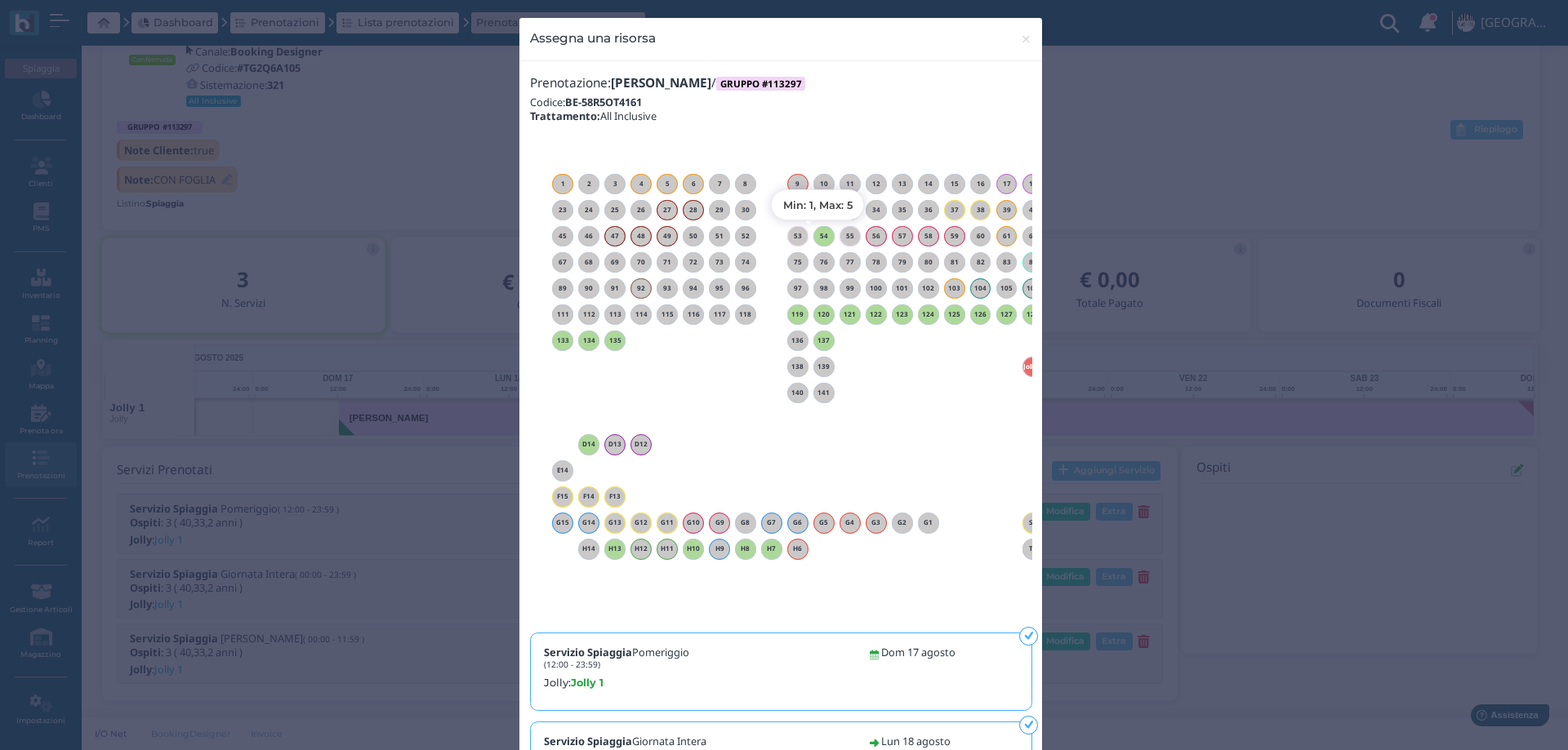
click at [821, 240] on div "54" at bounding box center [823, 236] width 21 height 21
click at [1020, 38] on span "×" at bounding box center [1025, 38] width 12 height 21
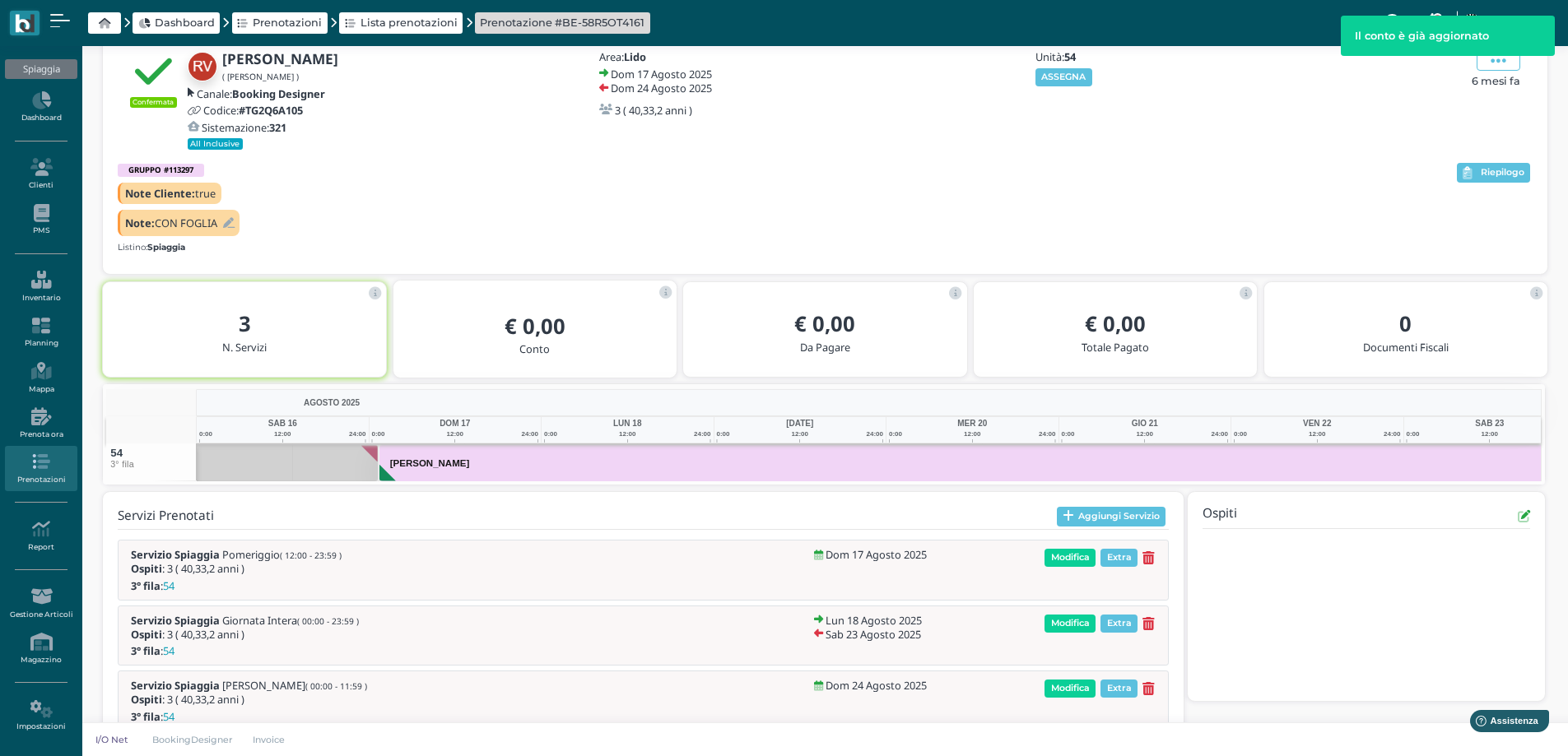
scroll to position [0, 119]
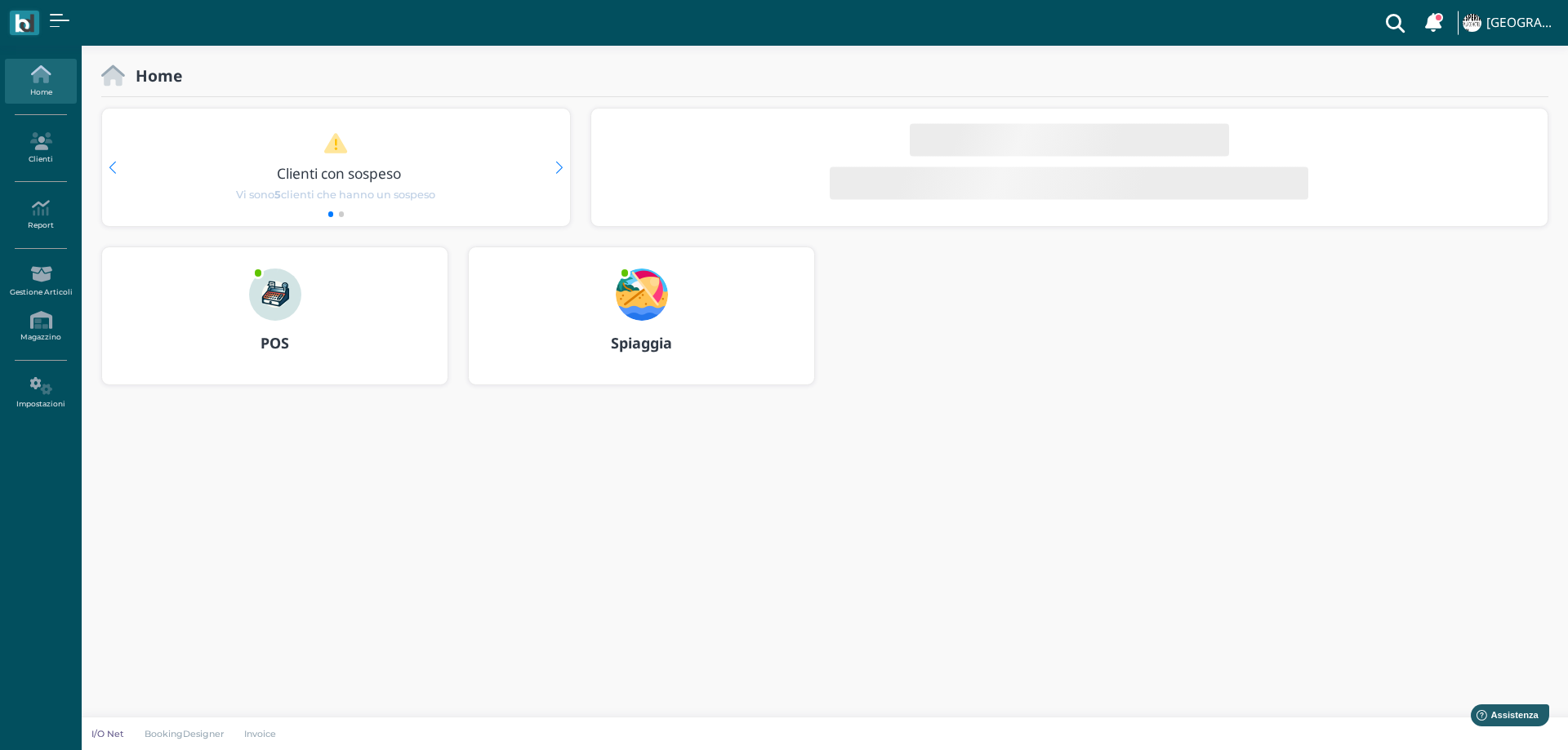
click at [654, 291] on img at bounding box center [641, 294] width 52 height 52
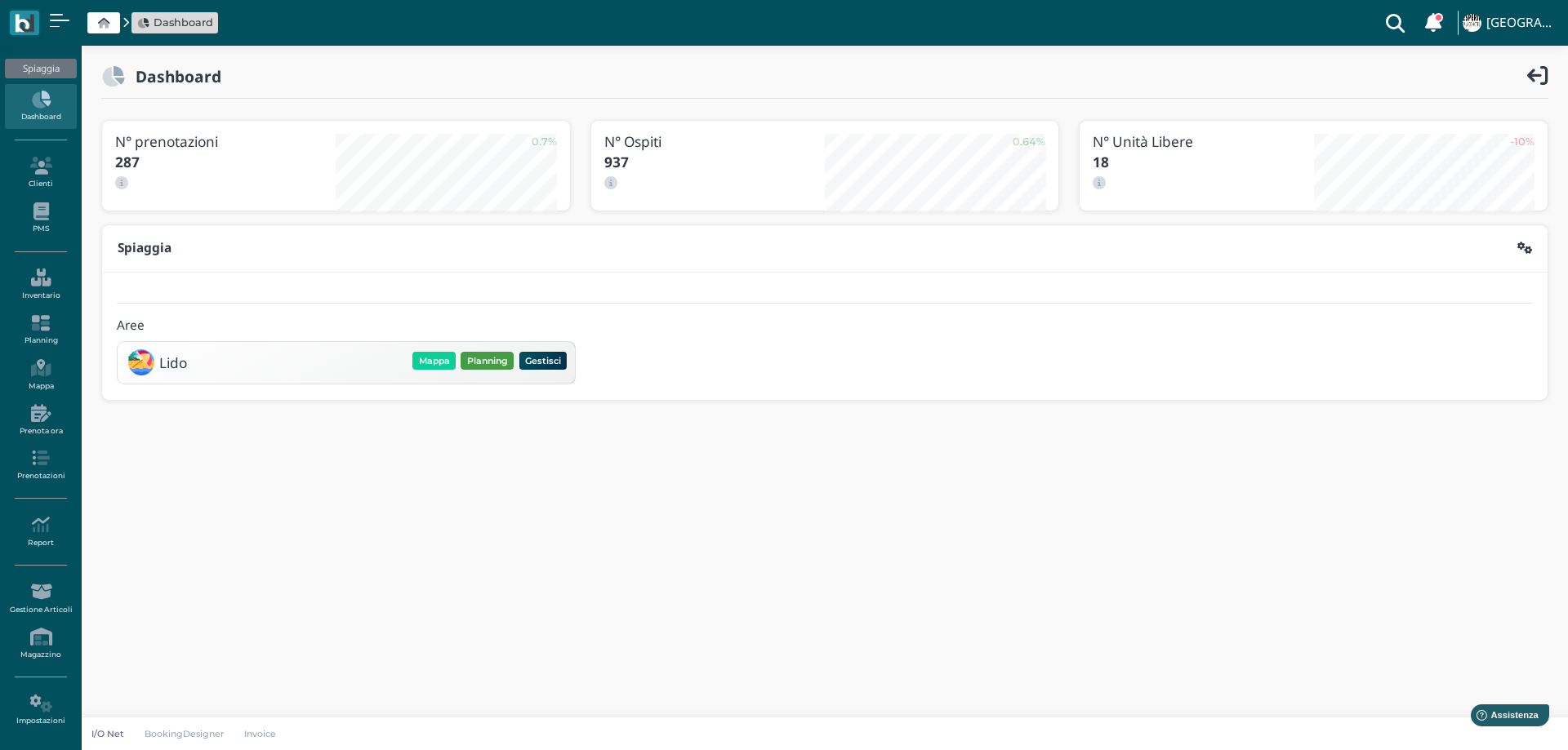
click at [495, 354] on button "Planning" at bounding box center [487, 361] width 53 height 18
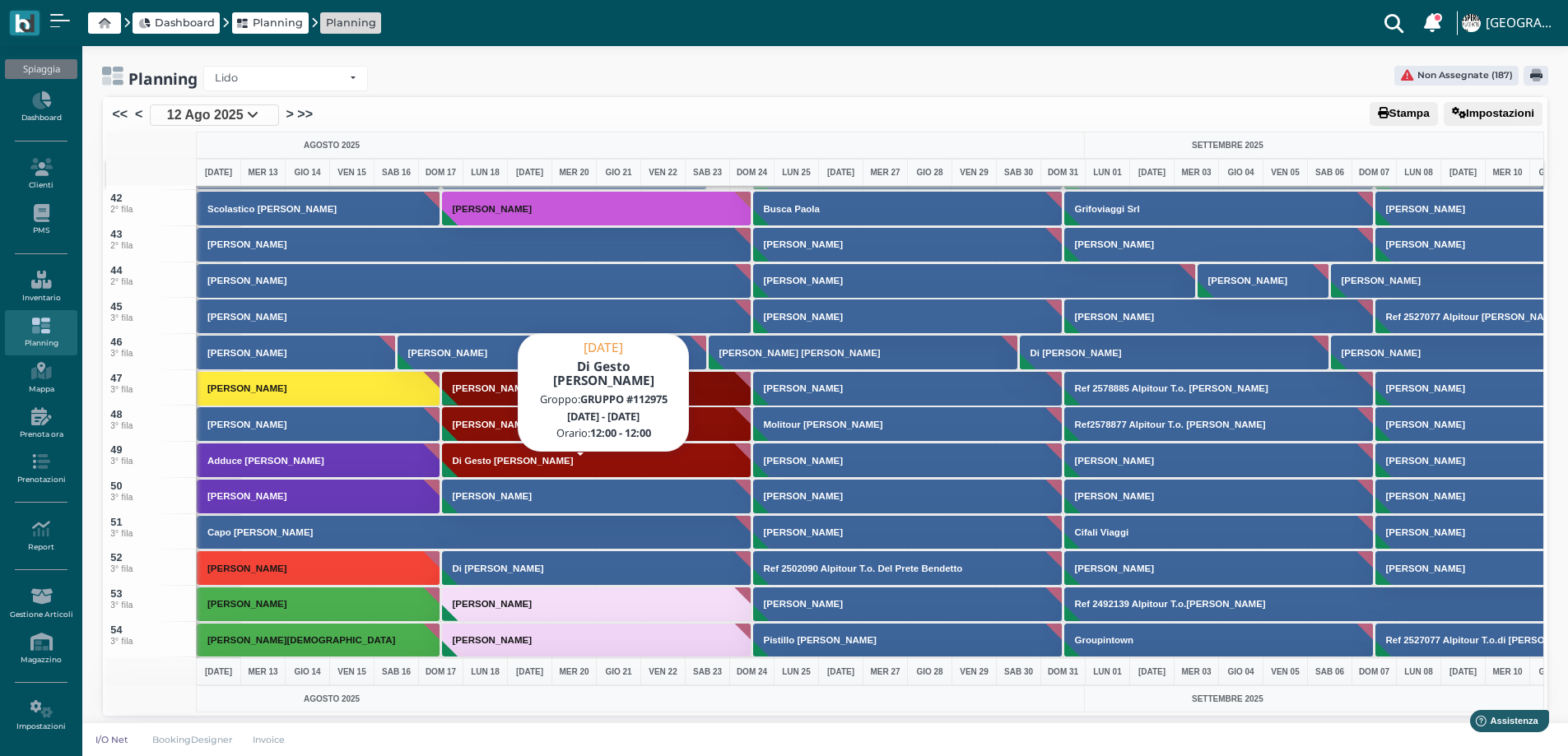
scroll to position [1481, 0]
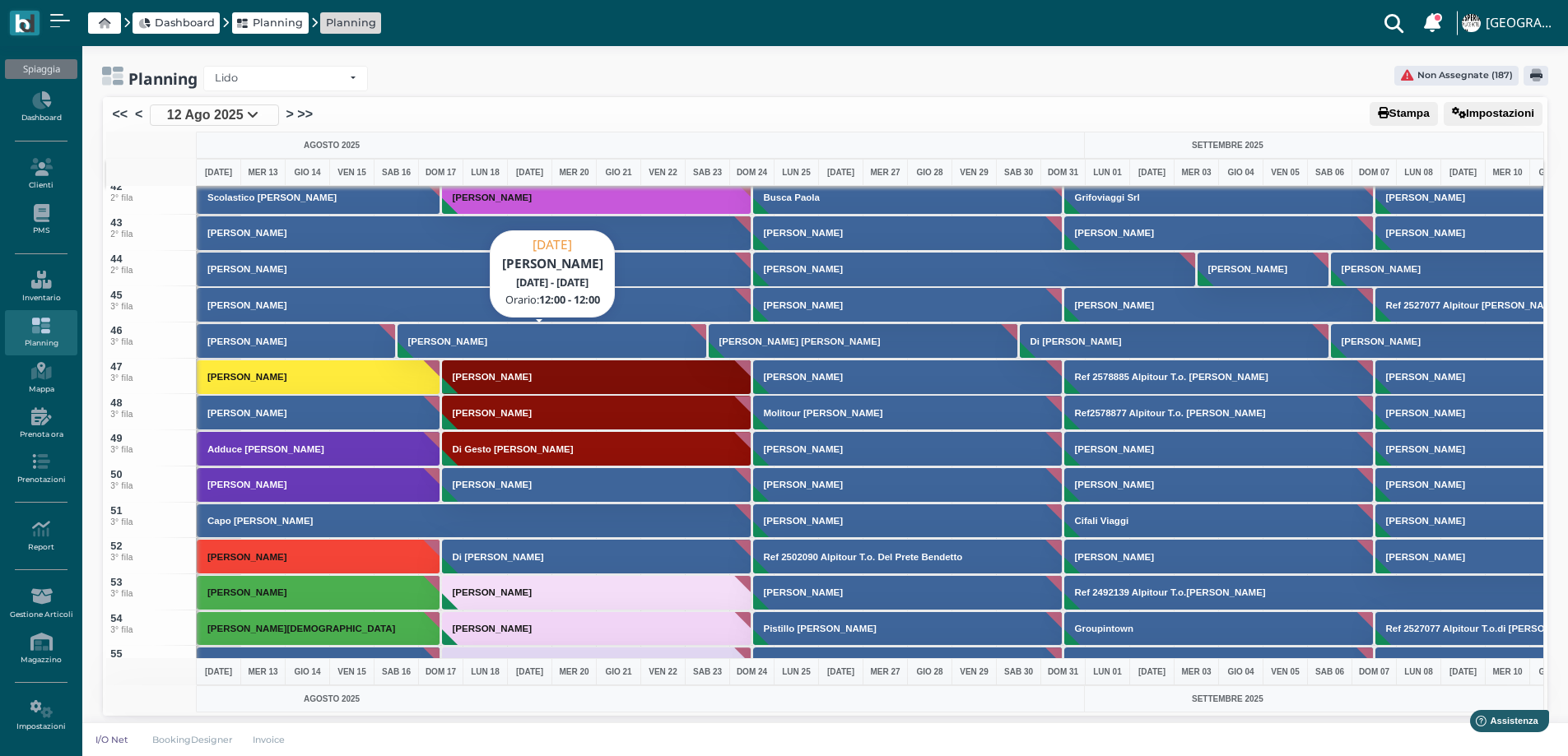
click at [469, 345] on h3 "[PERSON_NAME]" at bounding box center [447, 341] width 93 height 10
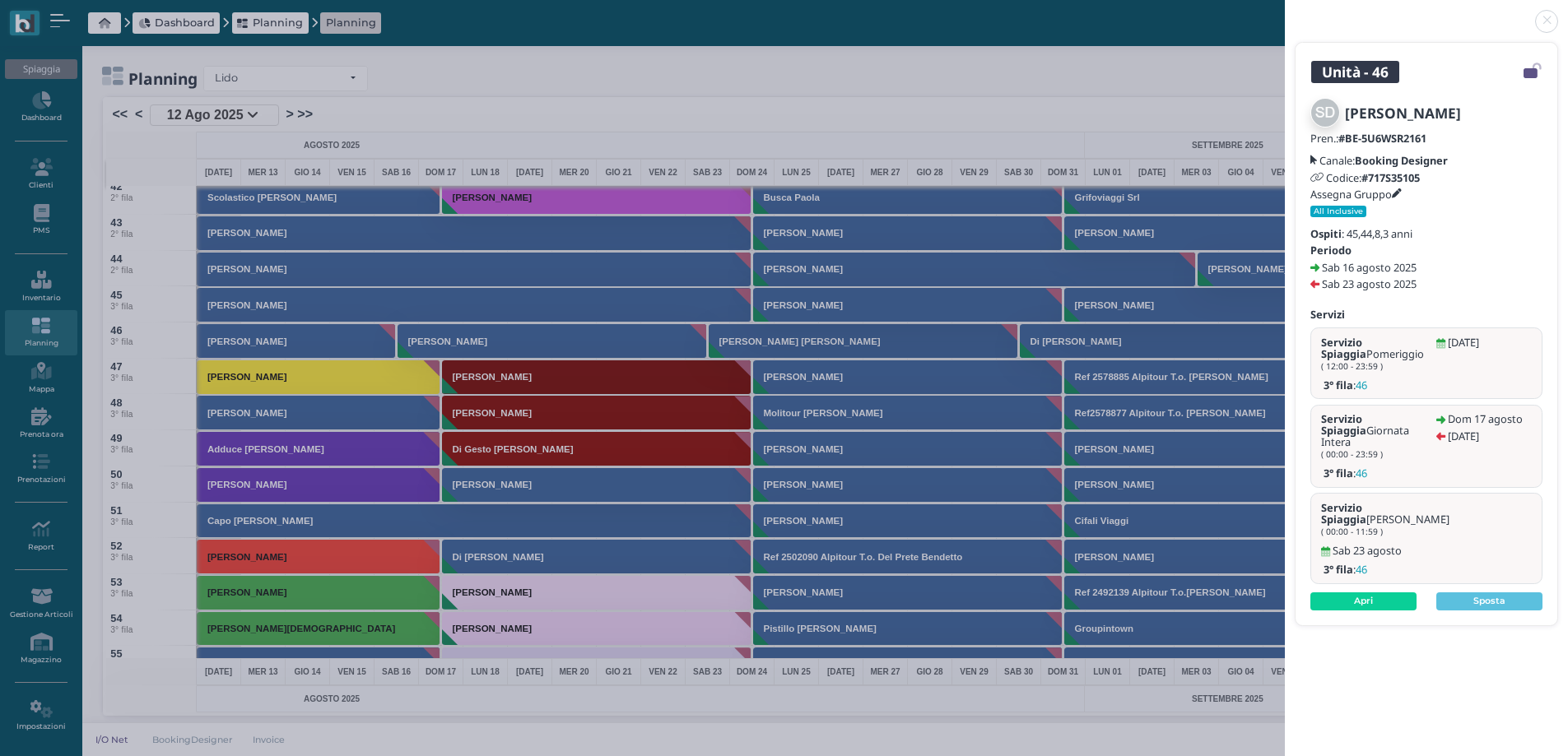
click at [1399, 191] on icon at bounding box center [1397, 194] width 10 height 10
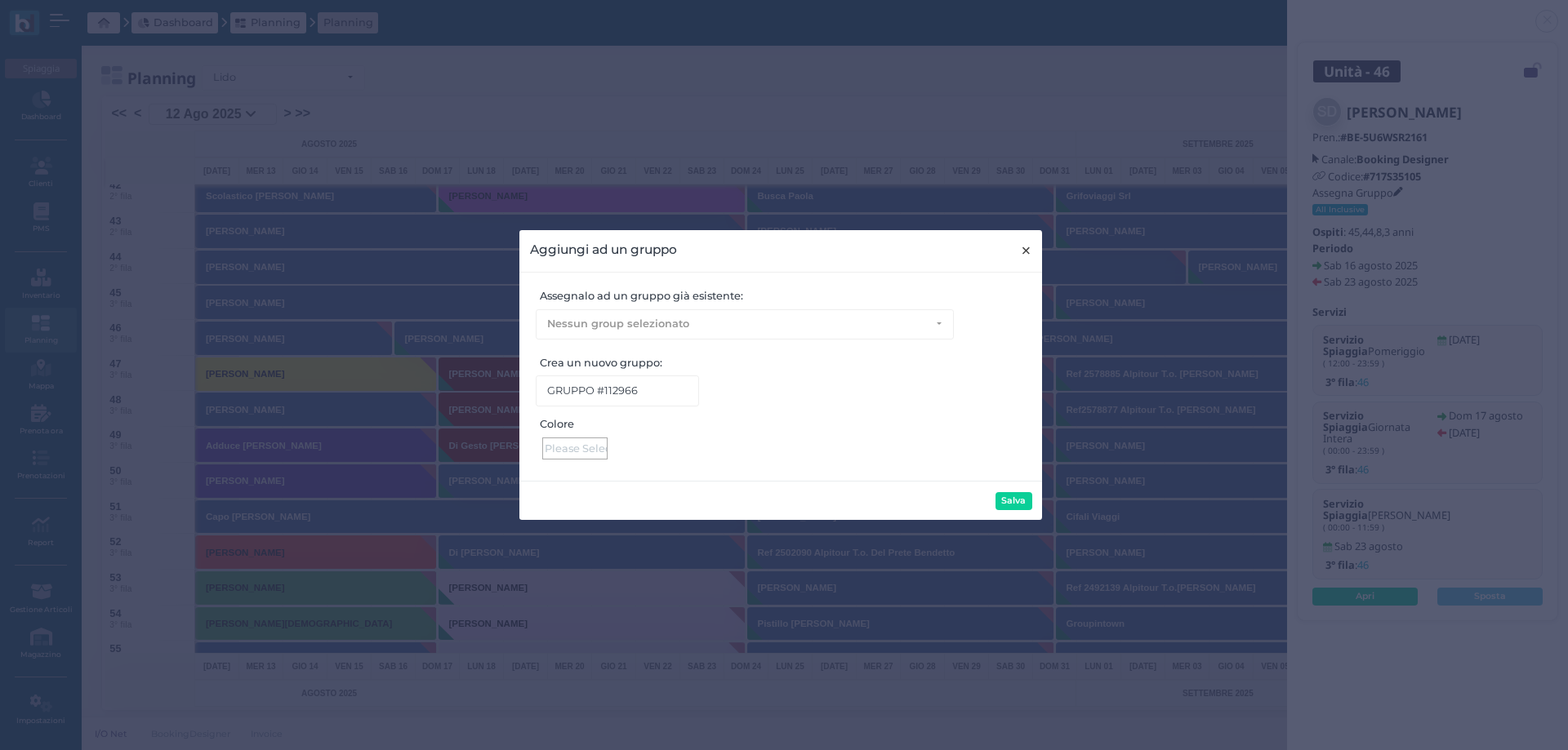
click at [1028, 247] on span "×" at bounding box center [1025, 250] width 12 height 21
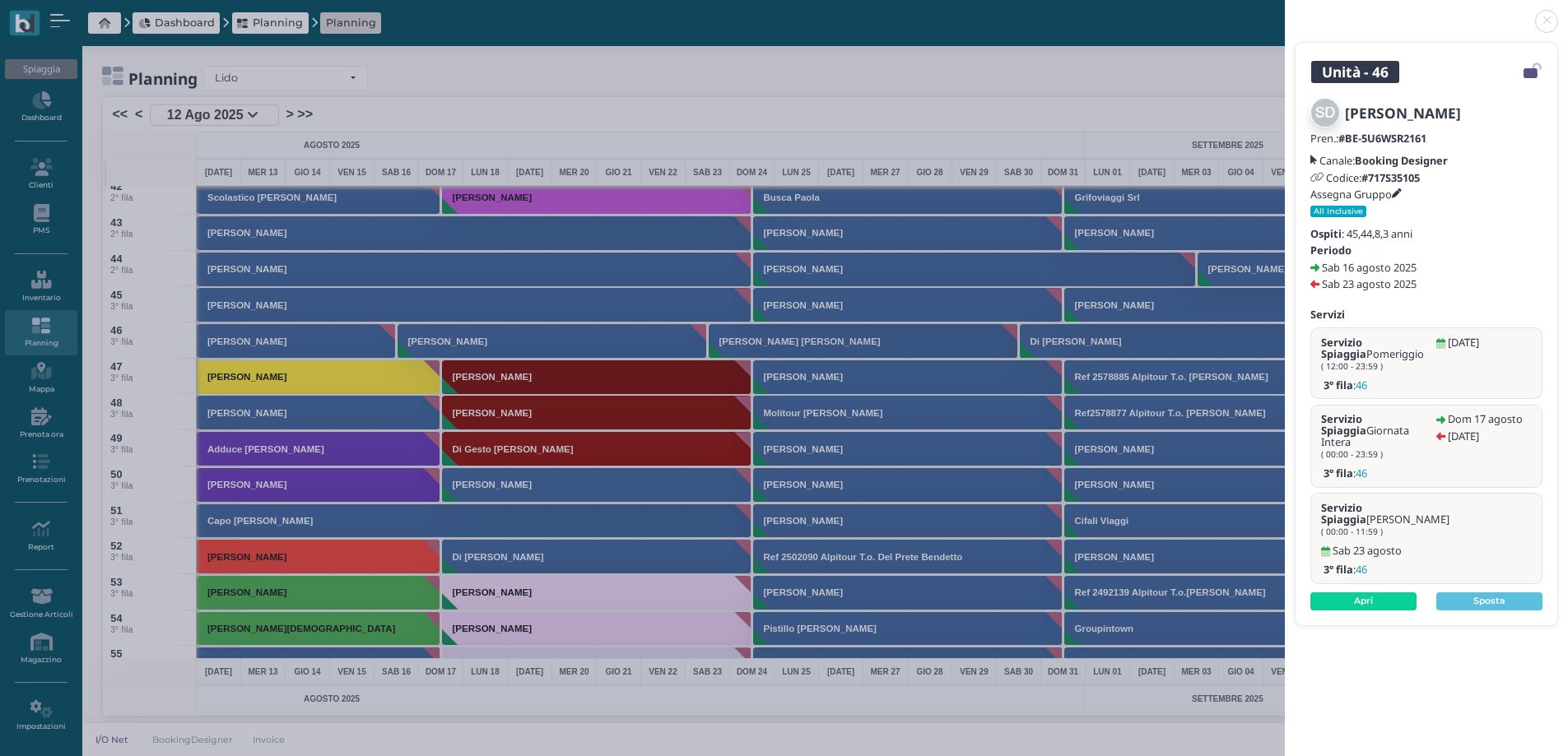
click at [1402, 189] on h5 "Assegna Gruppo" at bounding box center [1356, 194] width 92 height 12
click at [0, 0] on div at bounding box center [0, 0] width 0 height 0
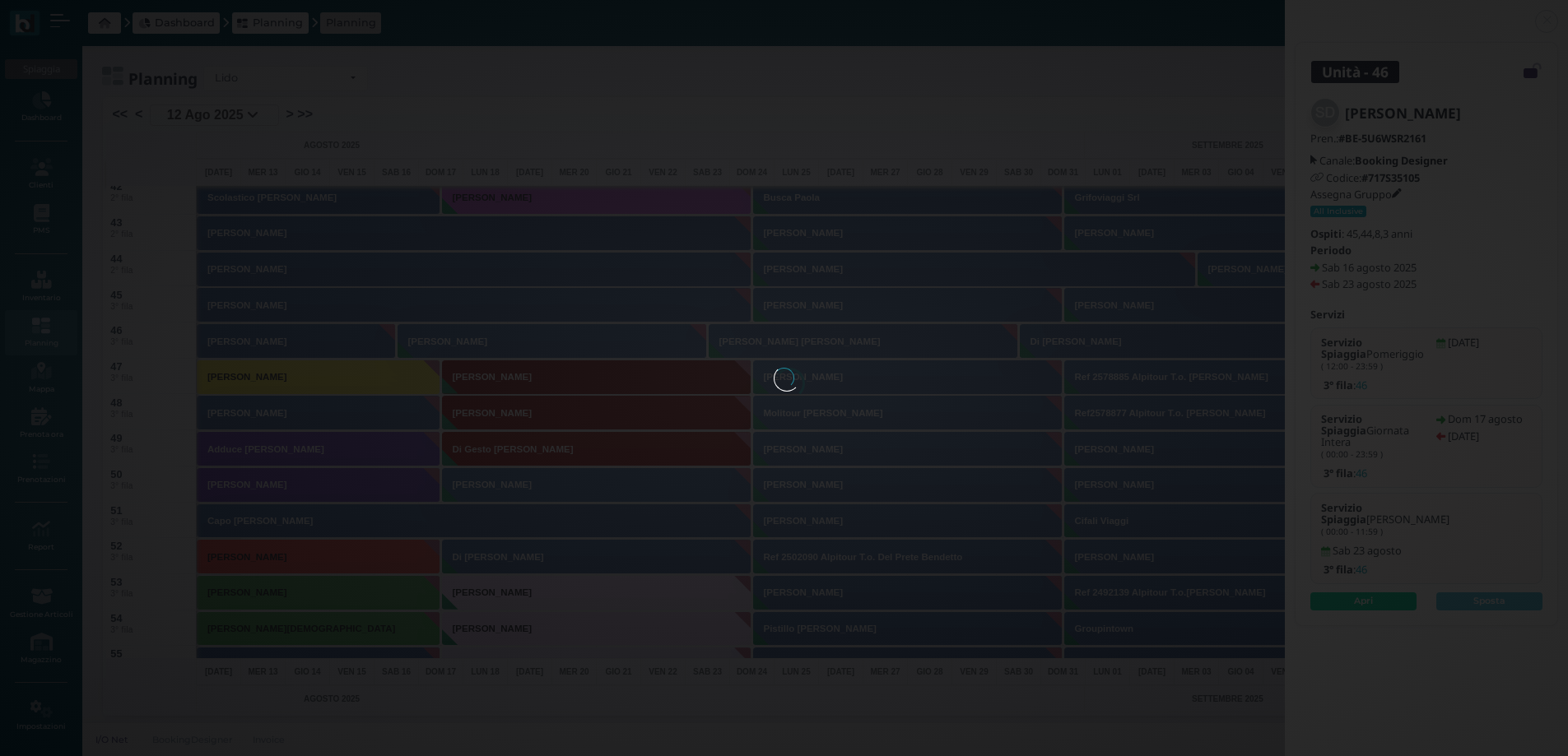
click at [795, 367] on div at bounding box center [784, 378] width 21 height 21
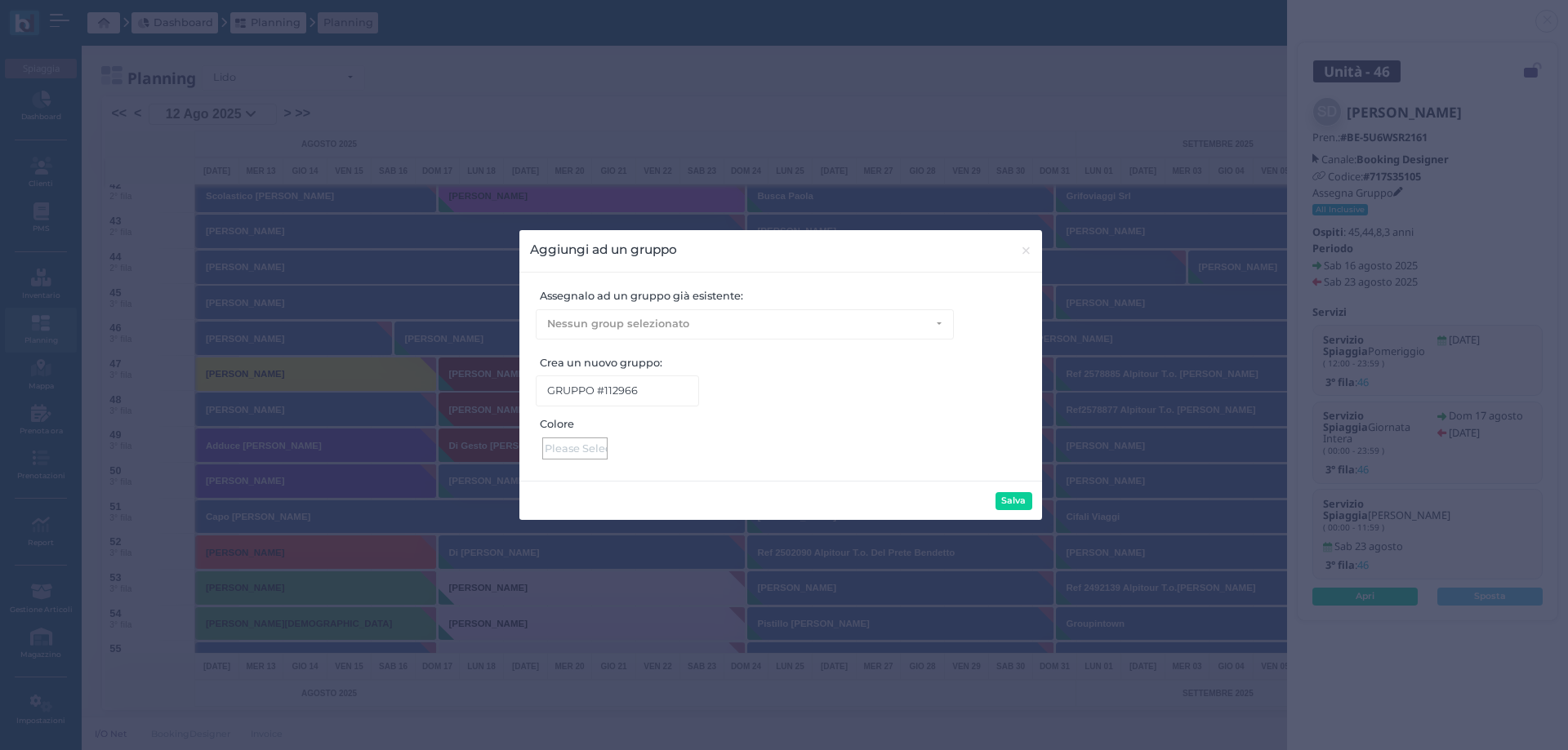
click at [601, 449] on div at bounding box center [575, 448] width 65 height 22
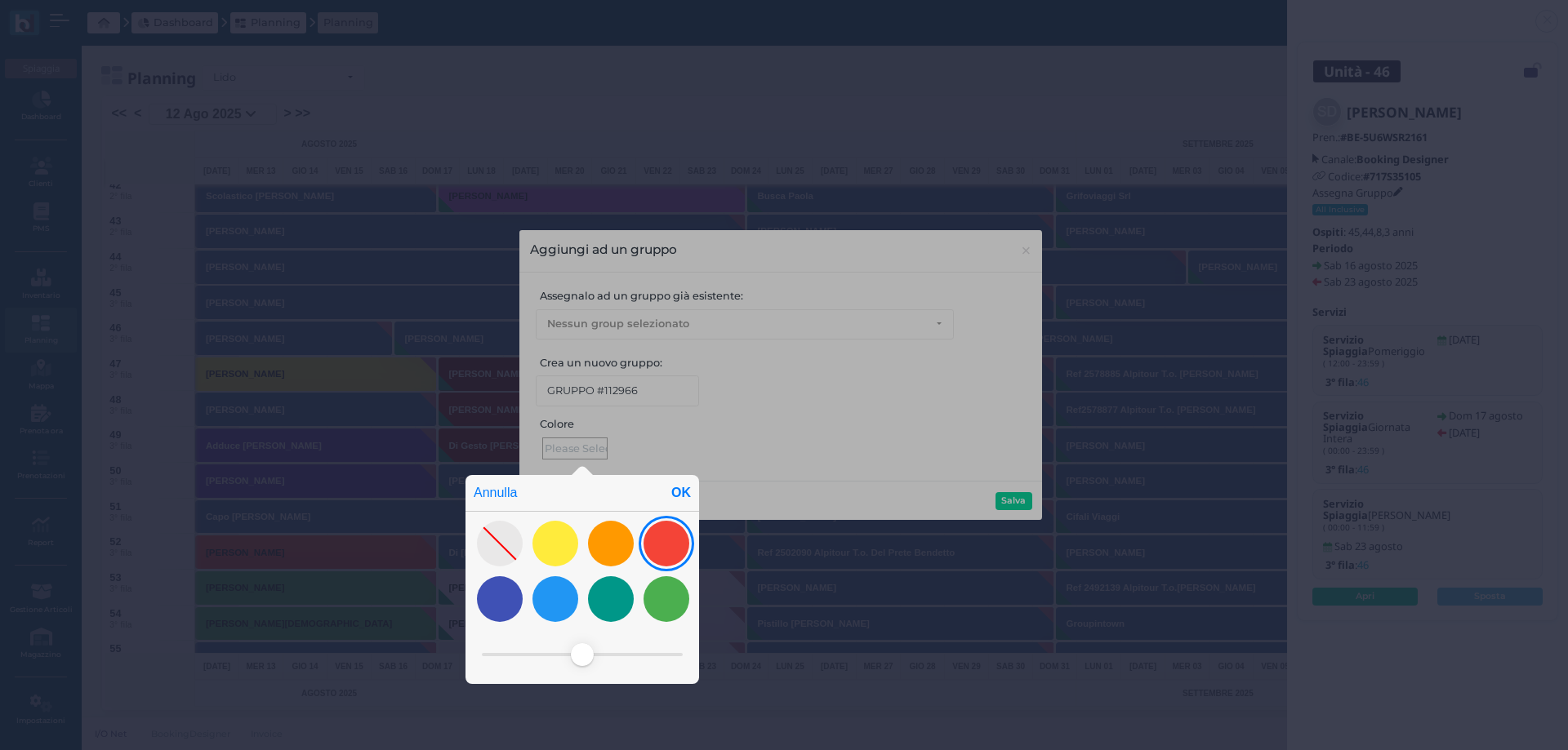
click at [666, 543] on div at bounding box center [667, 544] width 45 height 45
drag, startPoint x: 568, startPoint y: 653, endPoint x: 621, endPoint y: 640, distance: 54.6
click at [622, 649] on span at bounding box center [622, 655] width 23 height 23
click at [677, 497] on div "OK" at bounding box center [681, 494] width 36 height 36
type input "#911108"
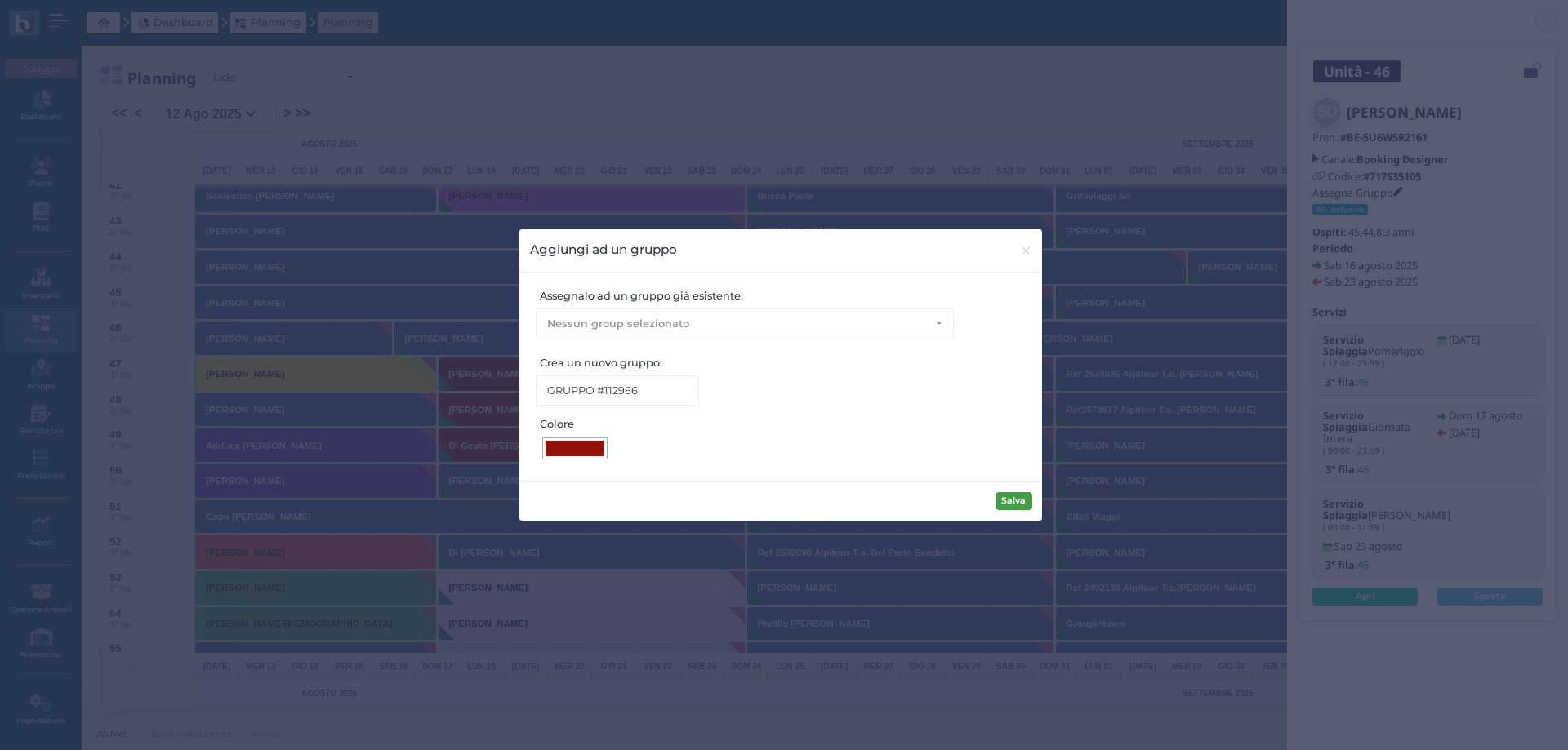
click at [1012, 502] on button "Salva" at bounding box center [1014, 501] width 36 height 18
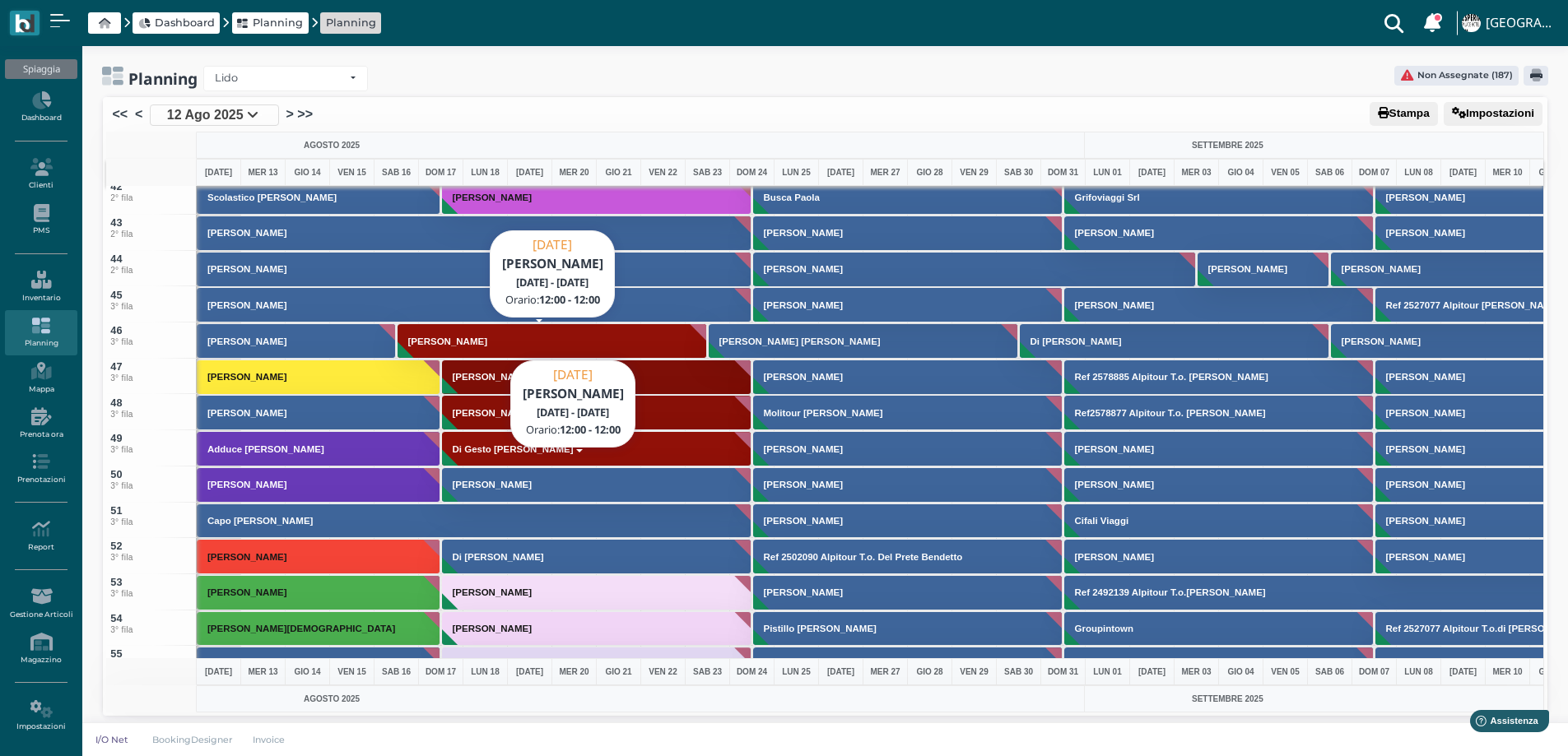
click at [489, 486] on h3 "[PERSON_NAME]" at bounding box center [492, 484] width 93 height 10
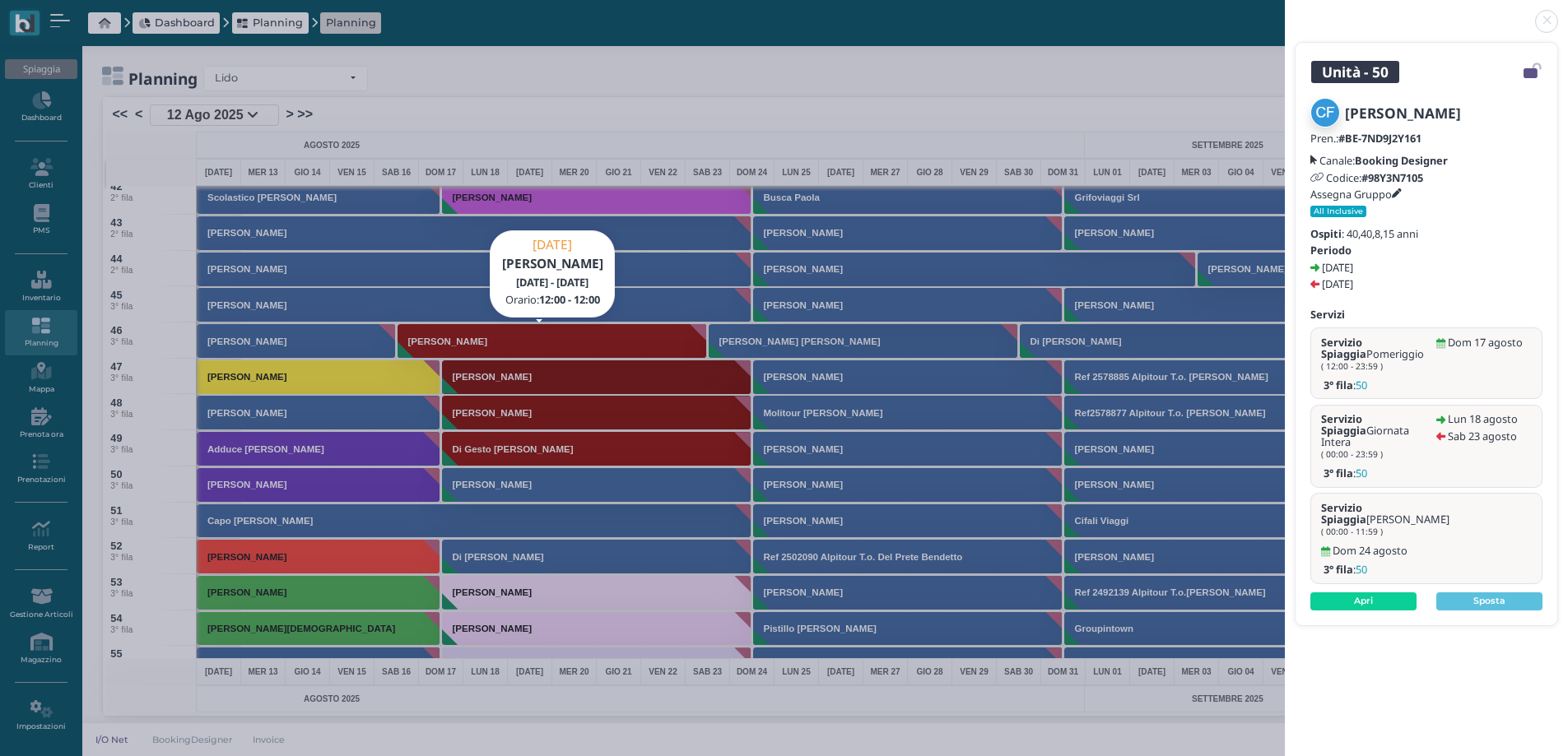
click at [1286, 12] on link at bounding box center [1286, 12] width 0 height 0
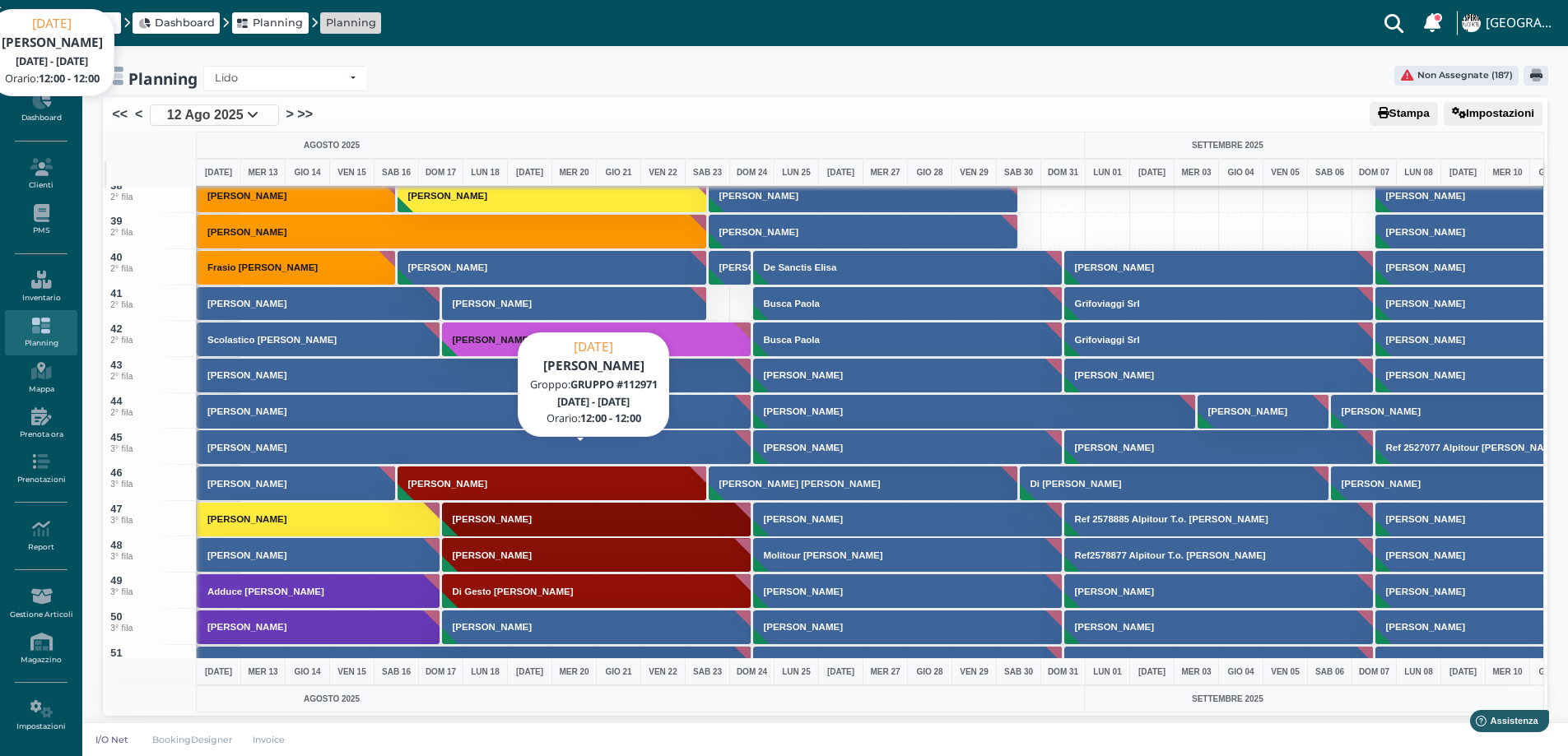
scroll to position [1398, 0]
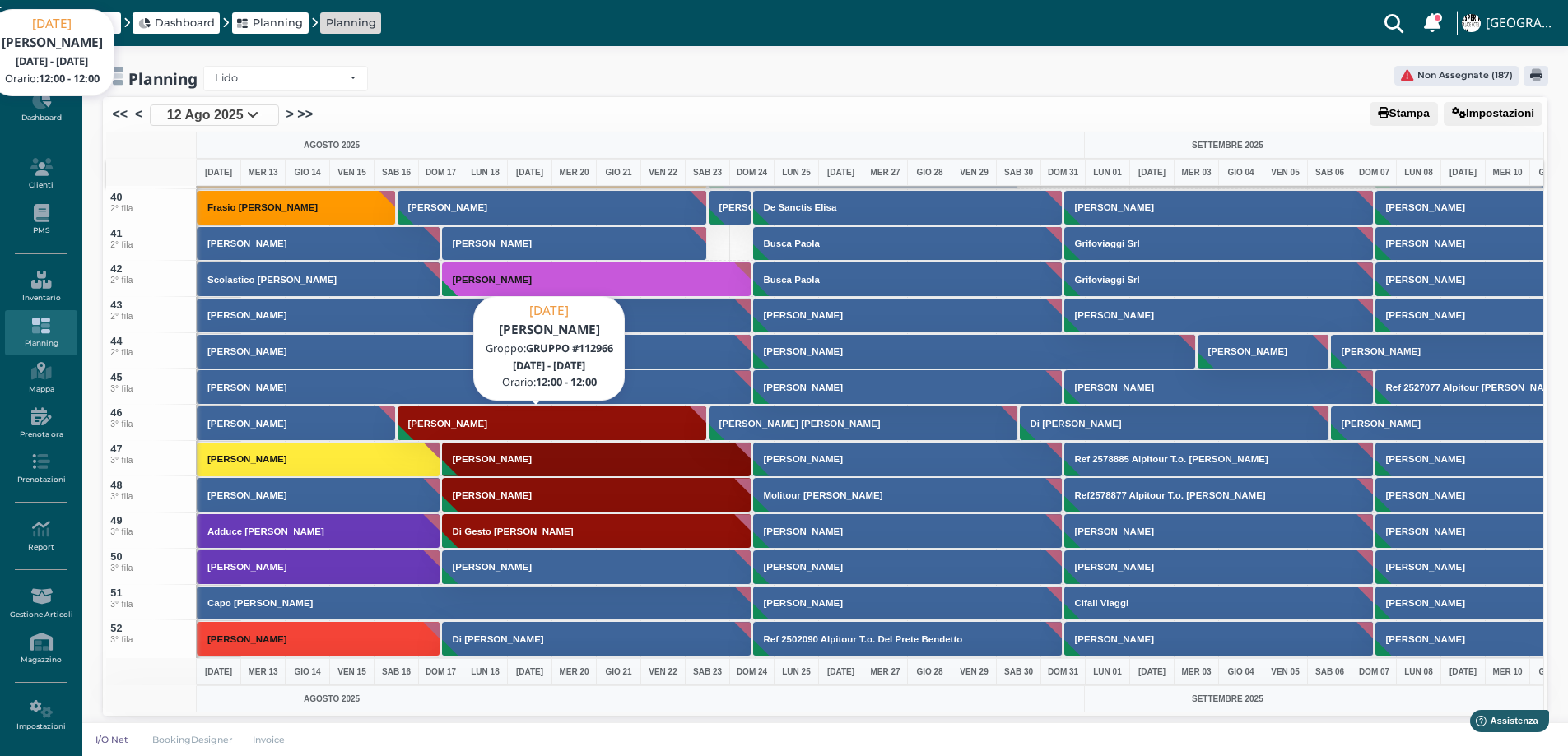
click at [550, 431] on button "[PERSON_NAME]" at bounding box center [553, 423] width 310 height 36
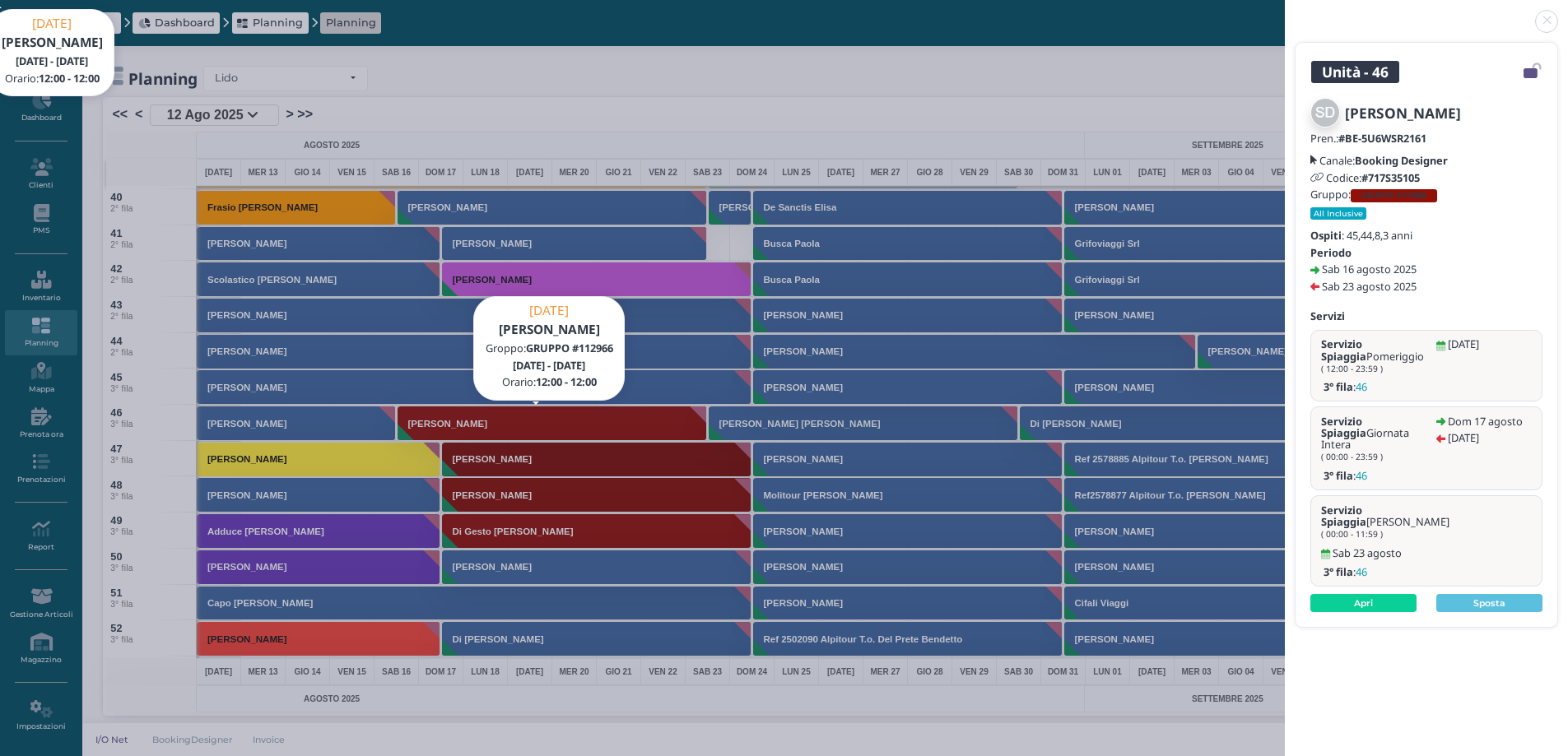
click at [1286, 12] on link at bounding box center [1286, 12] width 0 height 0
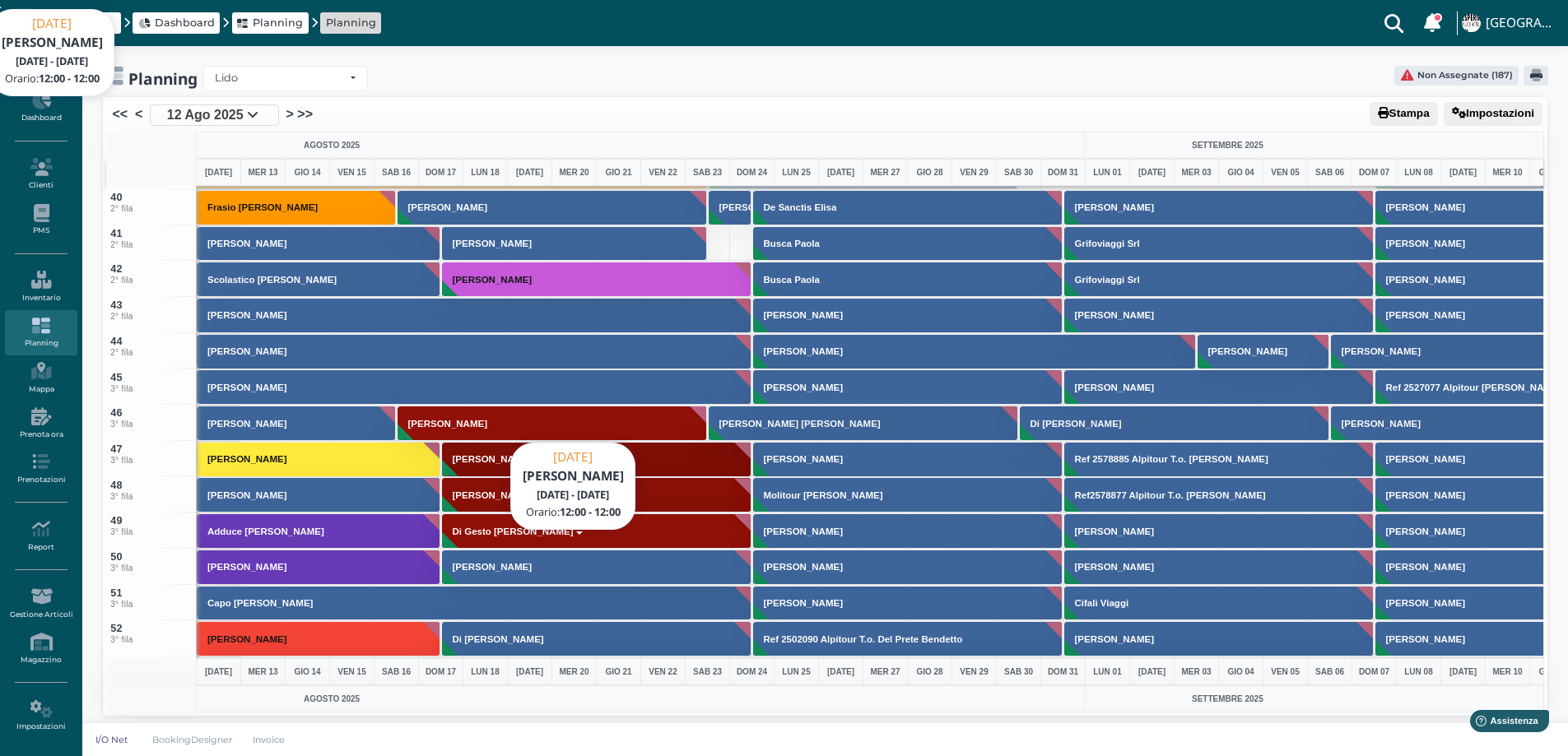
click at [491, 571] on h3 "[PERSON_NAME]" at bounding box center [492, 566] width 93 height 10
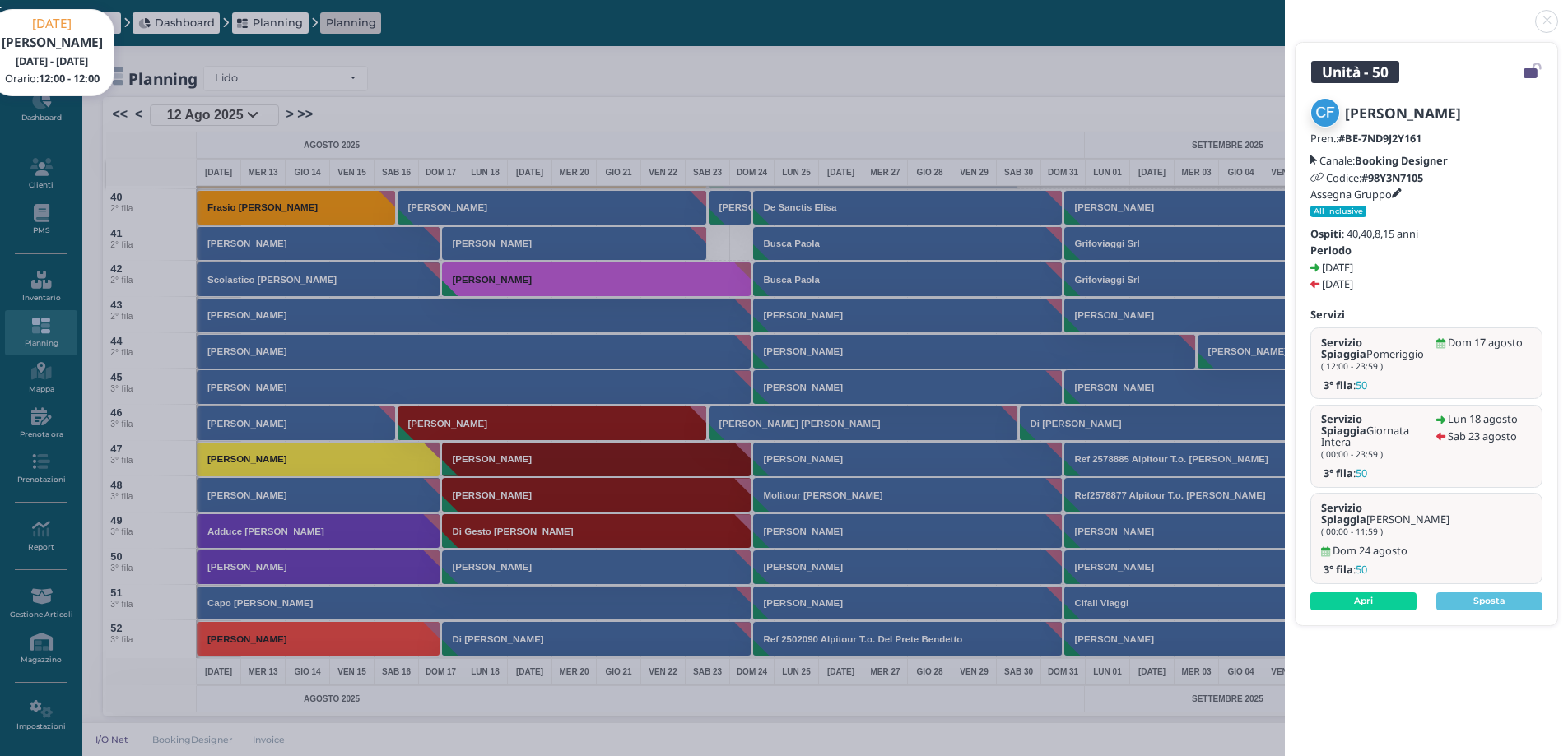
click at [1286, 12] on link at bounding box center [1286, 12] width 0 height 0
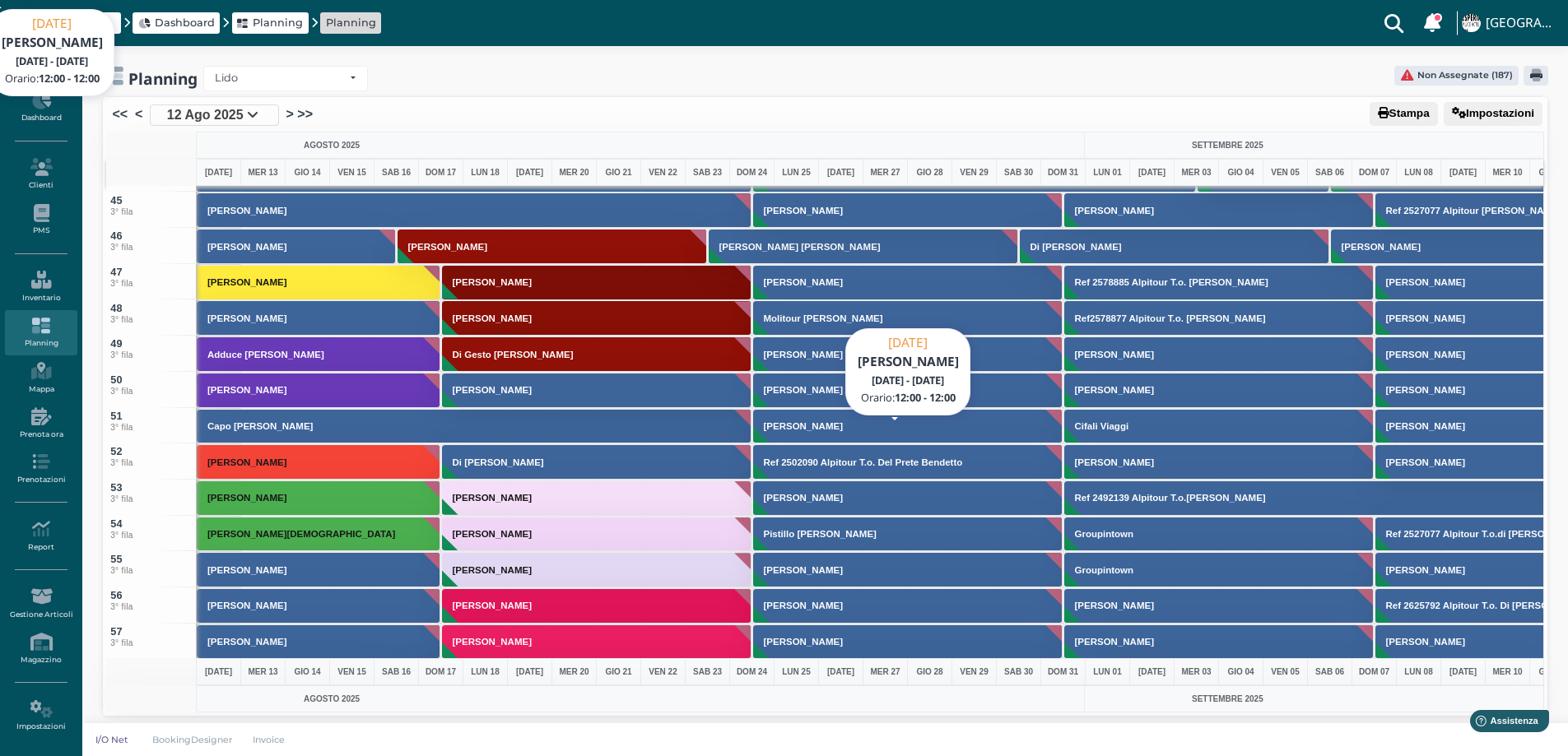
scroll to position [1563, 0]
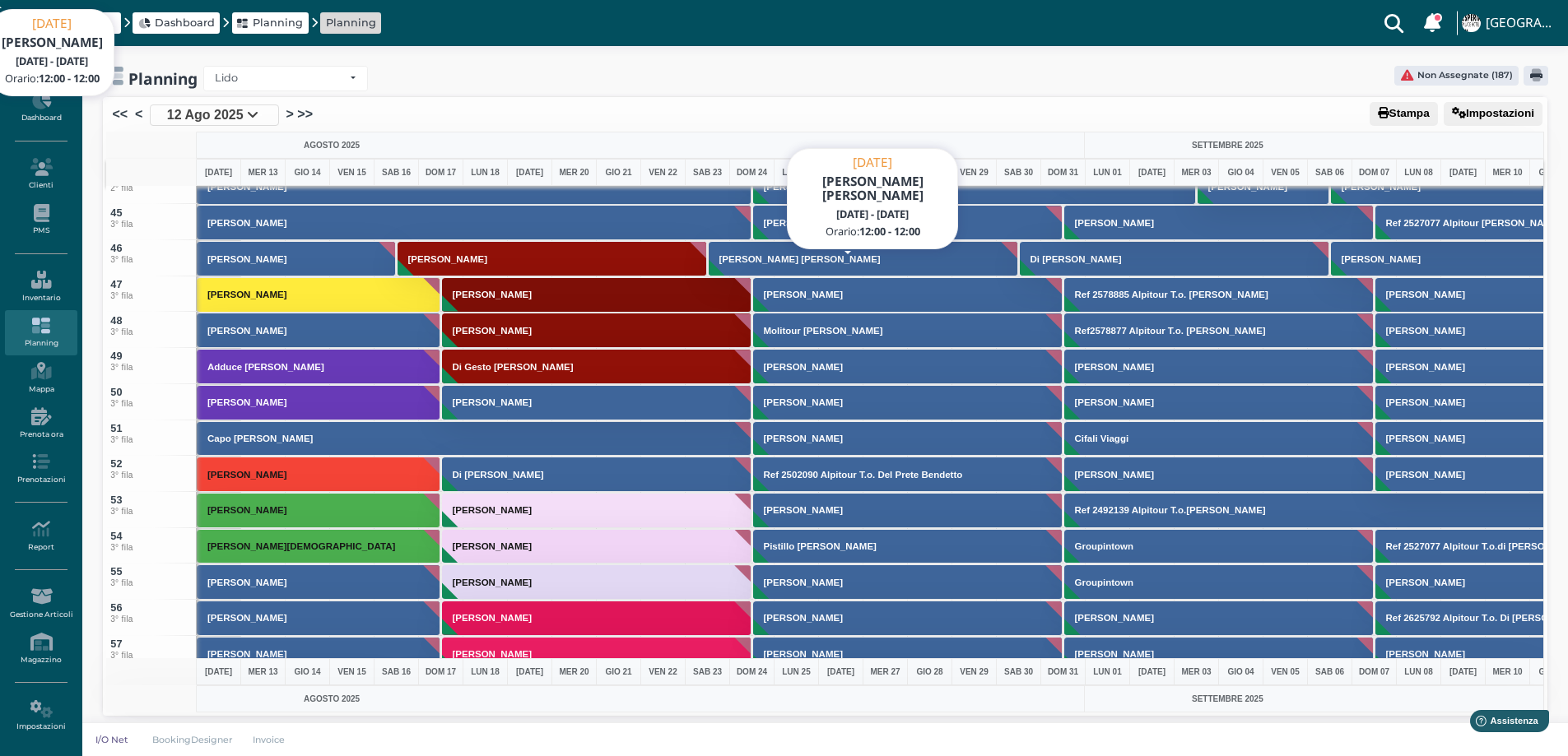
click at [787, 254] on h3 "[PERSON_NAME] [PERSON_NAME]" at bounding box center [801, 258] width 174 height 10
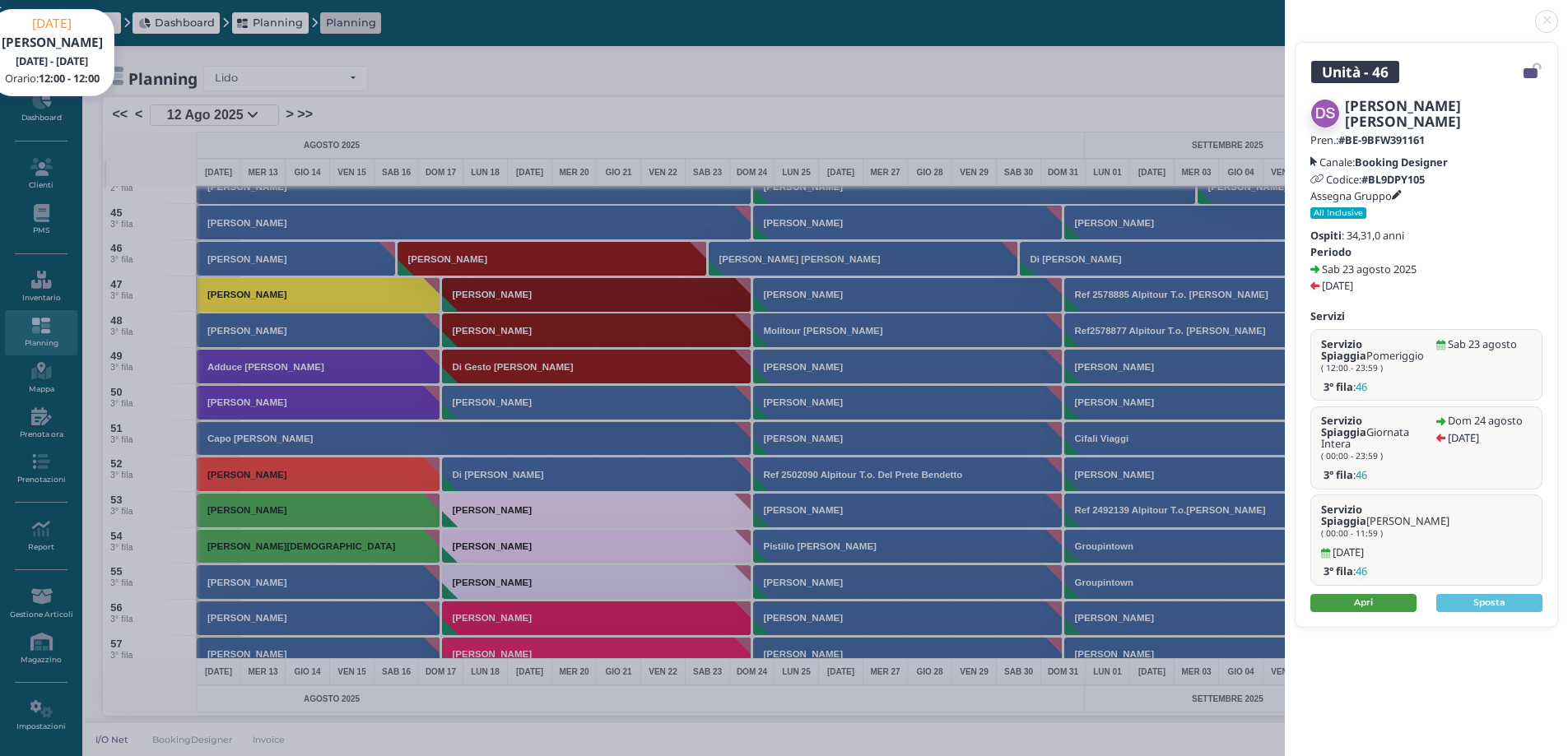
click at [1364, 594] on link "Apri" at bounding box center [1364, 603] width 106 height 18
click at [1286, 12] on link at bounding box center [1286, 12] width 0 height 0
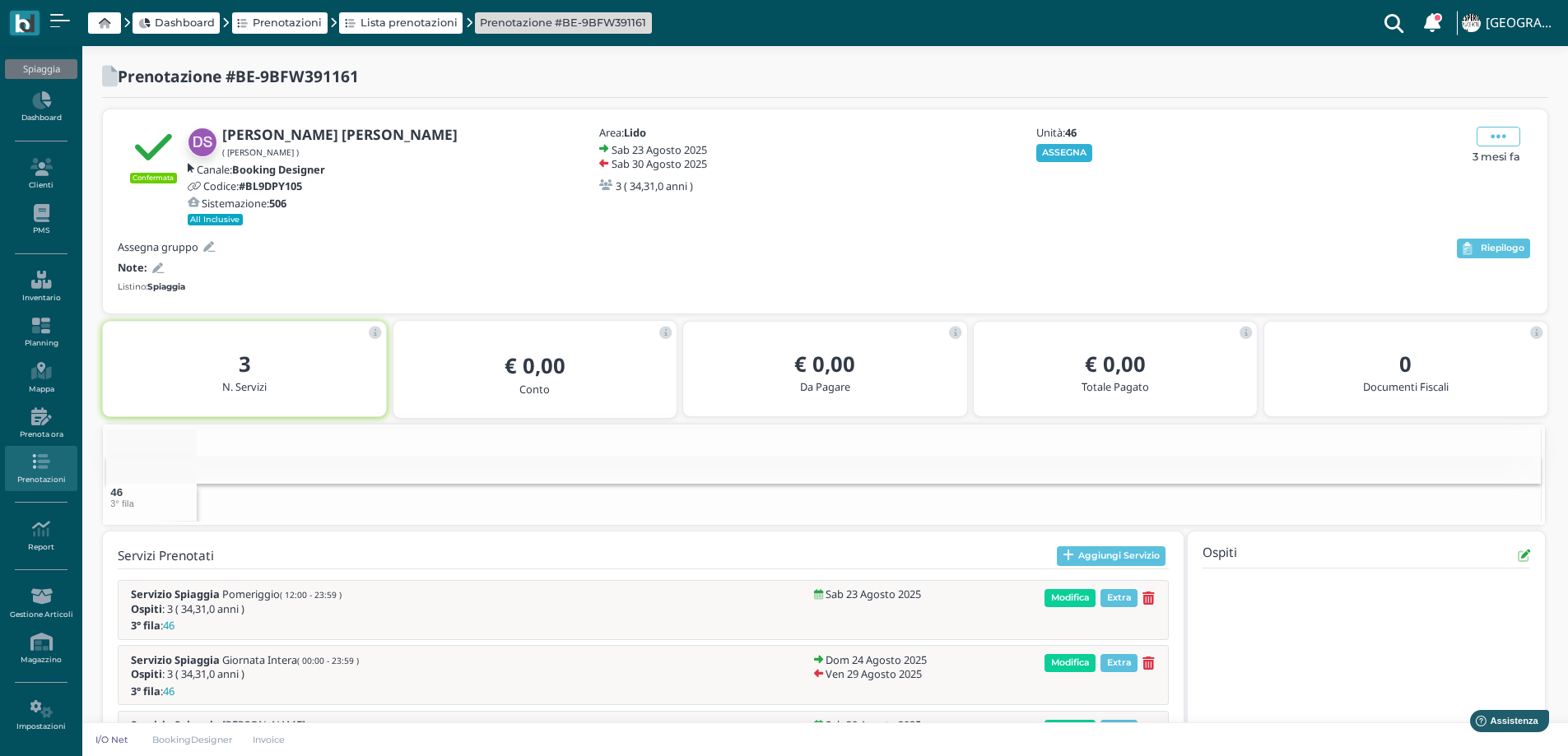
click at [1086, 151] on button "ASSEGNA" at bounding box center [1065, 153] width 57 height 18
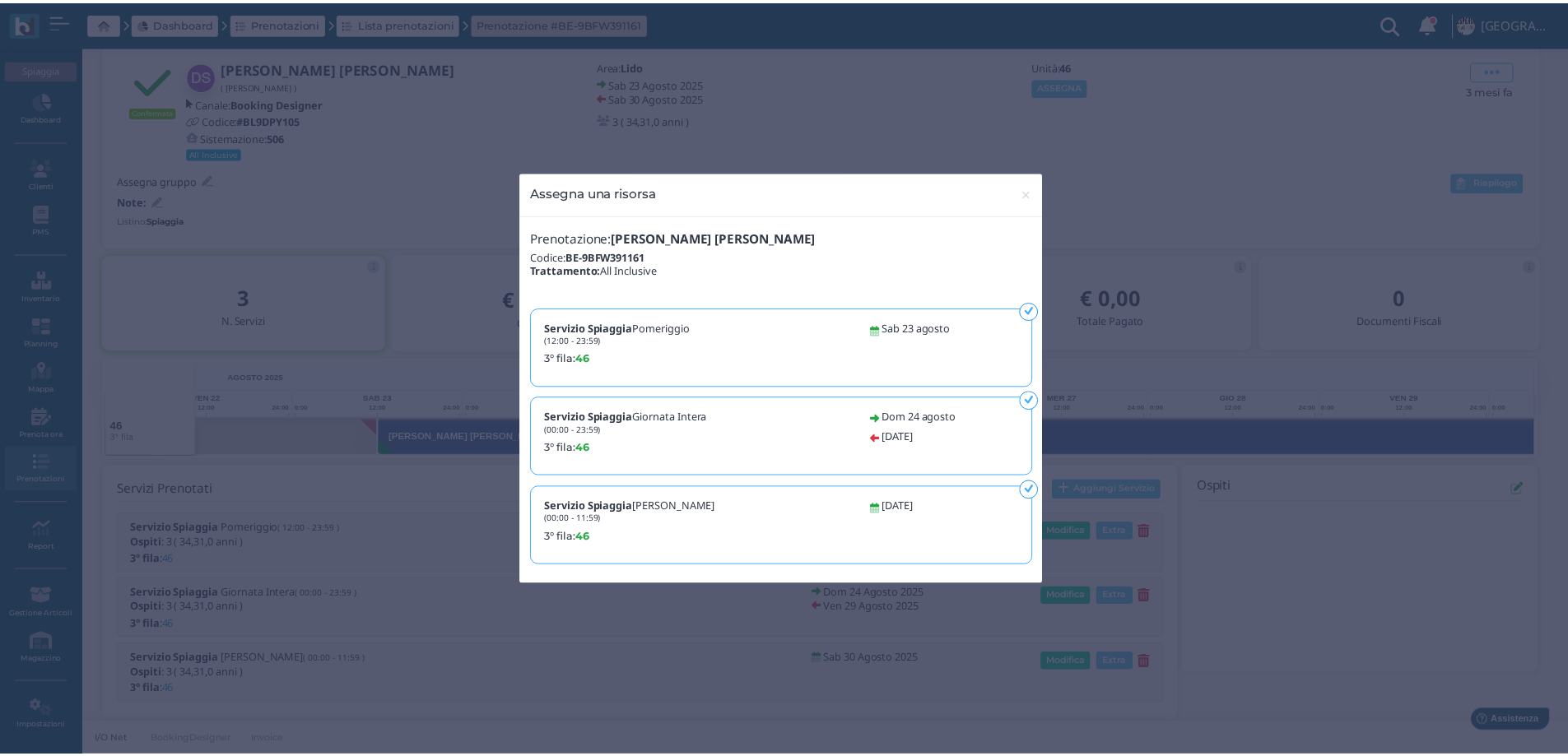
scroll to position [0, 115]
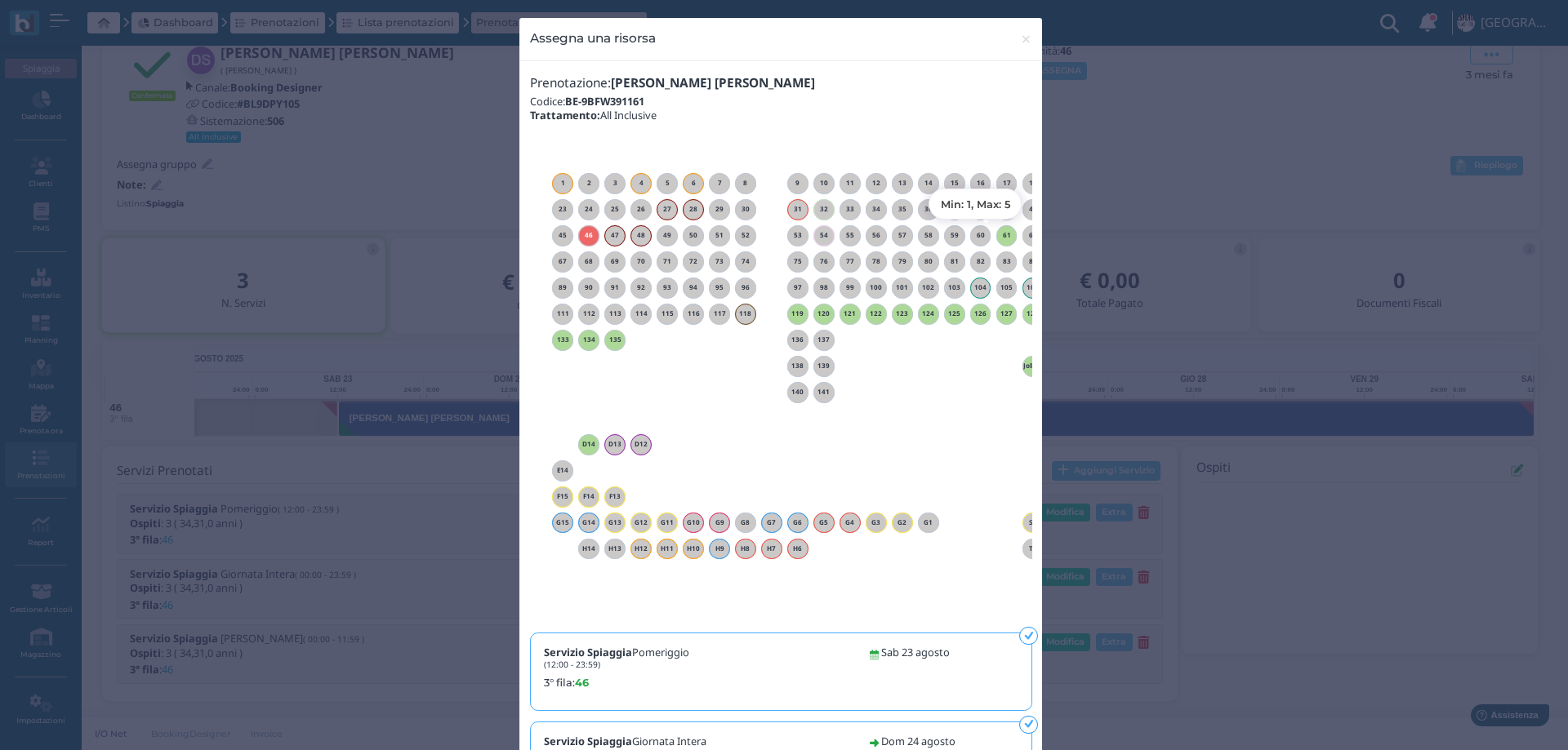
click at [1000, 236] on h6 "61" at bounding box center [1006, 235] width 21 height 7
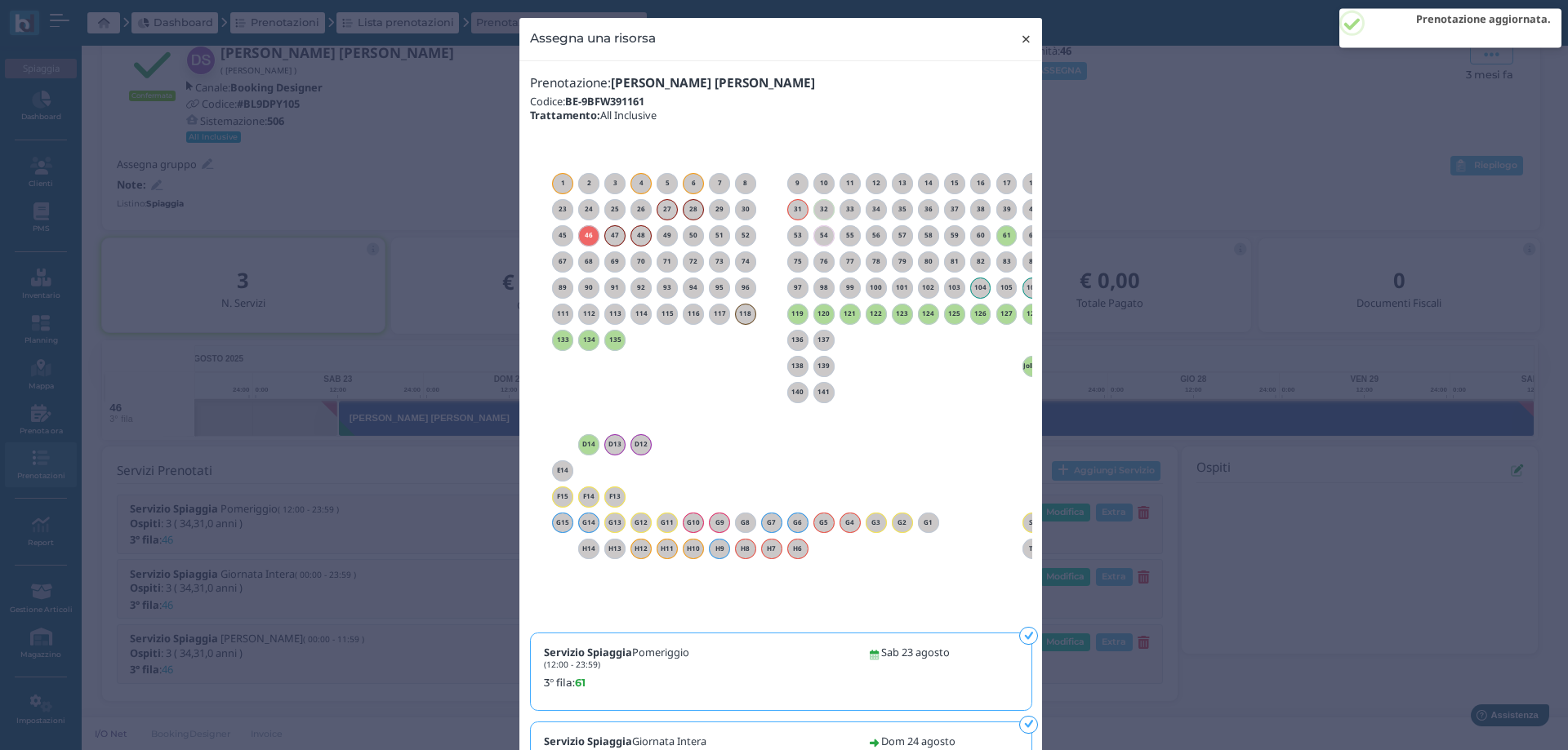
click at [1020, 39] on span "×" at bounding box center [1025, 38] width 12 height 21
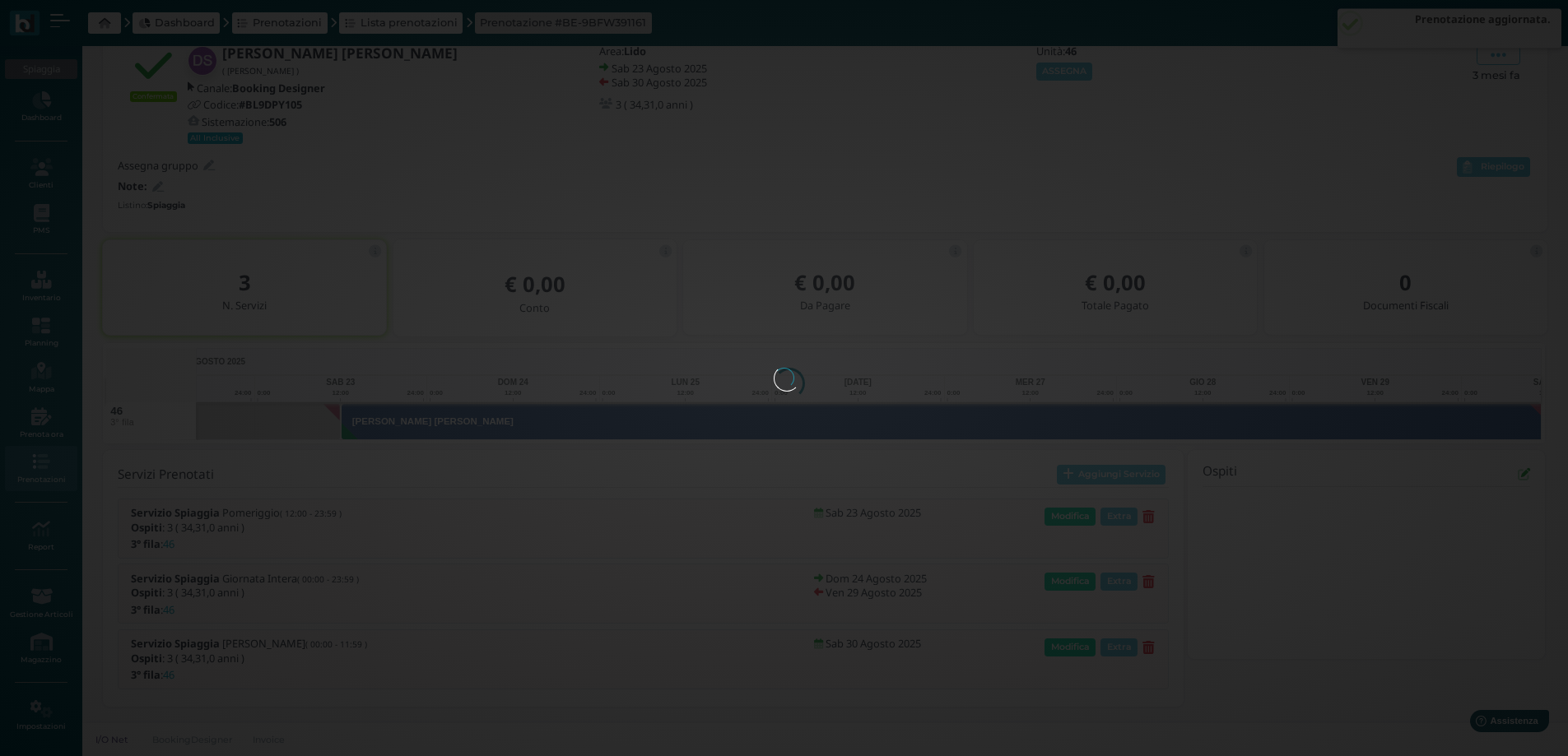
scroll to position [0, 0]
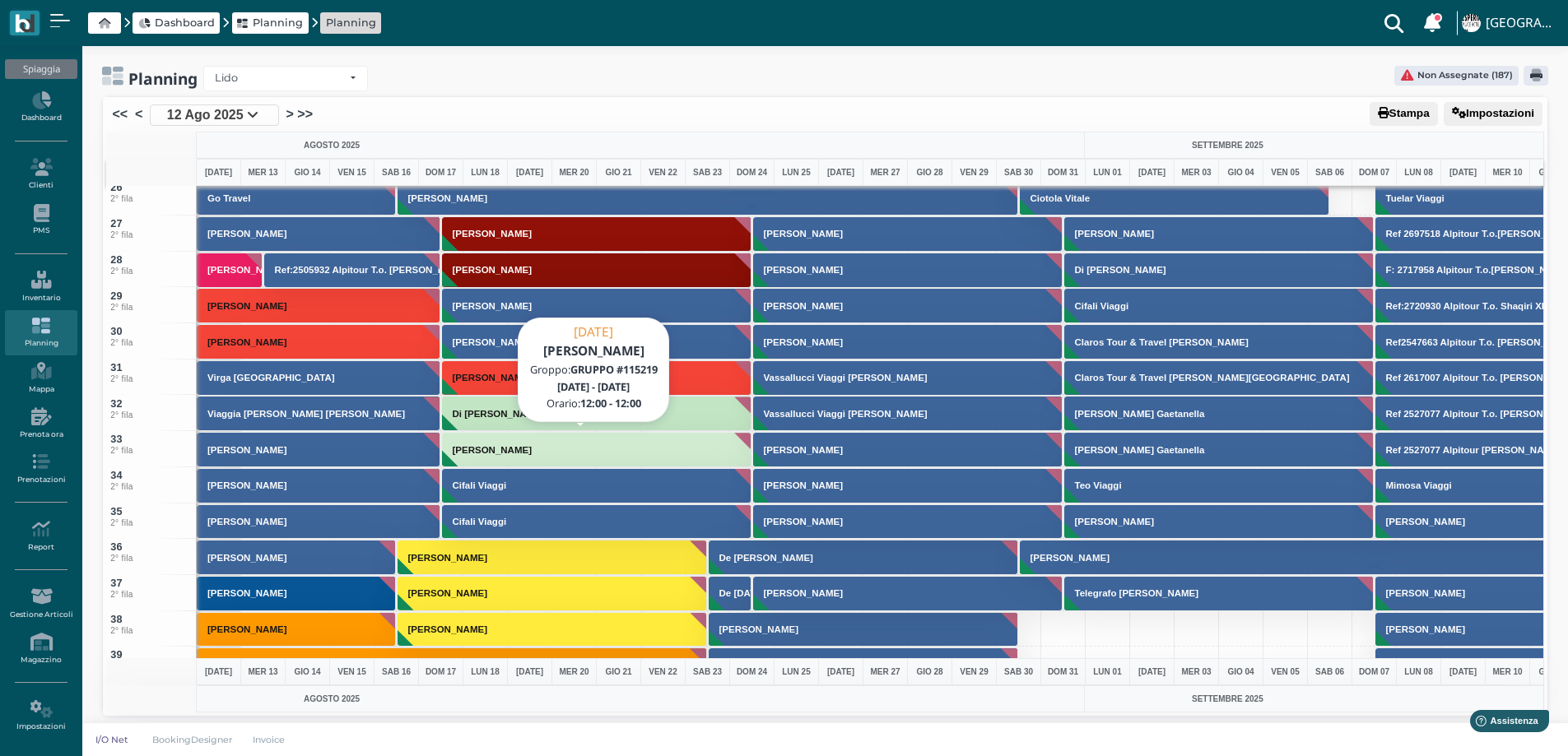
scroll to position [1234, 0]
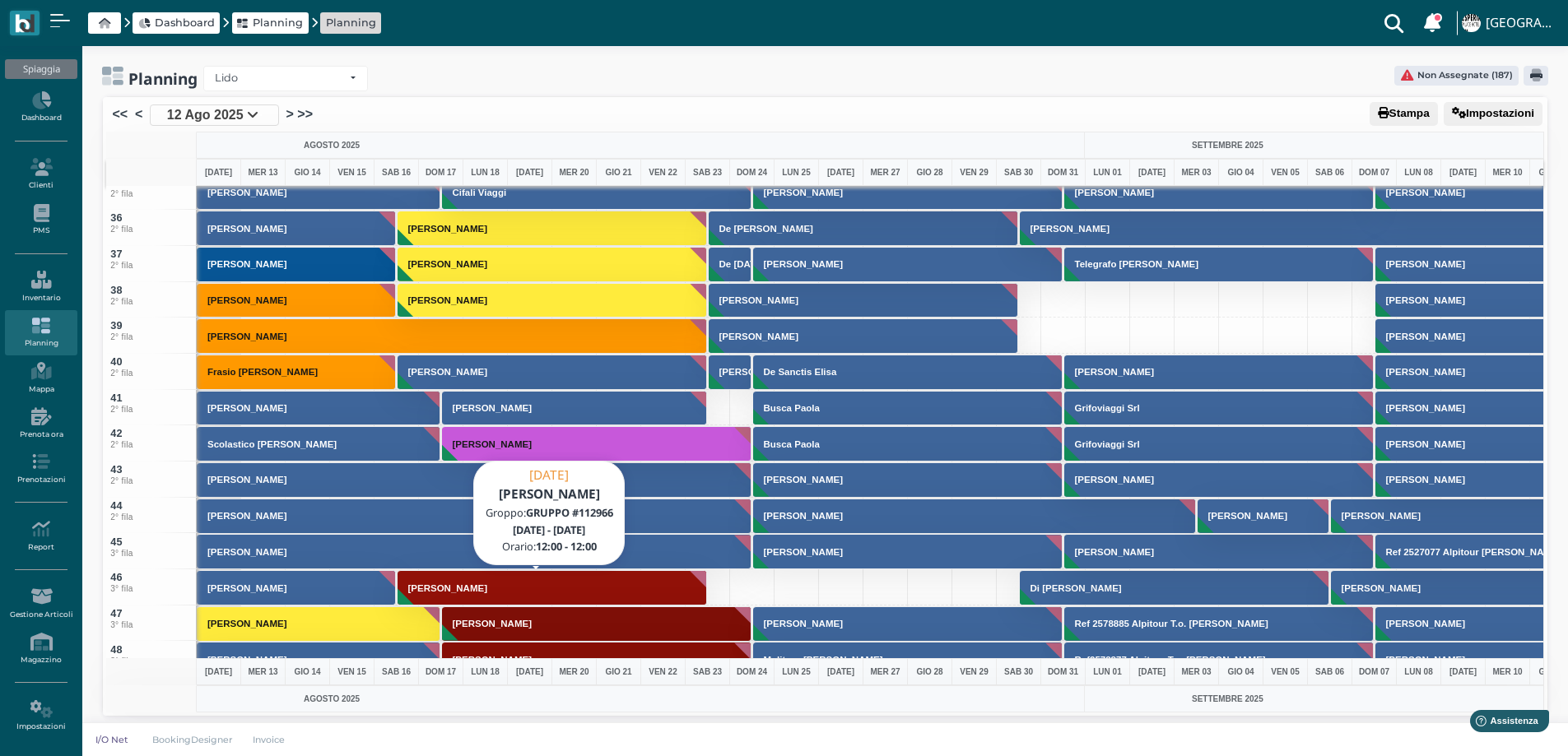
click at [512, 576] on button "[PERSON_NAME]" at bounding box center [553, 587] width 310 height 36
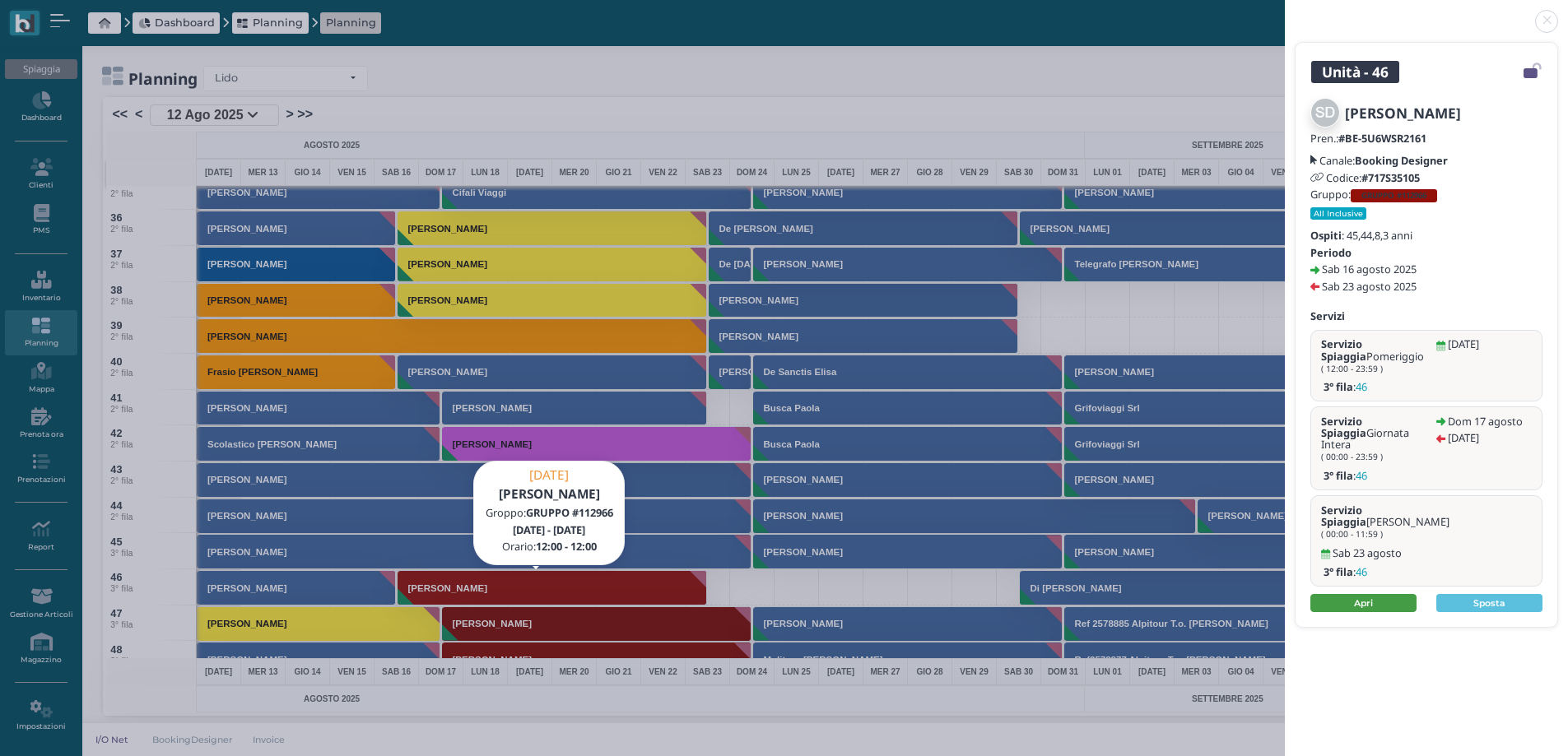
click at [1374, 594] on link "Apri" at bounding box center [1364, 603] width 106 height 18
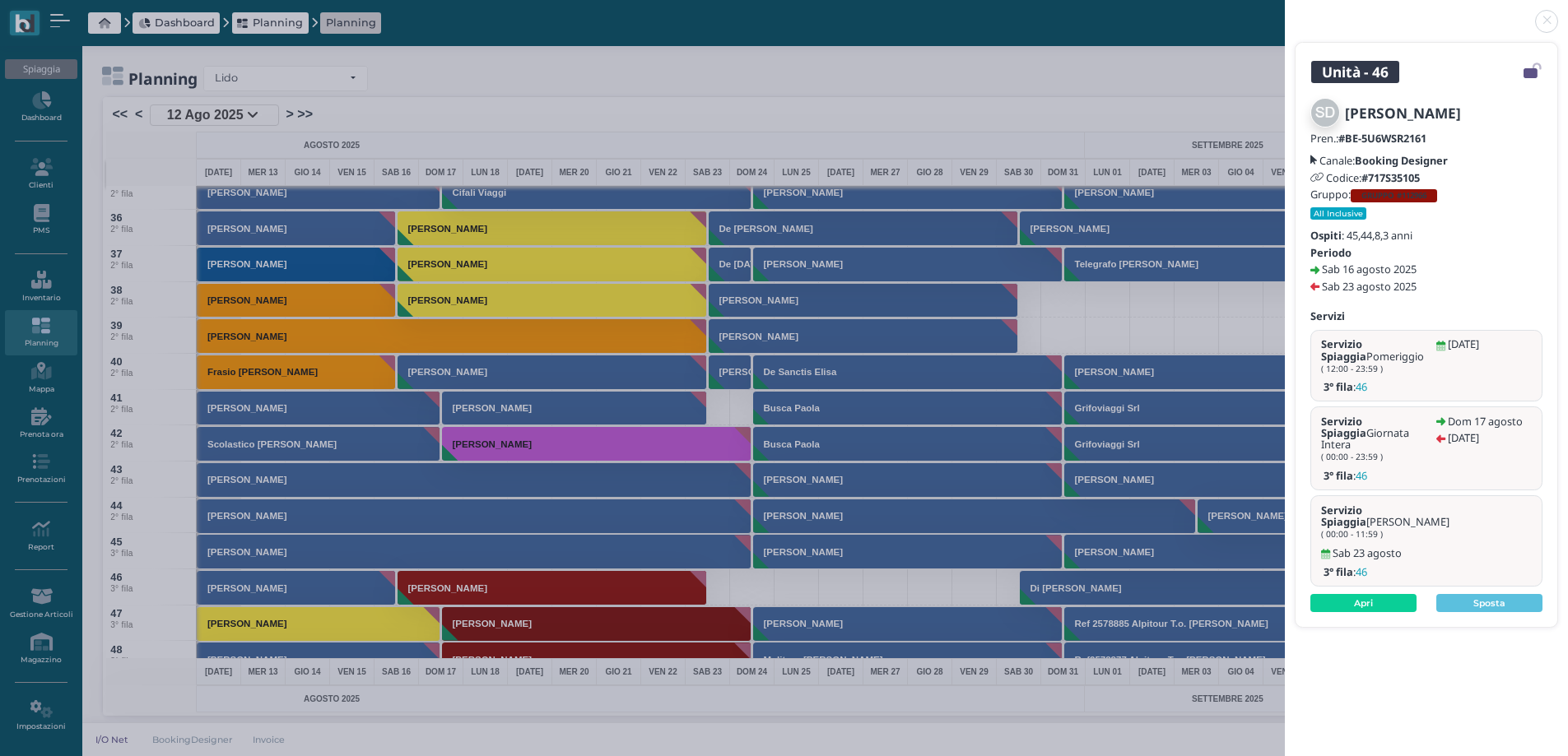
click at [1286, 12] on link at bounding box center [1286, 12] width 0 height 0
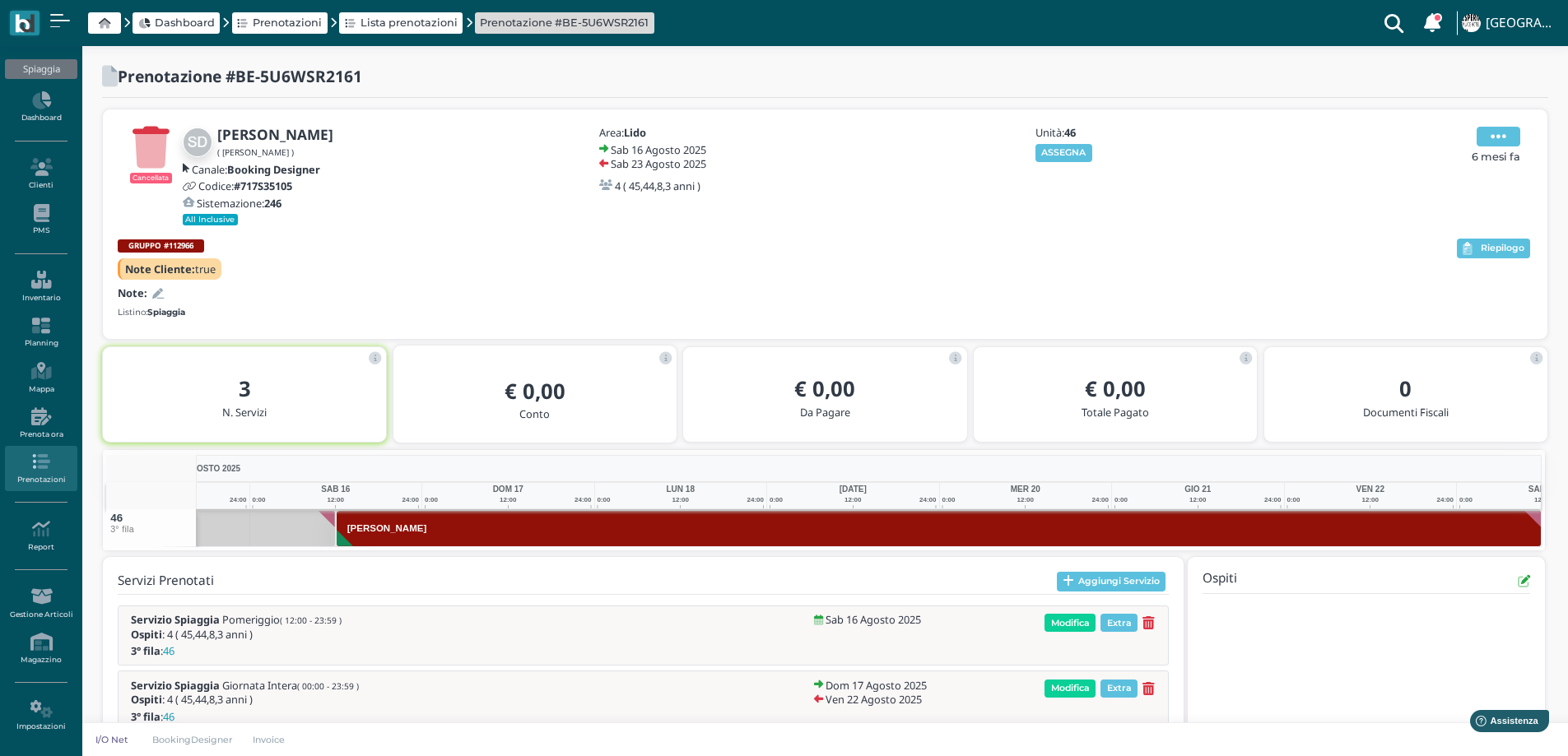
click at [1497, 133] on icon at bounding box center [1498, 137] width 16 height 18
click at [1432, 196] on span "Elimina" at bounding box center [1444, 200] width 43 height 16
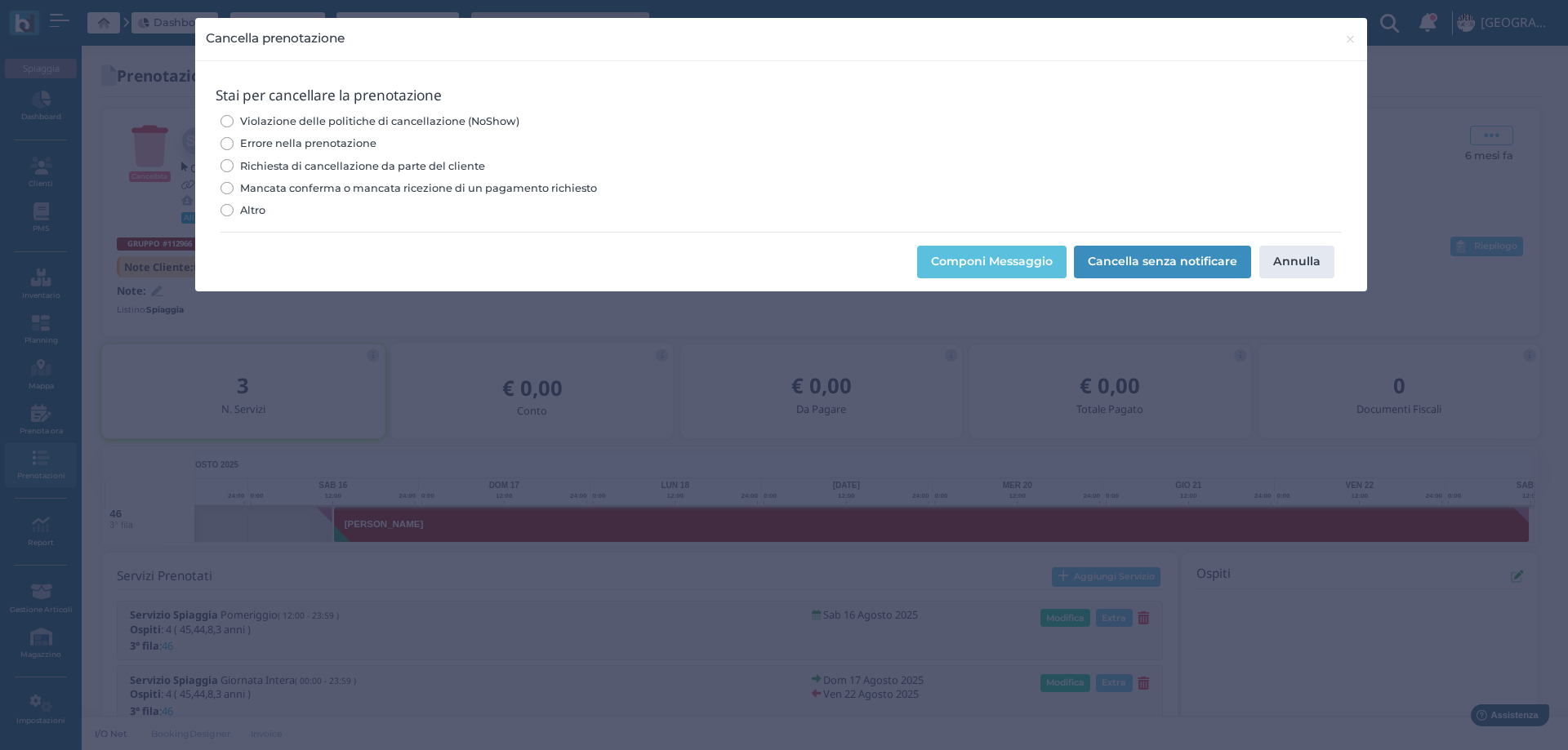
click at [284, 135] on span "Errore nella prenotazione" at bounding box center [308, 143] width 136 height 15
click at [233, 137] on input "Errore nella prenotazione" at bounding box center [226, 143] width 12 height 12
radio input "true"
click at [1180, 258] on button "Cancella senza notificare" at bounding box center [1162, 262] width 177 height 33
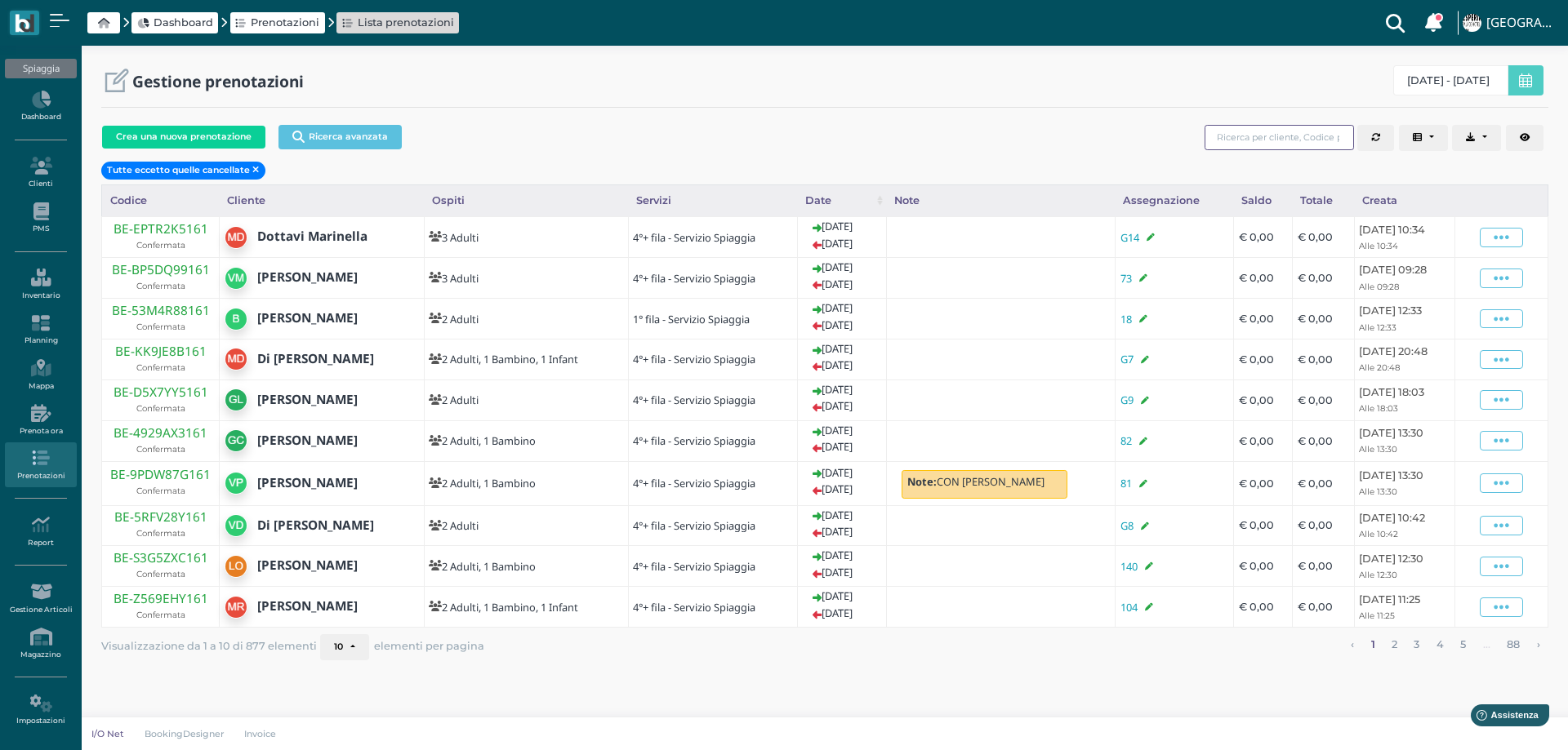
click at [1261, 145] on input "search" at bounding box center [1279, 137] width 149 height 25
type input "[PERSON_NAME]"
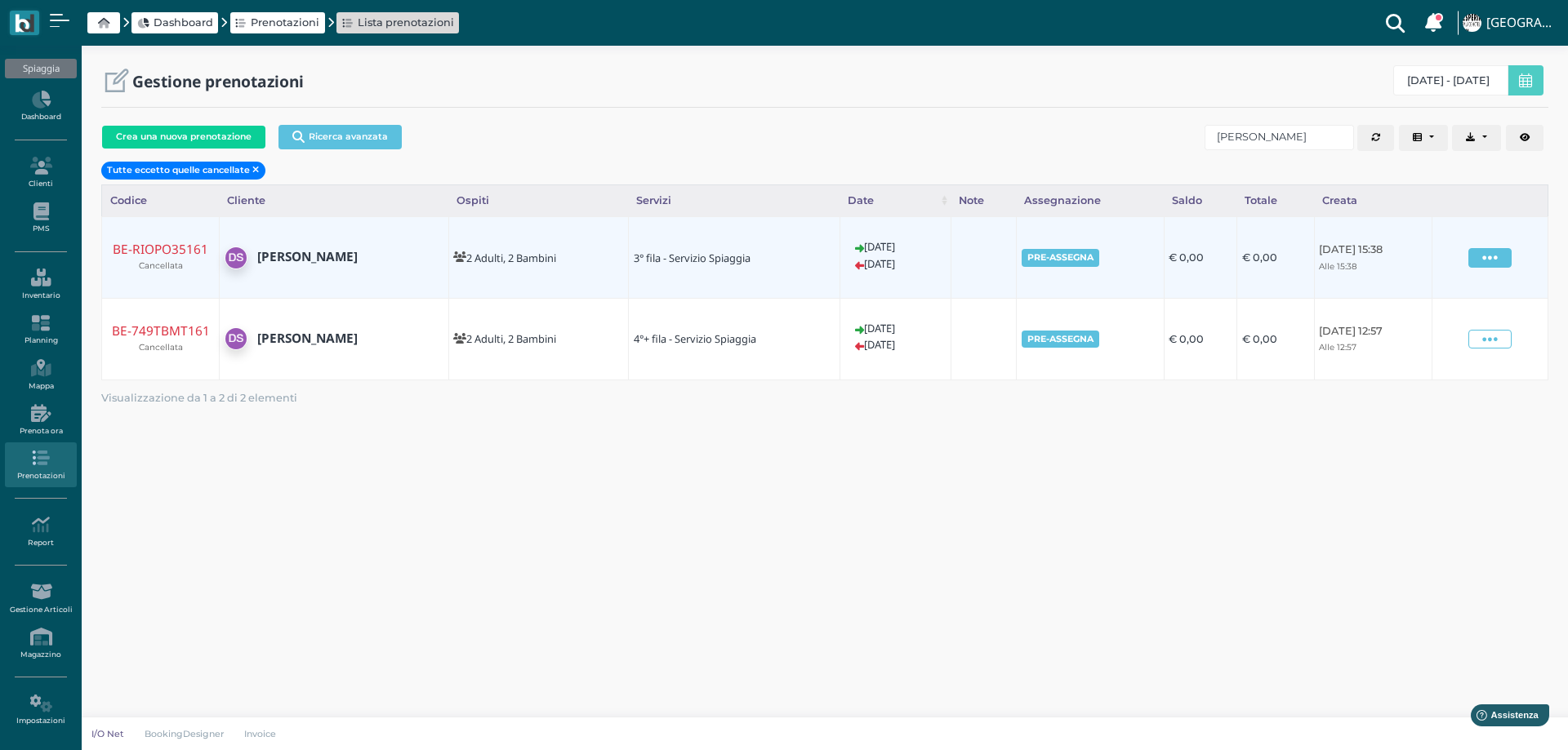
click at [1498, 258] on icon at bounding box center [1490, 258] width 15 height 18
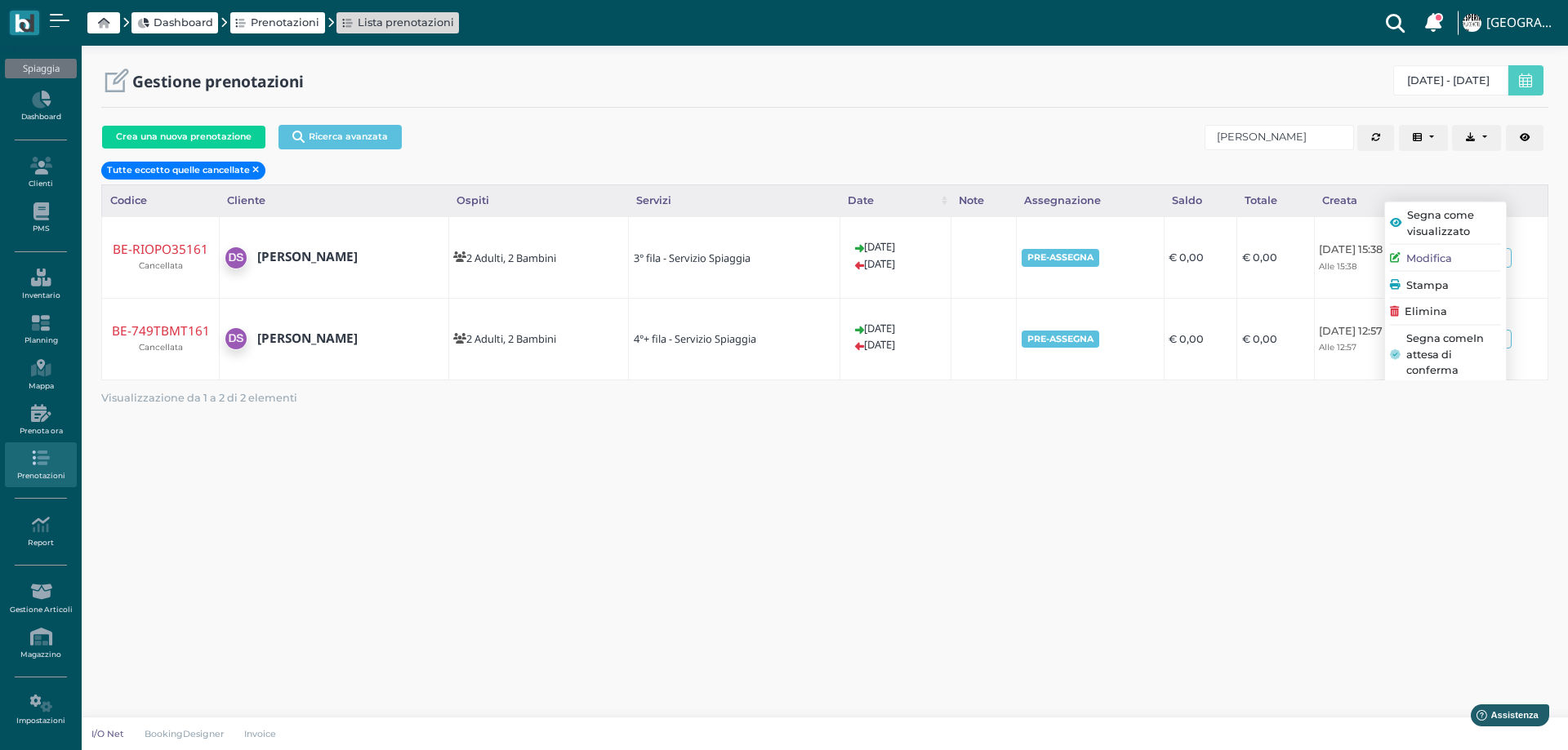
click at [1040, 260] on b "PRE-ASSEGNA" at bounding box center [1060, 257] width 66 height 12
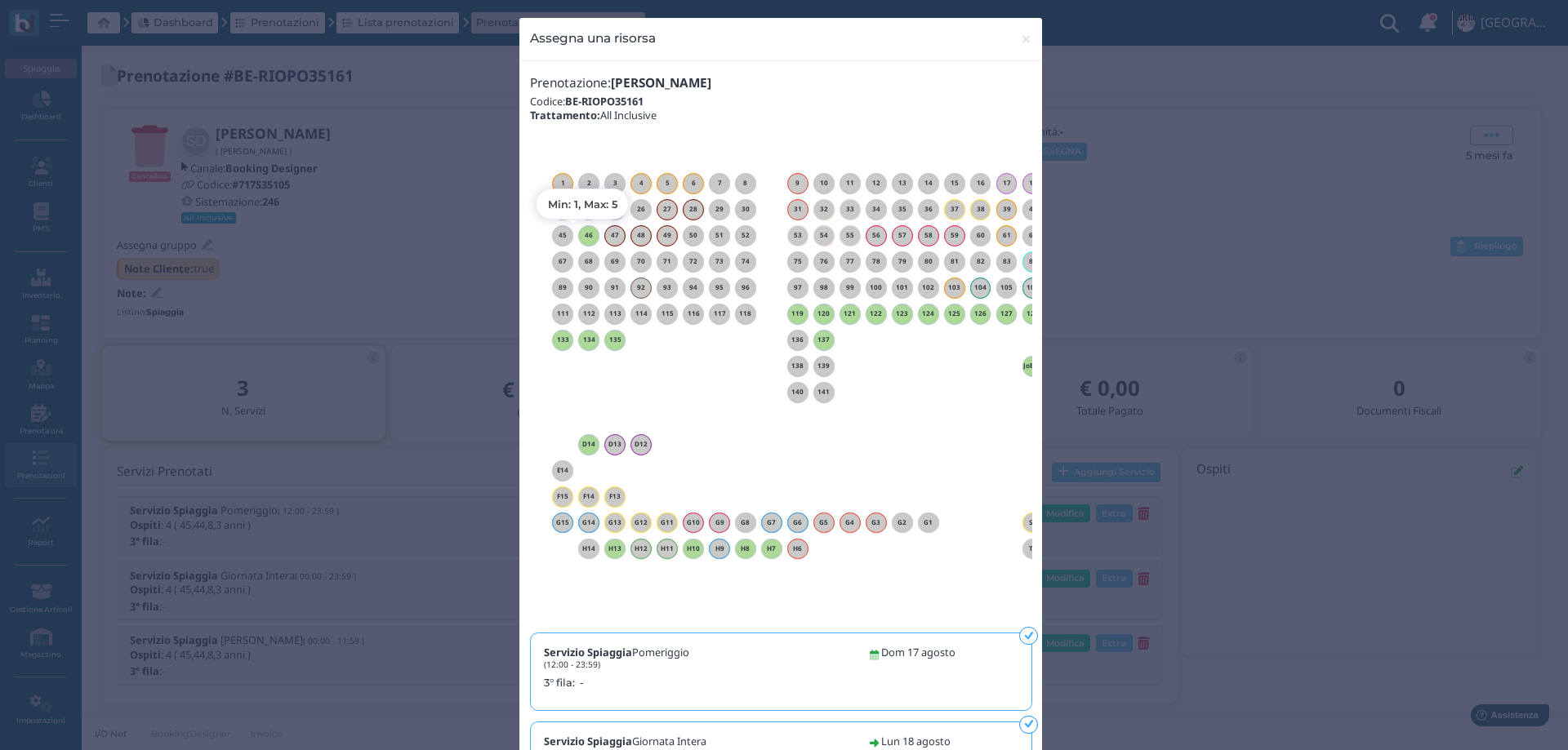
click at [581, 235] on h6 "46" at bounding box center [588, 235] width 21 height 7
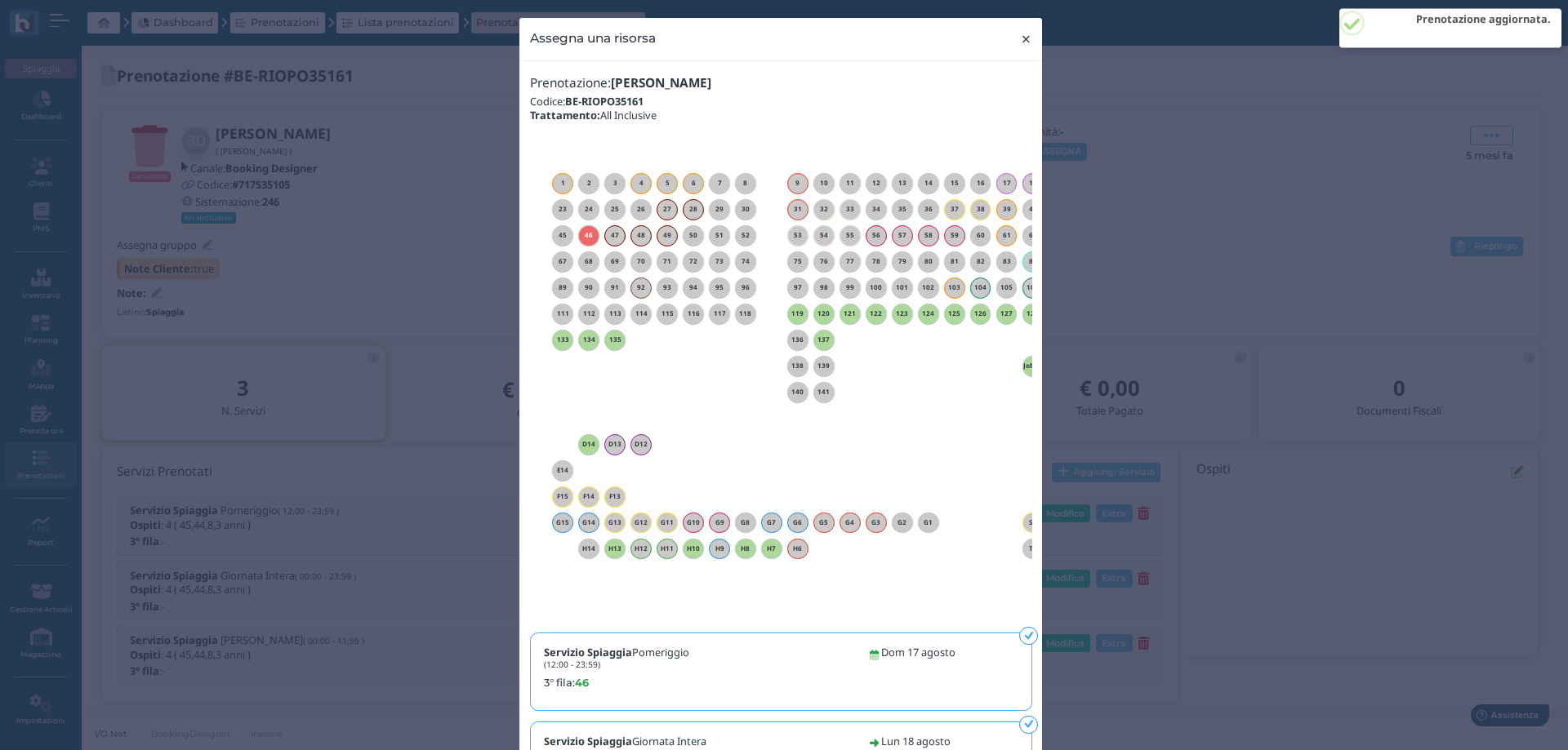
click at [1020, 36] on span "×" at bounding box center [1025, 38] width 12 height 21
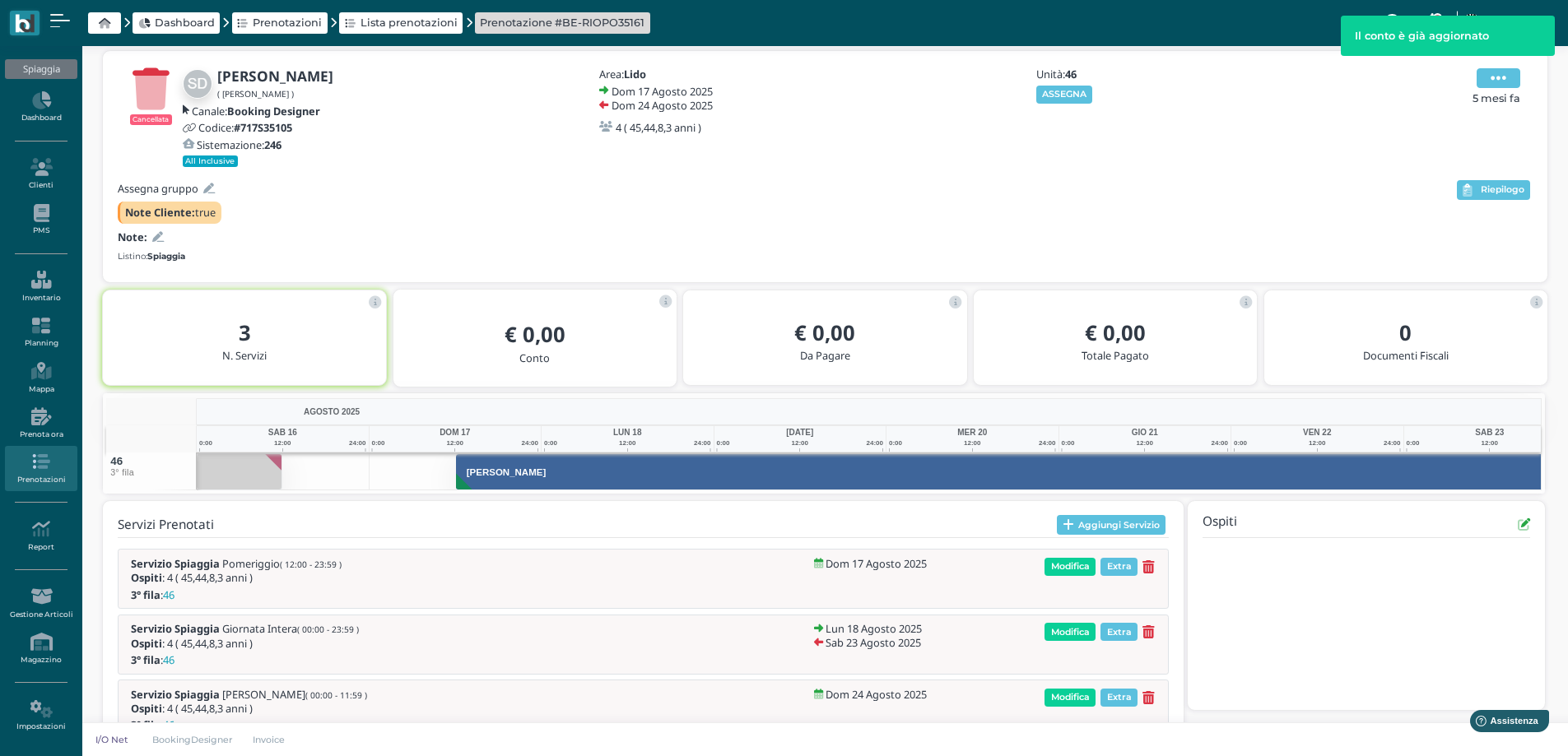
scroll to position [0, 119]
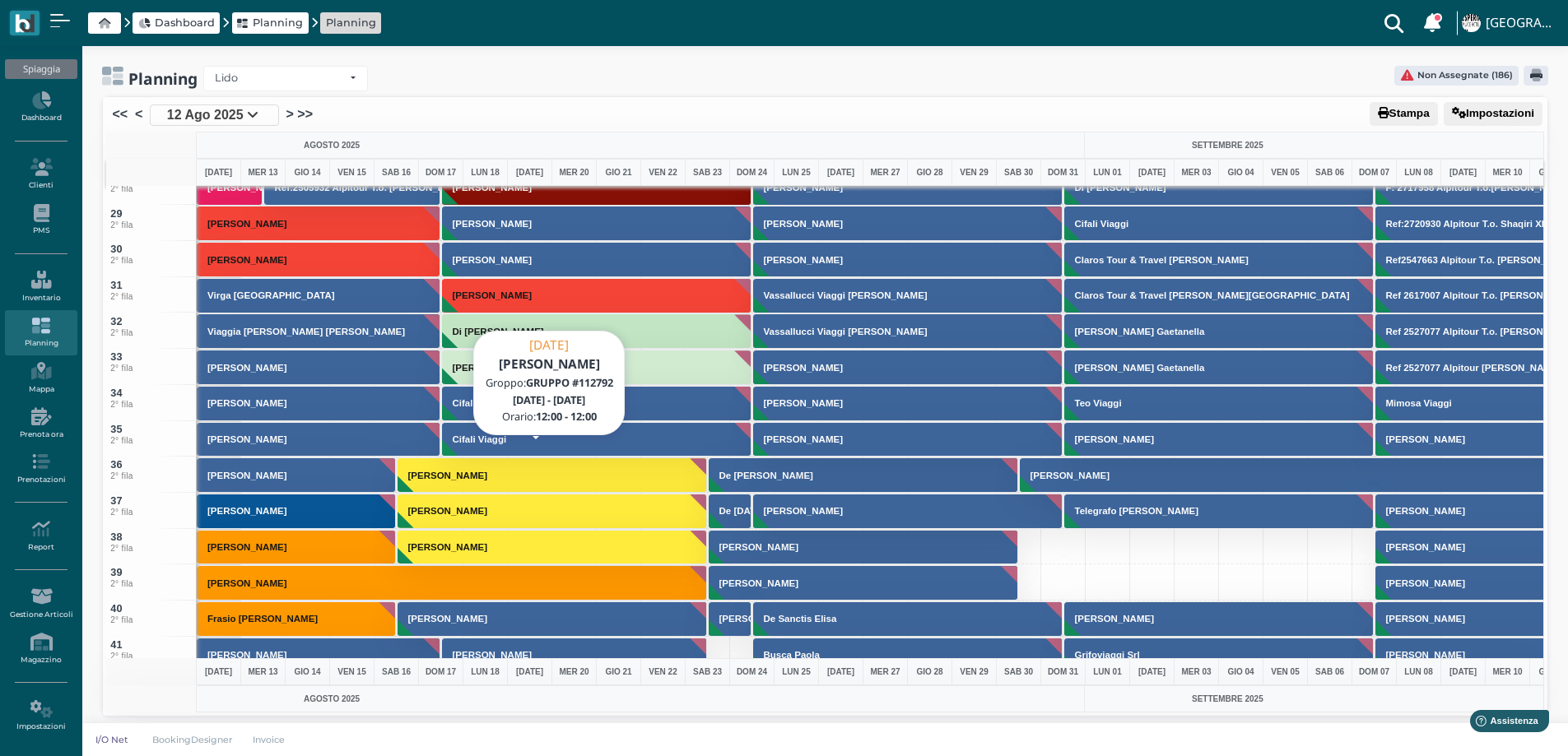
scroll to position [1398, 0]
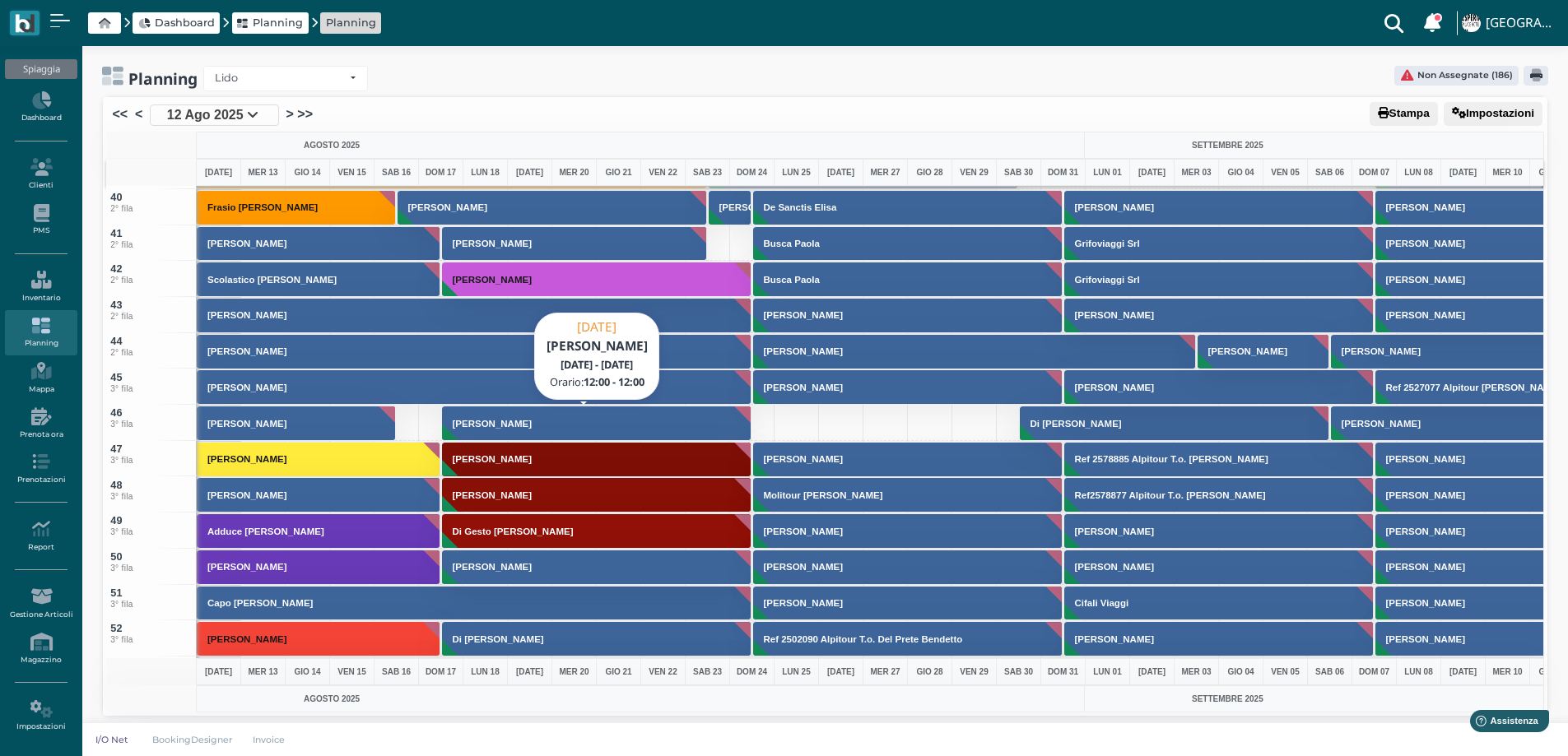
click at [447, 430] on button "[PERSON_NAME]" at bounding box center [597, 423] width 310 height 36
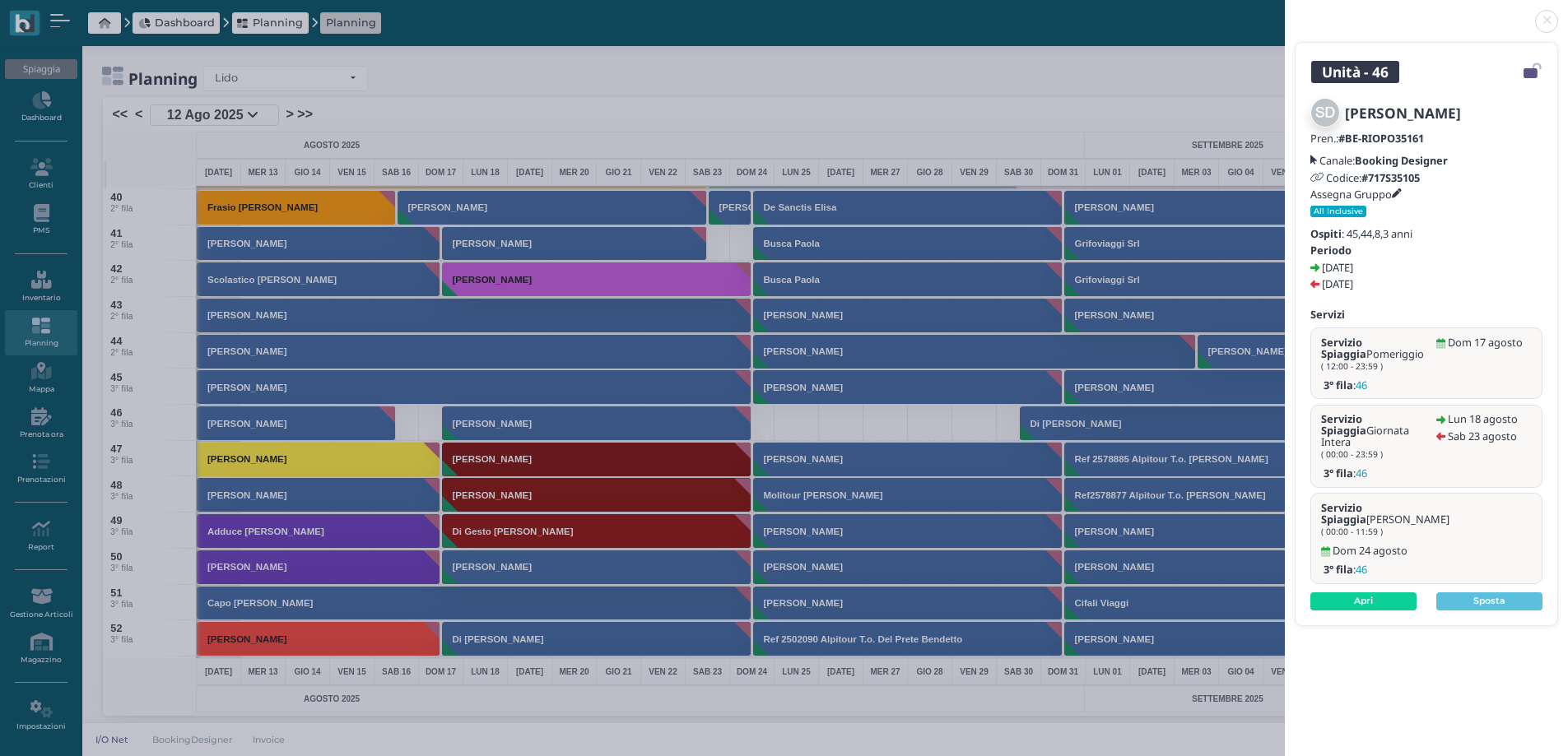
click at [1398, 192] on icon at bounding box center [1397, 194] width 10 height 10
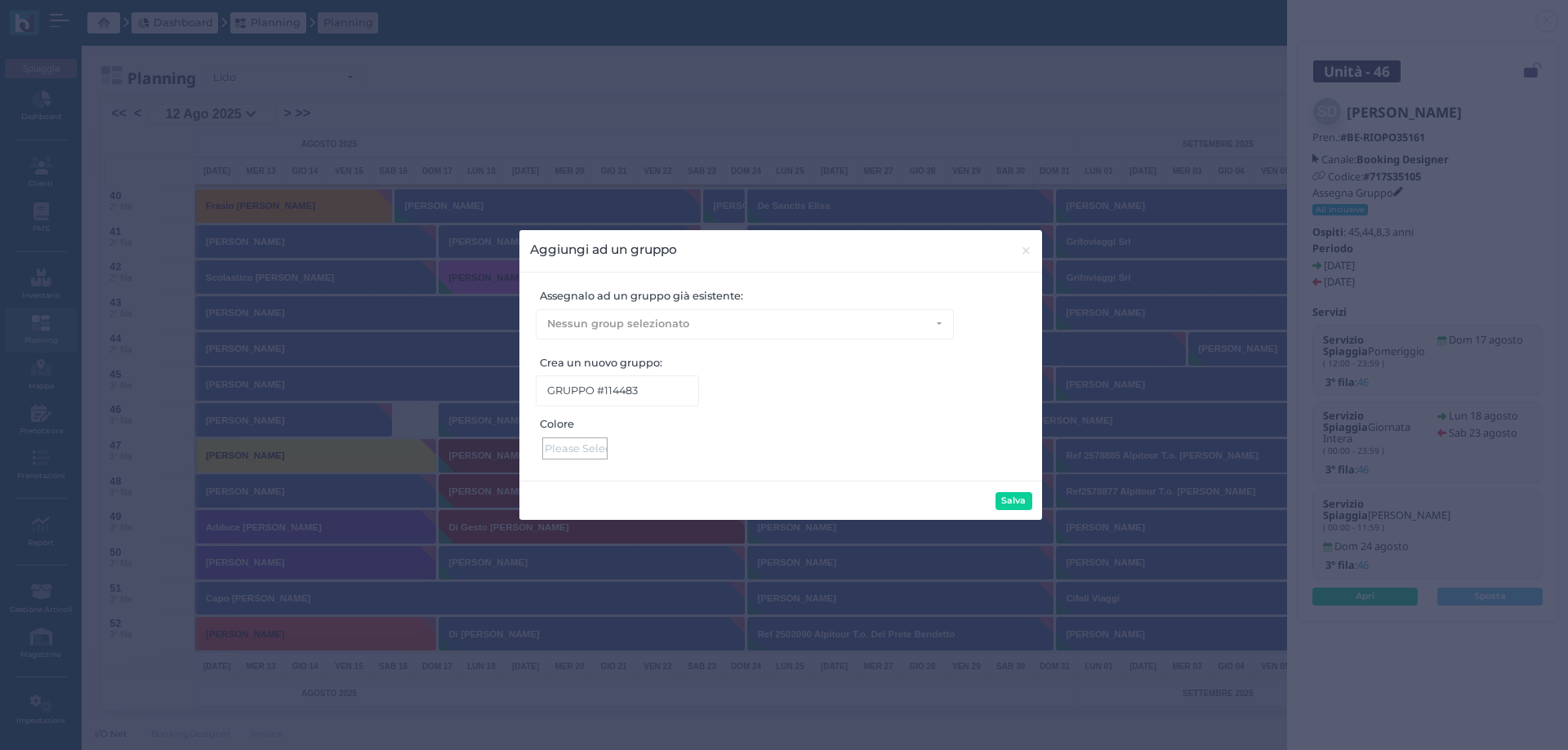
click at [574, 444] on div at bounding box center [575, 448] width 65 height 22
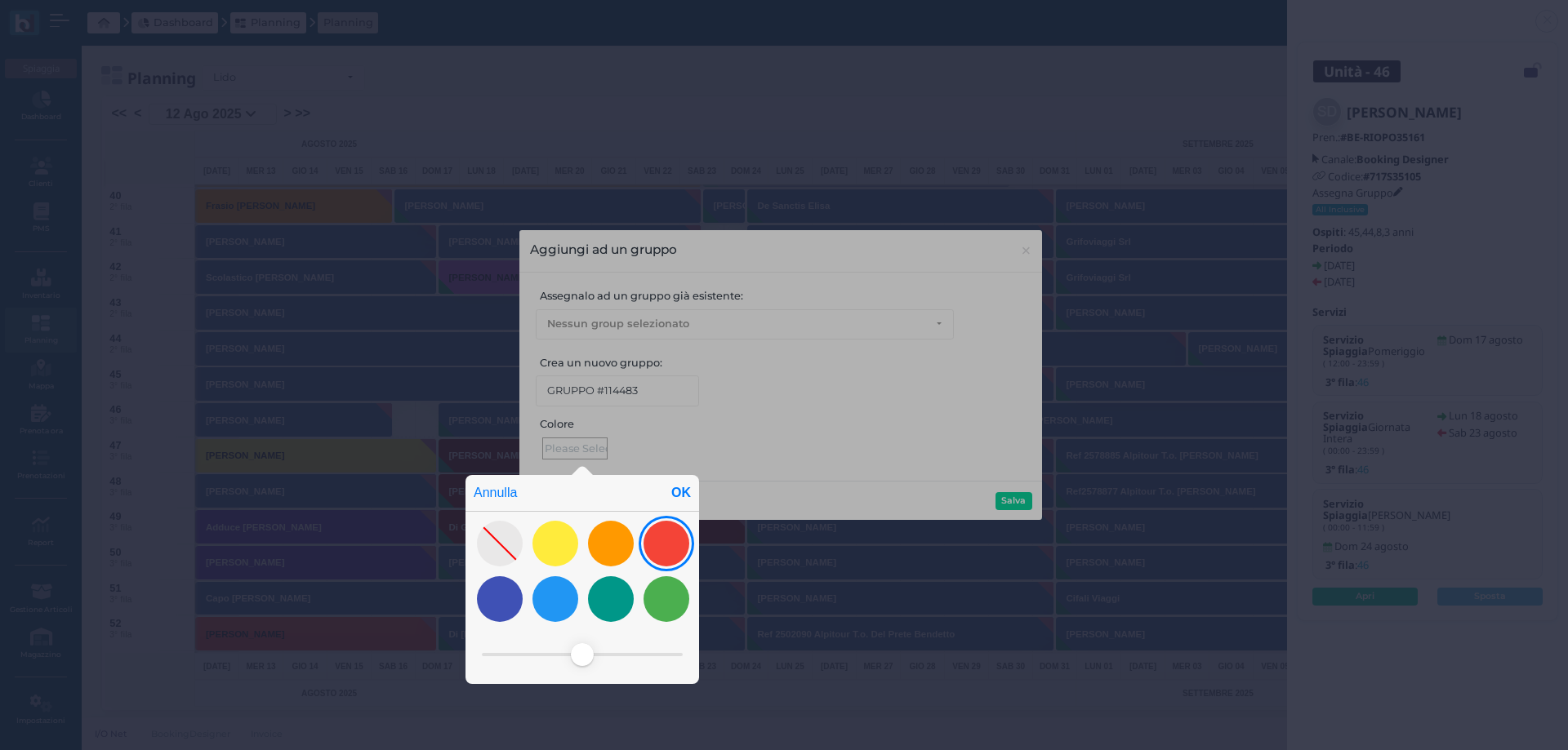
click at [658, 548] on div at bounding box center [667, 544] width 45 height 45
drag, startPoint x: 565, startPoint y: 655, endPoint x: 621, endPoint y: 653, distance: 56.0
click at [621, 653] on span at bounding box center [620, 655] width 23 height 23
click at [679, 496] on div "OK" at bounding box center [681, 494] width 36 height 36
type input "#911108"
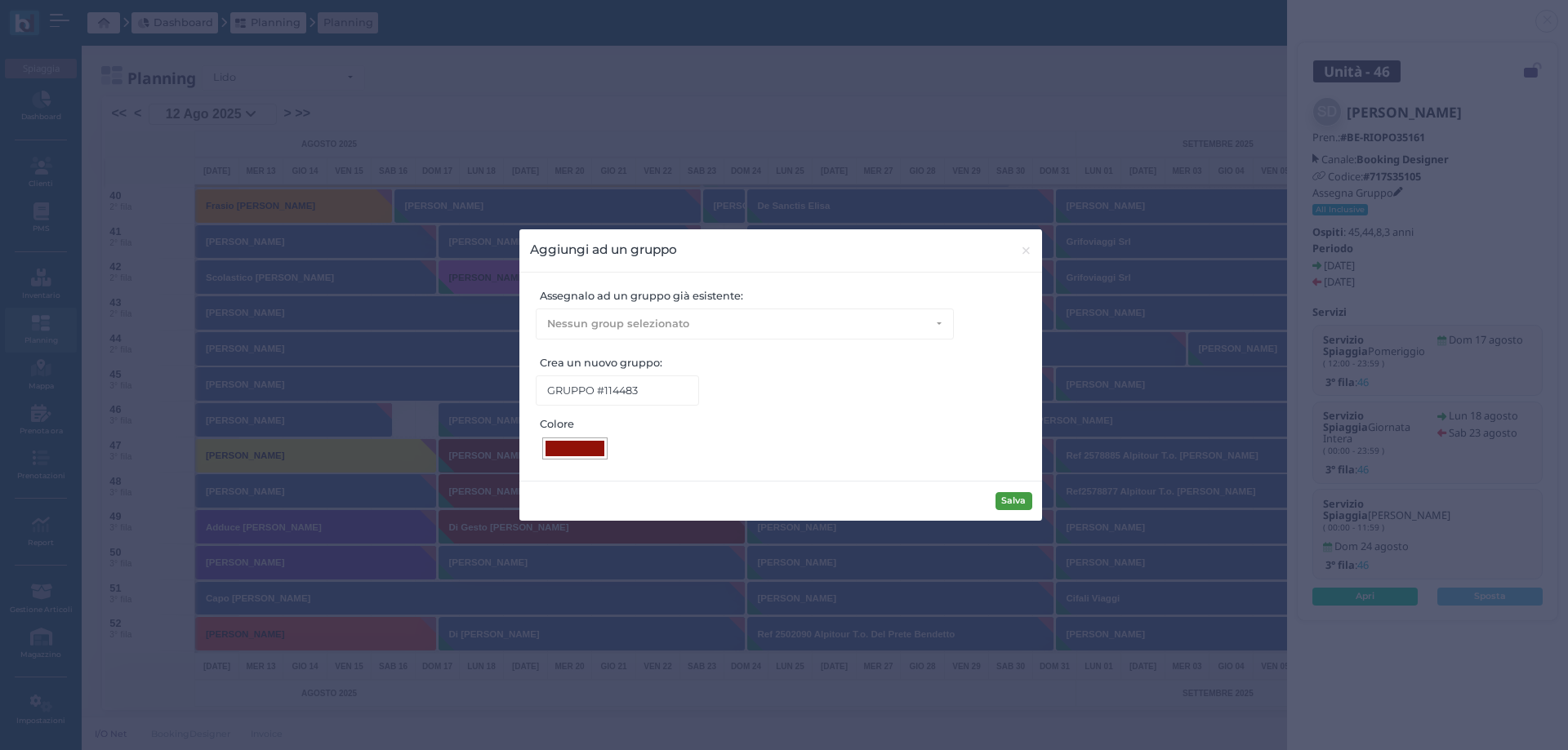
click at [1014, 507] on button "Salva" at bounding box center [1014, 501] width 36 height 18
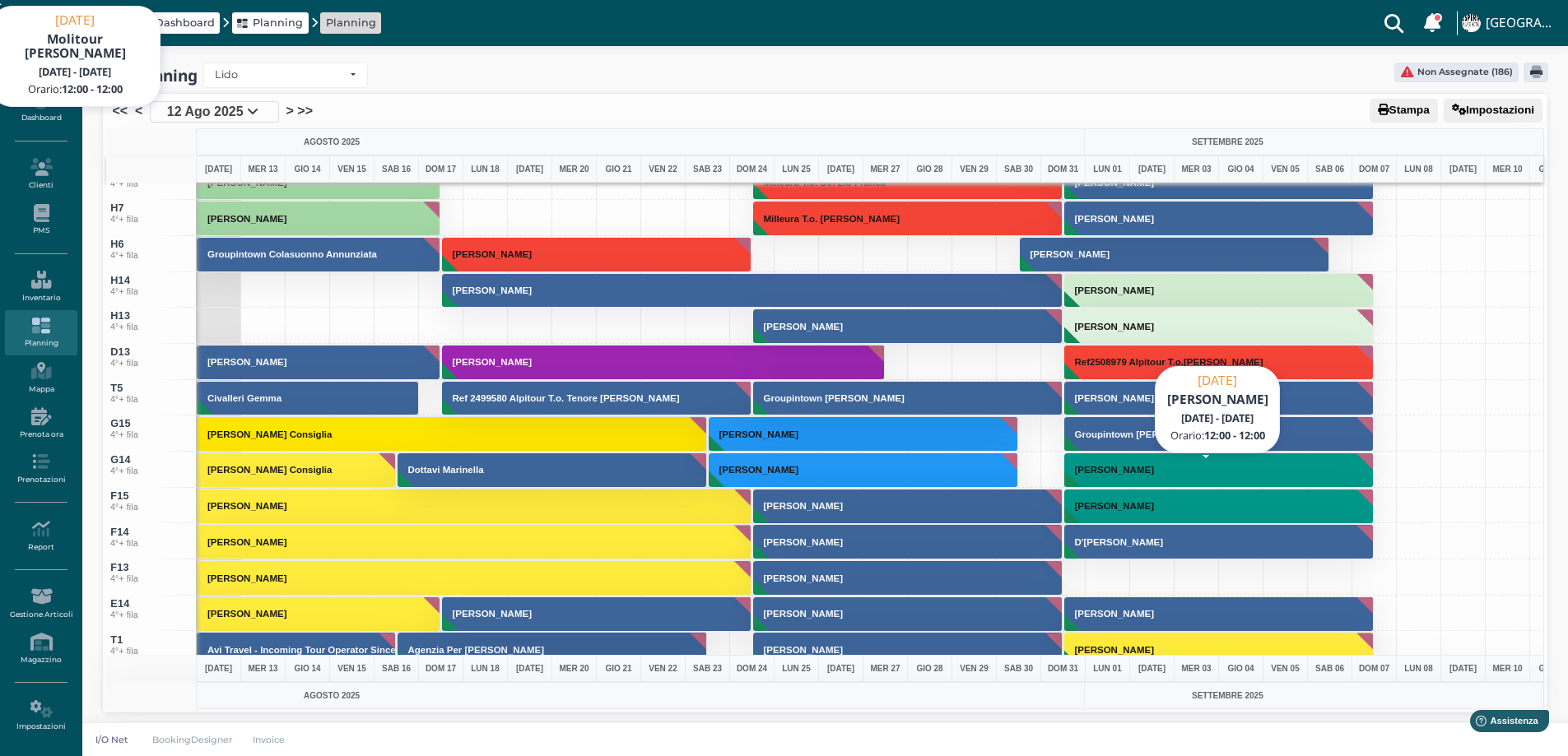
scroll to position [5430, 0]
